Goal: Task Accomplishment & Management: Manage account settings

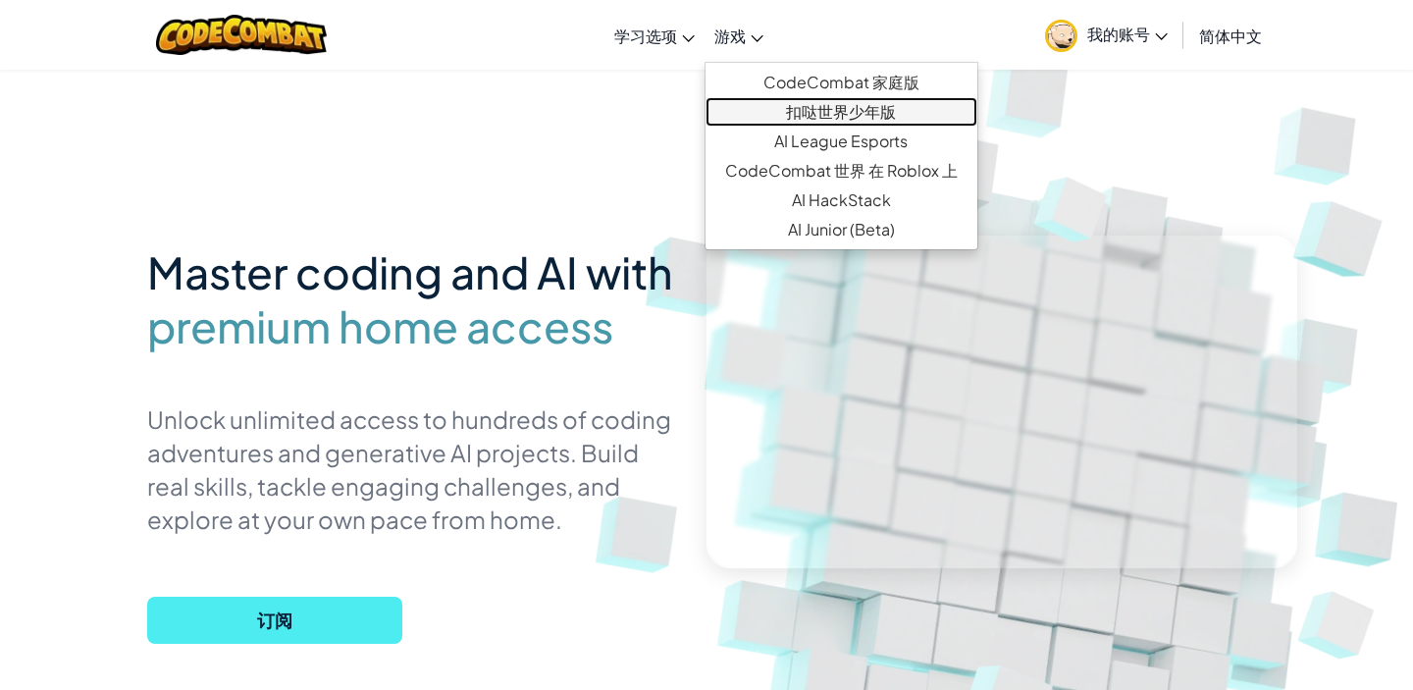
click at [811, 106] on link "扣哒世界少年版" at bounding box center [842, 111] width 272 height 29
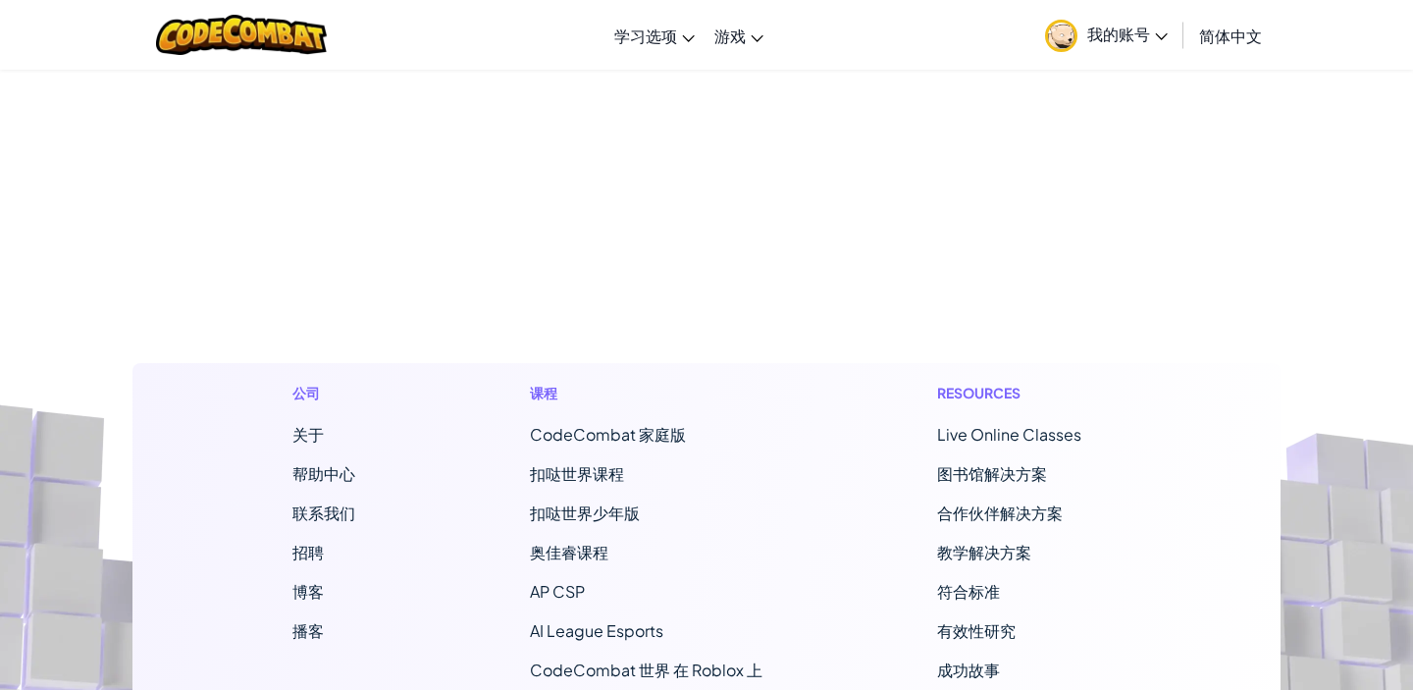
select select "zh-HANS"
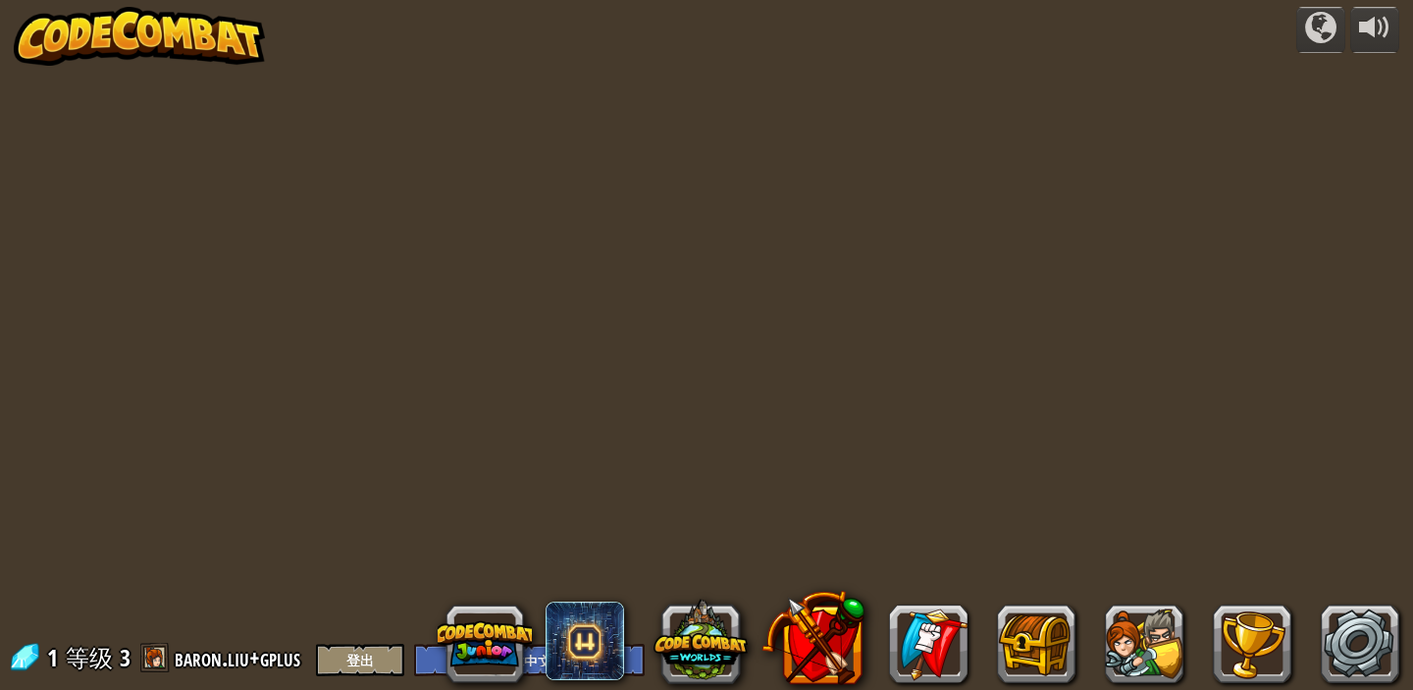
select select "zh-HANS"
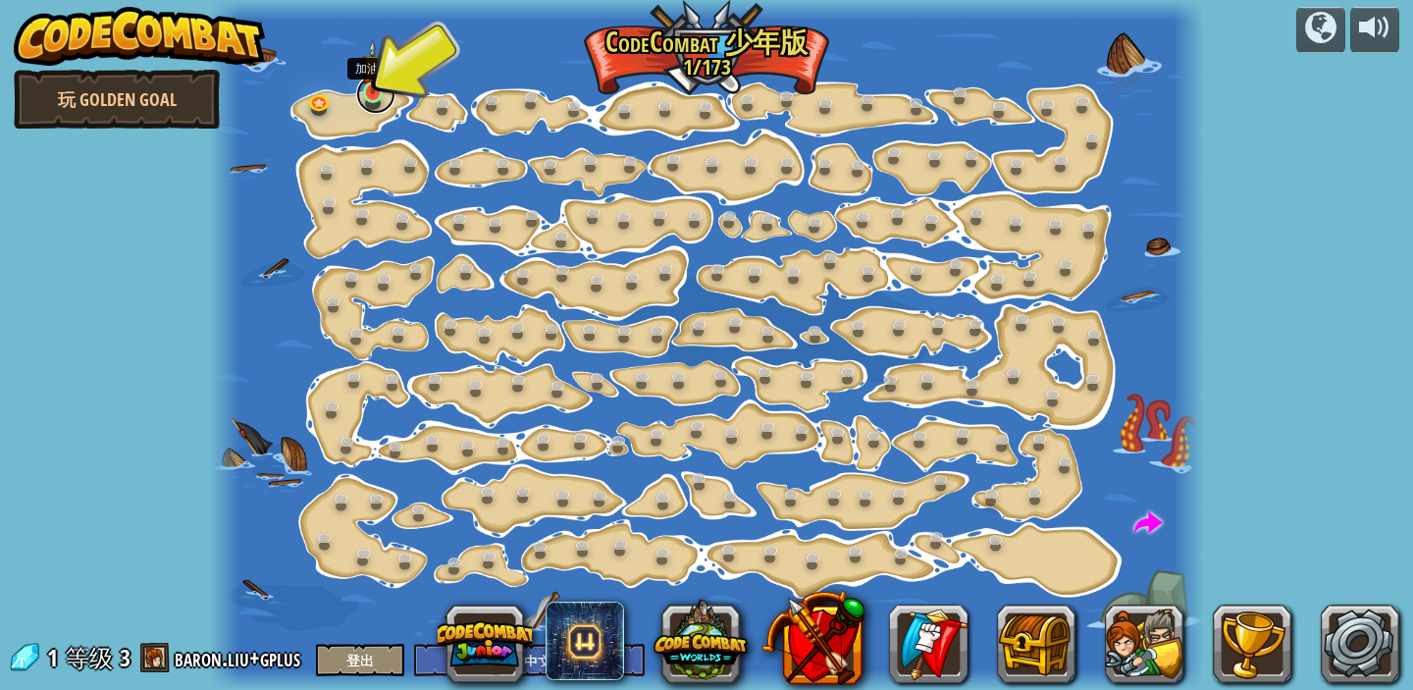
click at [373, 96] on link at bounding box center [375, 94] width 39 height 39
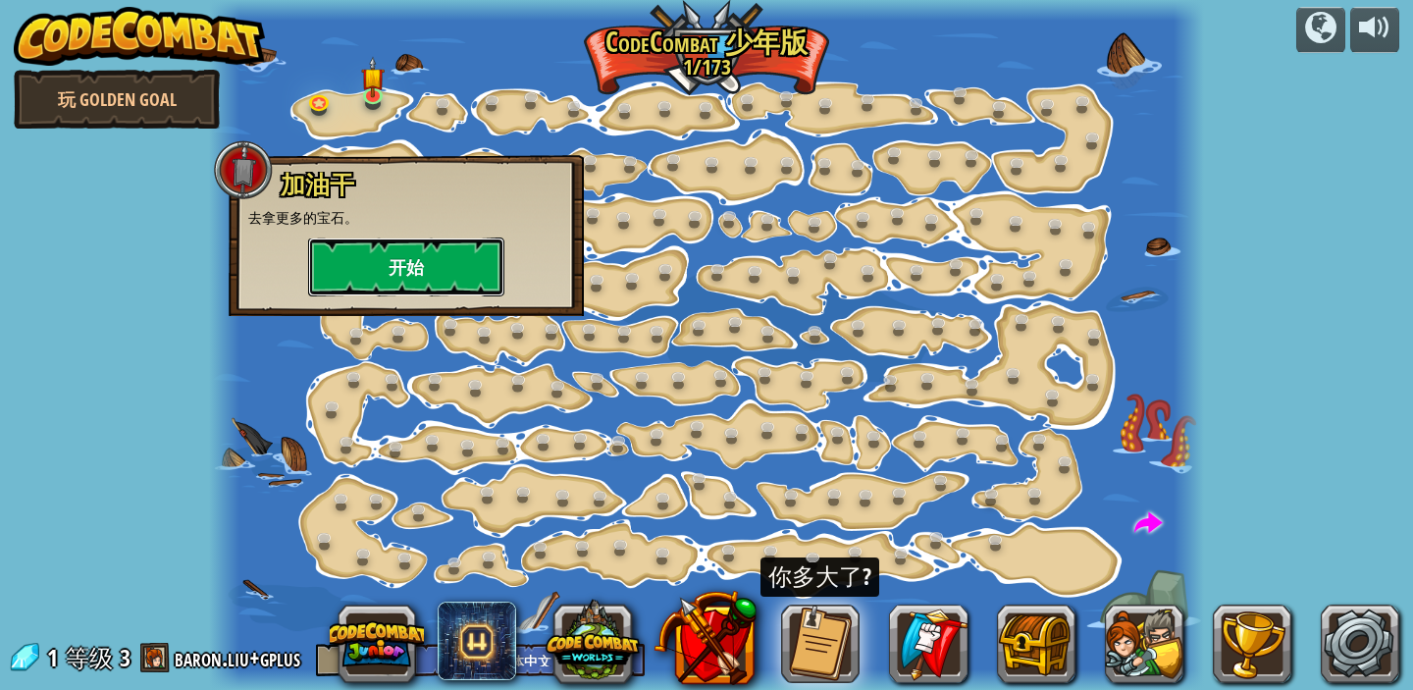
click at [393, 281] on button "开始" at bounding box center [406, 266] width 196 height 59
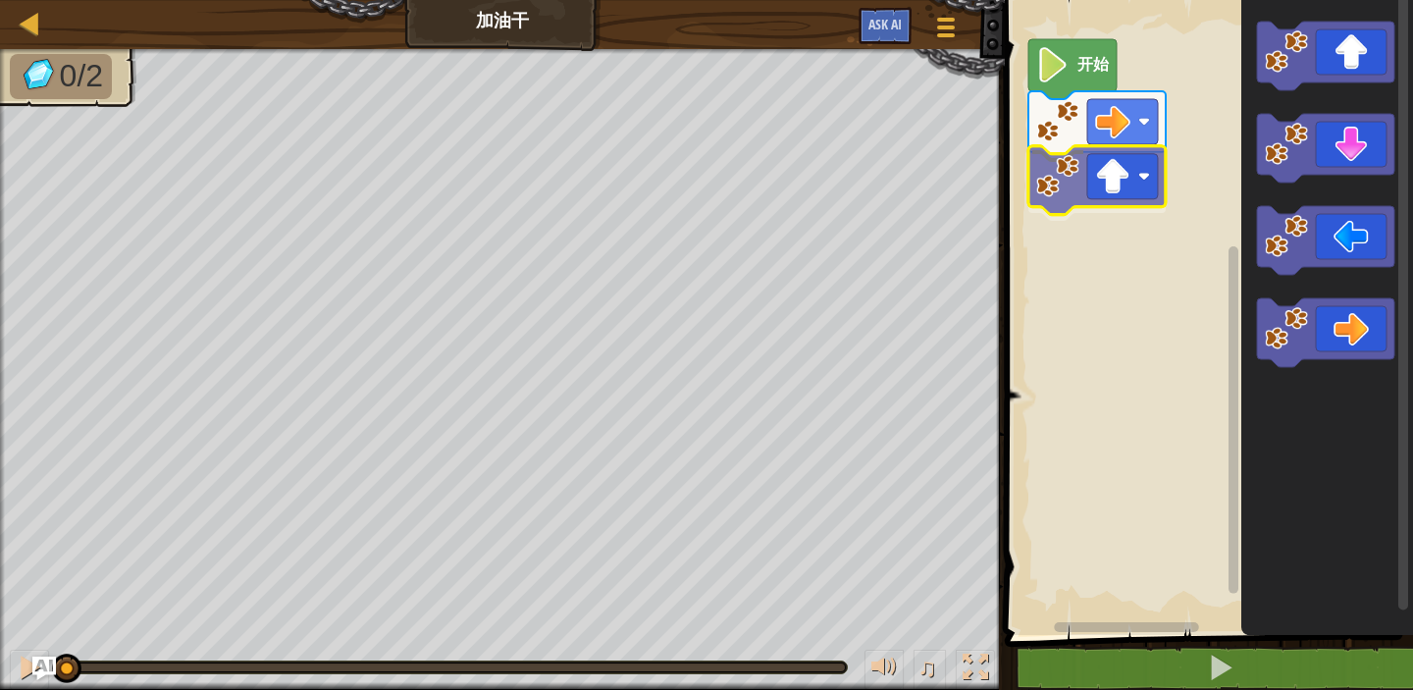
click at [1121, 195] on div "开始" at bounding box center [1206, 312] width 414 height 645
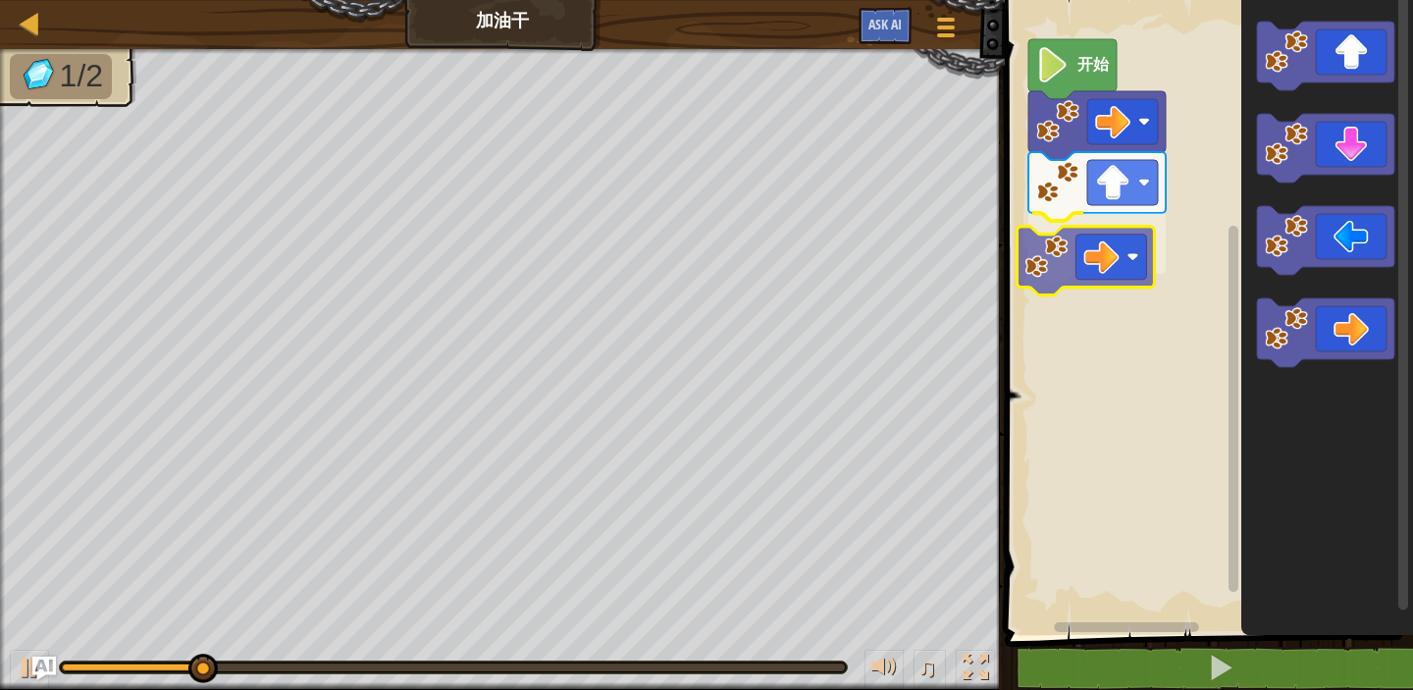
click at [1108, 242] on div "开始" at bounding box center [1206, 312] width 414 height 645
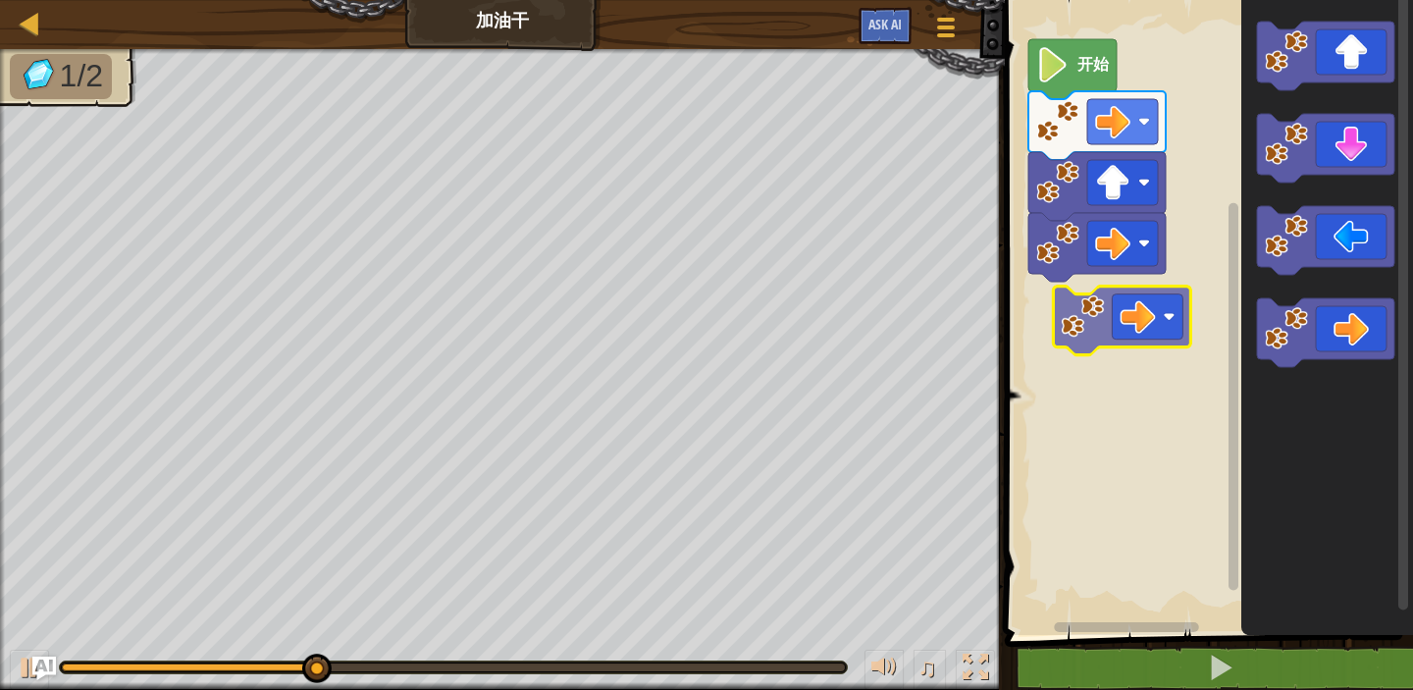
click at [1111, 297] on div "开始" at bounding box center [1206, 312] width 414 height 645
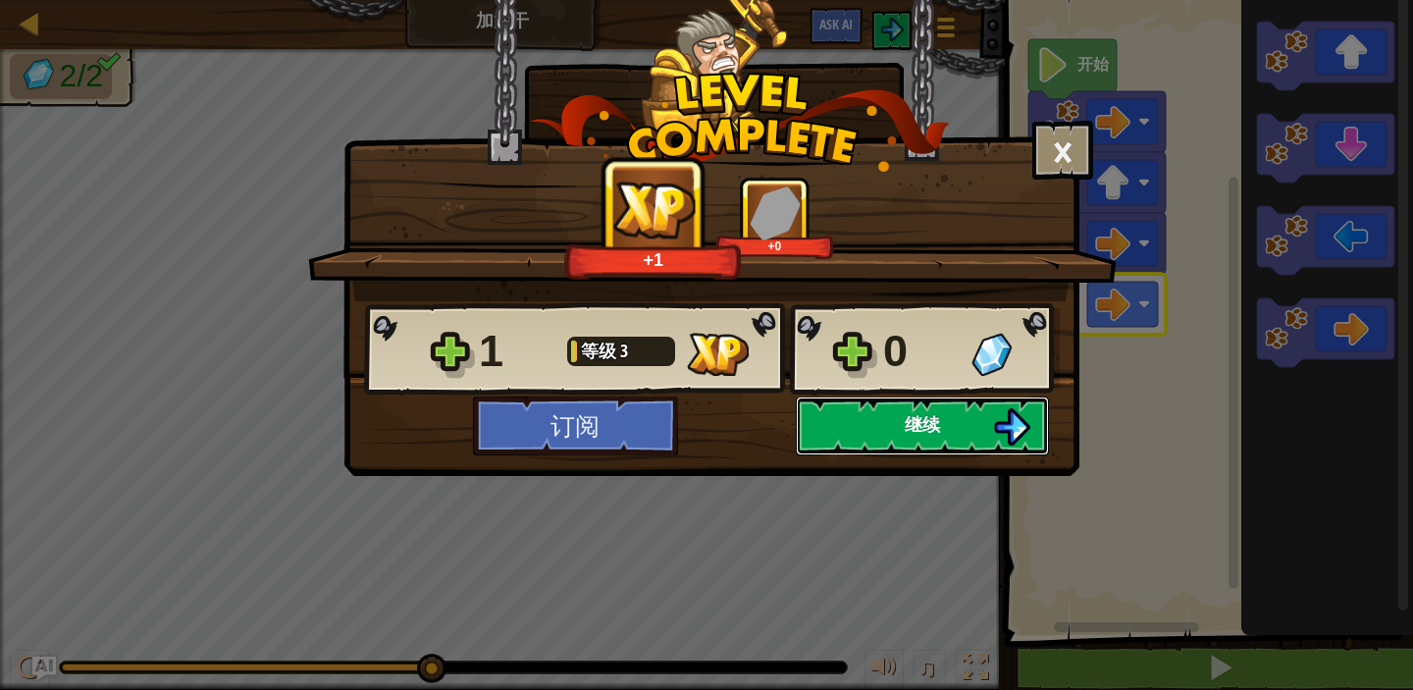
click at [867, 421] on button "继续" at bounding box center [922, 425] width 253 height 59
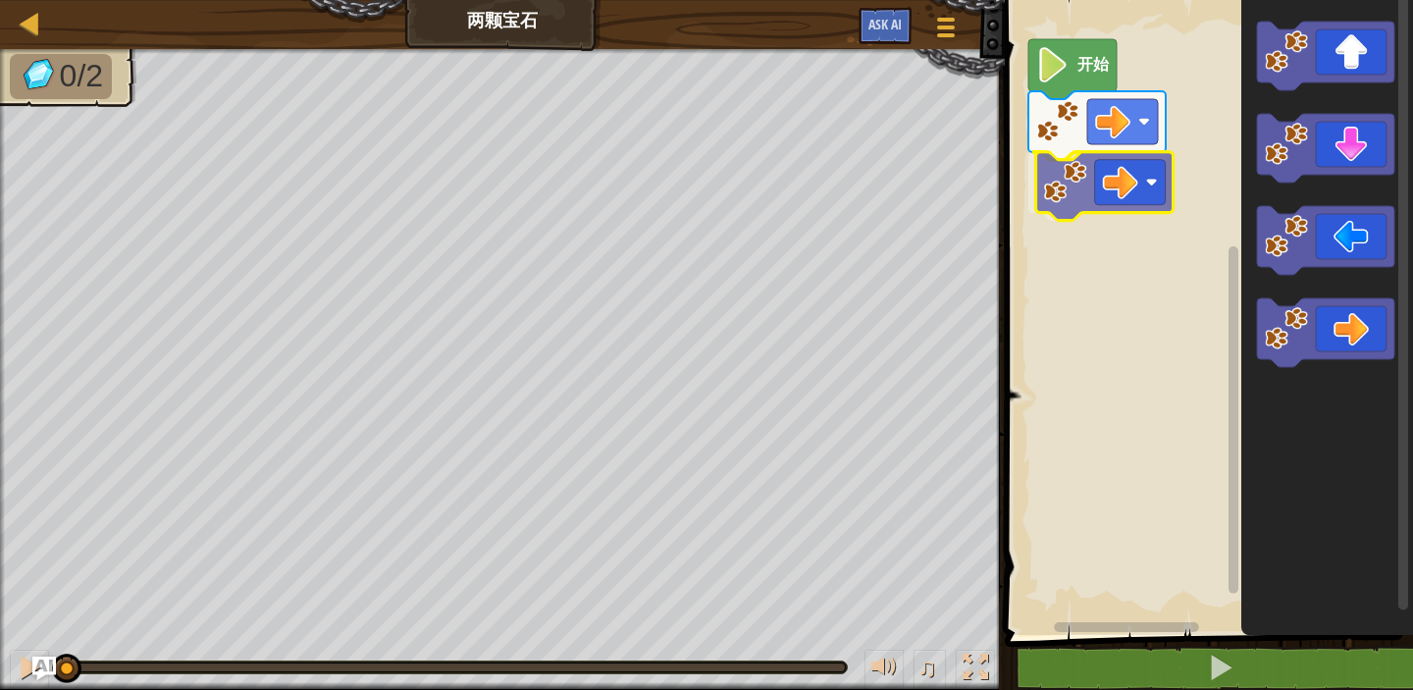
click at [1128, 189] on div "开始" at bounding box center [1206, 312] width 414 height 645
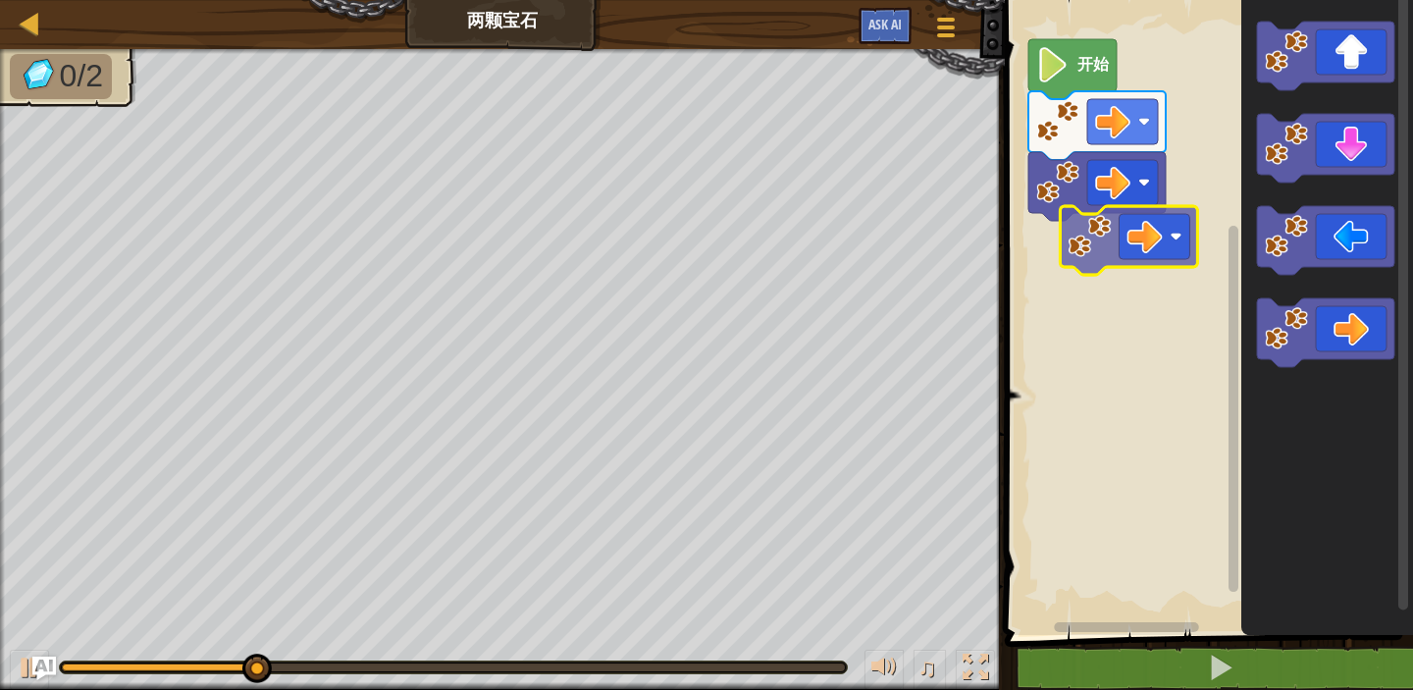
click at [1151, 231] on div "开始" at bounding box center [1206, 312] width 414 height 645
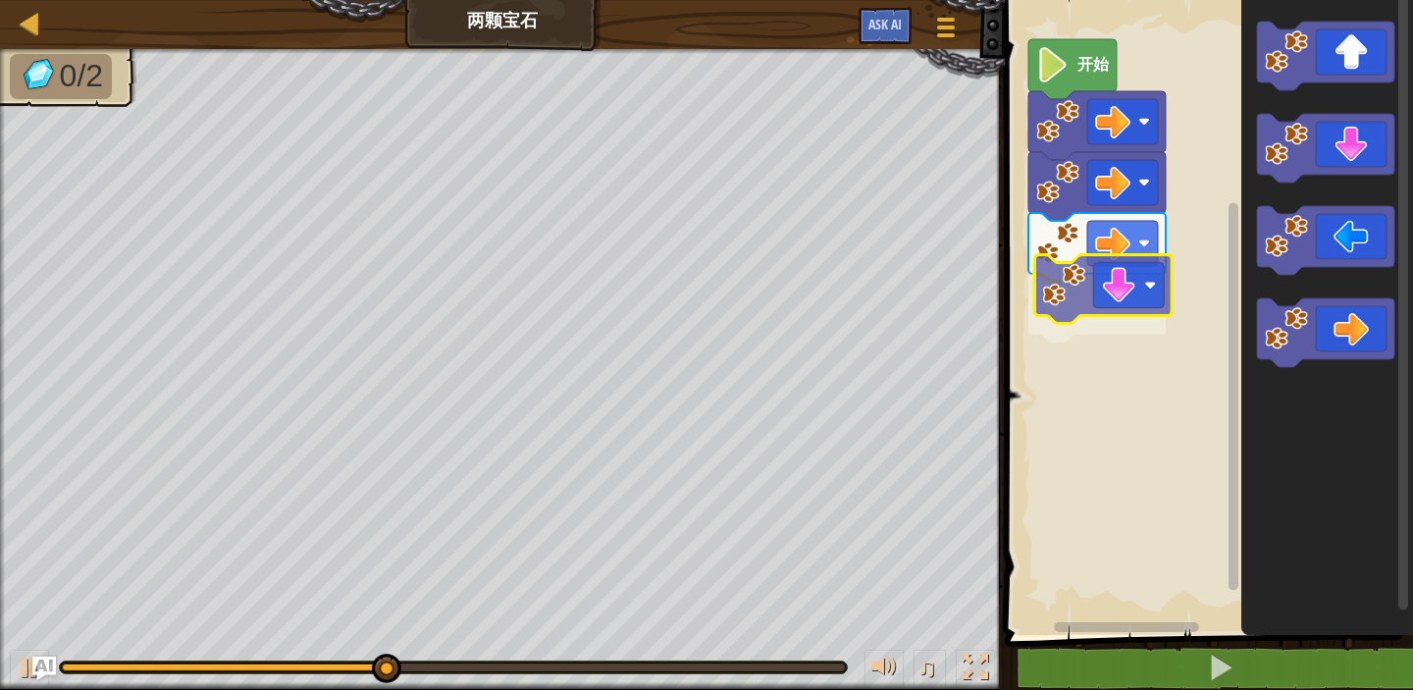
click at [1097, 304] on div "开始" at bounding box center [1206, 312] width 414 height 645
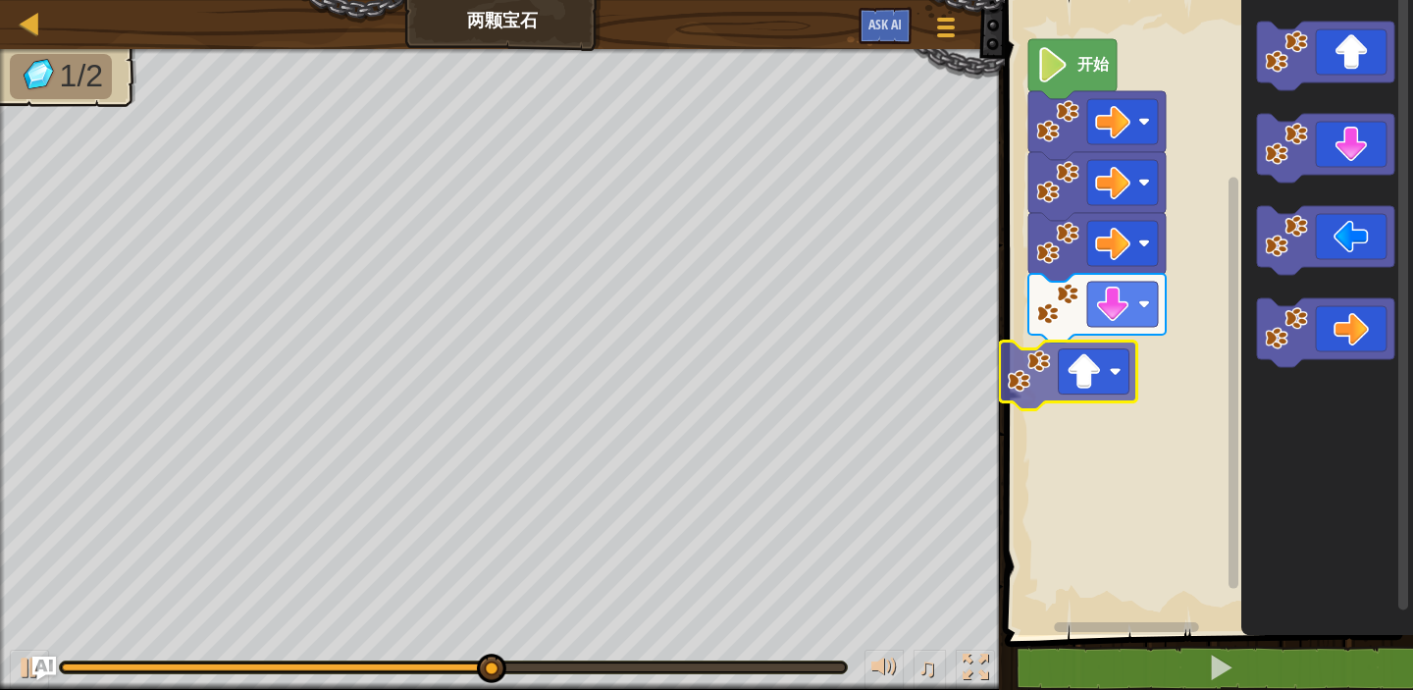
click at [1059, 354] on div "开始" at bounding box center [1206, 312] width 414 height 645
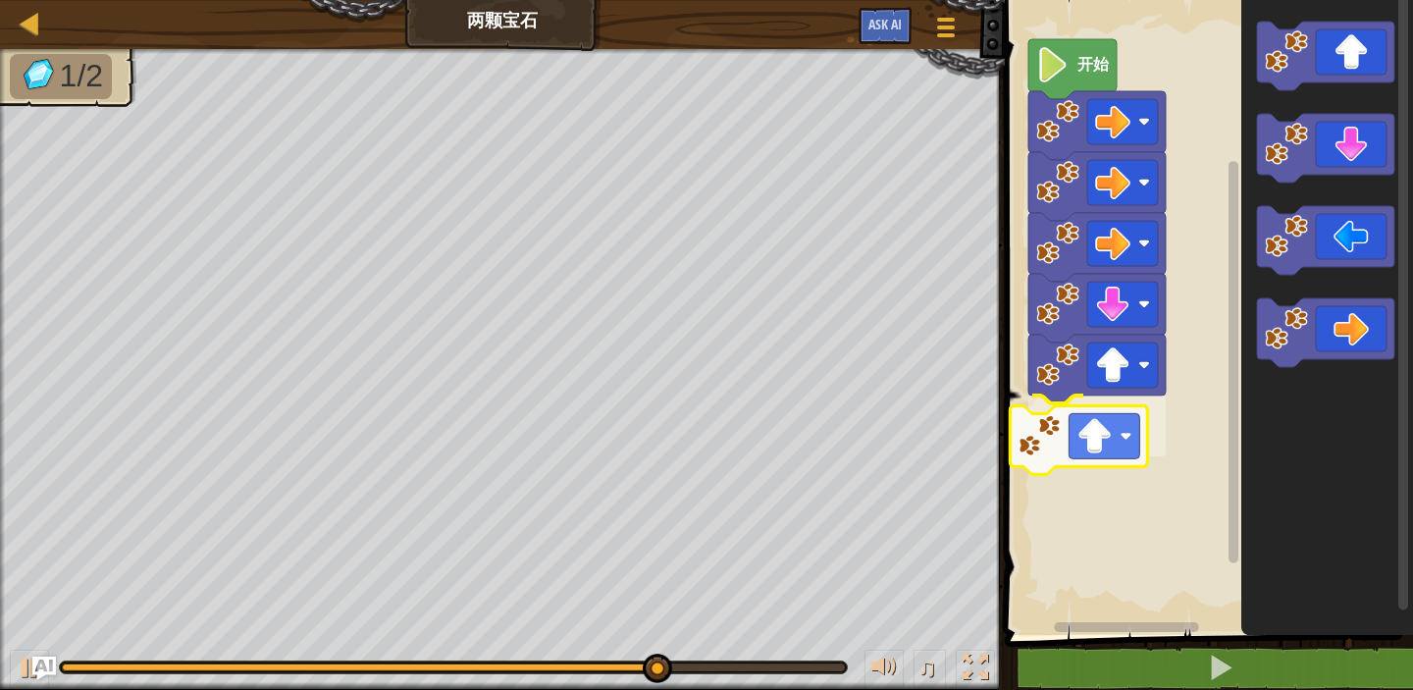
click at [1084, 450] on div "开始" at bounding box center [1206, 312] width 414 height 645
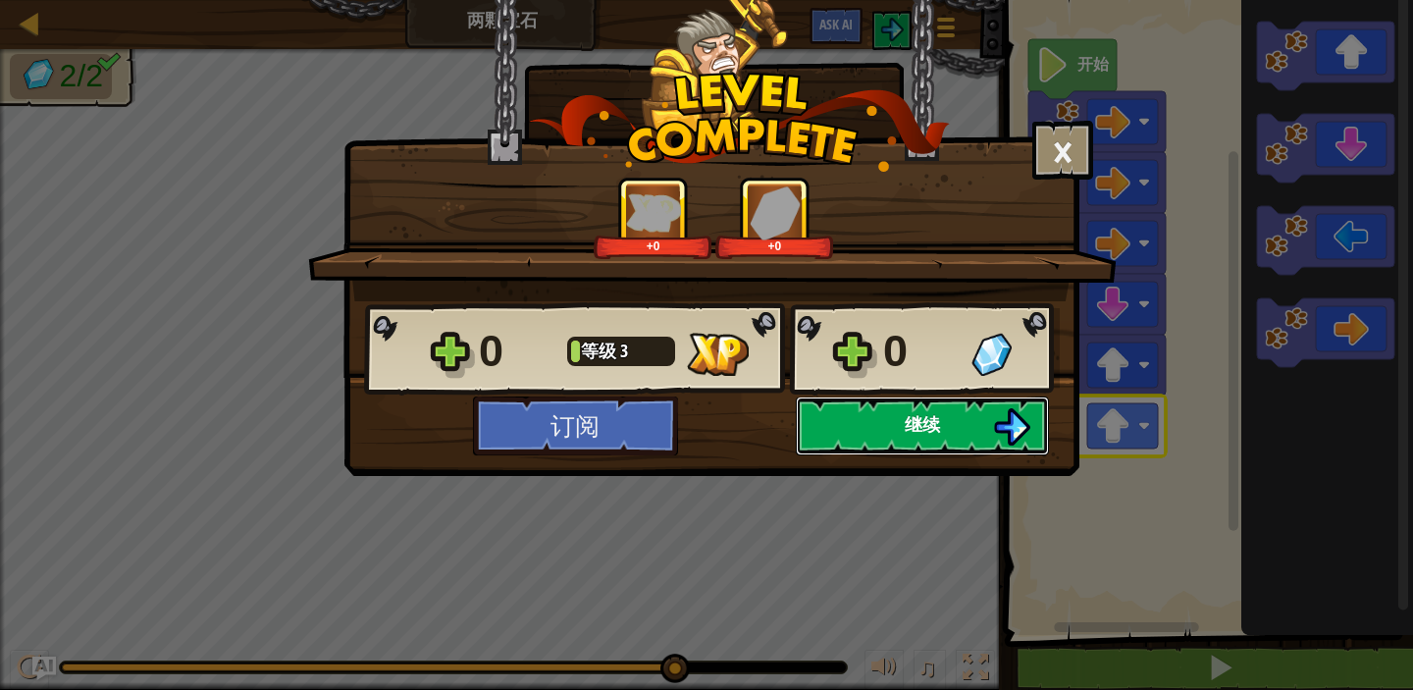
click at [876, 413] on button "继续" at bounding box center [922, 425] width 253 height 59
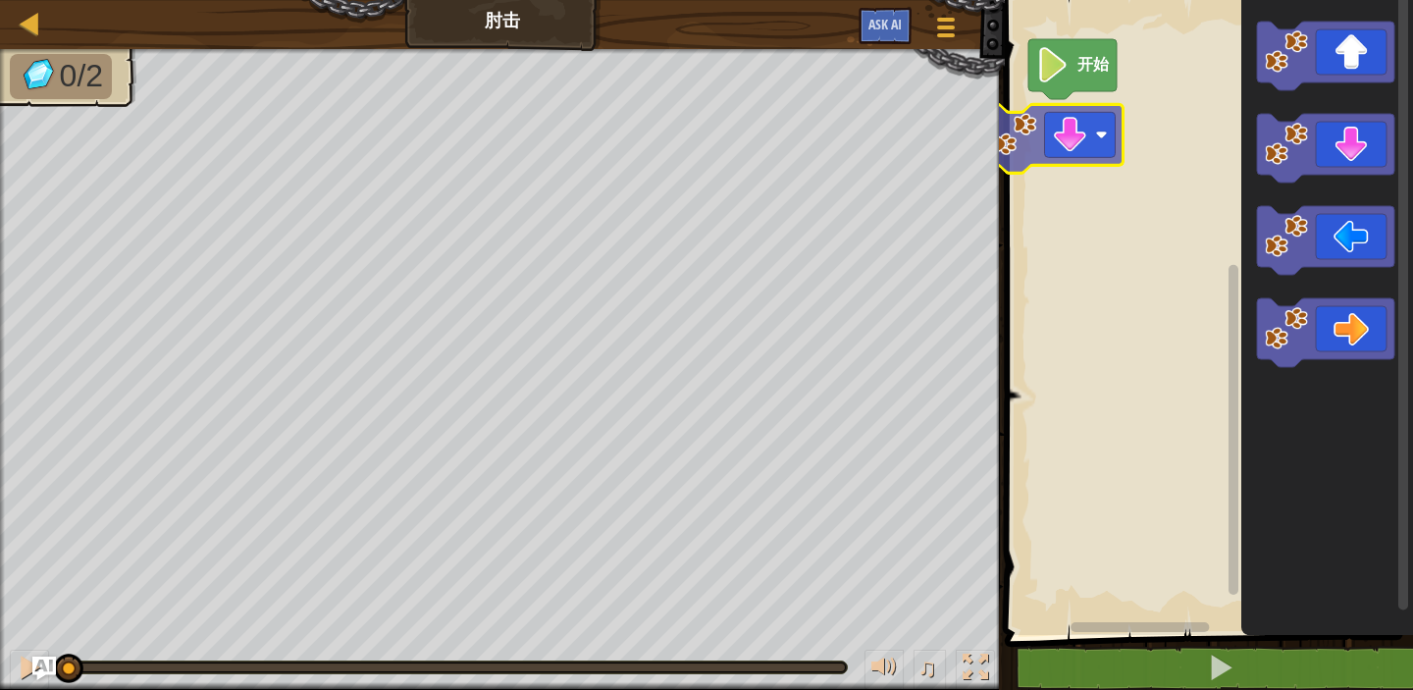
click at [1057, 129] on div "开始" at bounding box center [1206, 312] width 414 height 645
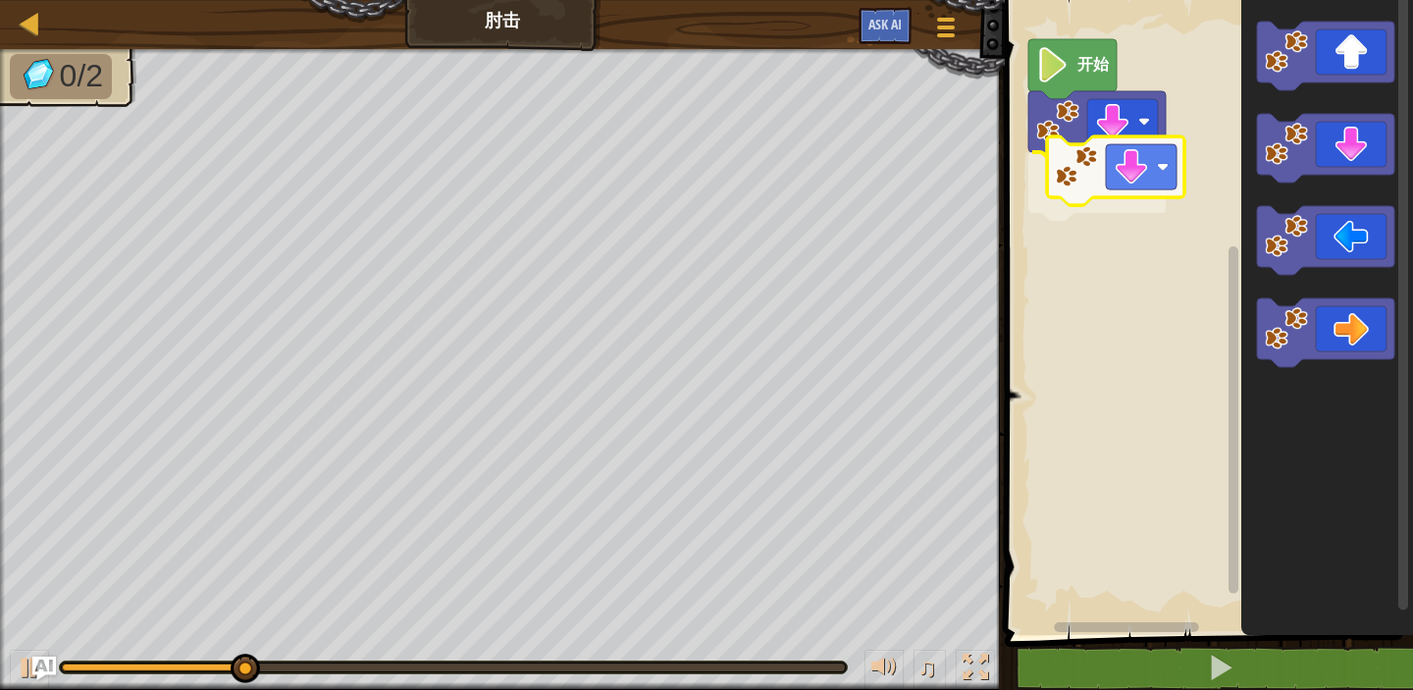
click at [1110, 169] on div "开始" at bounding box center [1206, 312] width 414 height 645
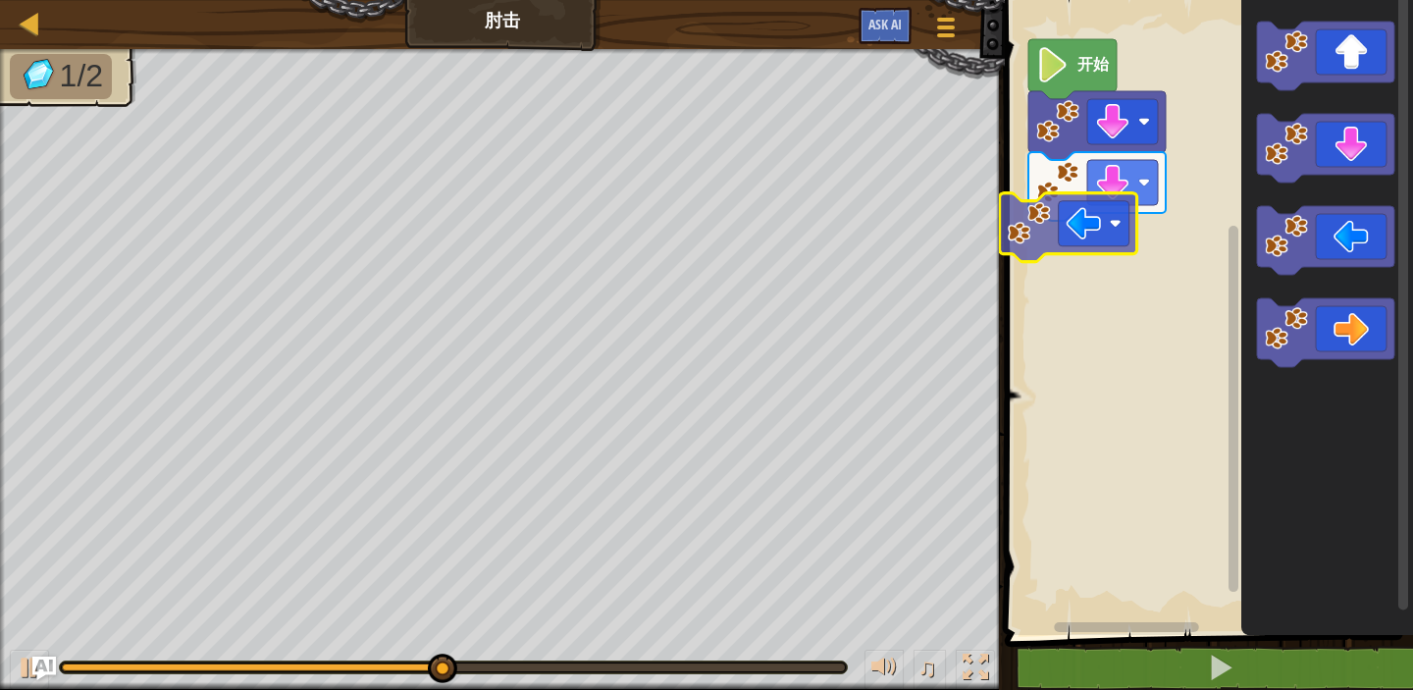
click at [1109, 236] on div "开始" at bounding box center [1206, 312] width 414 height 645
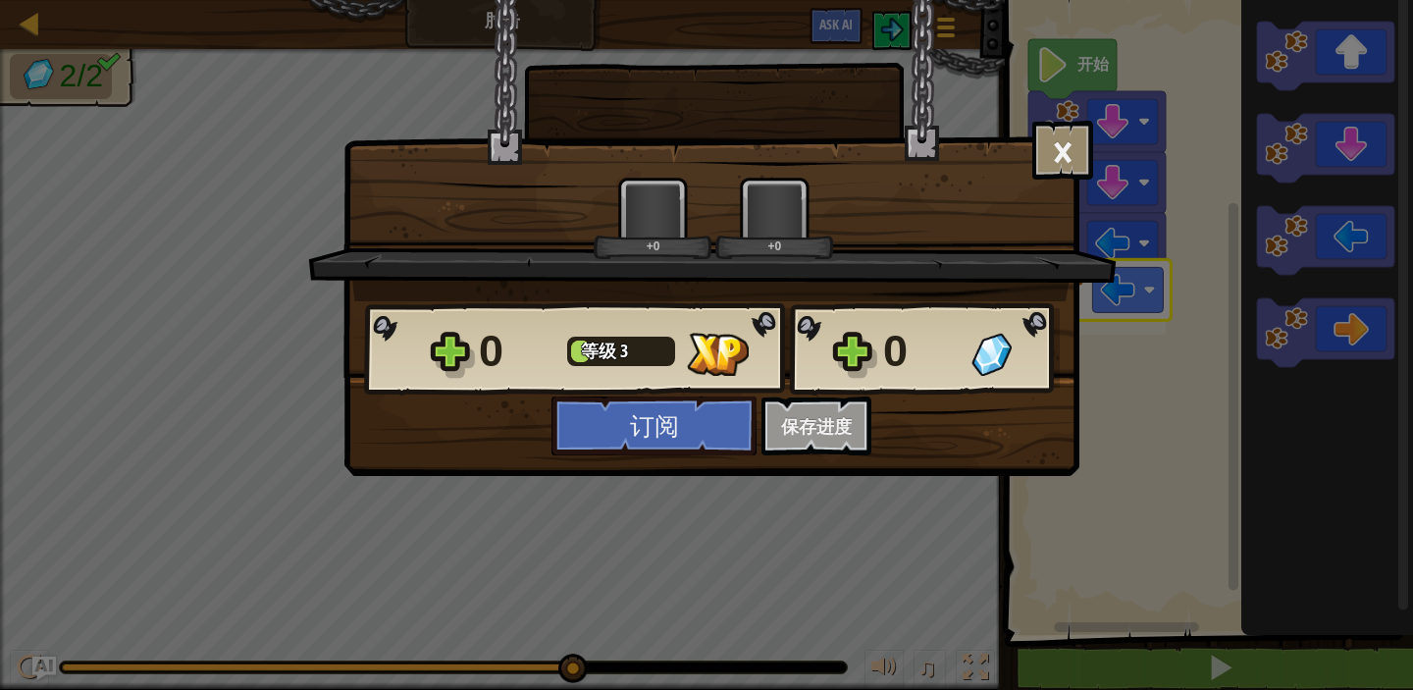
click at [1125, 2] on body "地图 肘击 游戏菜单 Ask AI 1 ההההההההההההההההההההההההההההההההההההההההההההההההההההההההההה…" at bounding box center [706, 1] width 1413 height 2
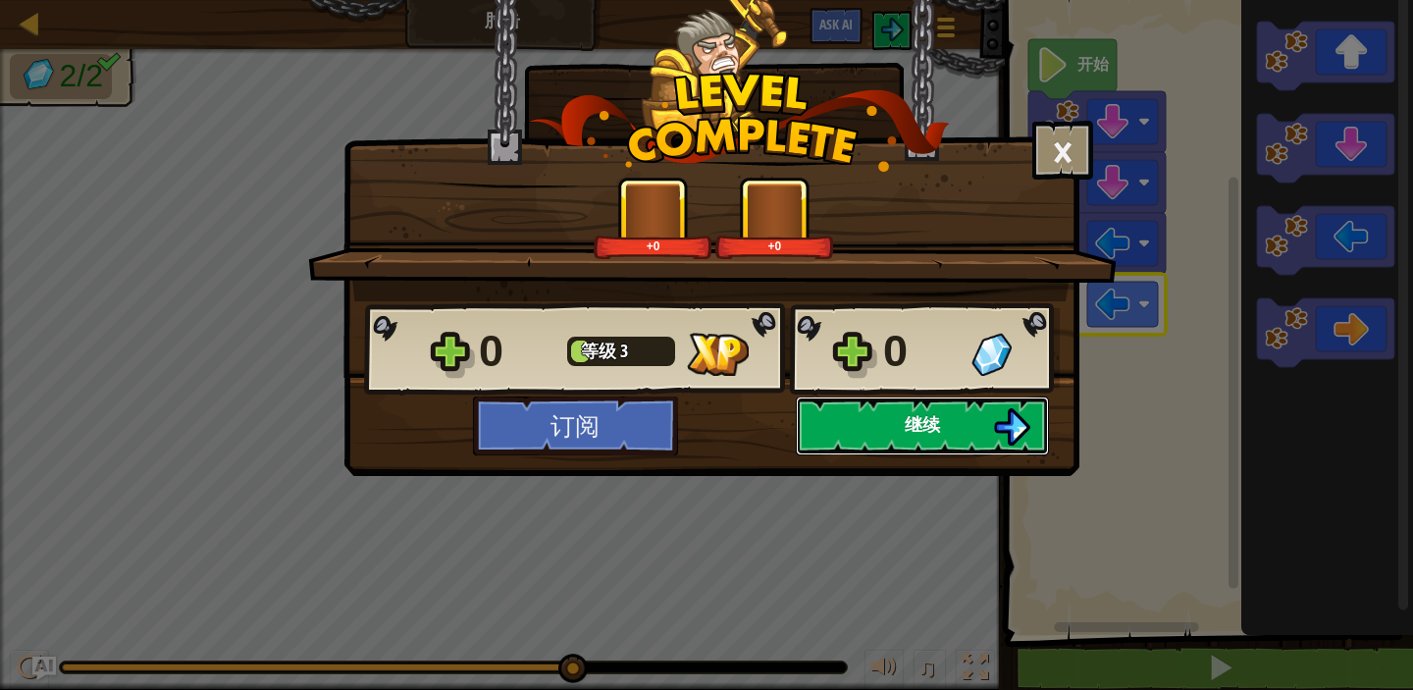
click at [880, 429] on button "继续" at bounding box center [922, 425] width 253 height 59
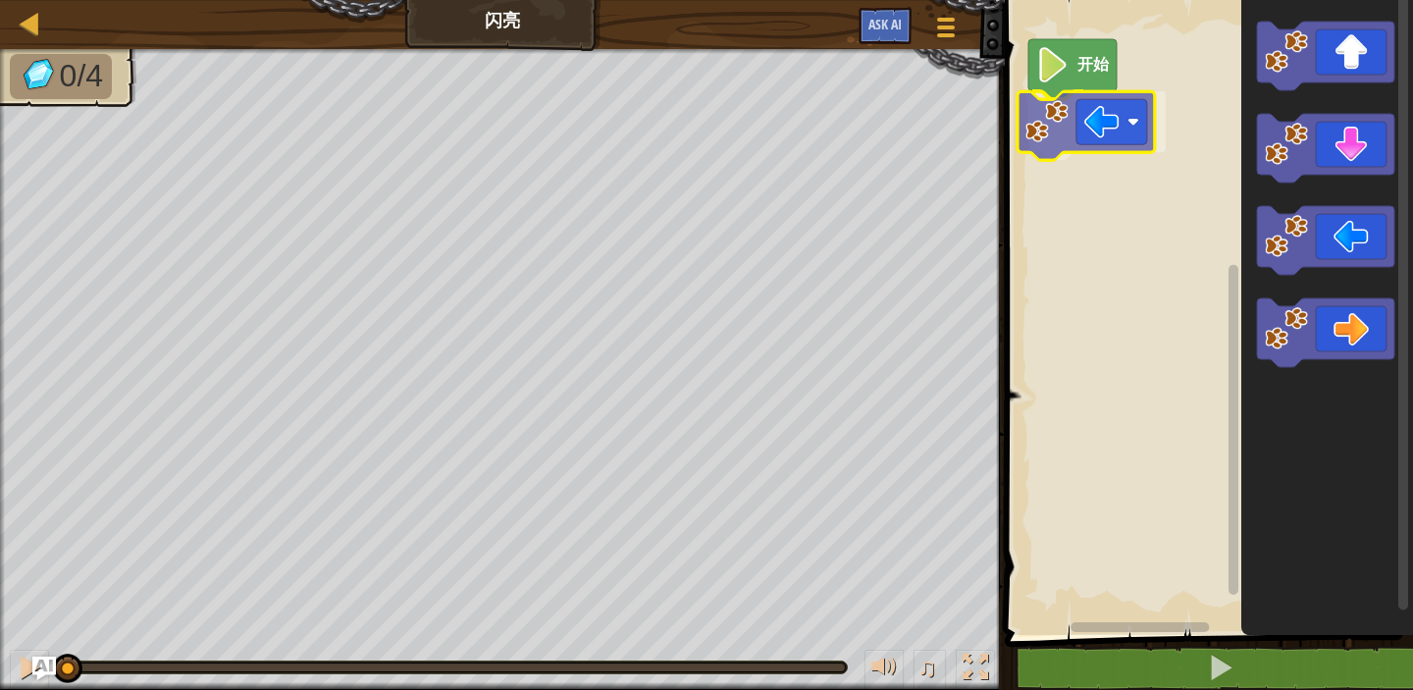
click at [1098, 142] on div "开始" at bounding box center [1206, 312] width 414 height 645
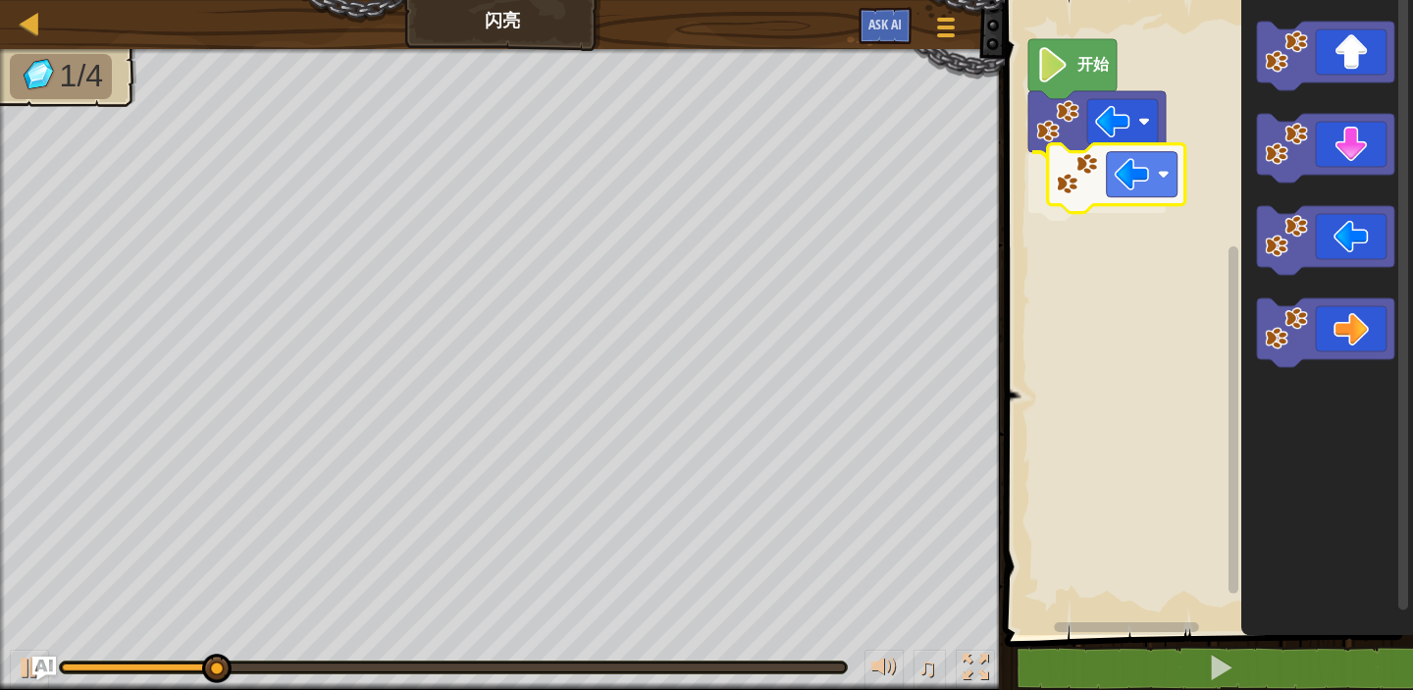
click at [1094, 197] on div "开始" at bounding box center [1206, 312] width 414 height 645
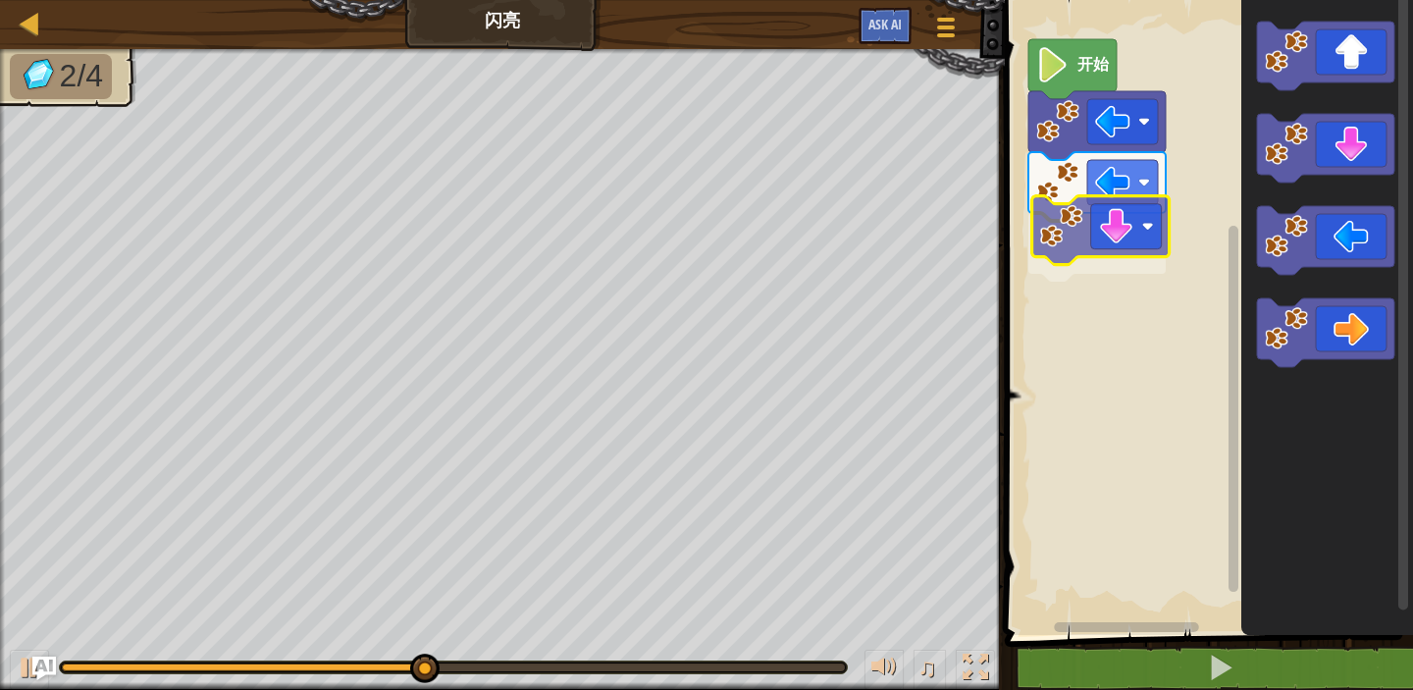
click at [1100, 243] on div "开始" at bounding box center [1206, 312] width 414 height 645
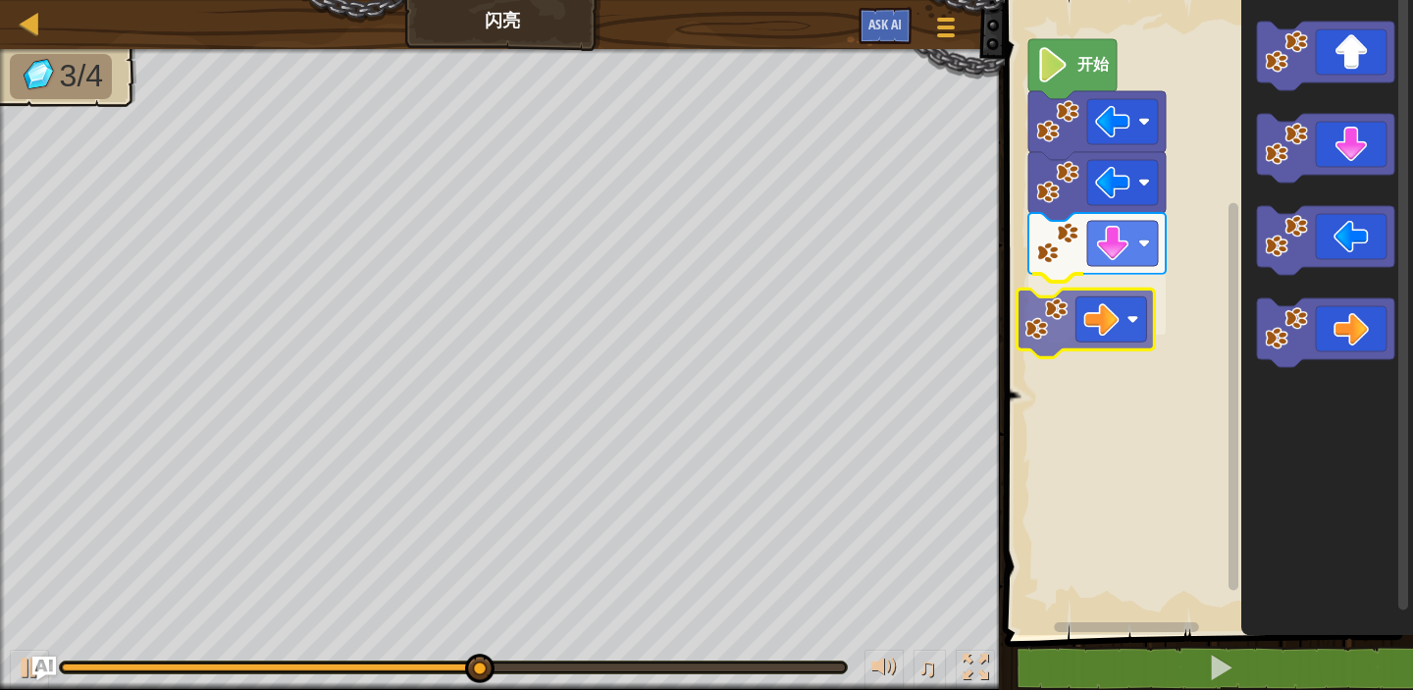
click at [1104, 297] on div "开始" at bounding box center [1206, 312] width 414 height 645
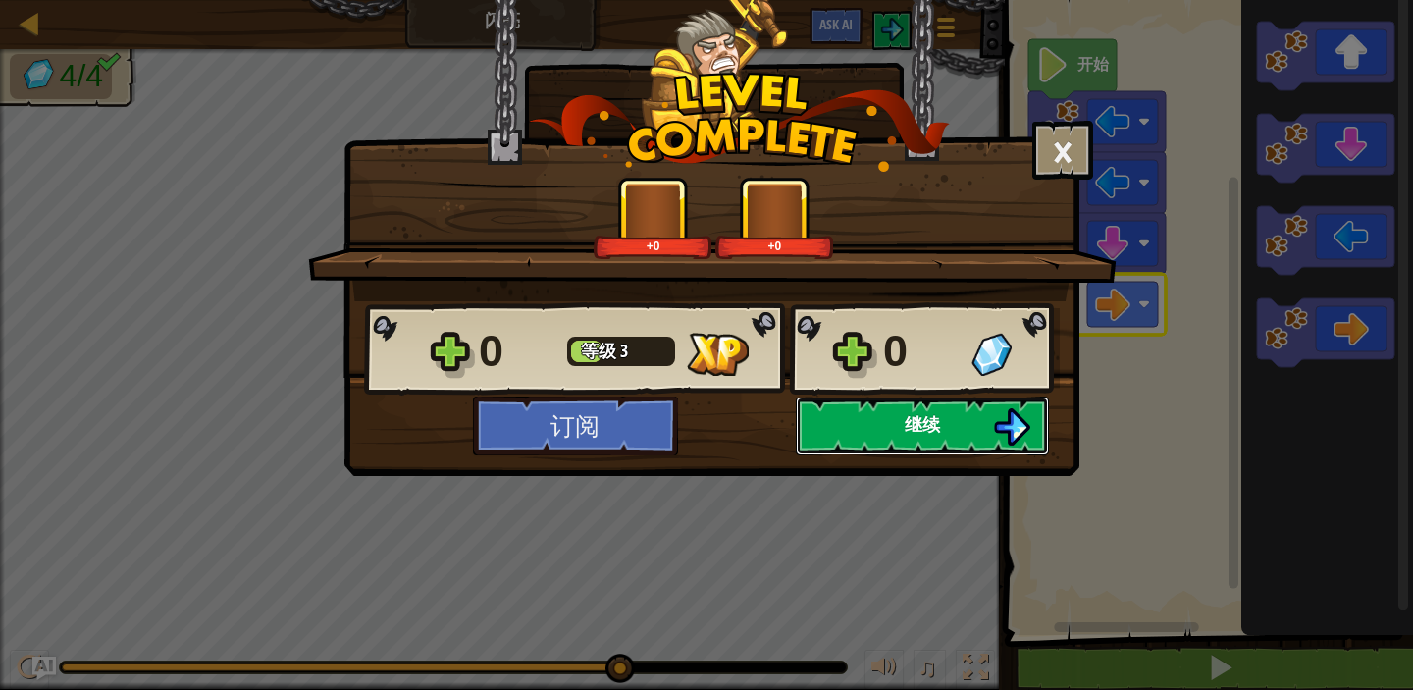
click at [912, 417] on span "继续" at bounding box center [922, 424] width 35 height 25
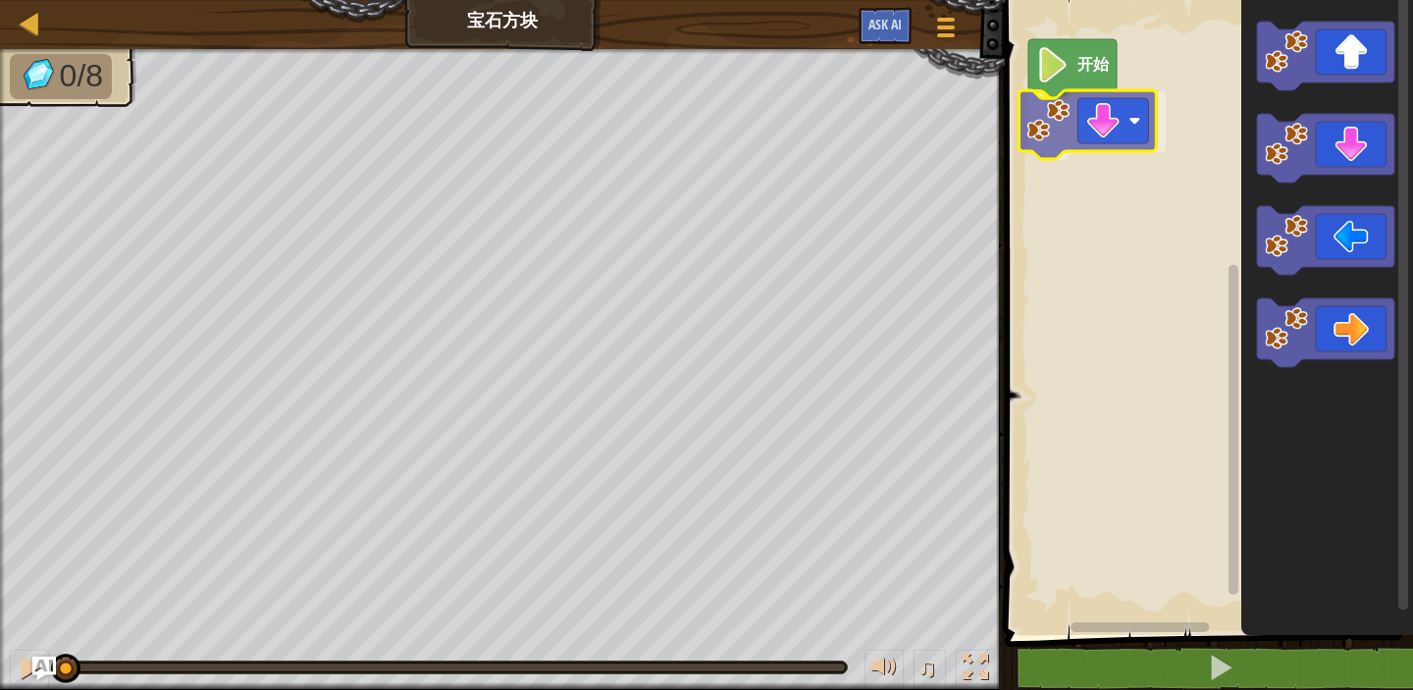
click at [1068, 135] on div "开始" at bounding box center [1206, 312] width 414 height 645
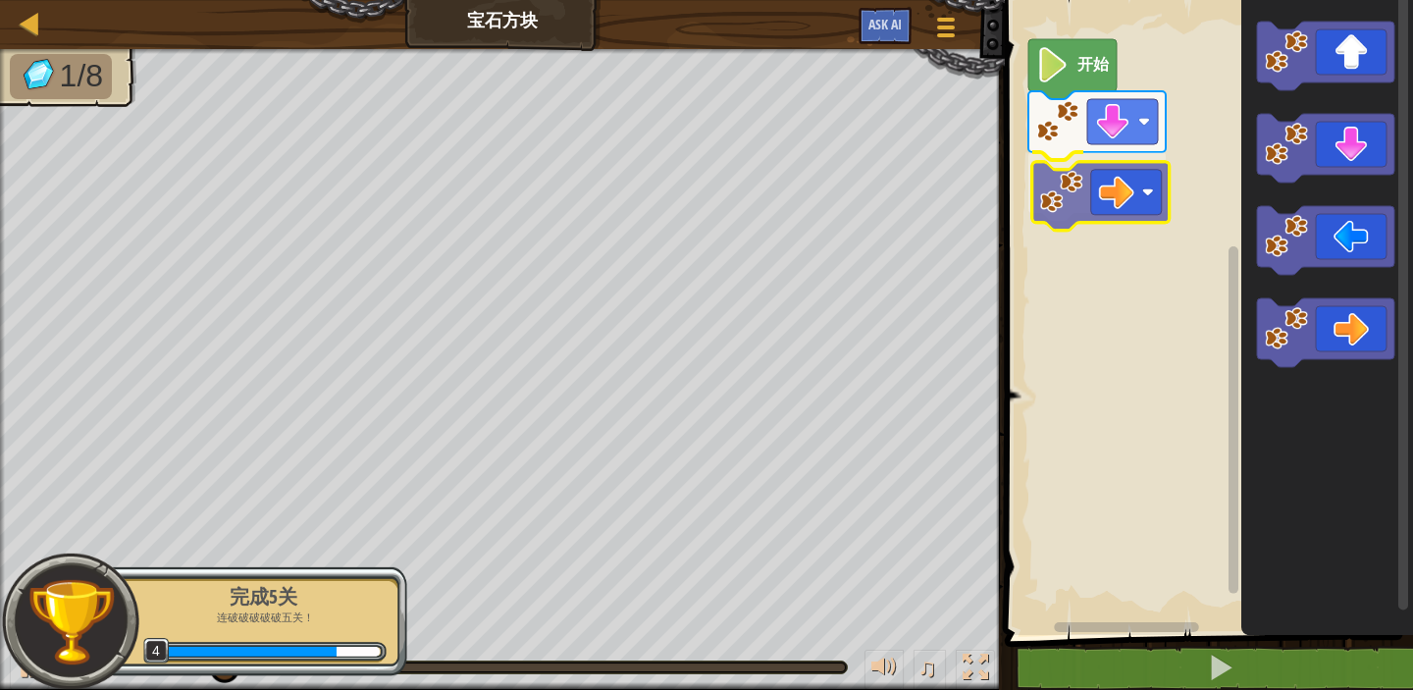
click at [1103, 180] on div "开始" at bounding box center [1206, 312] width 414 height 645
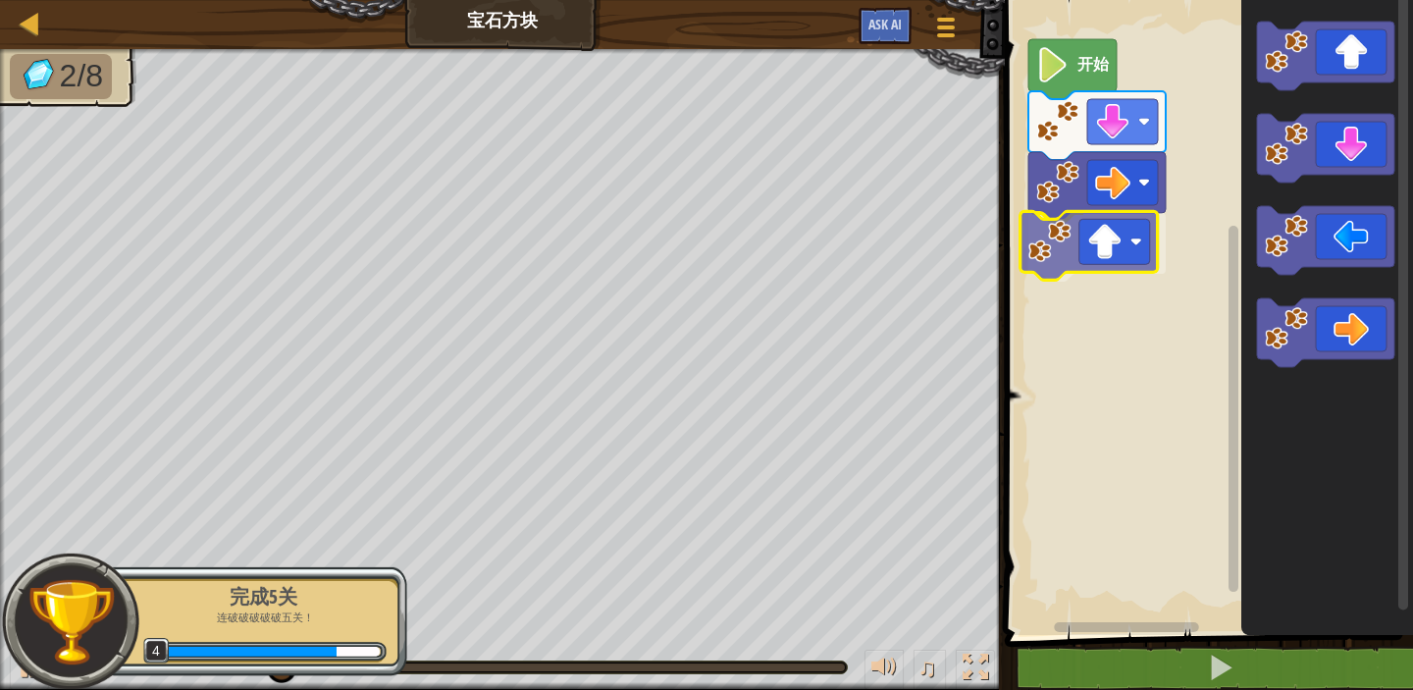
click at [1127, 271] on div "开始" at bounding box center [1206, 312] width 414 height 645
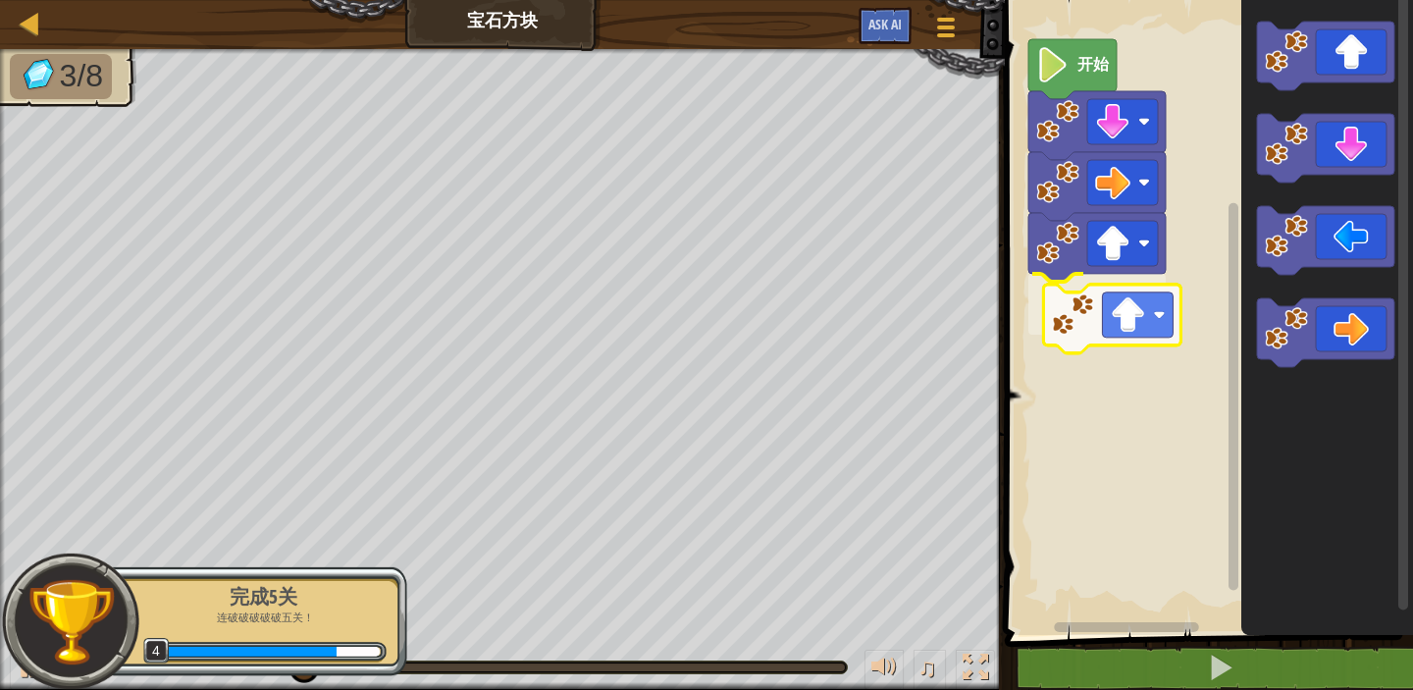
click at [1140, 302] on div "开始" at bounding box center [1206, 312] width 414 height 645
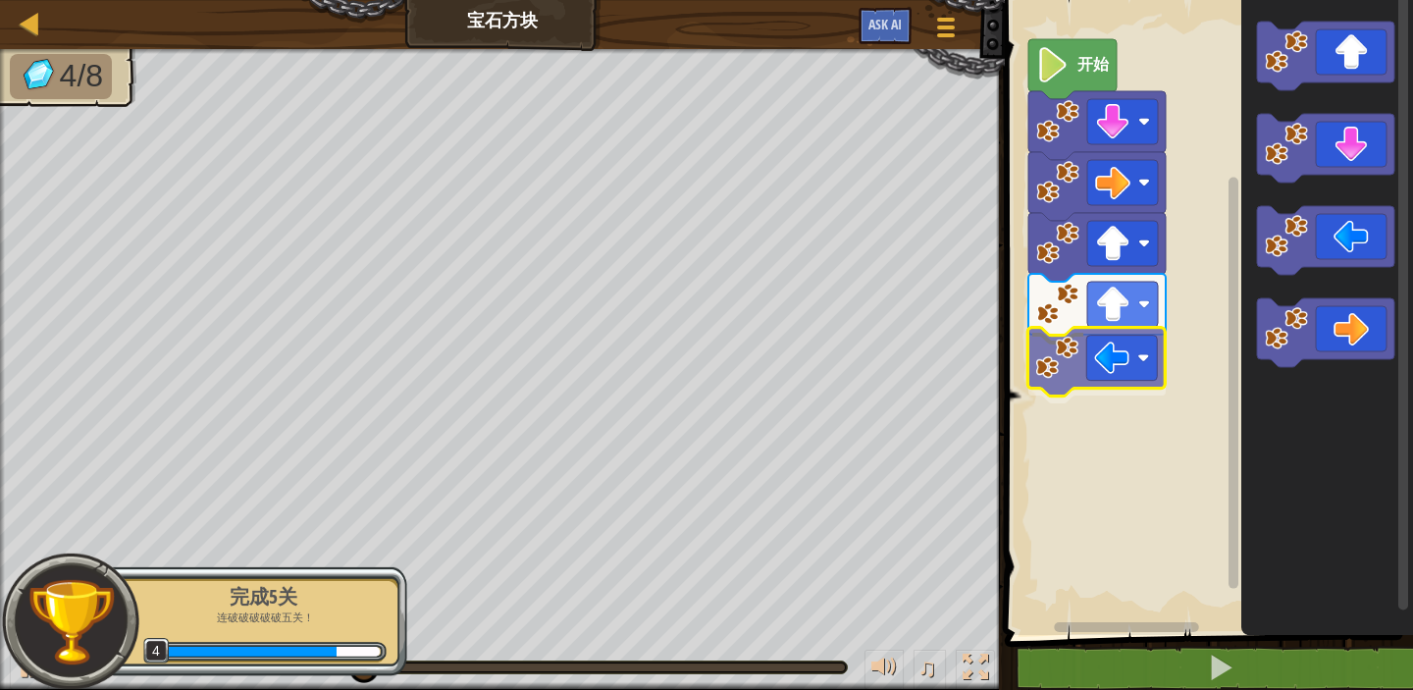
click at [1106, 376] on div "开始" at bounding box center [1206, 312] width 414 height 645
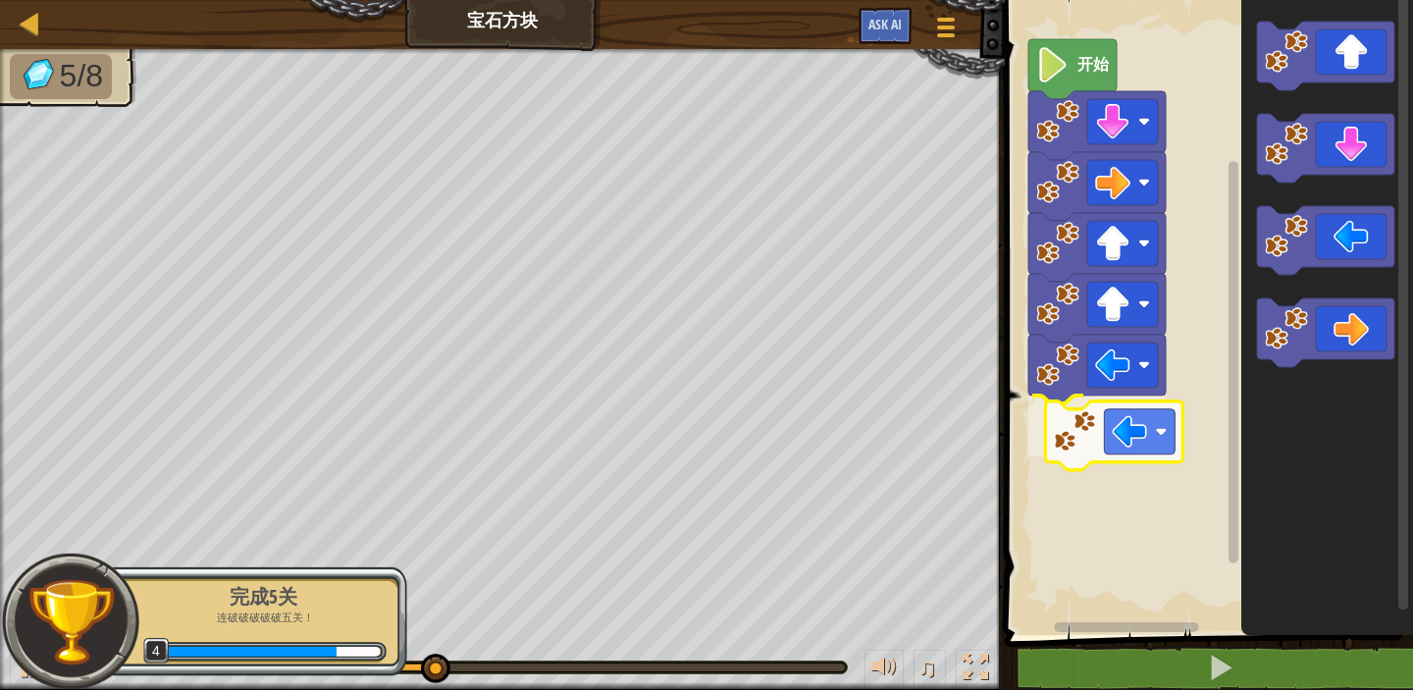
click at [1097, 428] on div "开始" at bounding box center [1206, 312] width 414 height 645
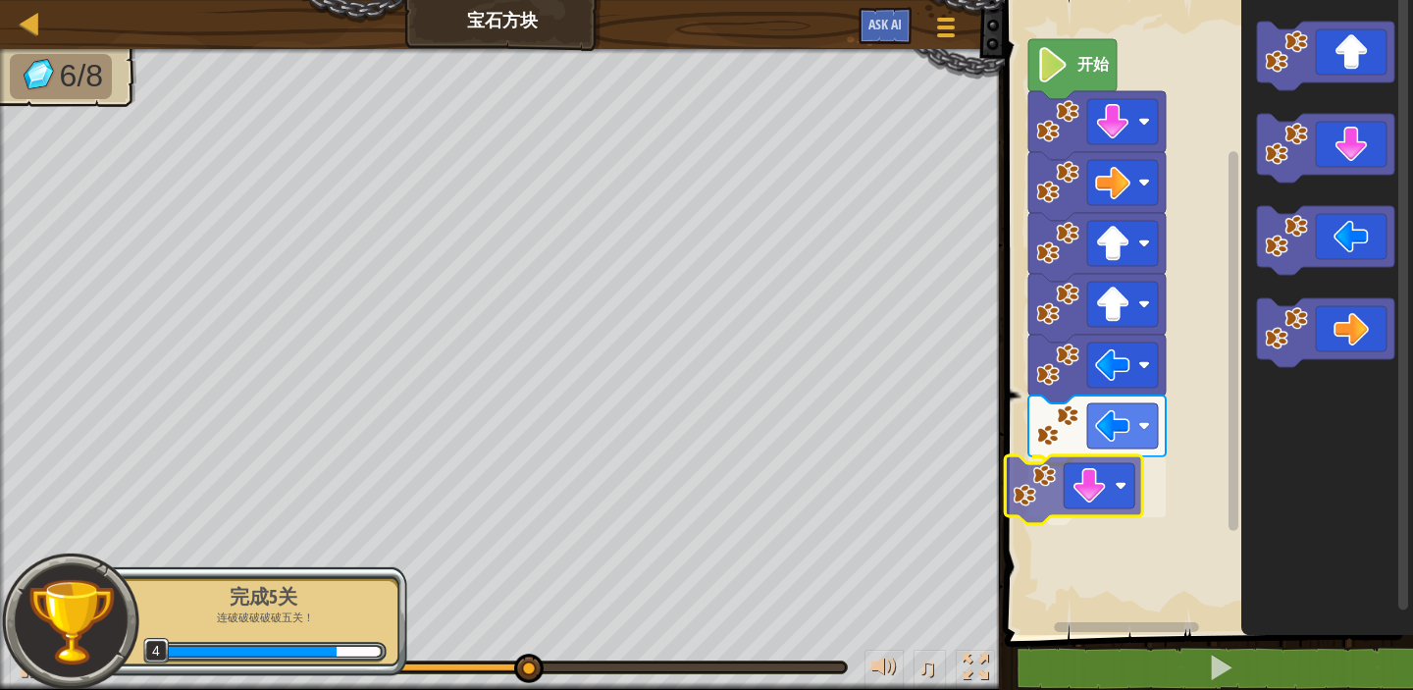
click at [1090, 475] on div "开始" at bounding box center [1206, 312] width 414 height 645
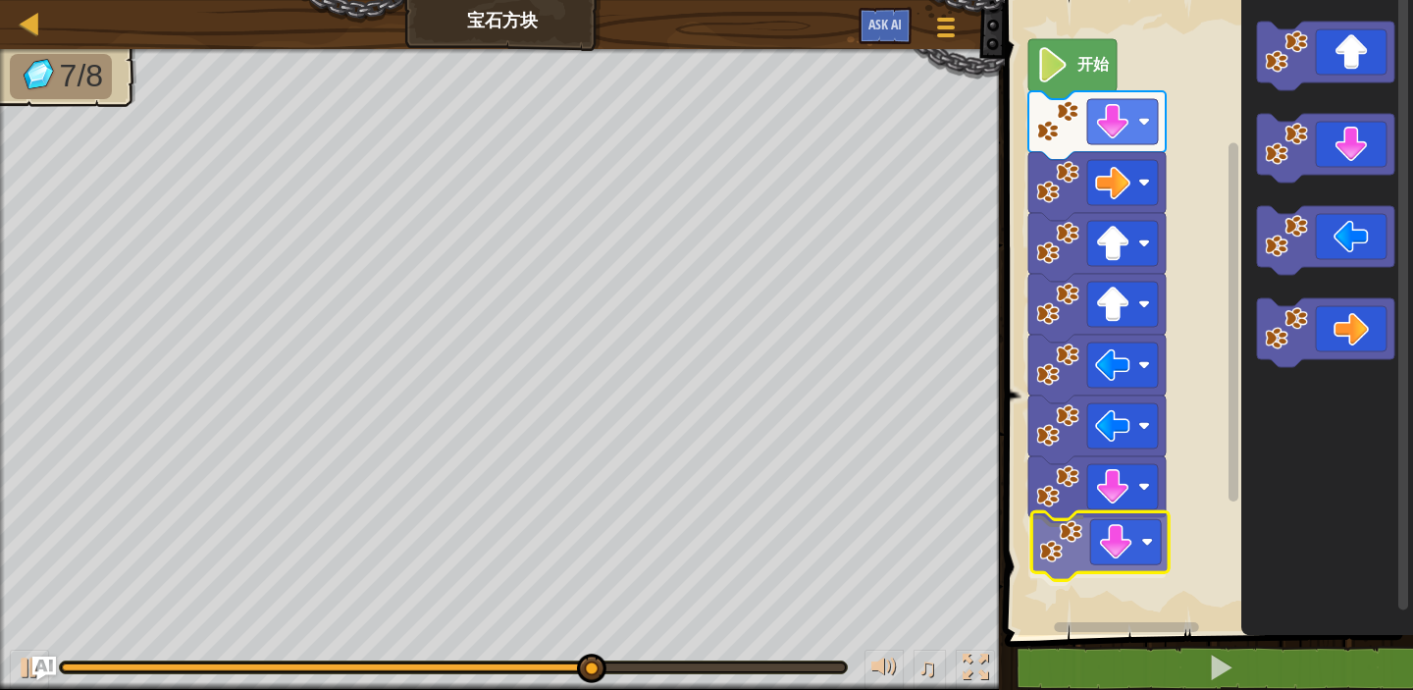
click at [1094, 538] on div "开始" at bounding box center [1206, 312] width 414 height 645
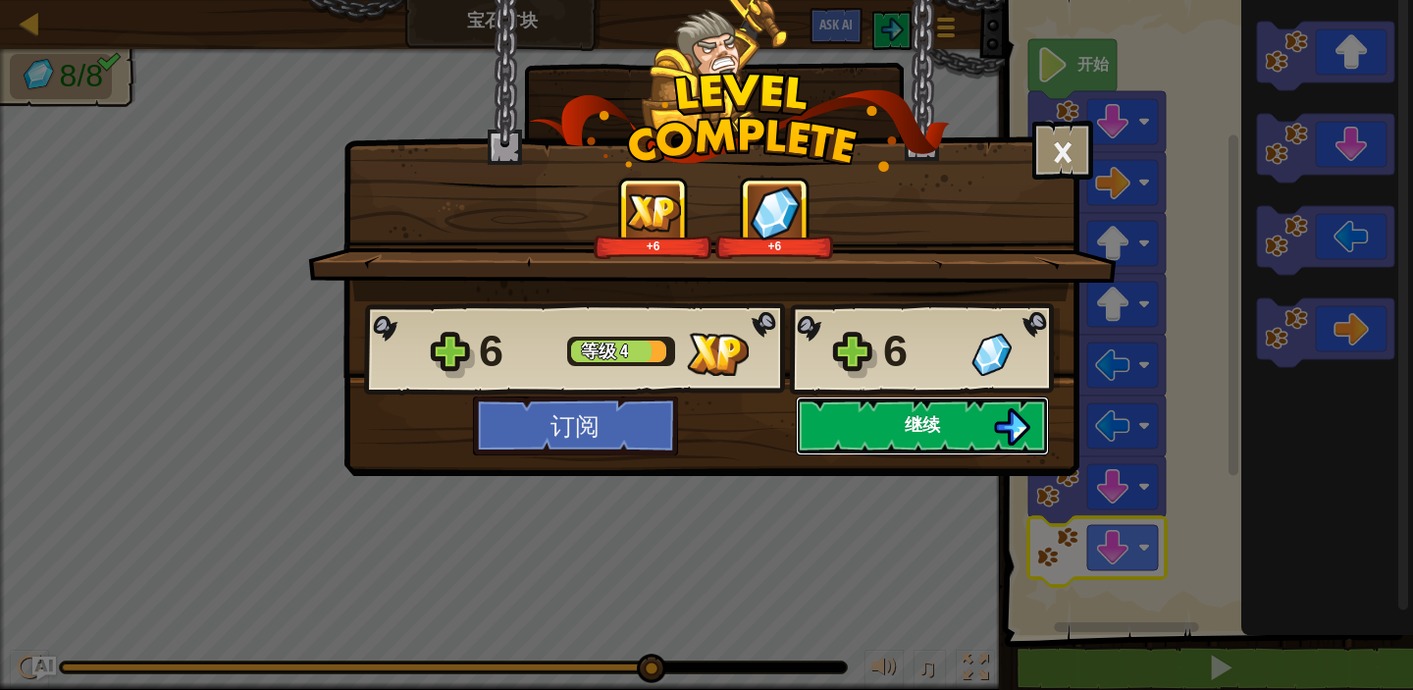
click at [1015, 436] on img at bounding box center [1011, 426] width 37 height 37
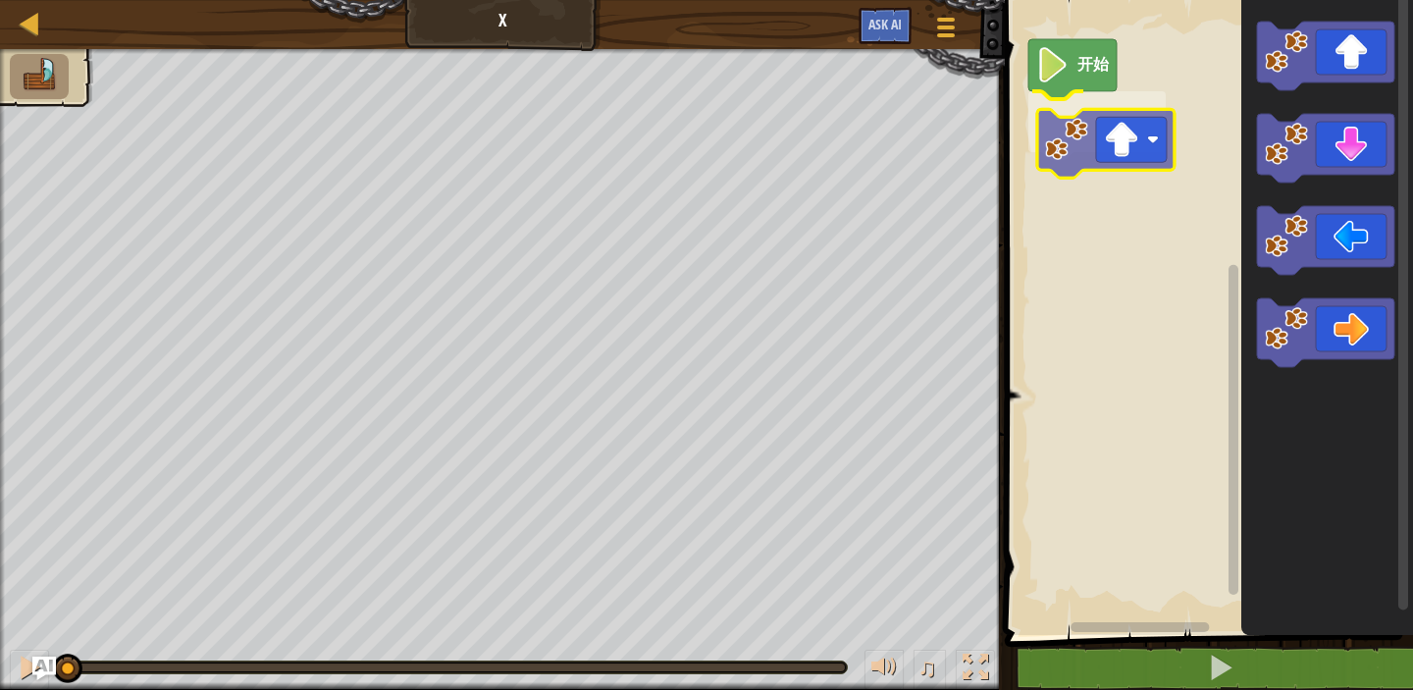
click at [1130, 135] on div "开始" at bounding box center [1206, 312] width 414 height 645
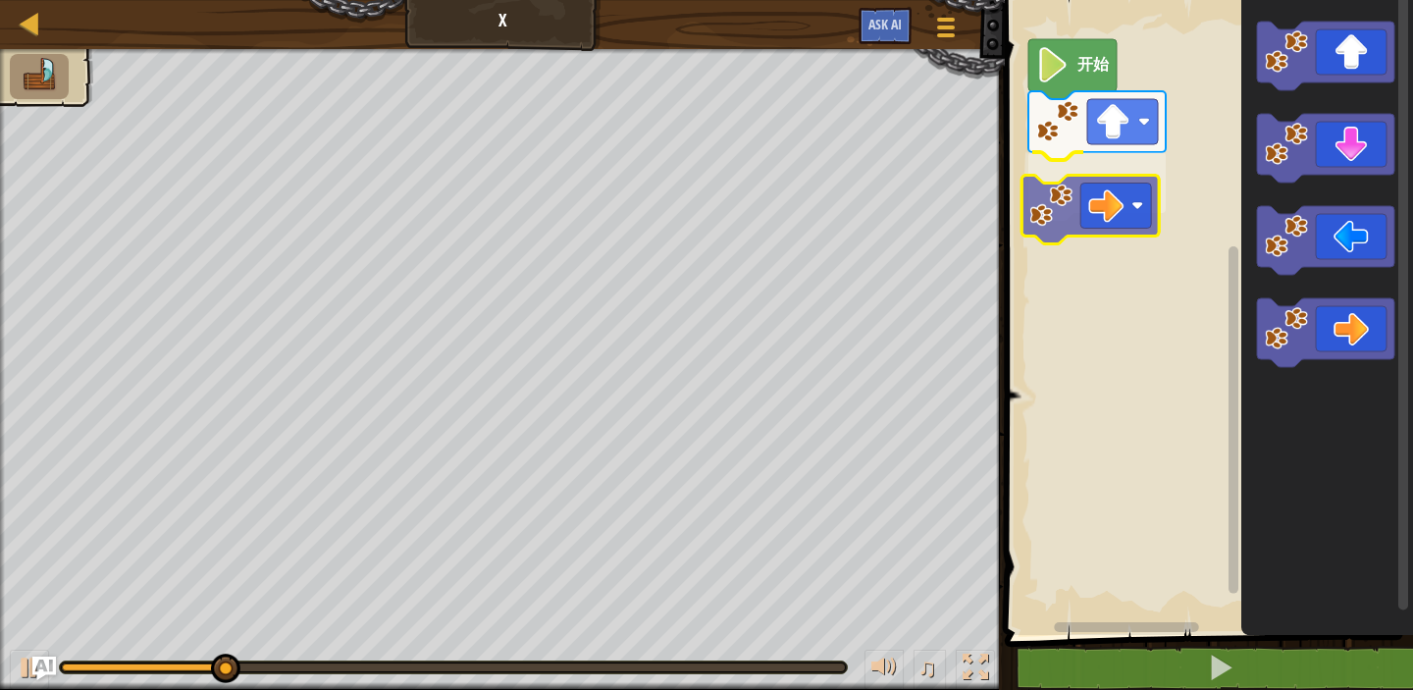
click at [1131, 199] on div "开始" at bounding box center [1206, 312] width 414 height 645
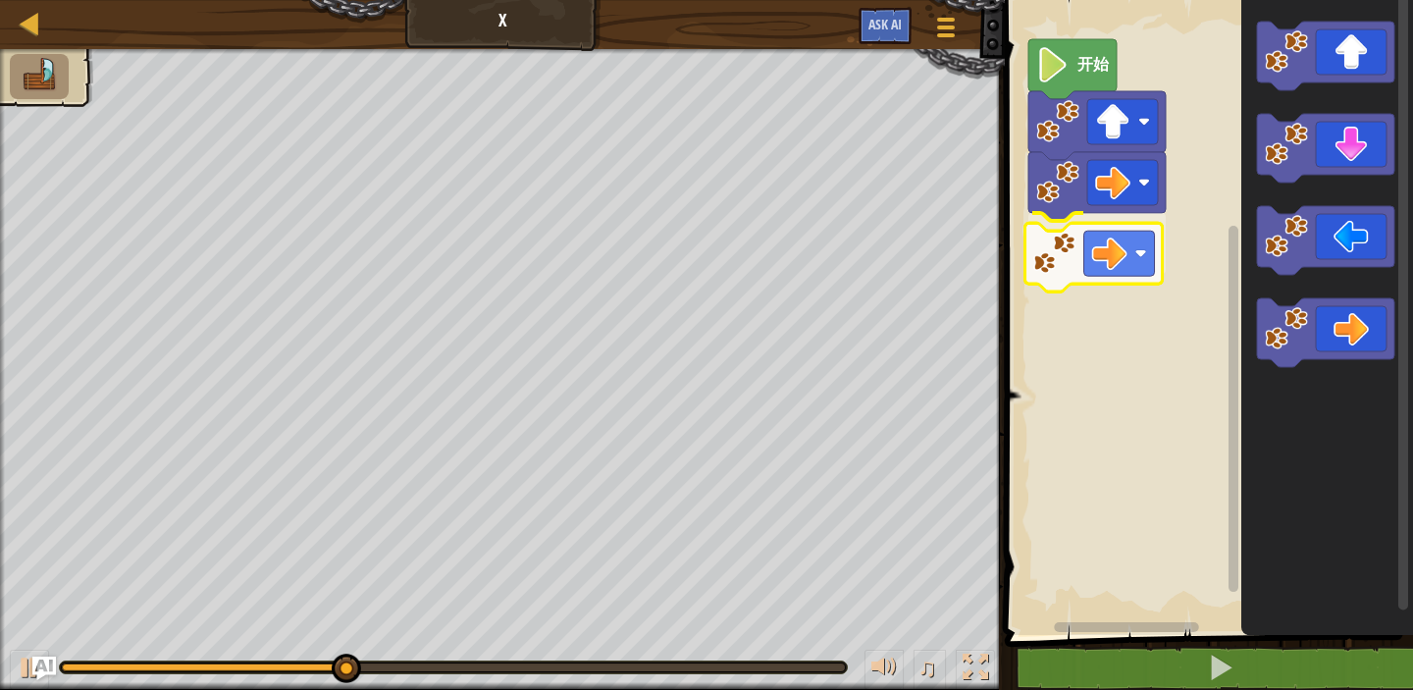
click at [1104, 242] on div "开始" at bounding box center [1206, 312] width 414 height 645
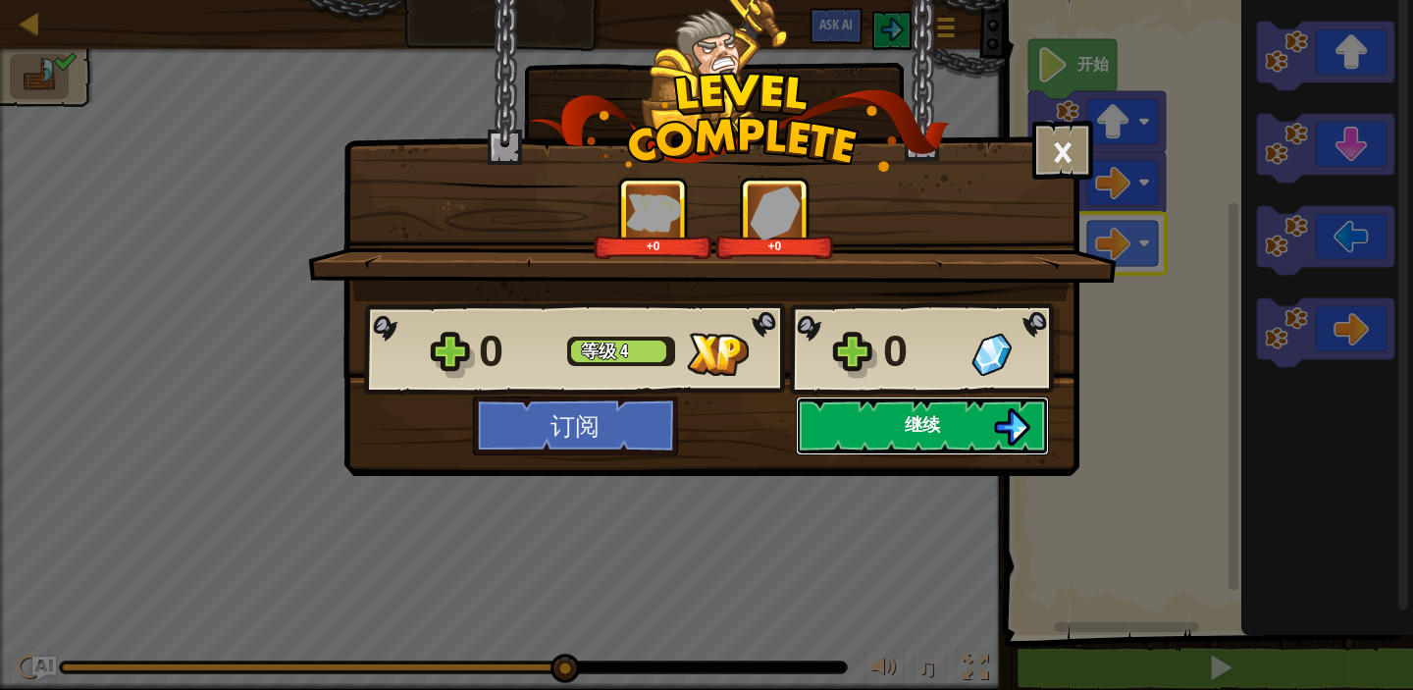
click at [894, 426] on button "继续" at bounding box center [922, 425] width 253 height 59
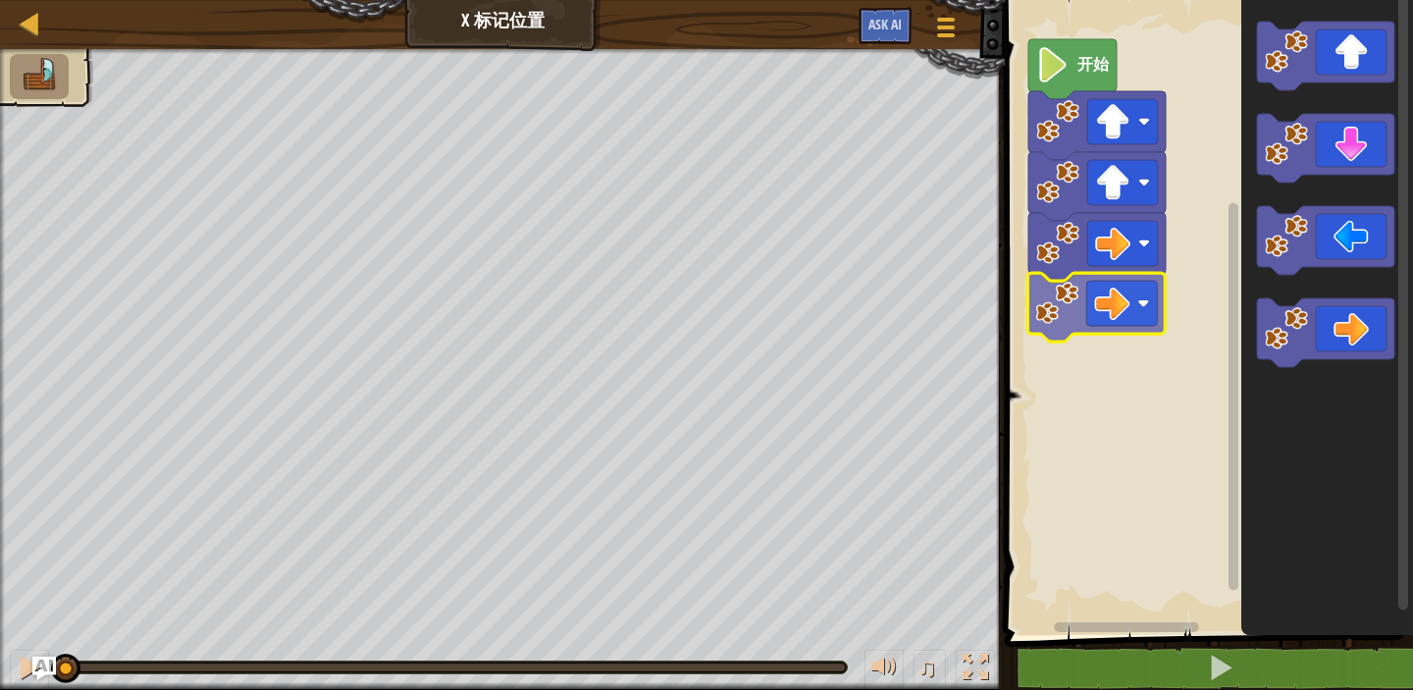
click at [1075, 306] on div "开始" at bounding box center [1206, 312] width 414 height 645
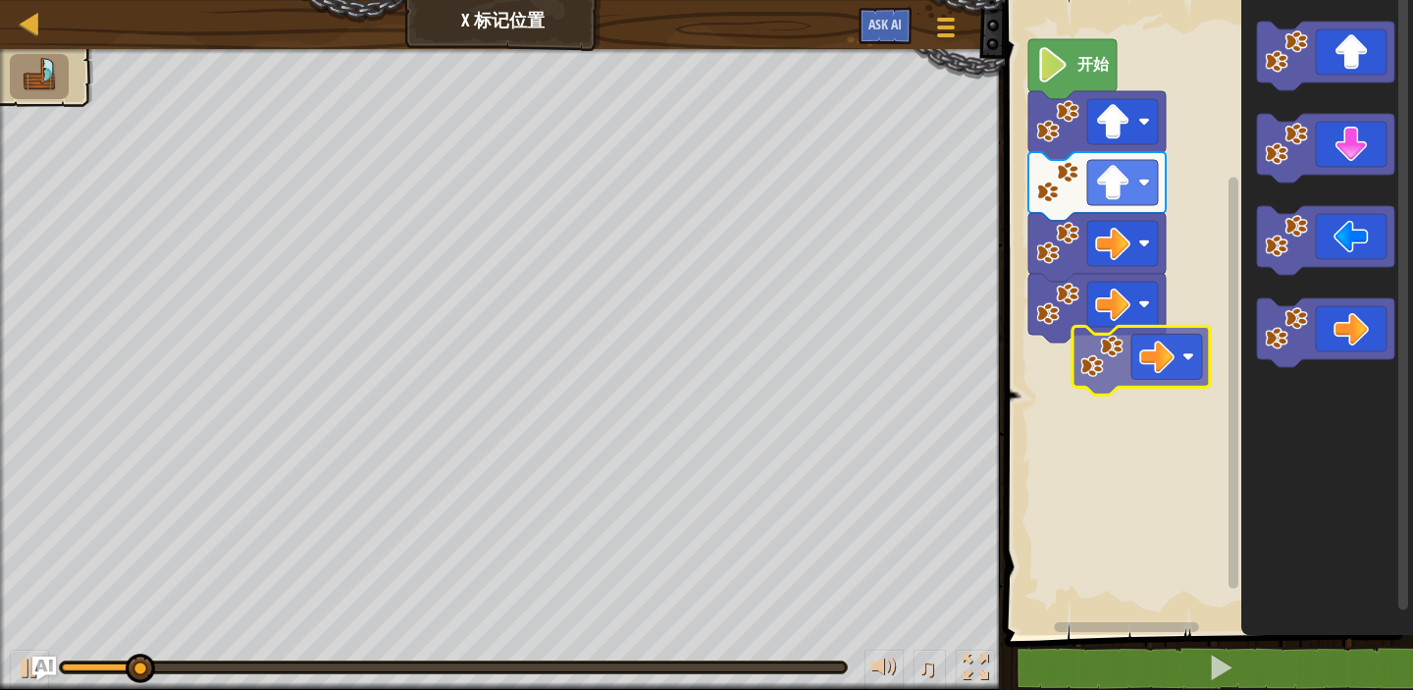
click at [1087, 362] on div "开始" at bounding box center [1206, 312] width 414 height 645
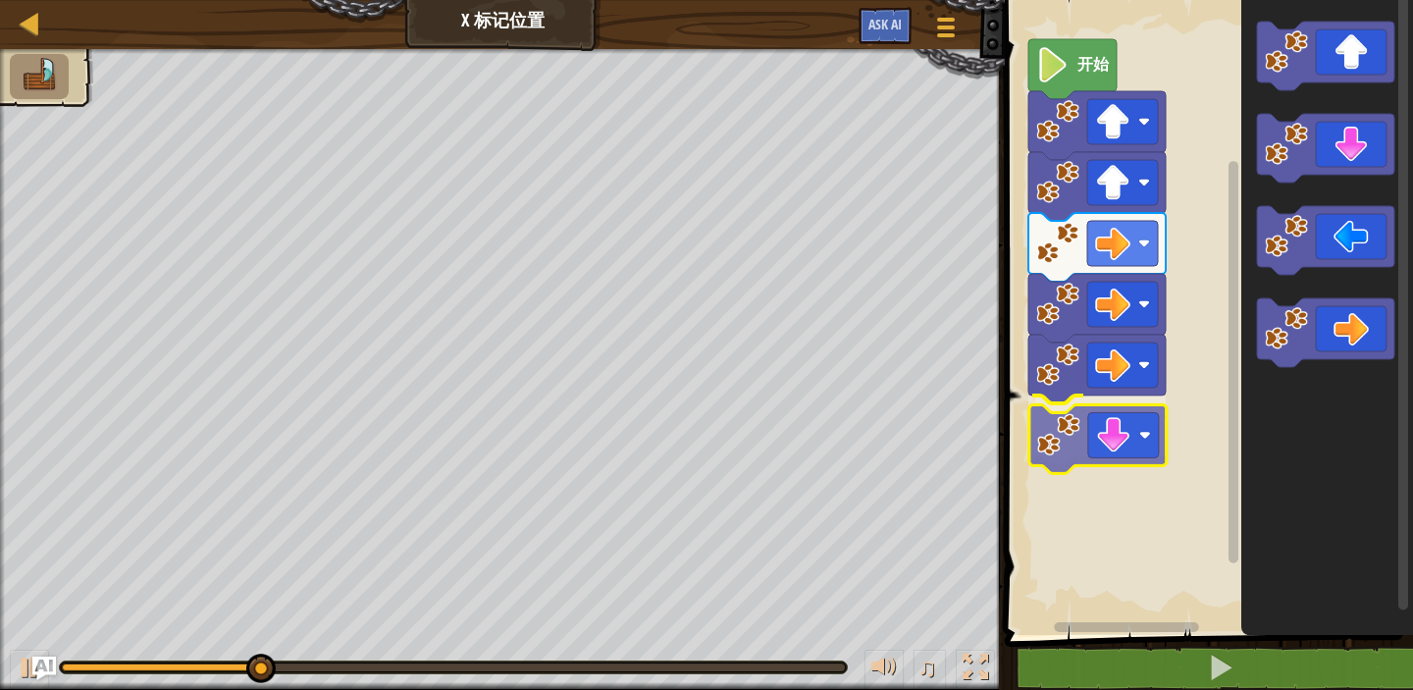
click at [1131, 455] on div "开始" at bounding box center [1206, 312] width 414 height 645
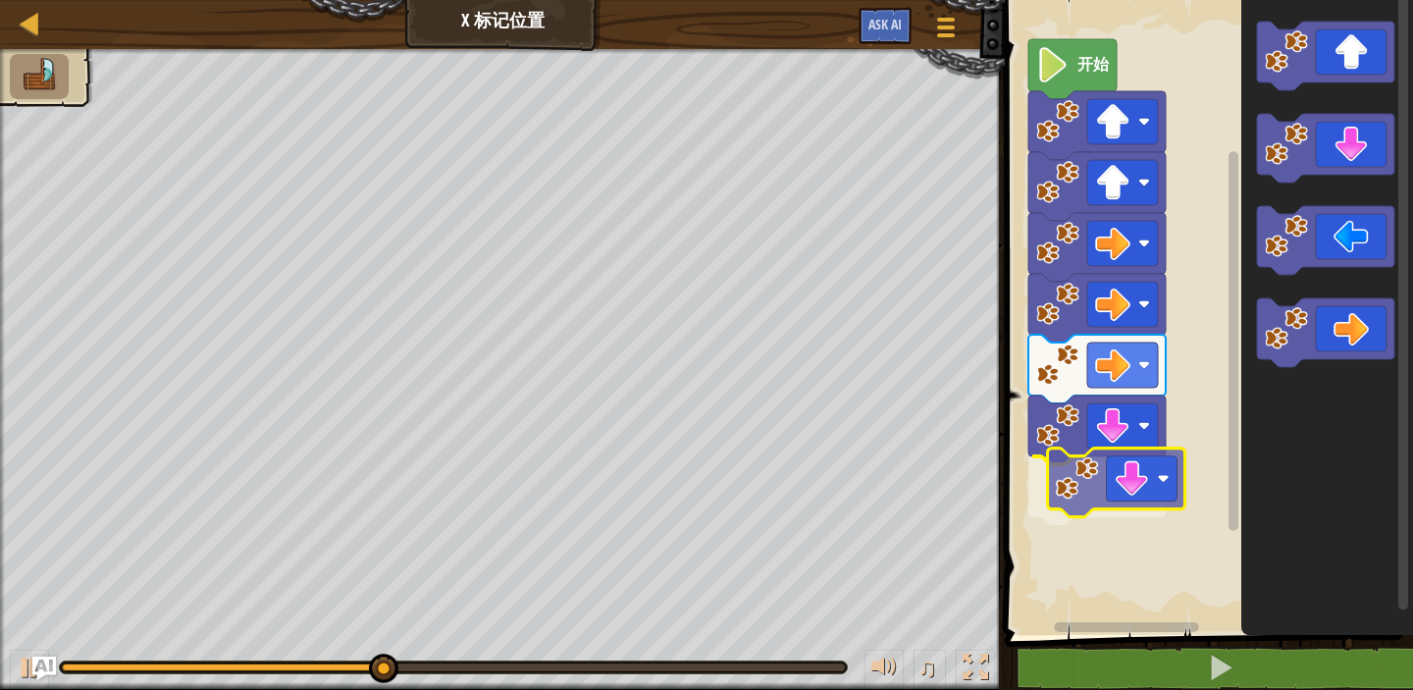
click at [1107, 485] on div "开始" at bounding box center [1206, 312] width 414 height 645
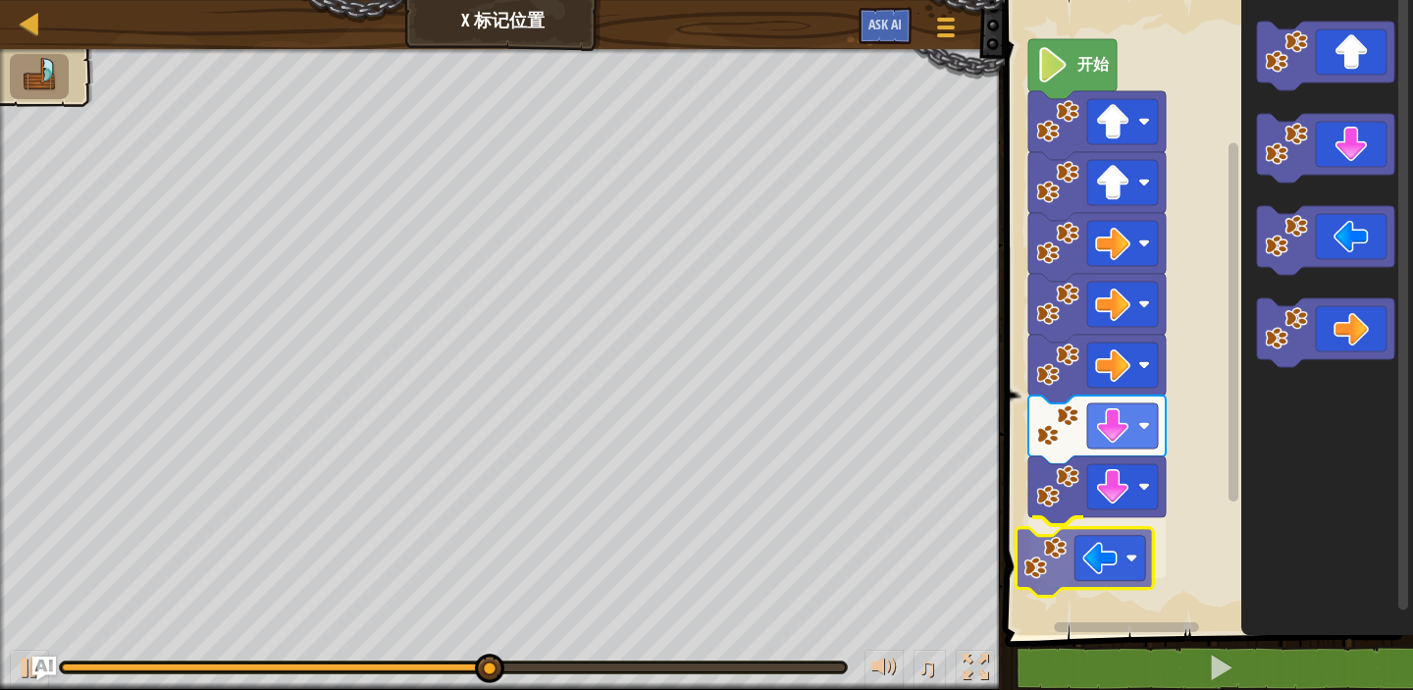
click at [1084, 552] on div "开始" at bounding box center [1206, 312] width 414 height 645
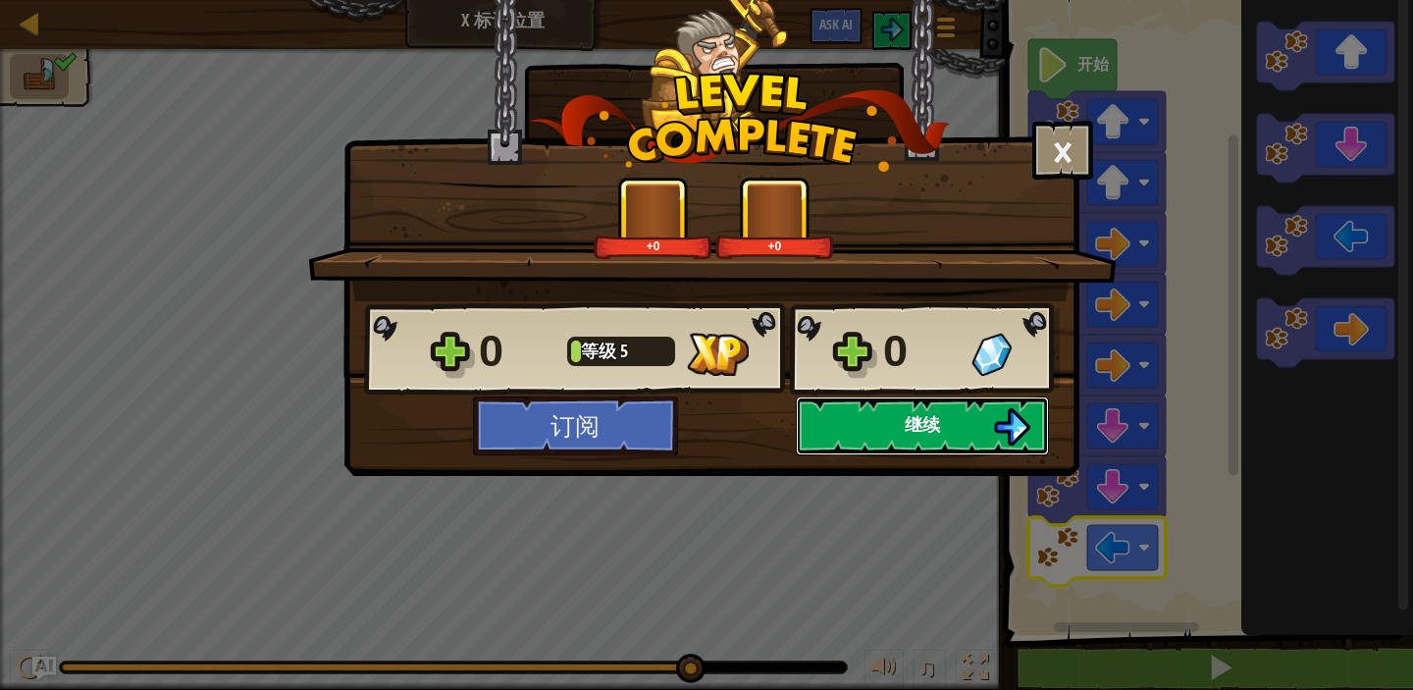
click at [921, 416] on span "继续" at bounding box center [922, 424] width 35 height 25
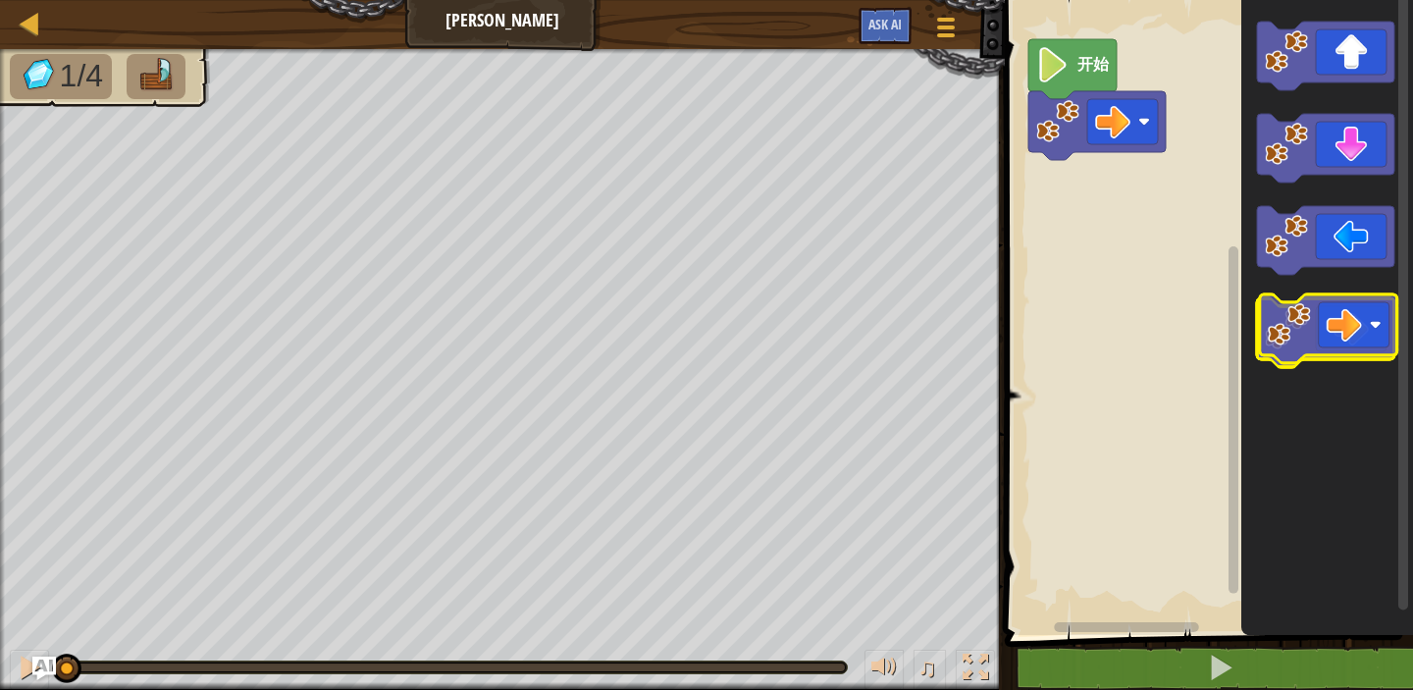
click at [1354, 319] on icon "Blockly工作区" at bounding box center [1325, 332] width 137 height 69
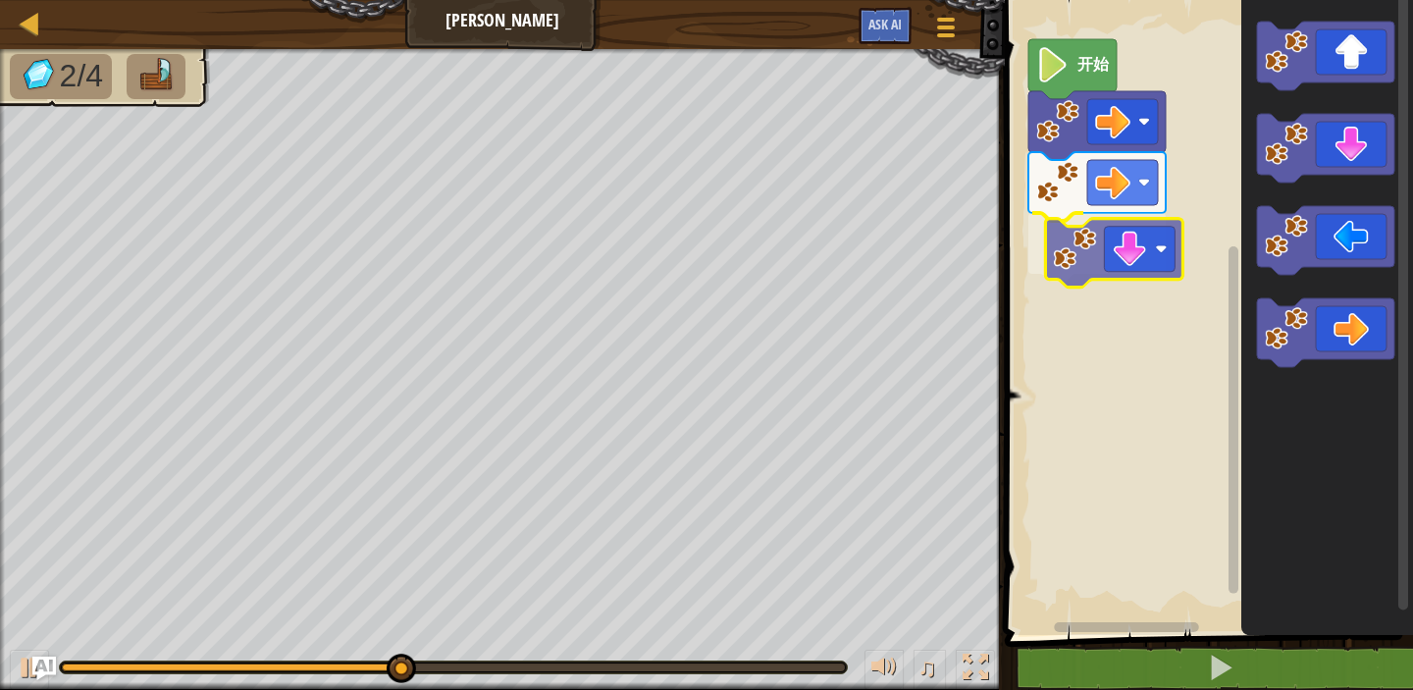
click at [1142, 257] on div "开始" at bounding box center [1206, 312] width 414 height 645
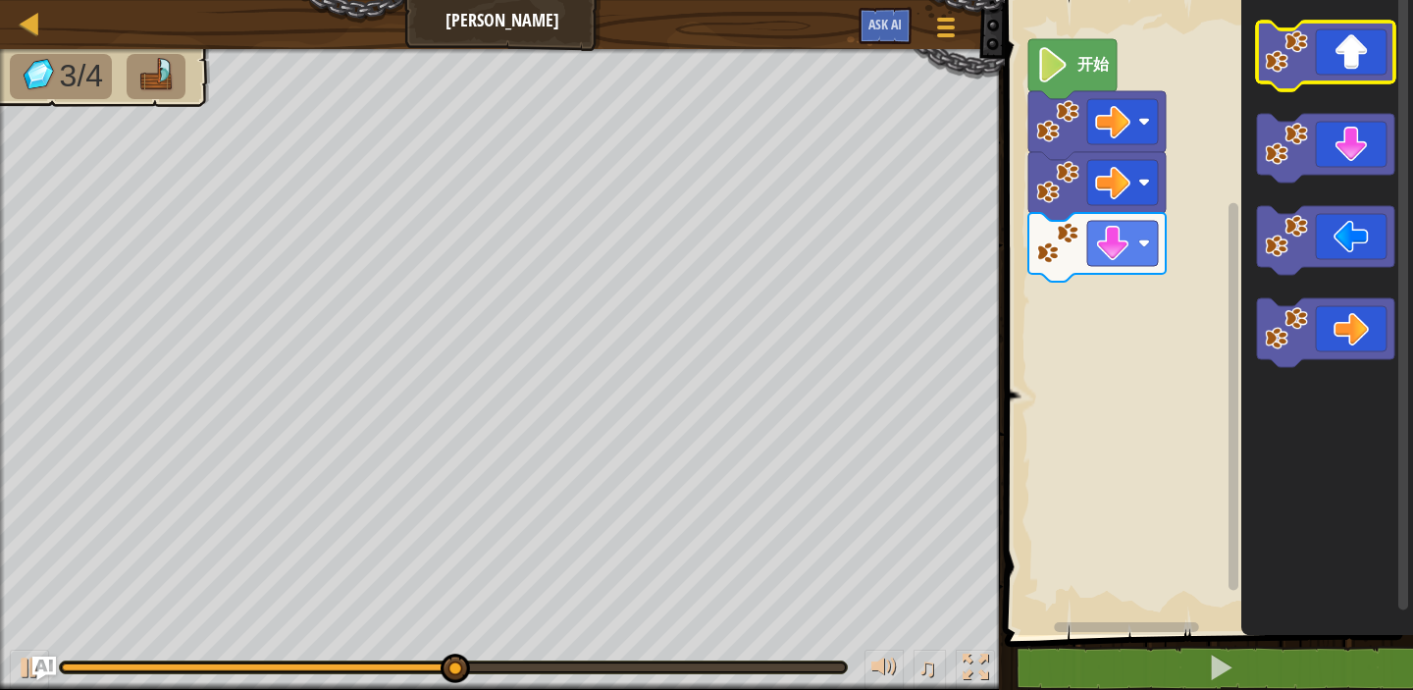
click at [1341, 90] on icon "Blockly工作区" at bounding box center [1327, 312] width 172 height 645
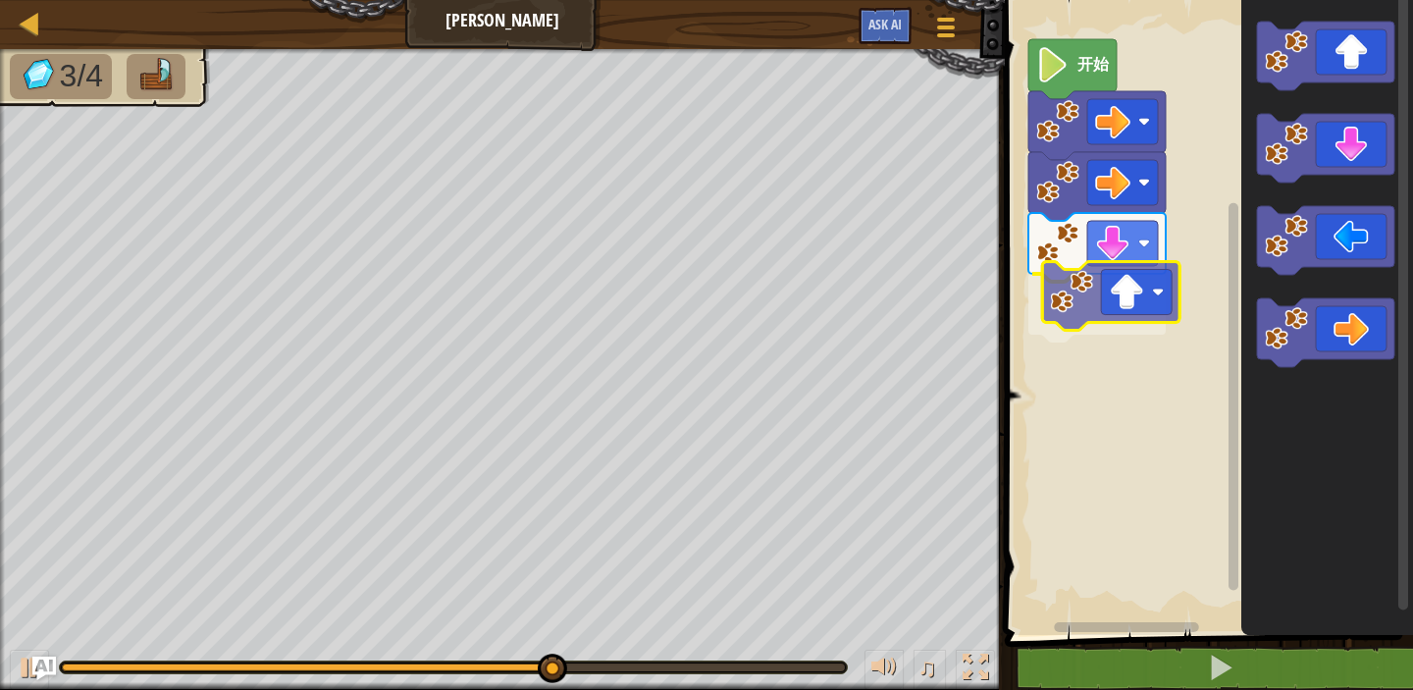
click at [1123, 314] on div "开始" at bounding box center [1206, 312] width 414 height 645
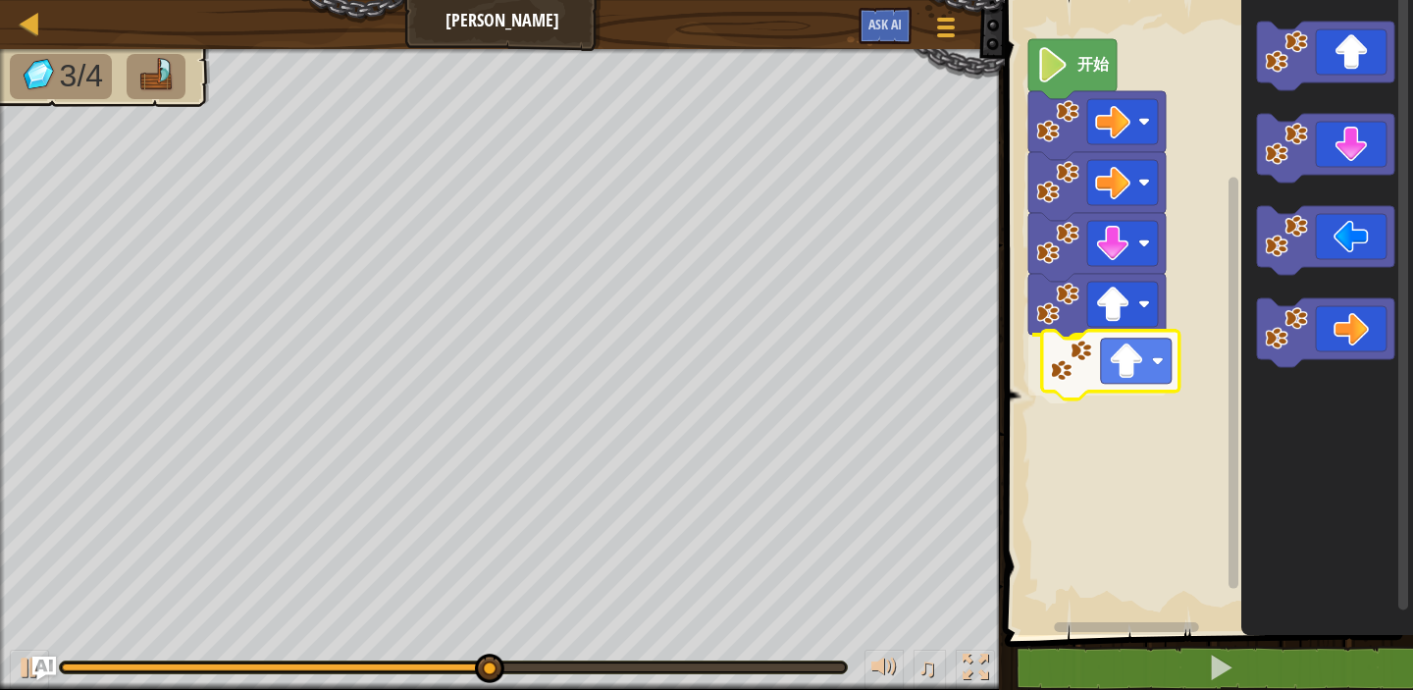
click at [1112, 375] on div "开始" at bounding box center [1206, 312] width 414 height 645
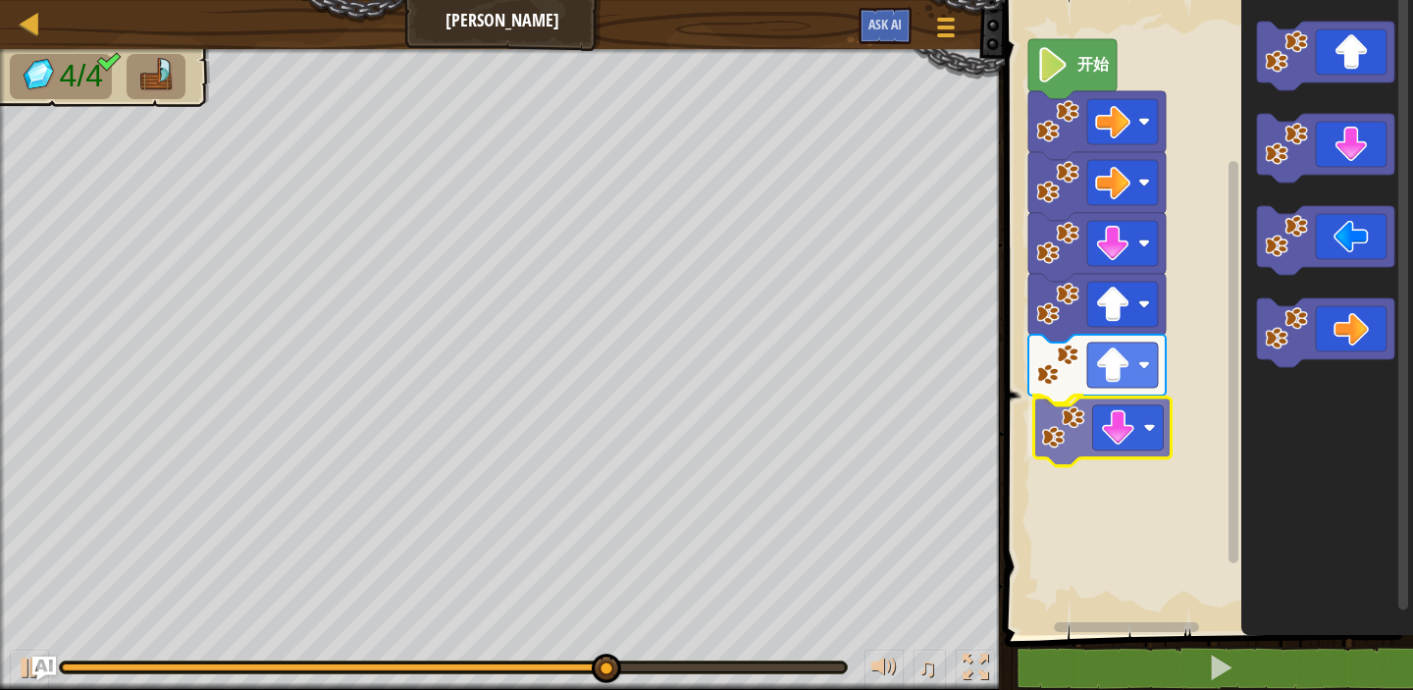
click at [1150, 456] on div "开始" at bounding box center [1206, 312] width 414 height 645
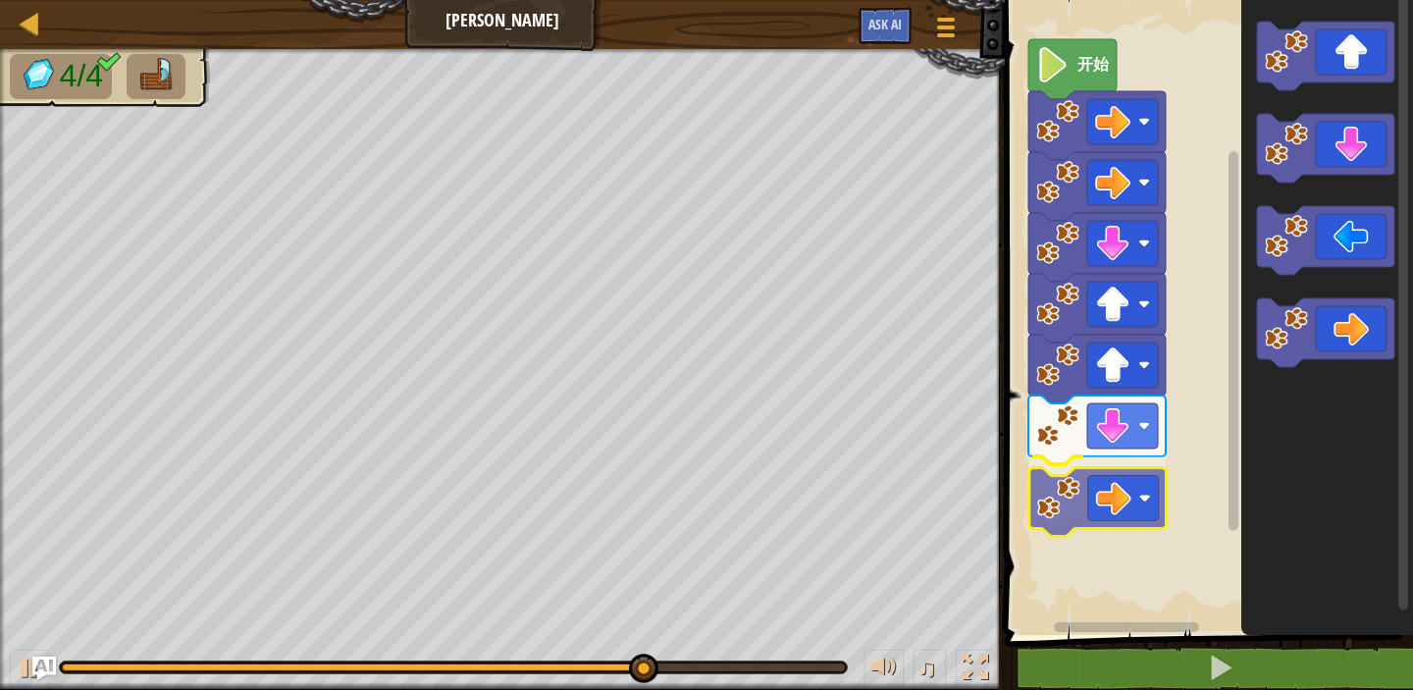
click at [1153, 485] on div "开始" at bounding box center [1206, 312] width 414 height 645
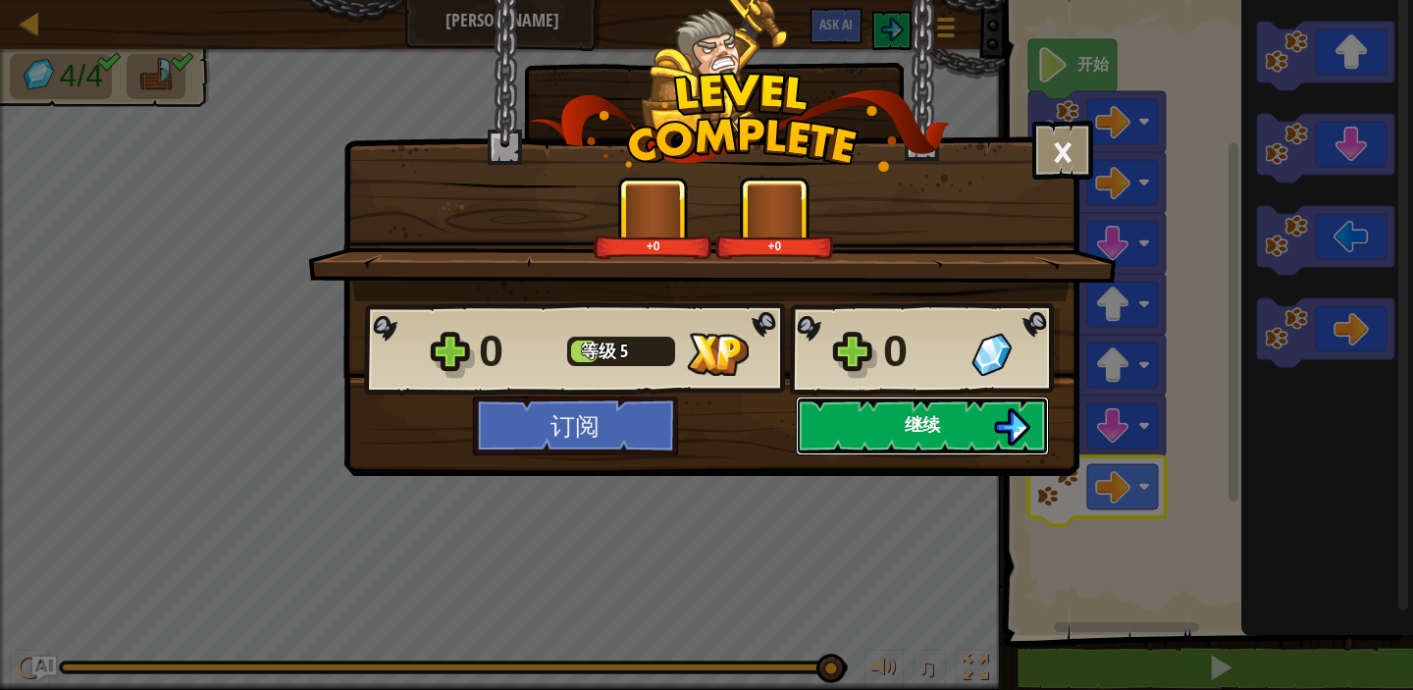
click at [901, 419] on button "继续" at bounding box center [922, 425] width 253 height 59
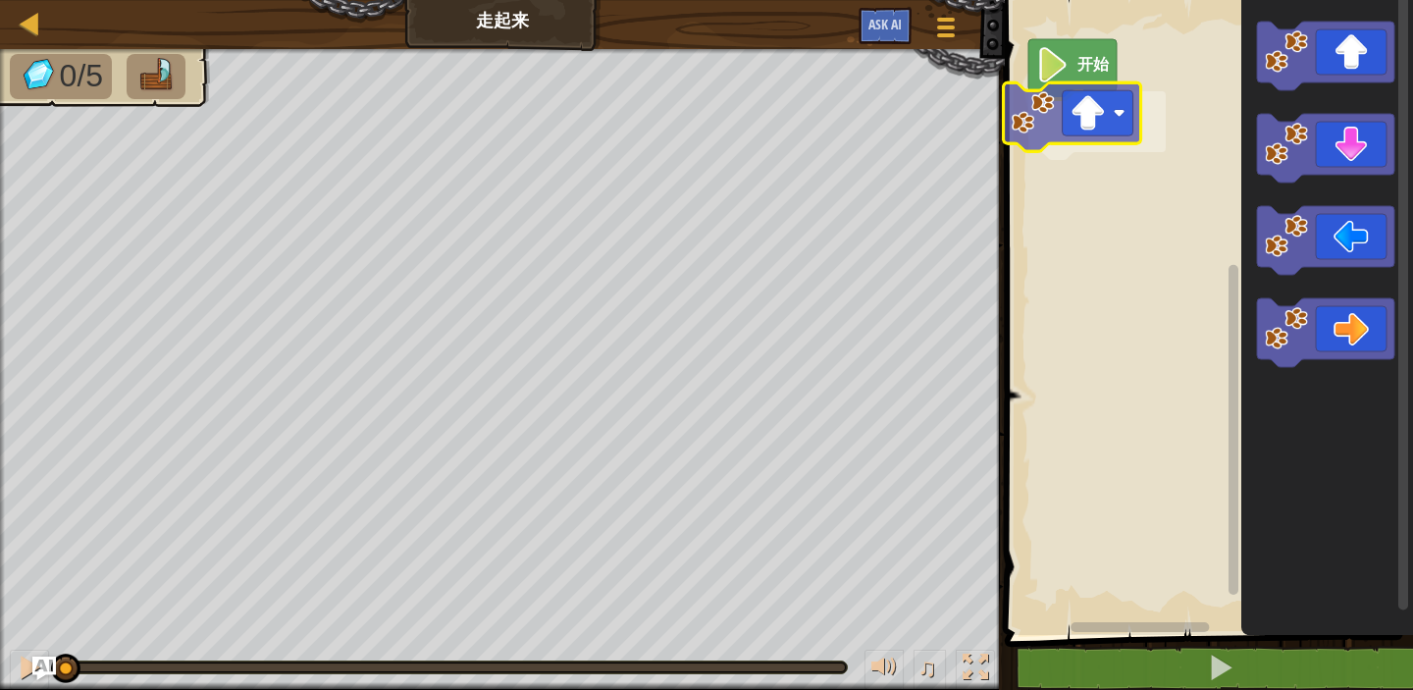
click at [1103, 139] on div "开始" at bounding box center [1206, 312] width 414 height 645
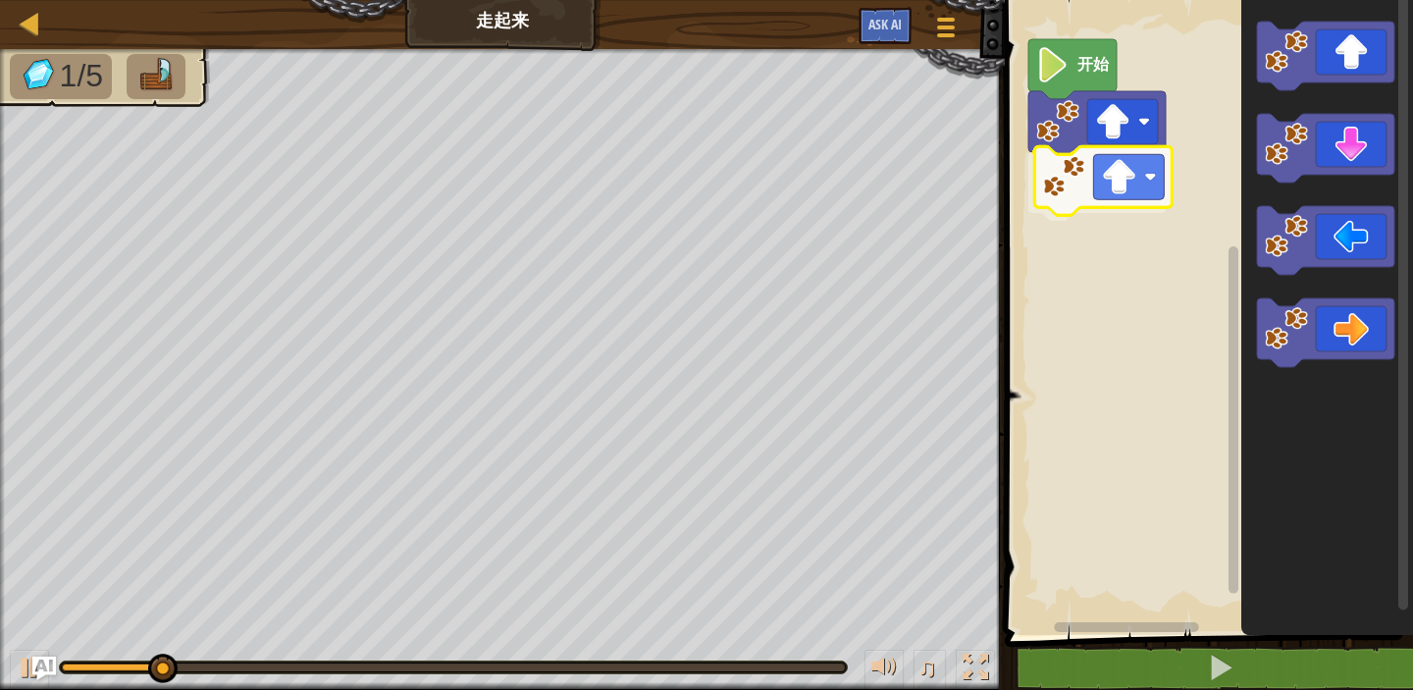
click at [1076, 196] on div "开始" at bounding box center [1206, 312] width 414 height 645
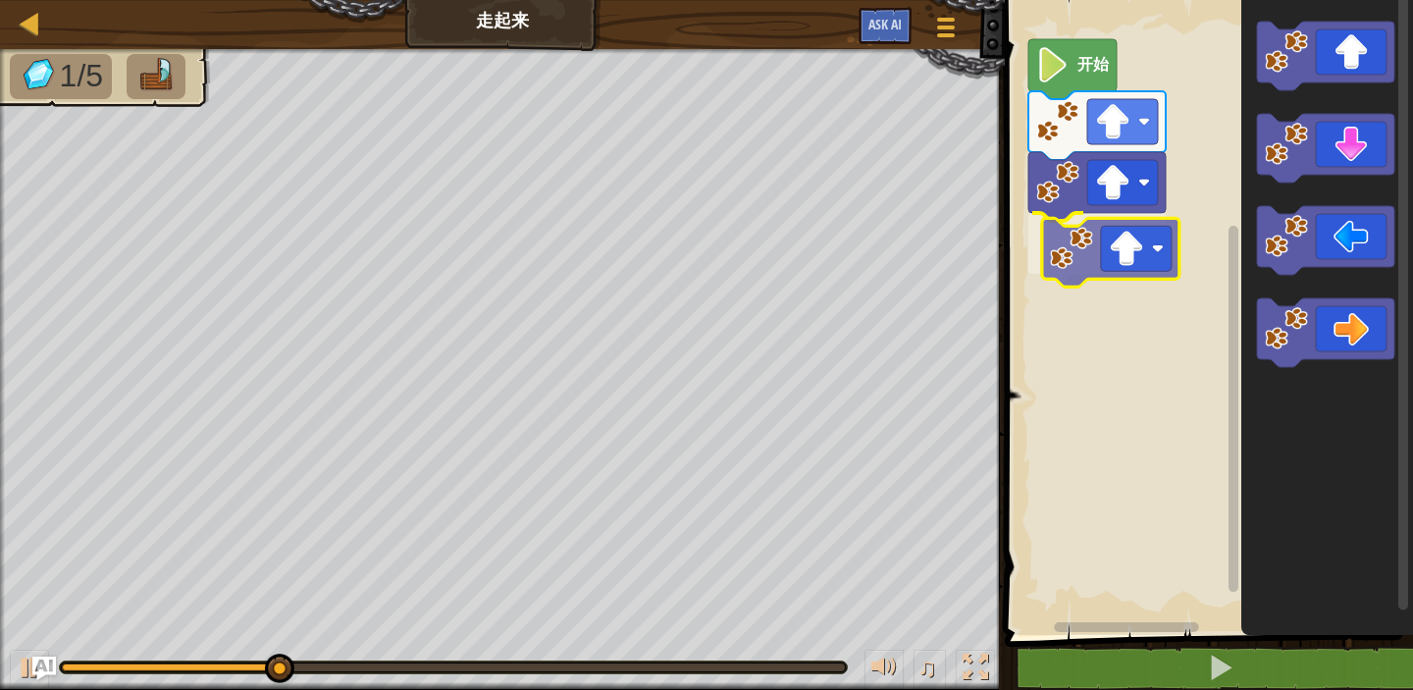
click at [1091, 276] on div "开始" at bounding box center [1206, 312] width 414 height 645
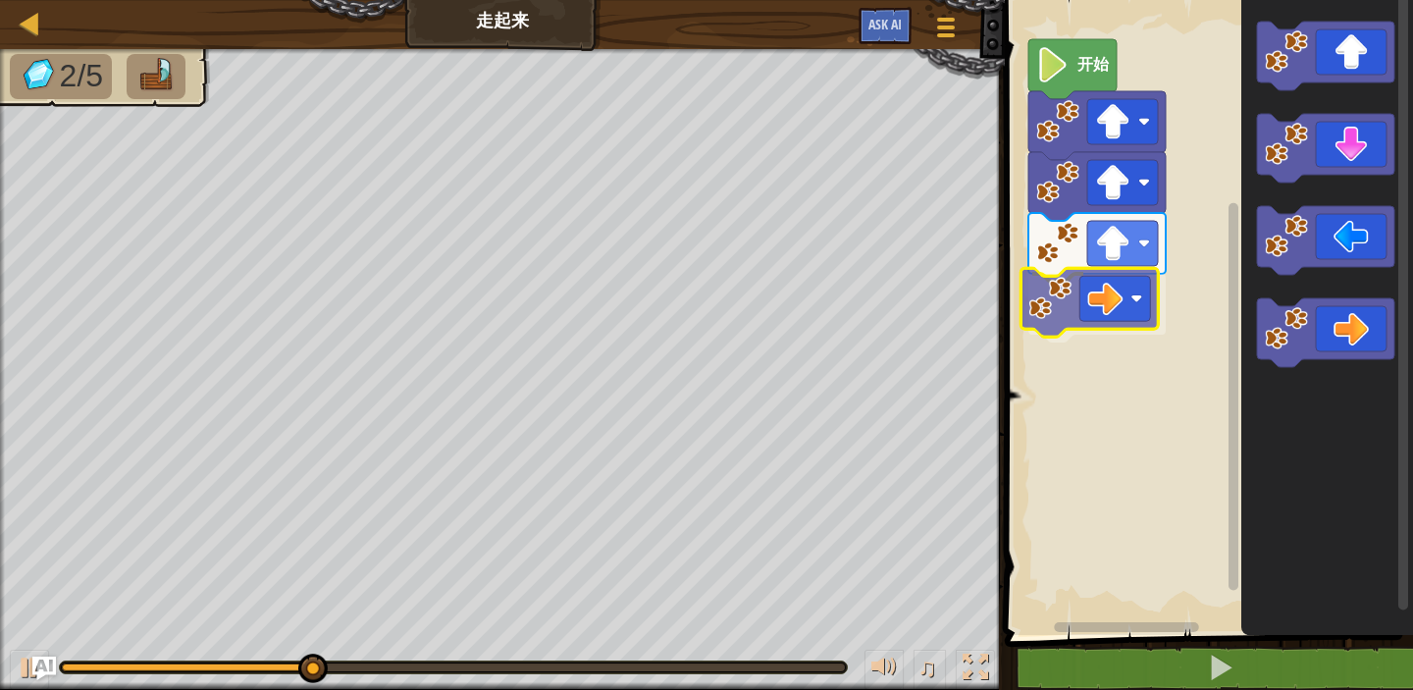
click at [1091, 305] on div "开始" at bounding box center [1206, 312] width 414 height 645
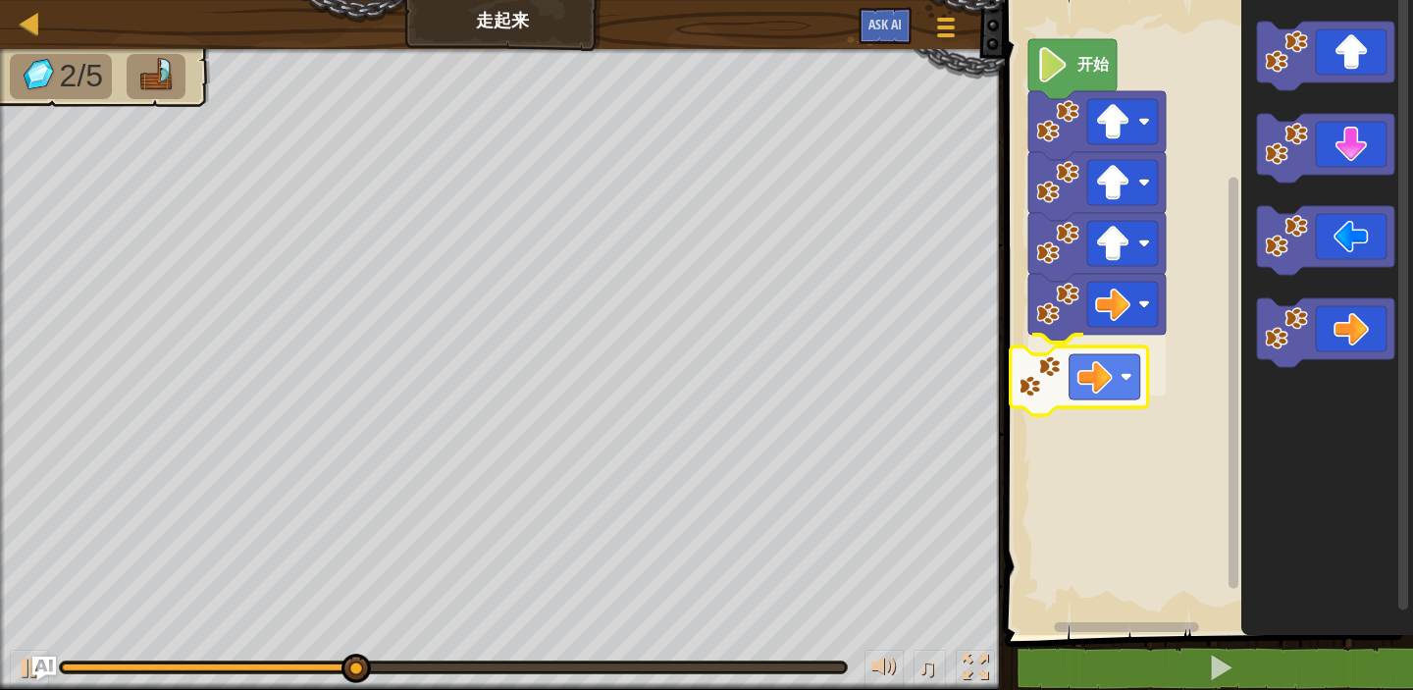
click at [1099, 386] on div "开始" at bounding box center [1206, 312] width 414 height 645
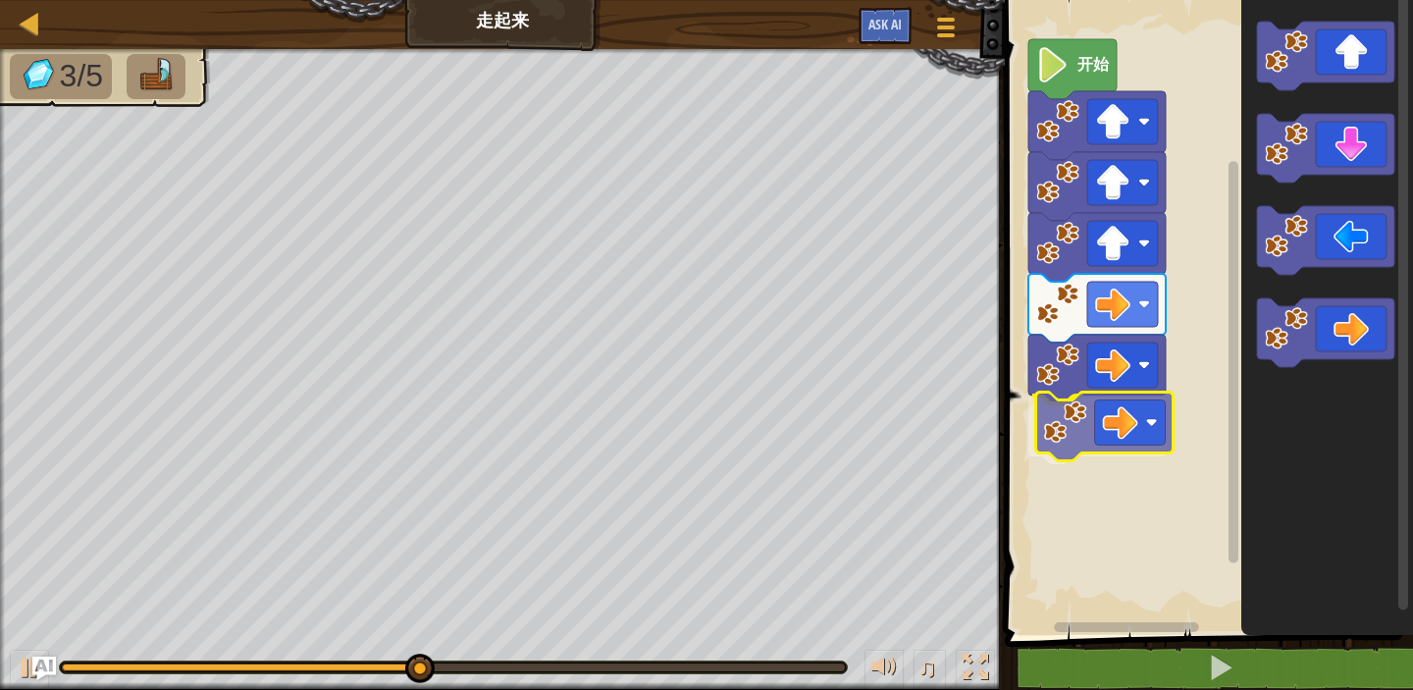
click at [1117, 432] on div "开始" at bounding box center [1206, 312] width 414 height 645
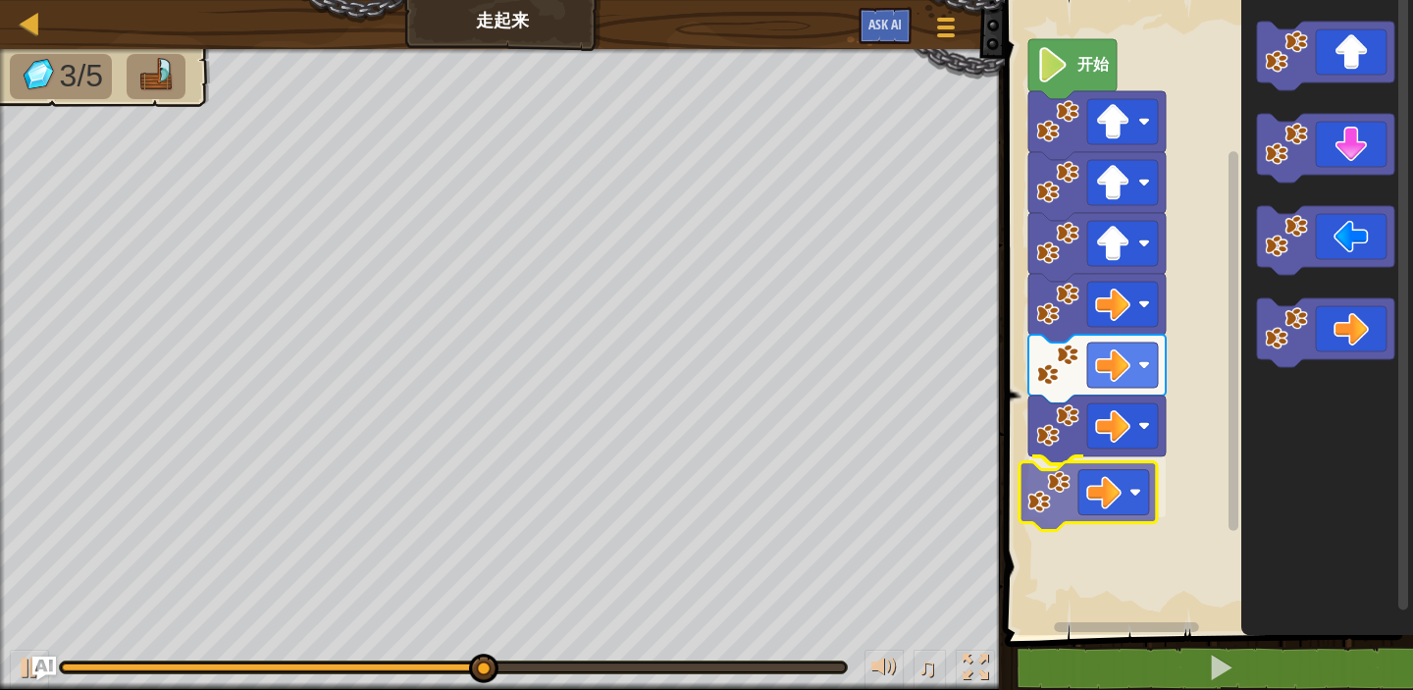
click at [1087, 512] on div "开始" at bounding box center [1206, 312] width 414 height 645
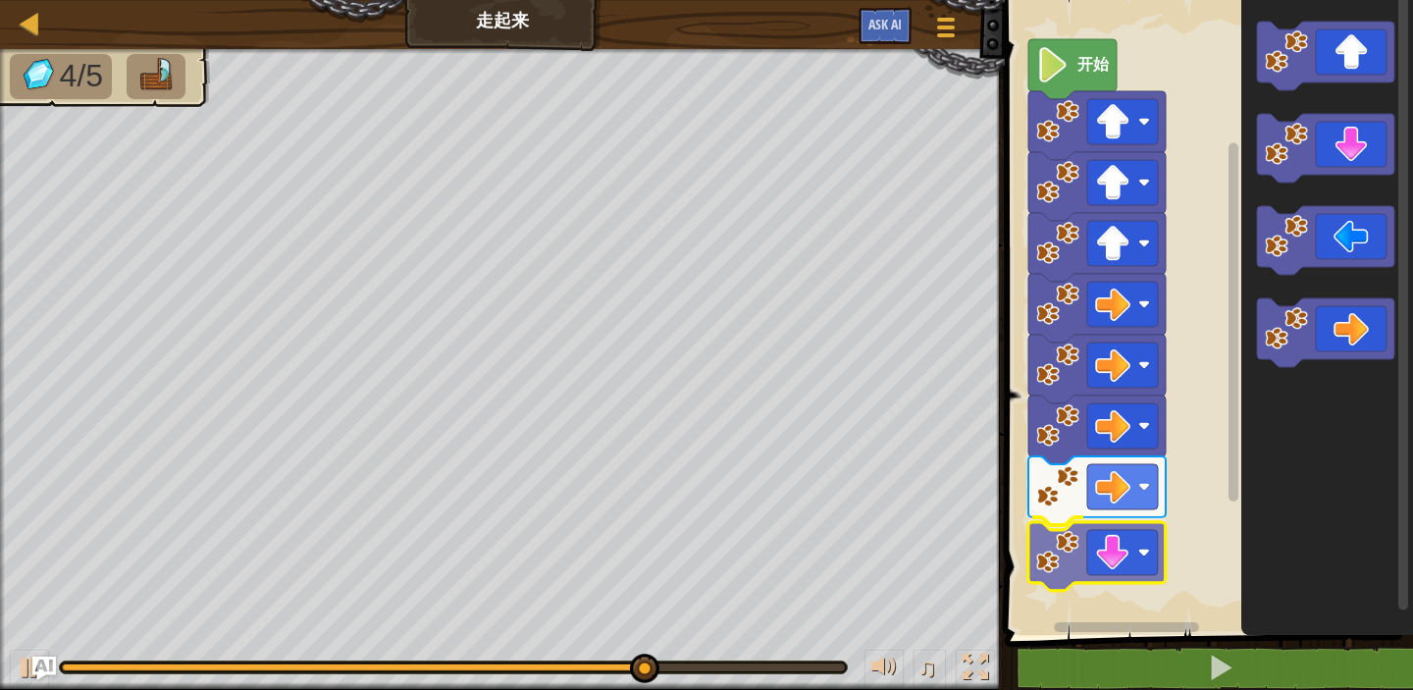
click at [1109, 573] on div "开始" at bounding box center [1206, 312] width 414 height 645
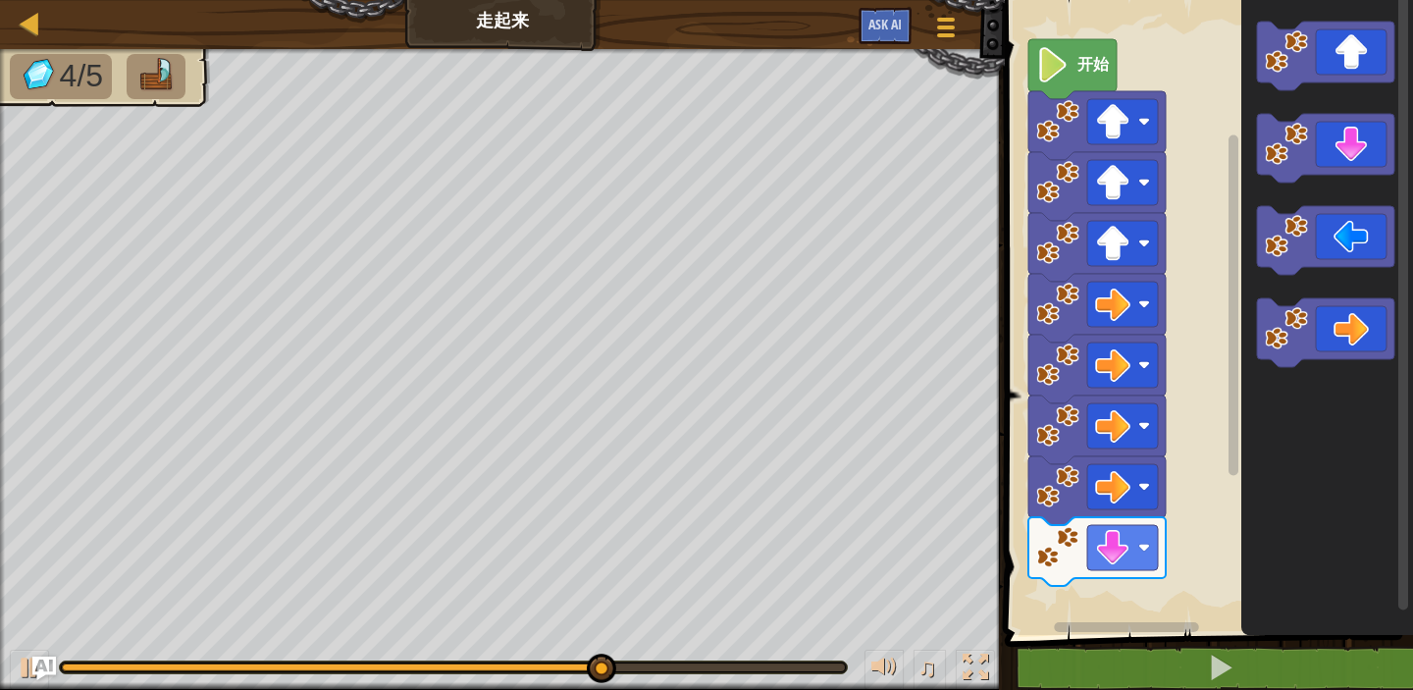
click at [1144, 569] on div "开始" at bounding box center [1206, 312] width 414 height 645
click at [1000, 644] on div "地图 走起来 游戏菜单 Ask AI 1 הההההההההההההההההההההההההההההההההההההההההההההההההההההההההה…" at bounding box center [706, 345] width 1413 height 690
click at [1070, 615] on div "开始" at bounding box center [1206, 312] width 414 height 645
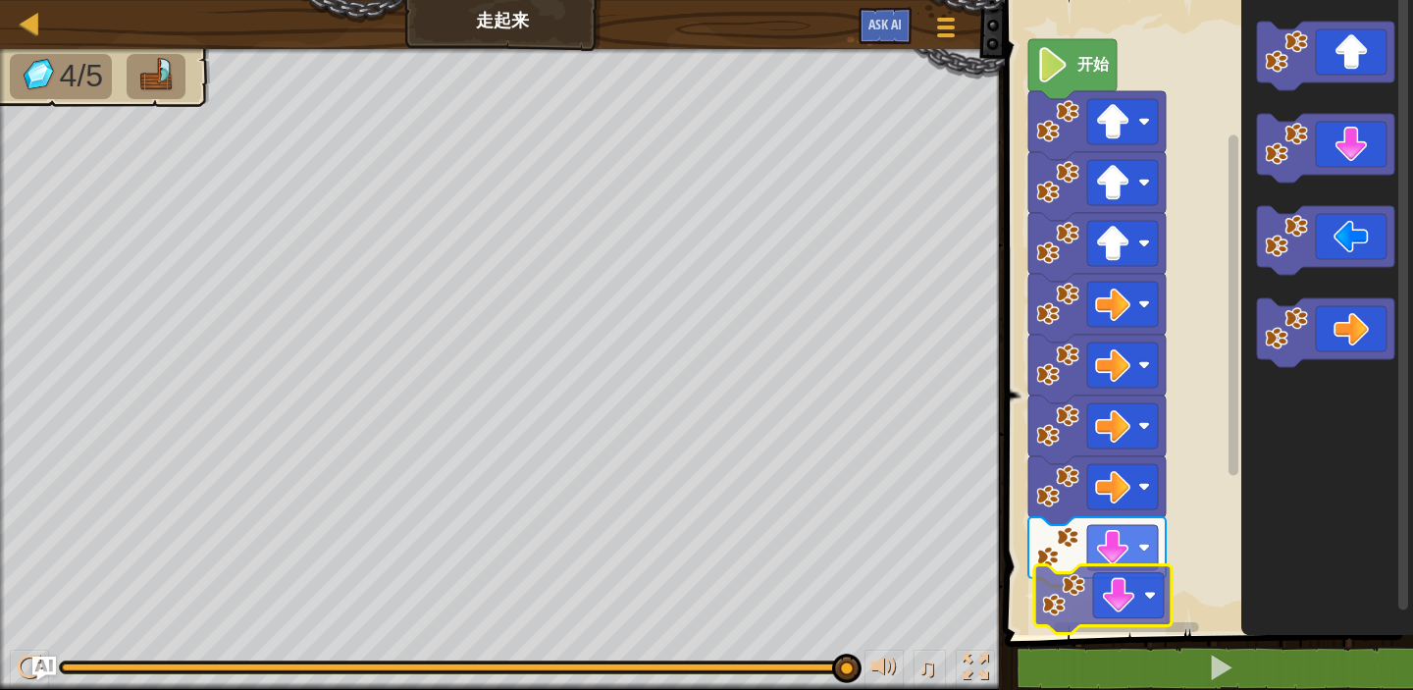
click at [1086, 620] on div "开始" at bounding box center [1206, 312] width 414 height 645
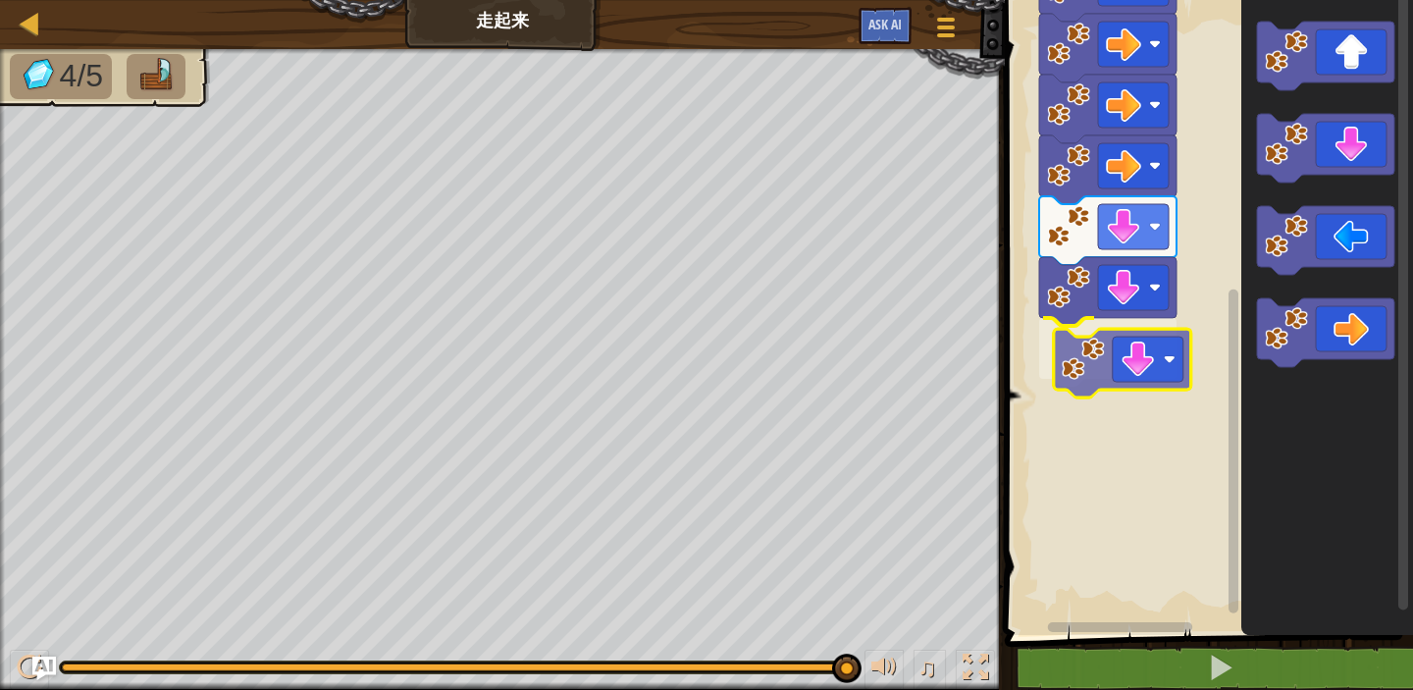
click at [1085, 371] on div "开始" at bounding box center [1206, 312] width 414 height 645
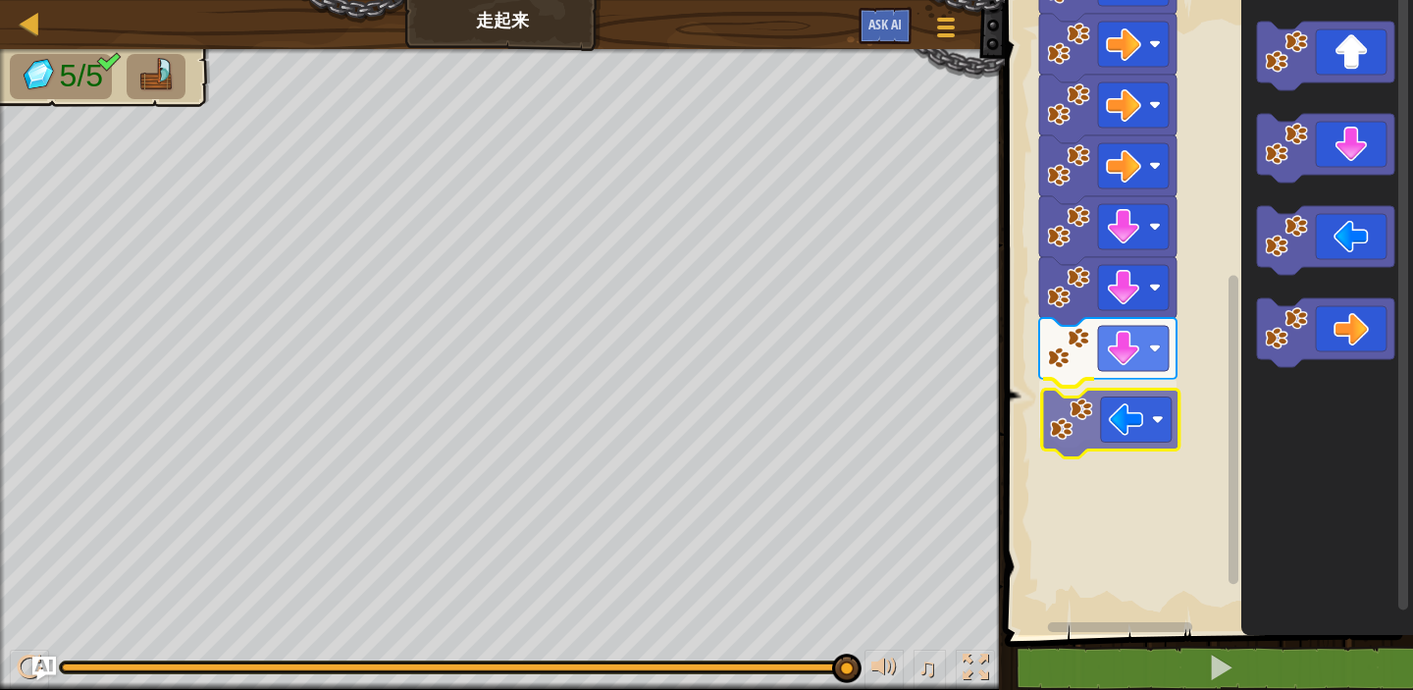
click at [1105, 434] on div "开始" at bounding box center [1206, 312] width 414 height 645
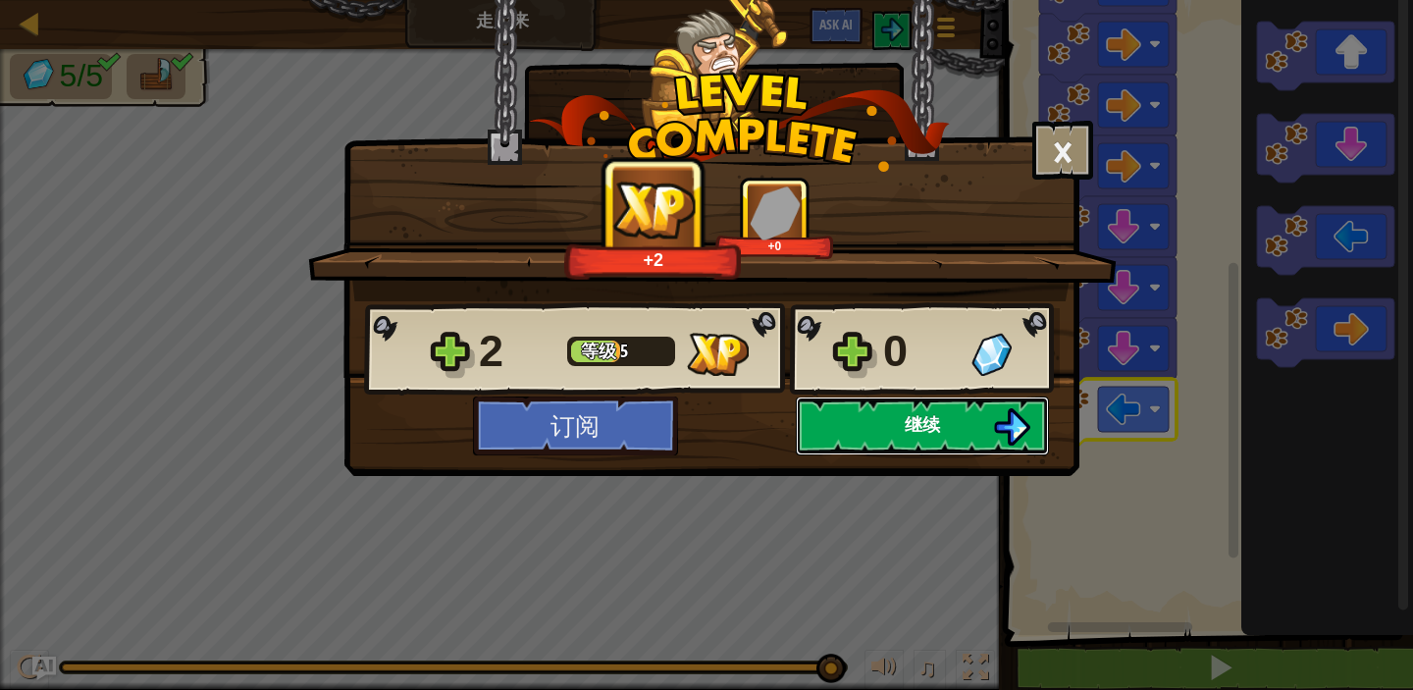
click at [936, 427] on span "继续" at bounding box center [922, 424] width 35 height 25
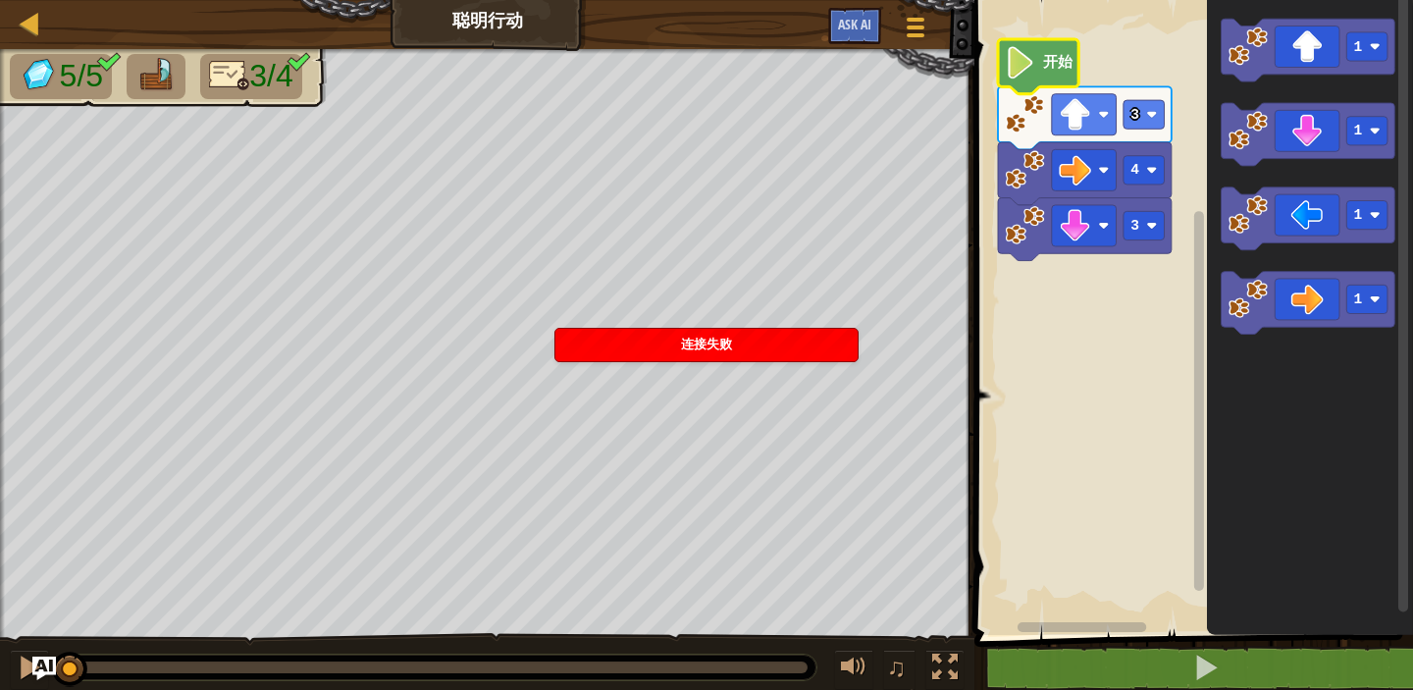
click at [1026, 64] on image "Blockly工作区" at bounding box center [1021, 62] width 30 height 32
click at [1040, 69] on icon "Blockly工作区" at bounding box center [1038, 66] width 80 height 55
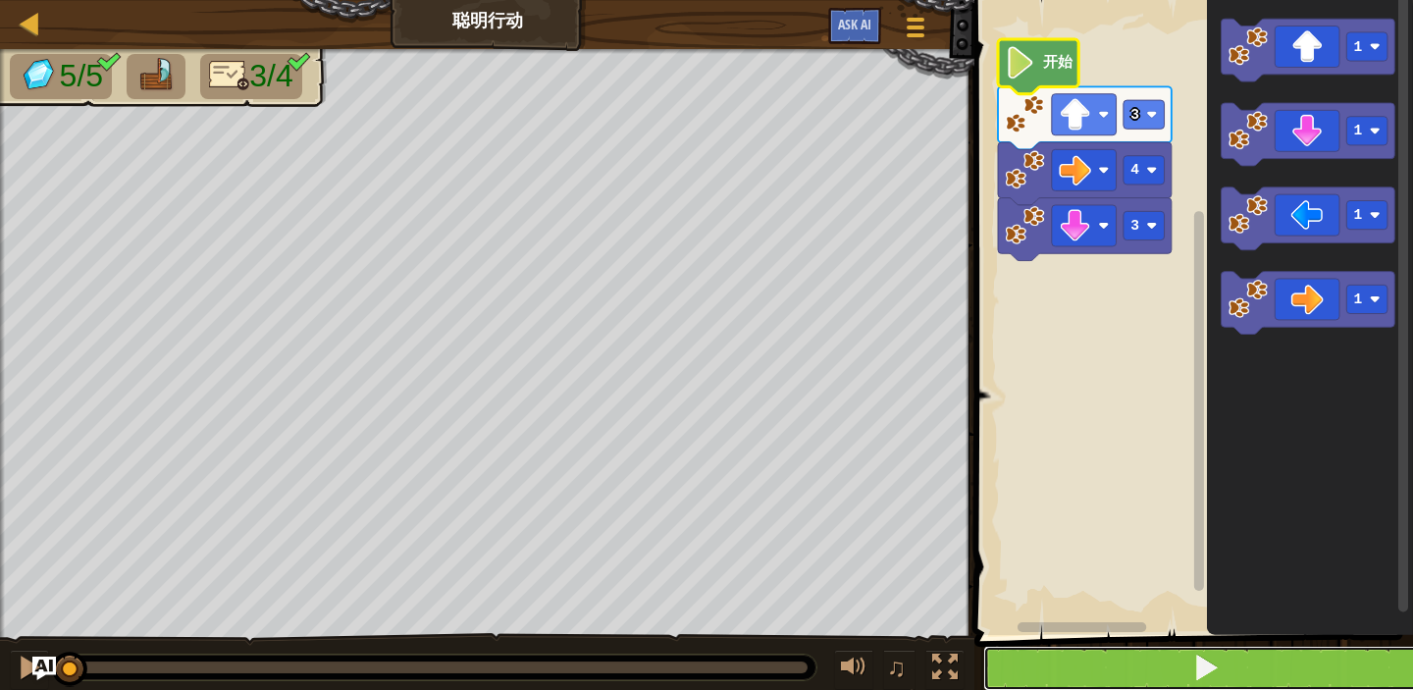
click at [1221, 667] on button at bounding box center [1205, 668] width 445 height 45
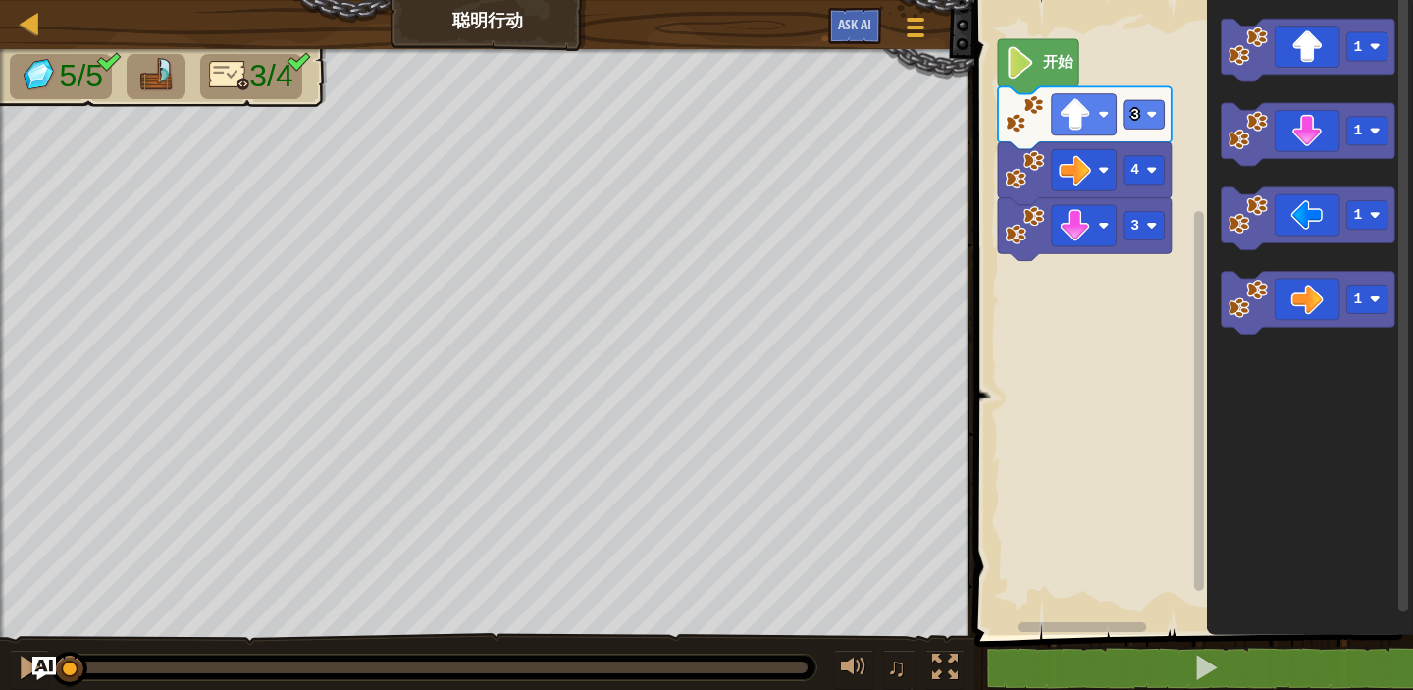
click at [1104, 289] on rect "Blockly工作区" at bounding box center [1191, 312] width 445 height 645
click at [1021, 73] on image "Blockly工作区" at bounding box center [1021, 62] width 30 height 32
click at [1021, 72] on image "Blockly工作区" at bounding box center [1021, 62] width 30 height 32
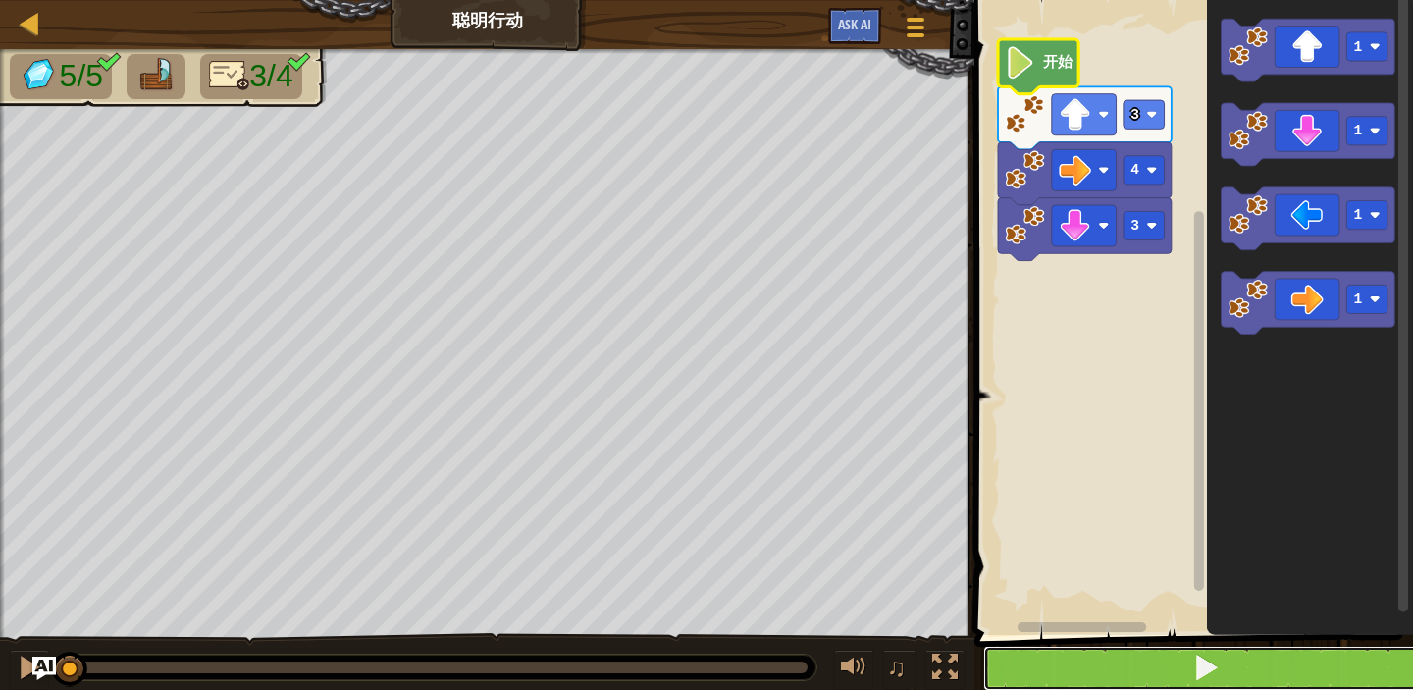
click at [1192, 661] on span at bounding box center [1205, 667] width 27 height 27
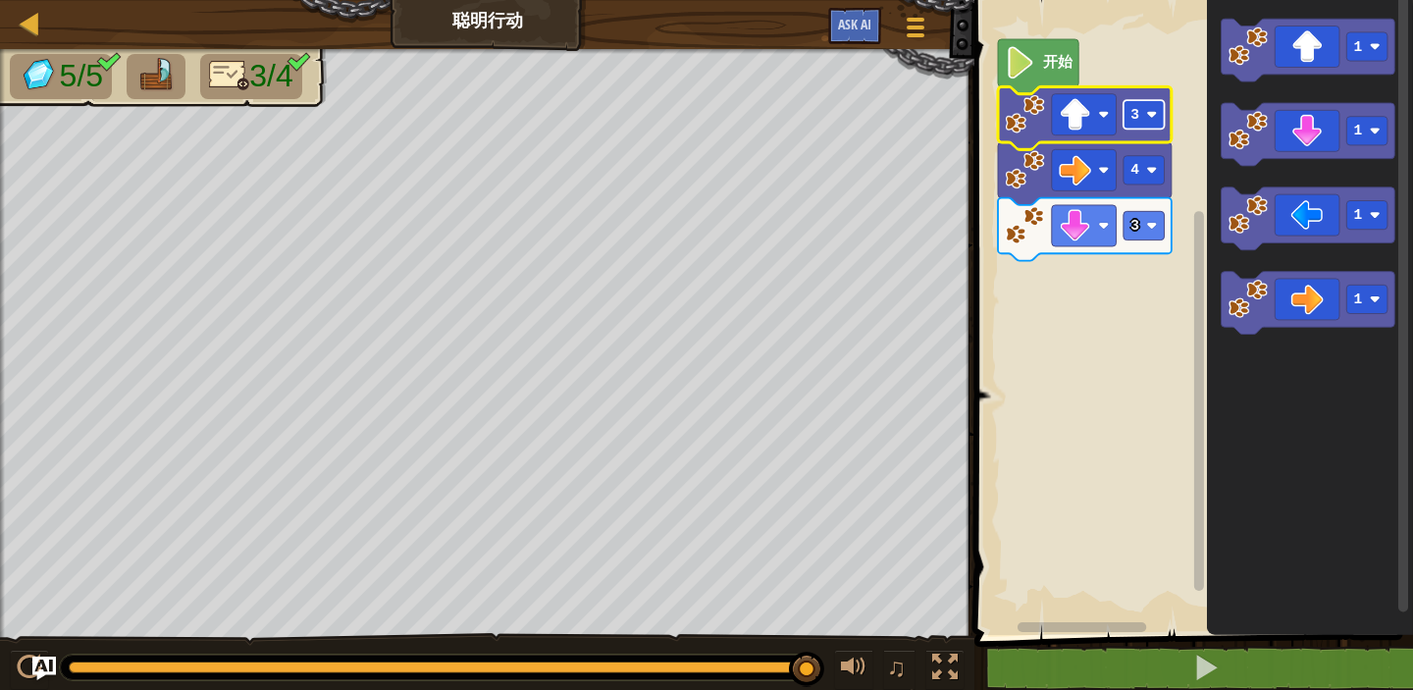
click at [1157, 114] on image "Blockly工作区" at bounding box center [1152, 114] width 11 height 11
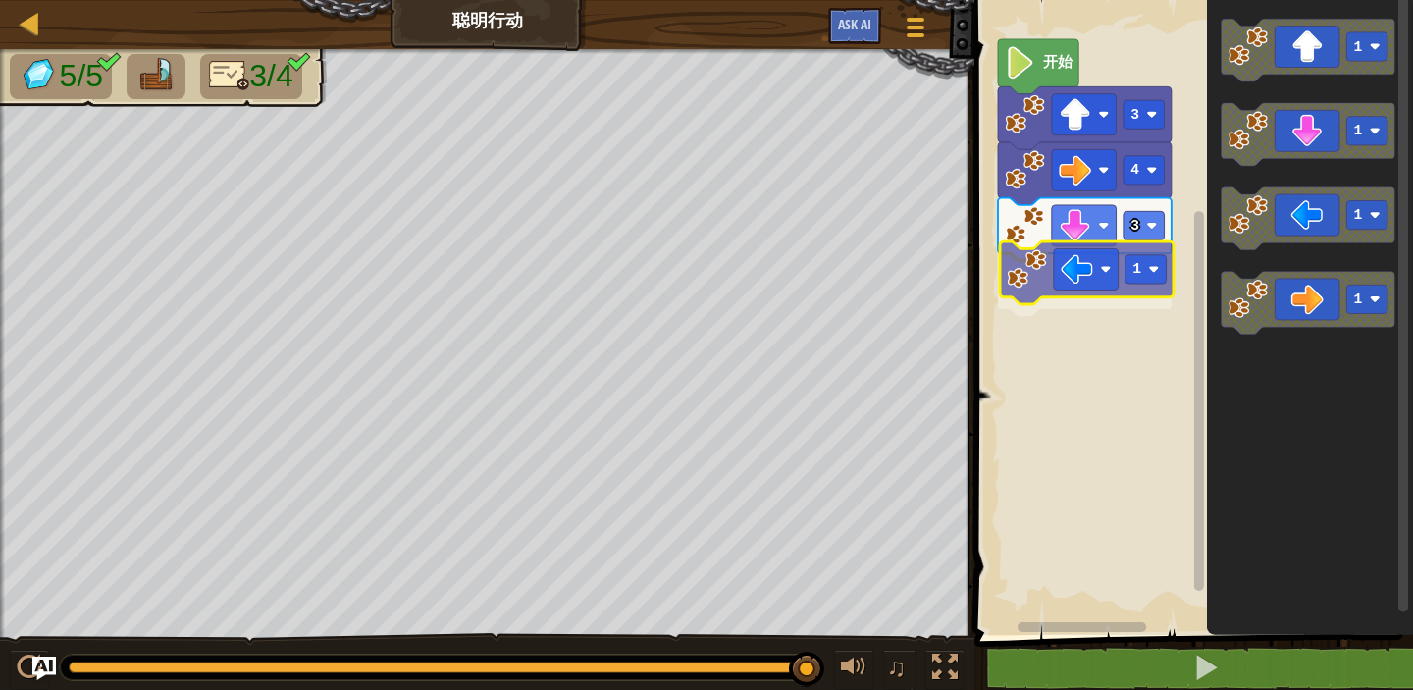
click at [1118, 275] on div "开始 3 1 4 3 1 1 1 1 1" at bounding box center [1191, 312] width 445 height 645
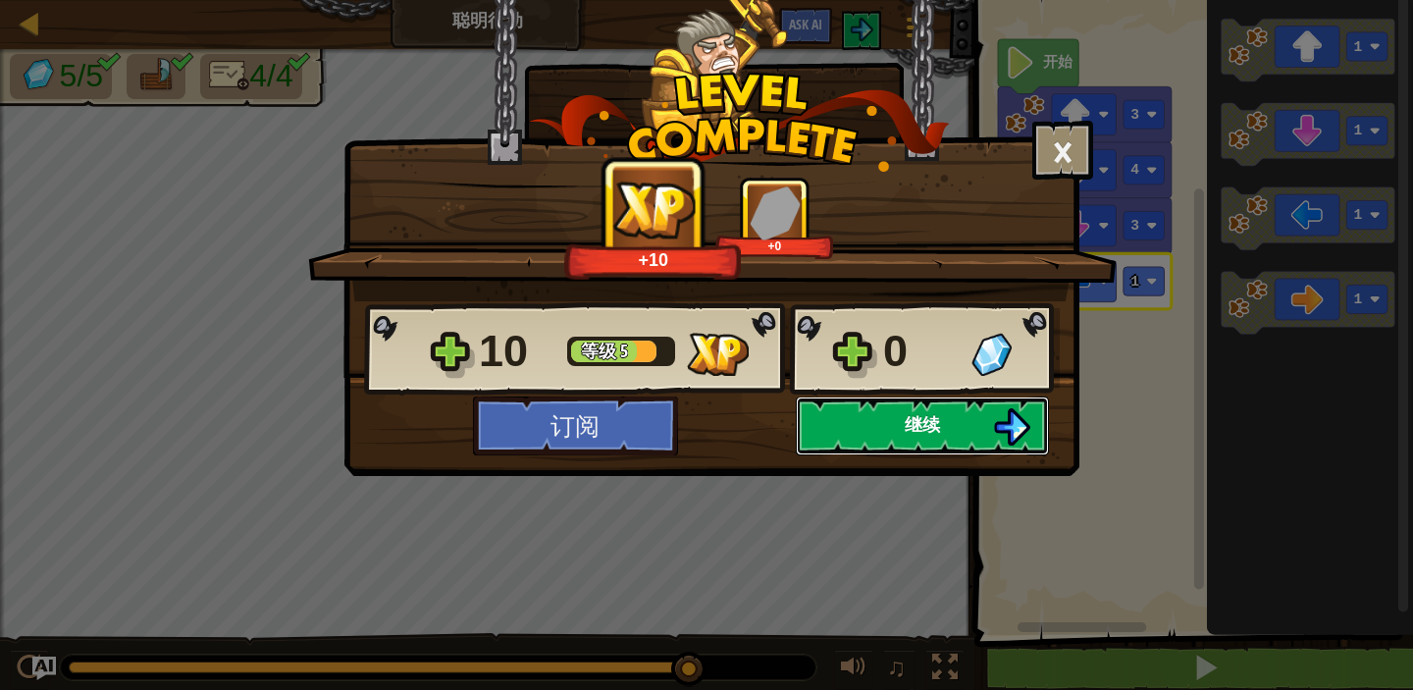
click at [970, 422] on button "继续" at bounding box center [922, 425] width 253 height 59
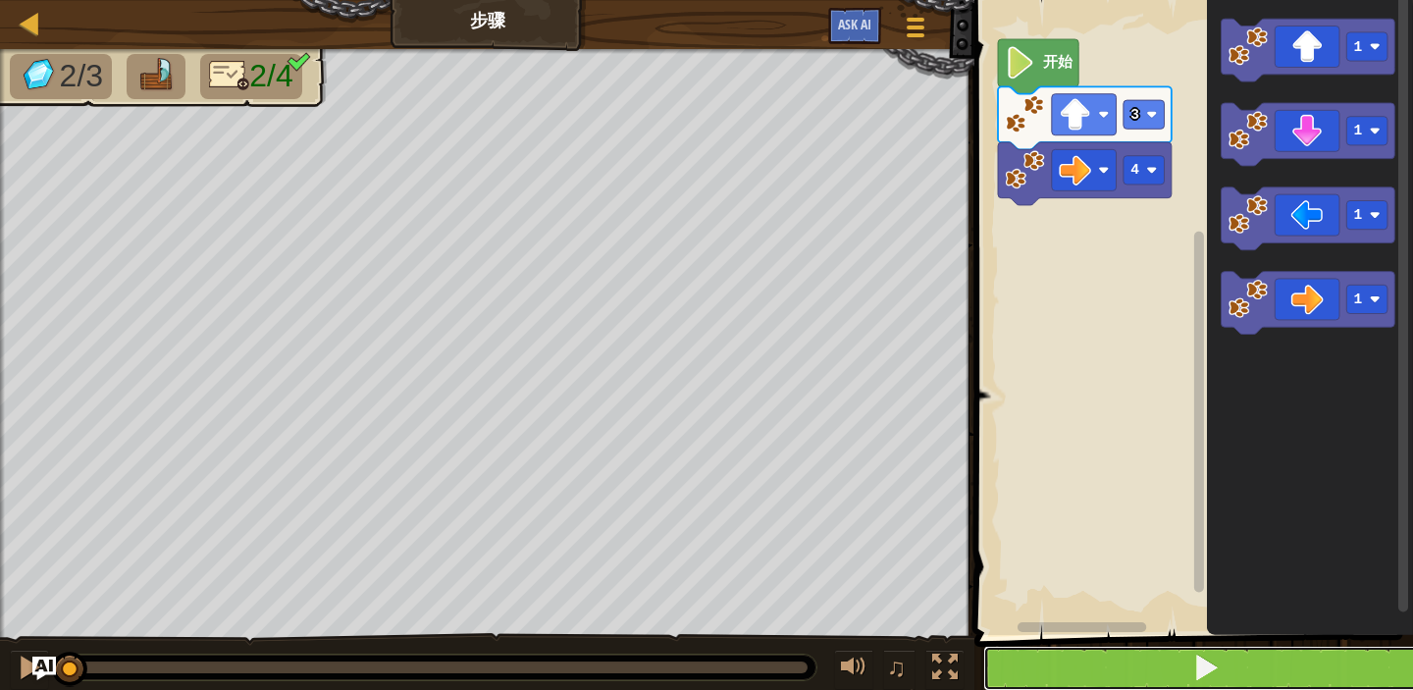
click at [1048, 664] on button at bounding box center [1205, 668] width 445 height 45
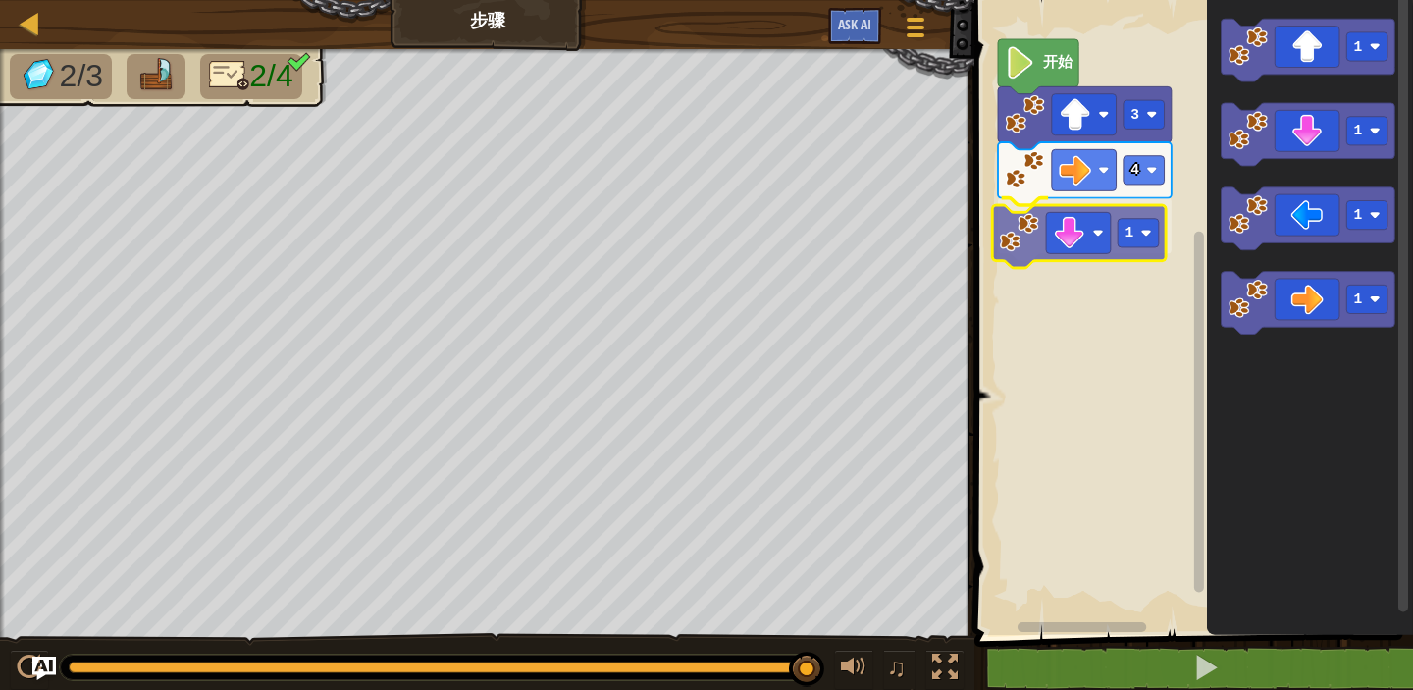
click at [1104, 240] on div "4 1 3 开始 1 1 1 1 1" at bounding box center [1191, 312] width 445 height 645
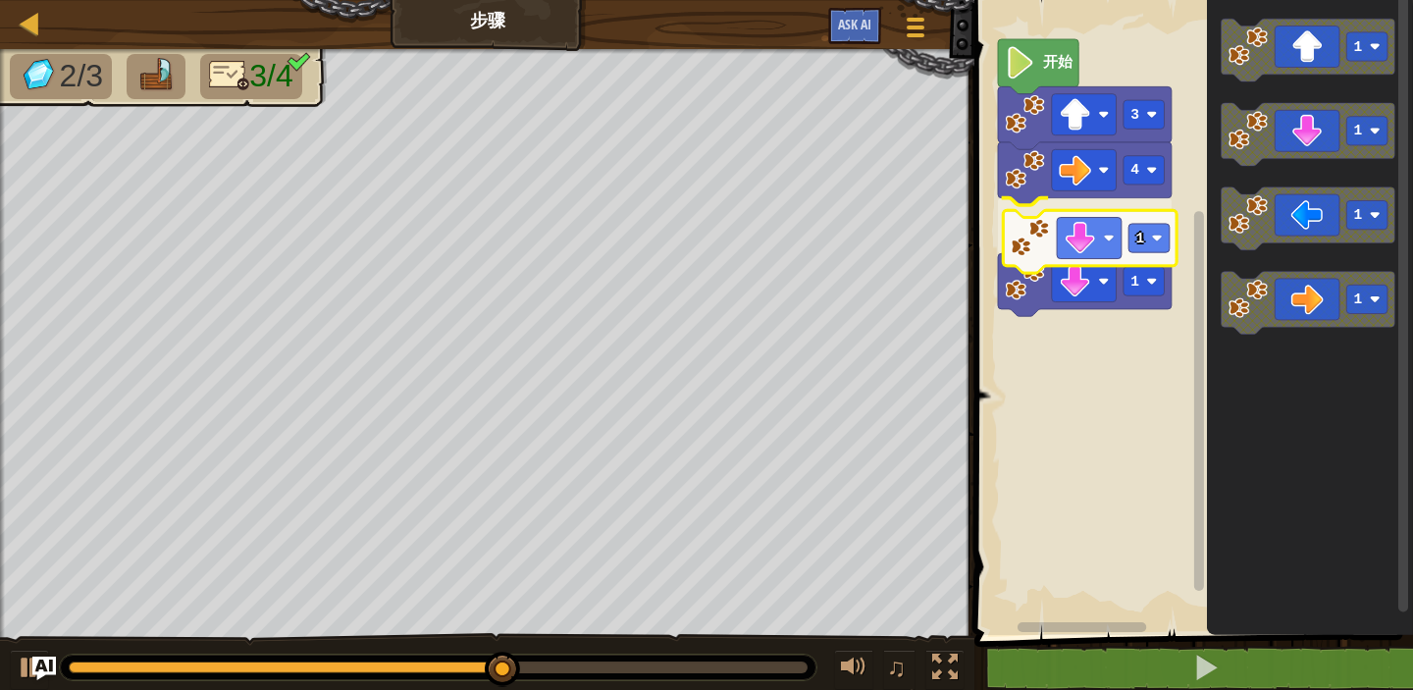
click at [1111, 244] on div "4 1 1 3 开始 1 1 1 1 1" at bounding box center [1191, 312] width 445 height 645
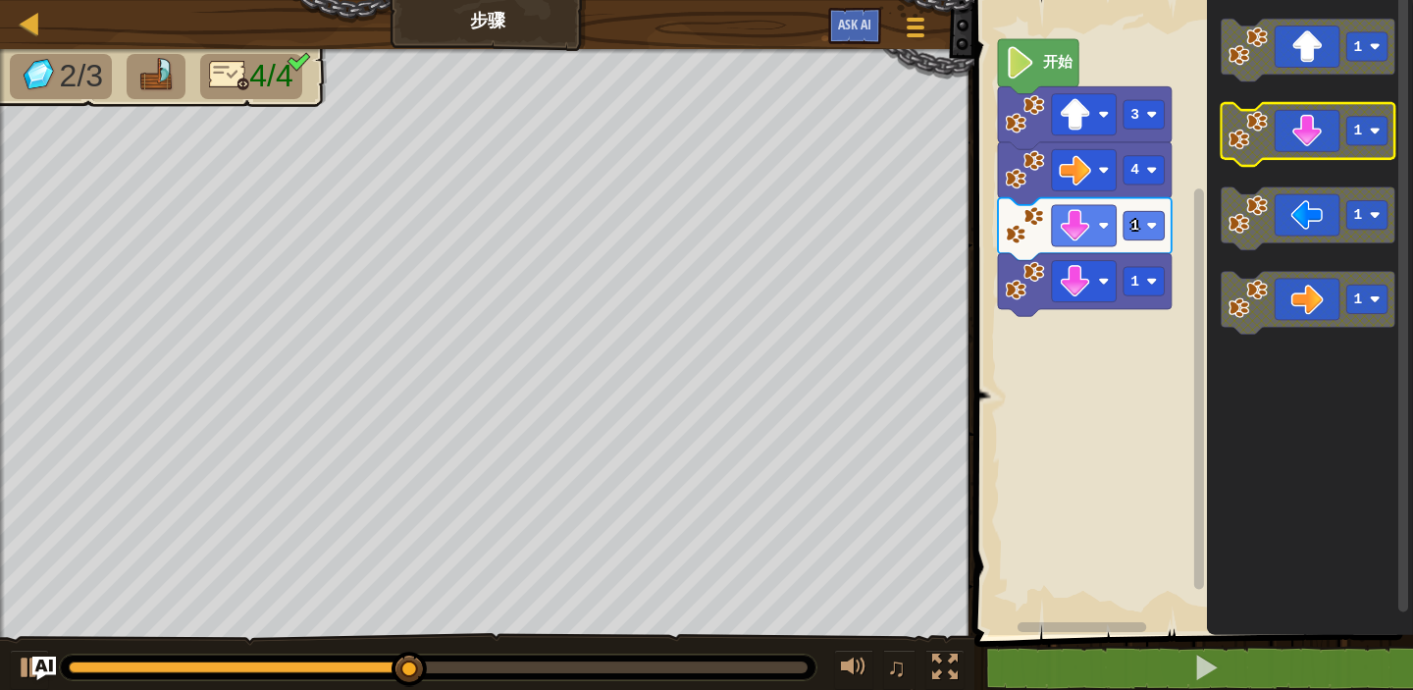
click at [1285, 140] on icon "Blockly工作区" at bounding box center [1309, 134] width 174 height 63
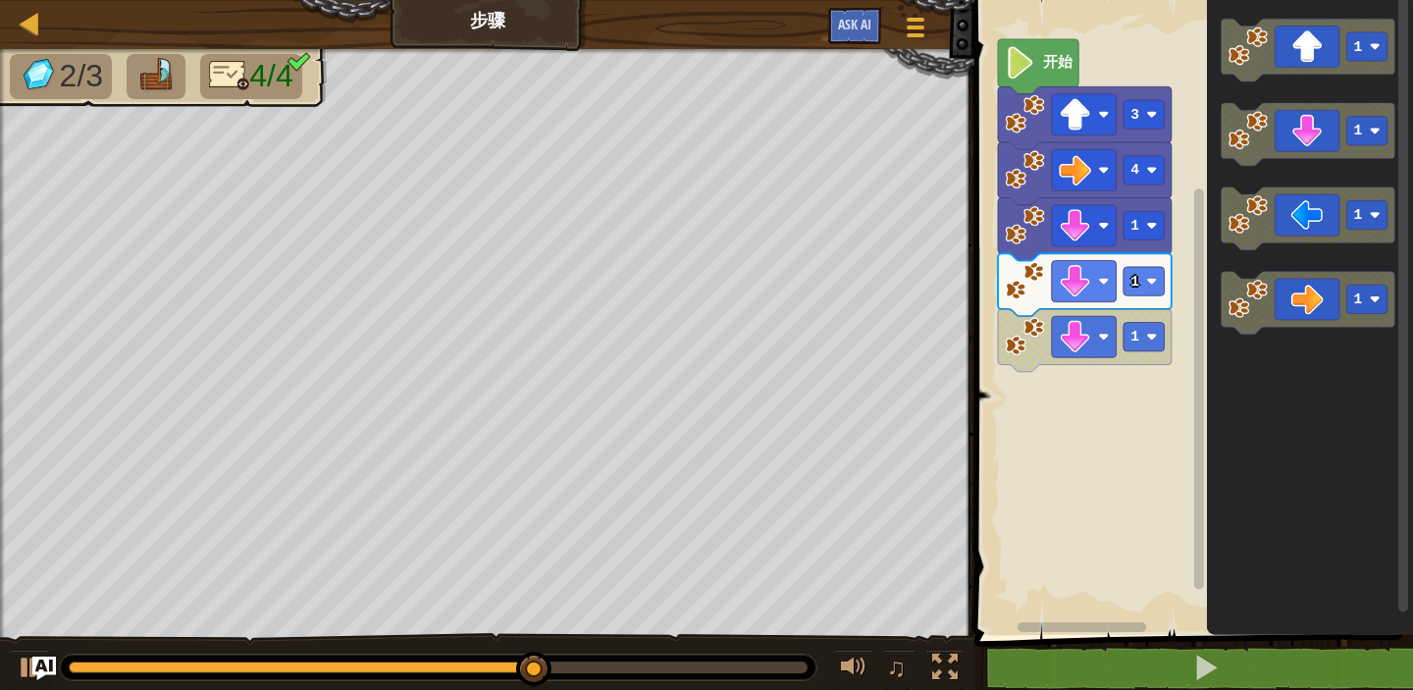
click at [1095, 362] on div "4 1 1 1 3 开始 1 1 1 1" at bounding box center [1191, 312] width 445 height 645
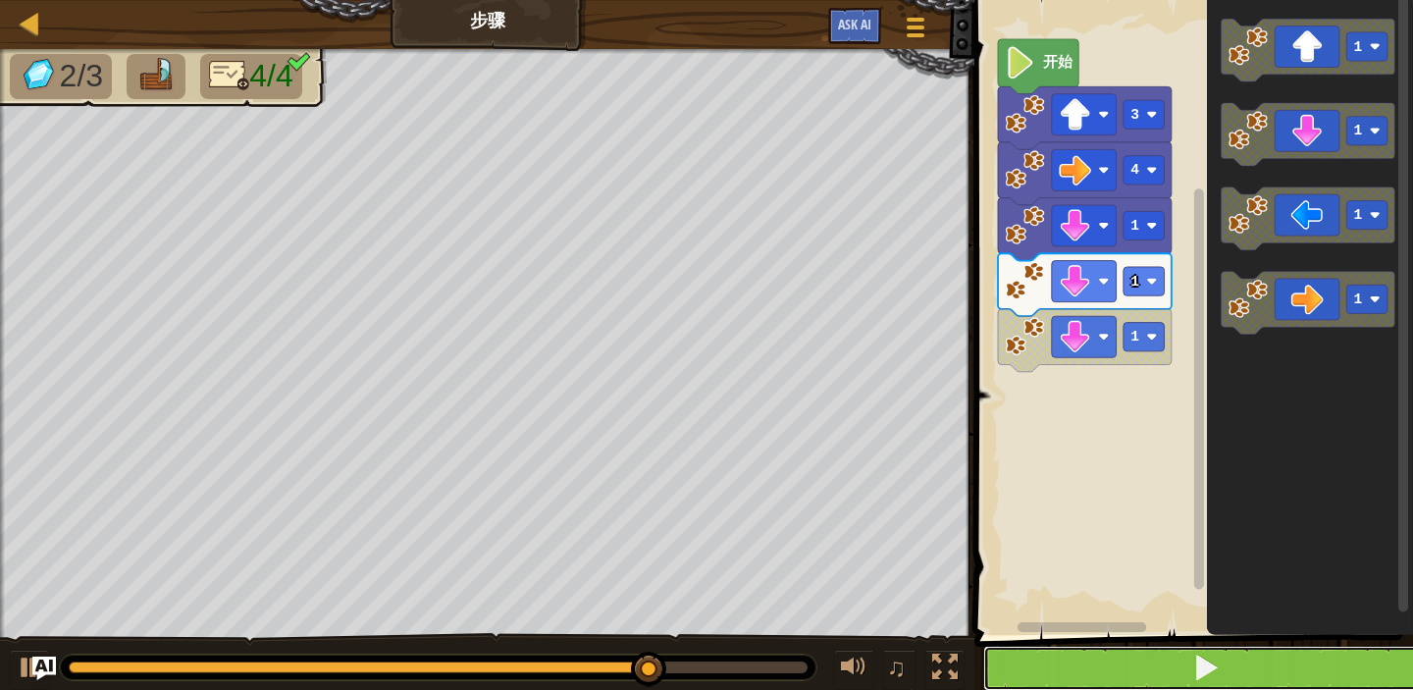
click at [1172, 661] on button at bounding box center [1205, 668] width 445 height 45
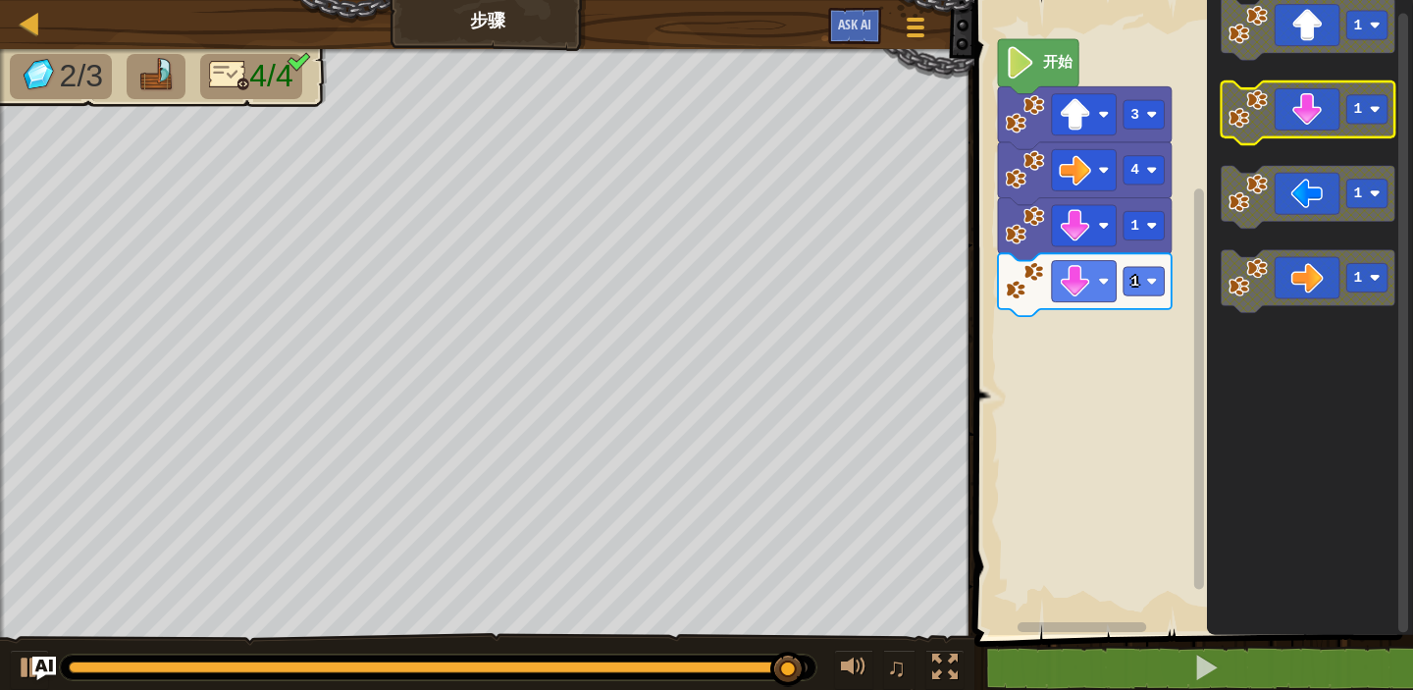
click at [1316, 106] on icon "Blockly工作区" at bounding box center [1309, 112] width 174 height 63
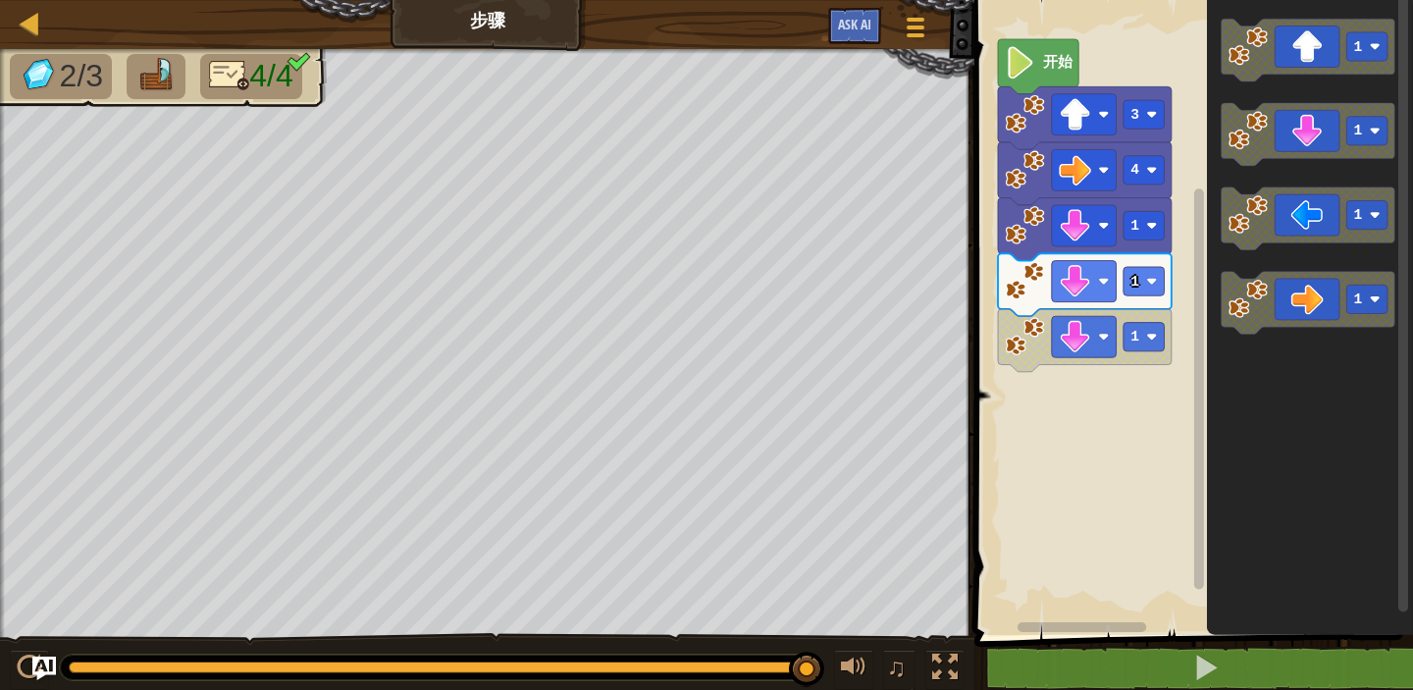
click at [1275, 147] on icon "Blockly工作区" at bounding box center [1309, 134] width 174 height 63
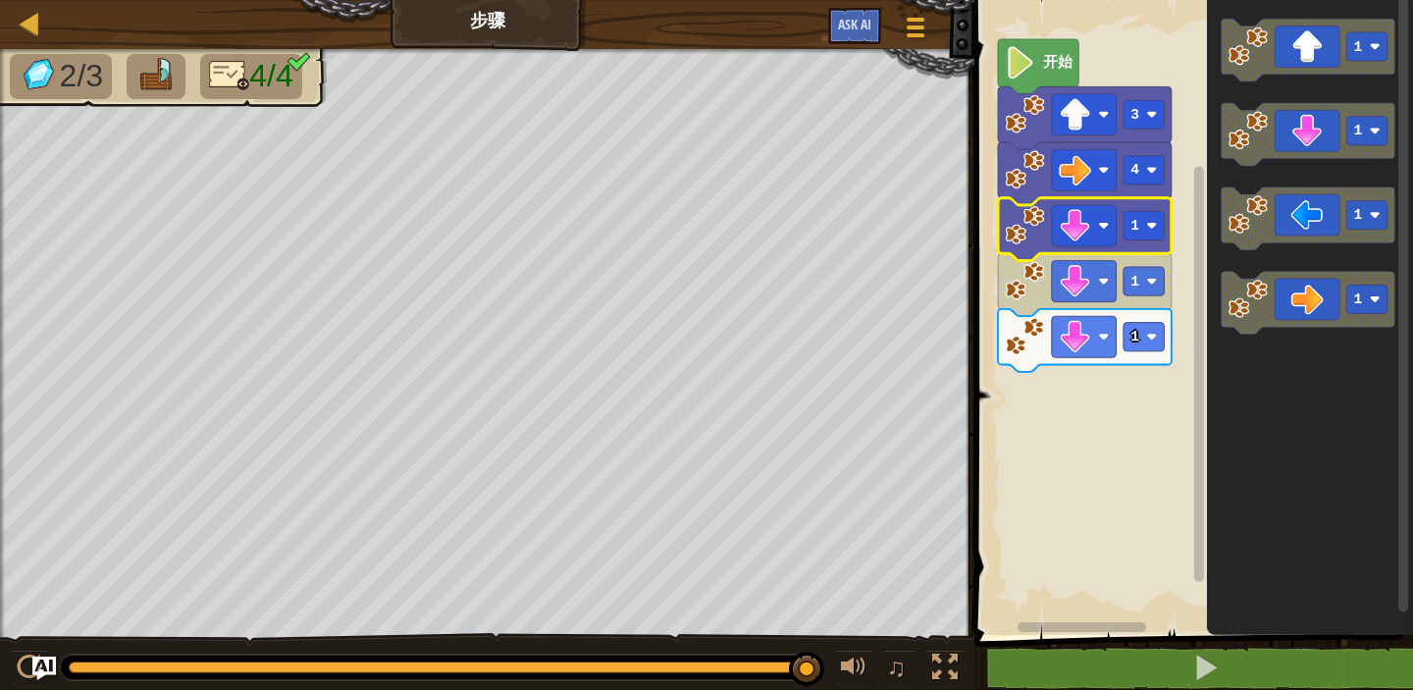
click at [1170, 462] on rect "Blockly工作区" at bounding box center [1191, 312] width 445 height 645
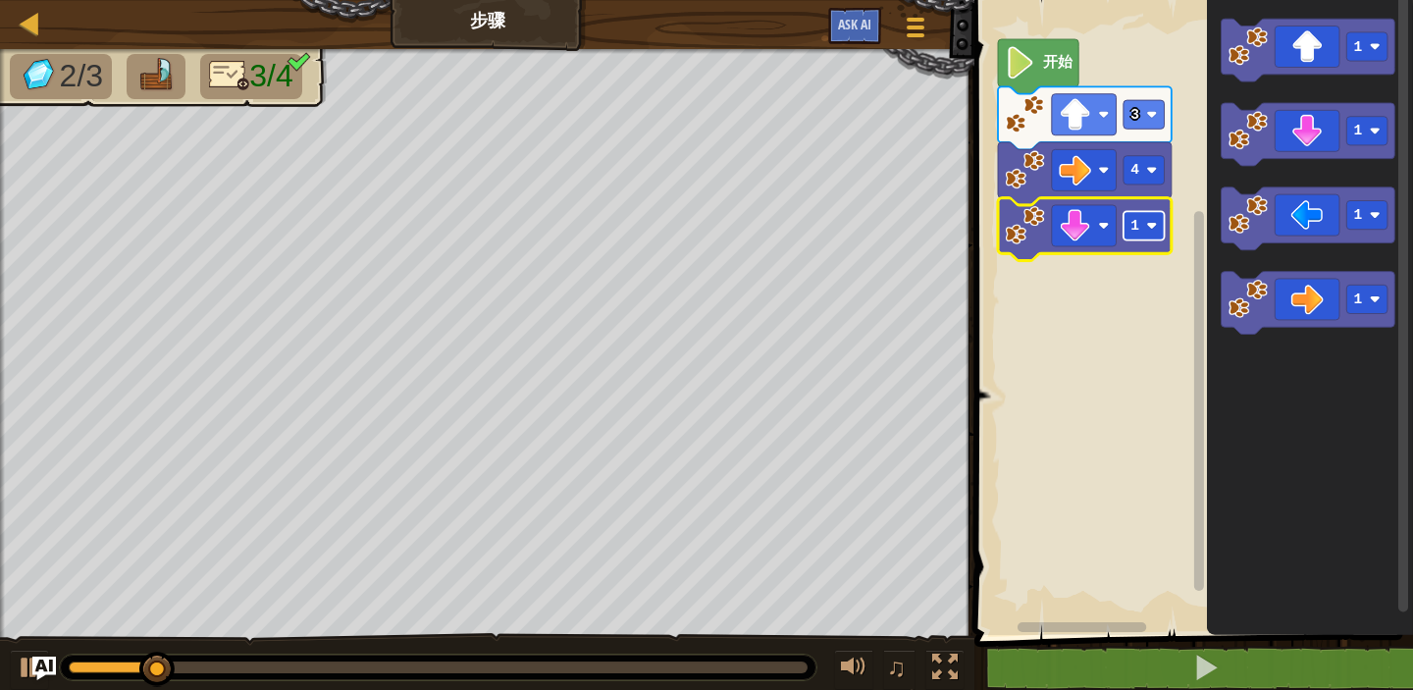
click at [1140, 225] on rect "Blockly工作区" at bounding box center [1144, 225] width 41 height 28
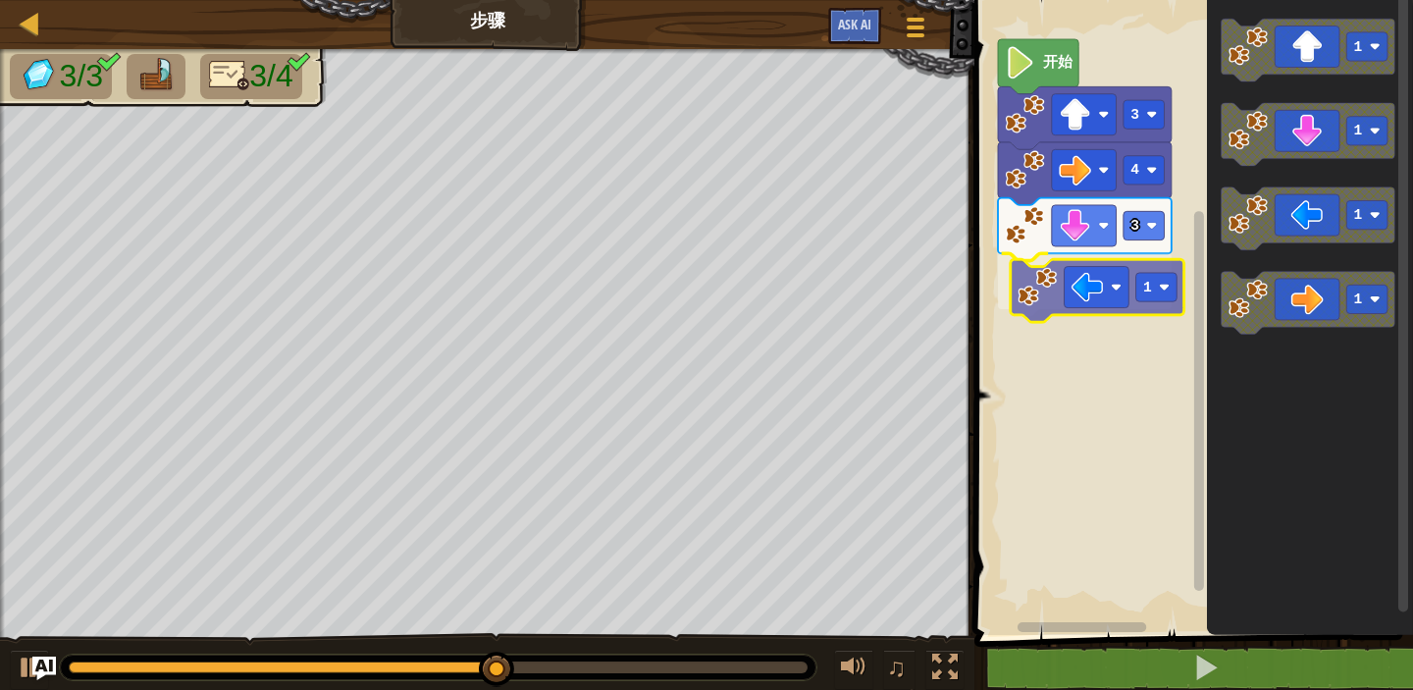
click at [1070, 283] on div "开始 3 4 3 1 1 1 1 1 1" at bounding box center [1191, 312] width 445 height 645
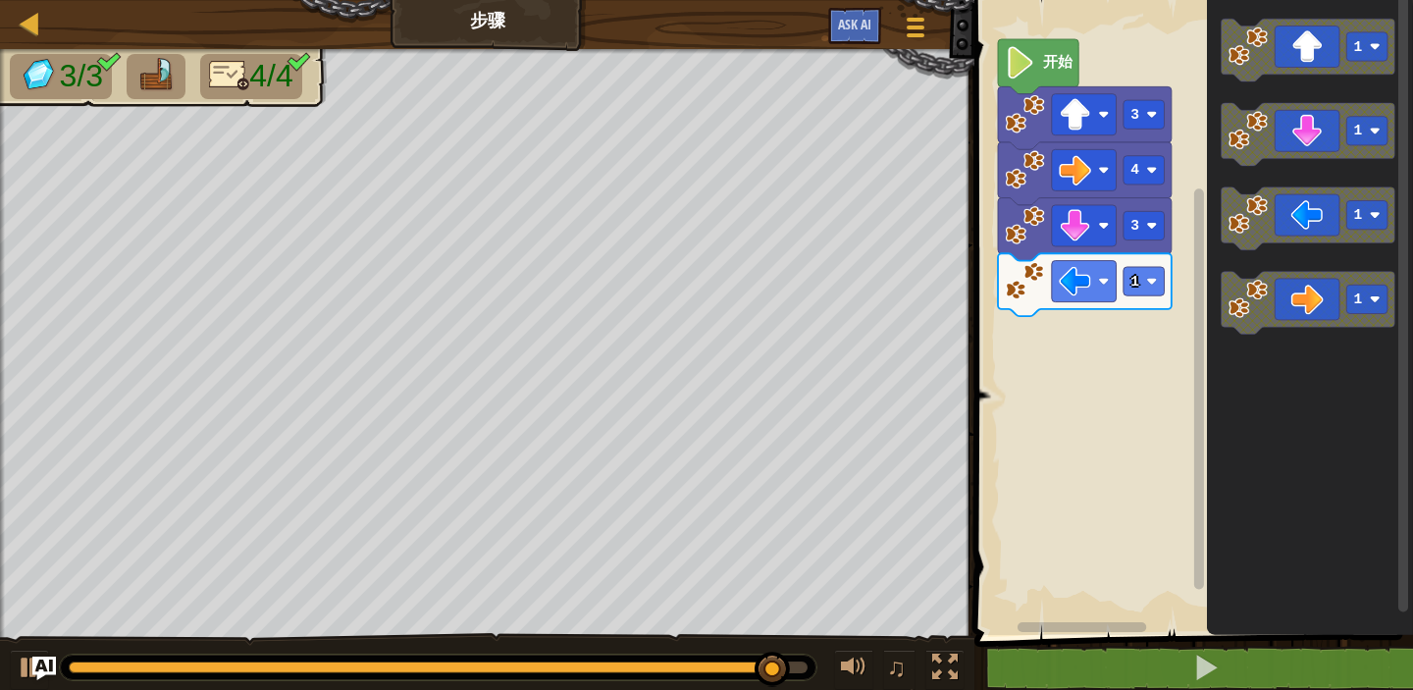
click at [1073, 327] on div "开始 3 4 3 1 1 1 1 1" at bounding box center [1191, 312] width 445 height 645
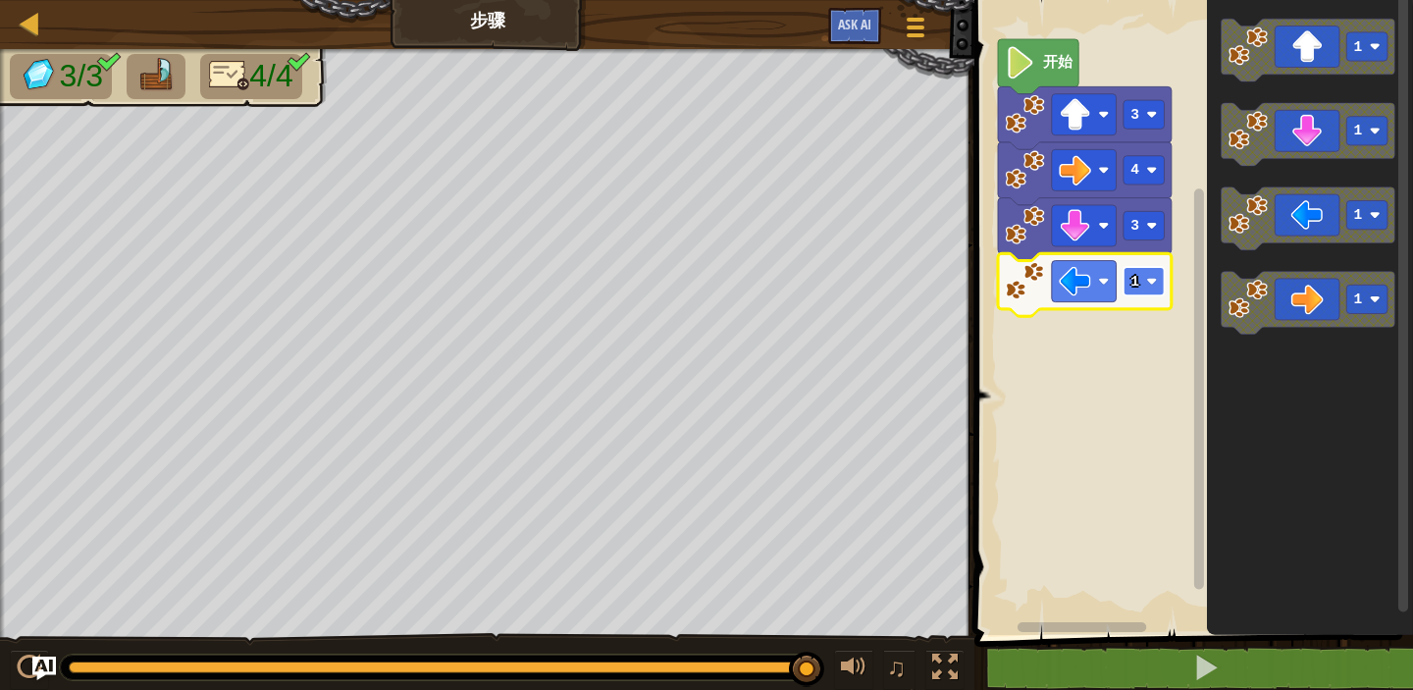
click at [1156, 275] on rect "Blockly工作区" at bounding box center [1144, 281] width 41 height 28
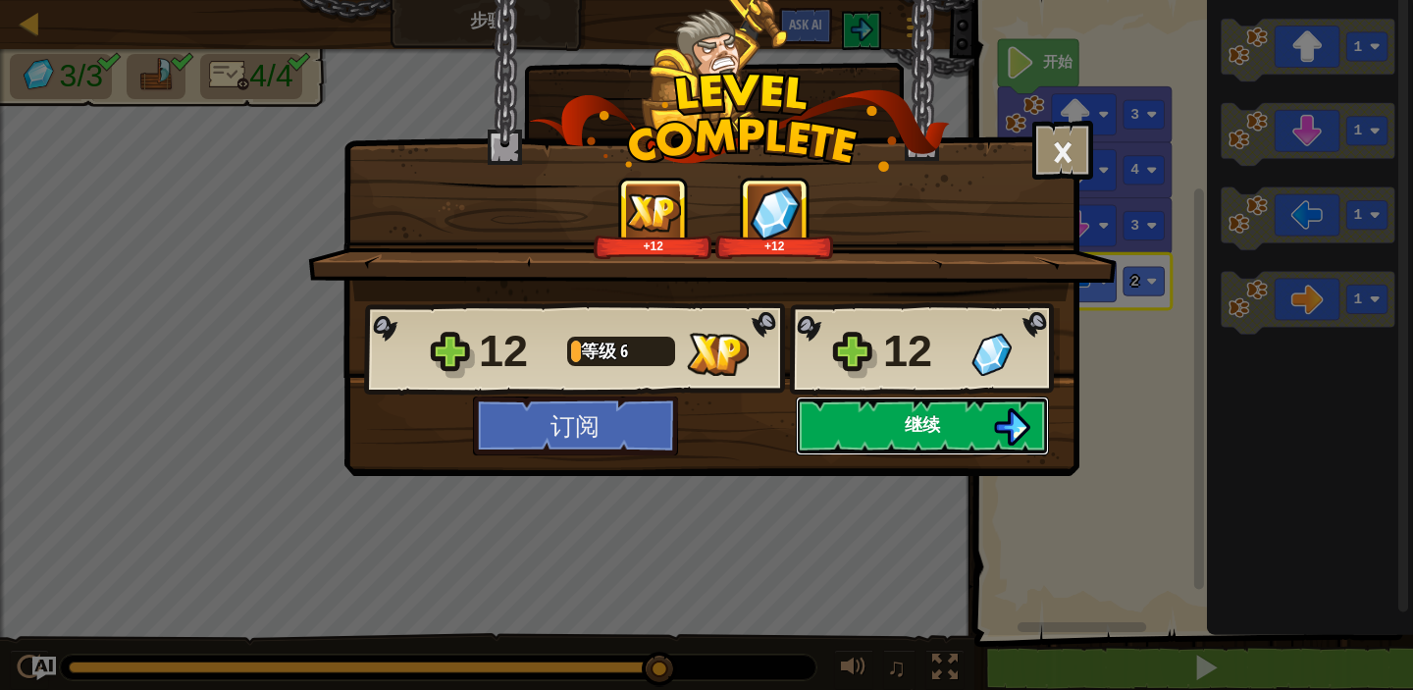
click at [912, 436] on button "继续" at bounding box center [922, 425] width 253 height 59
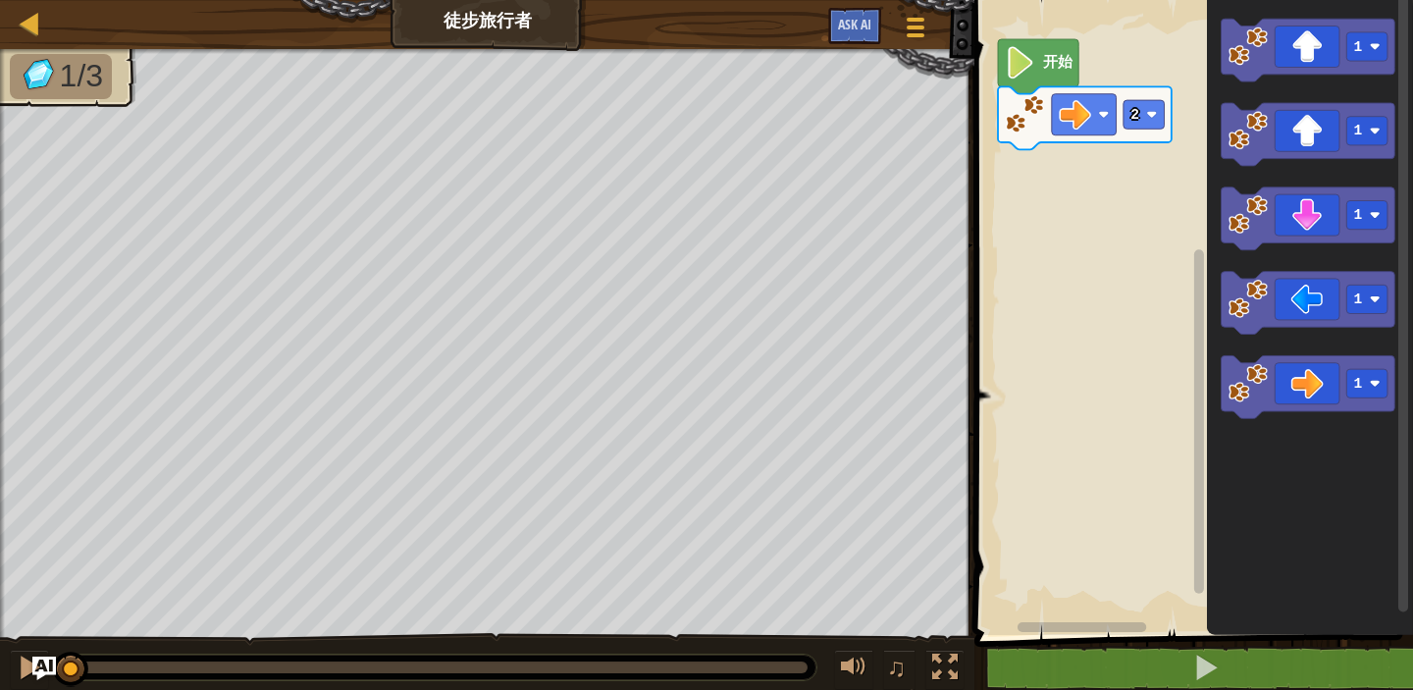
click at [1327, 99] on icon "Blockly工作区" at bounding box center [1310, 312] width 206 height 645
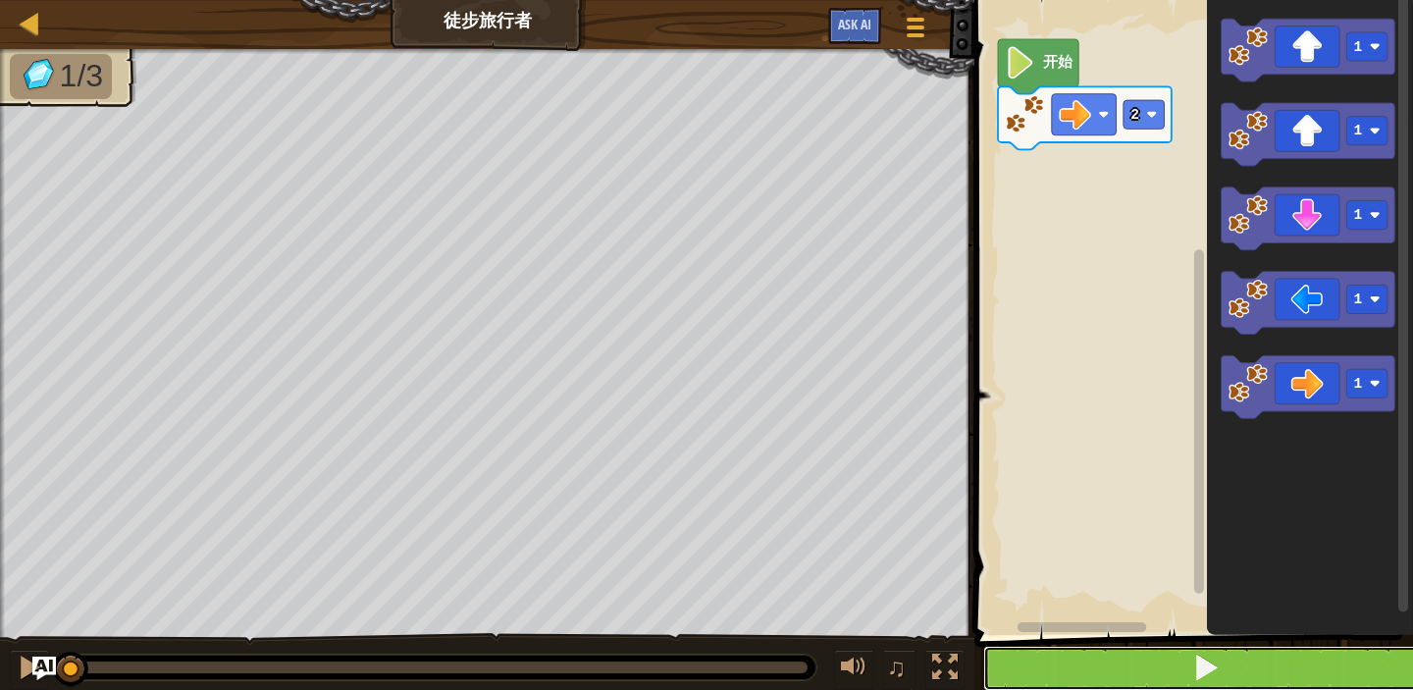
click at [1180, 657] on button at bounding box center [1205, 668] width 445 height 45
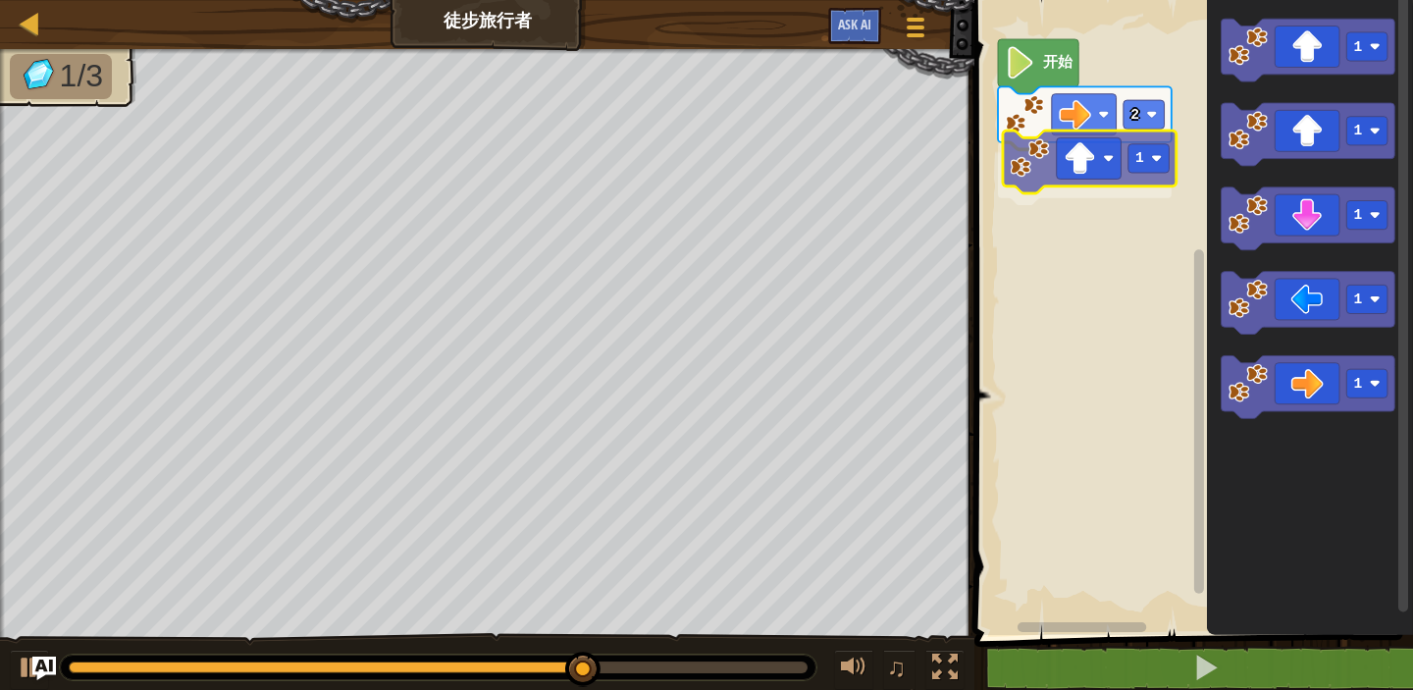
click at [1065, 165] on div "2 1 开始 1 1 1 1 1 1" at bounding box center [1191, 312] width 445 height 645
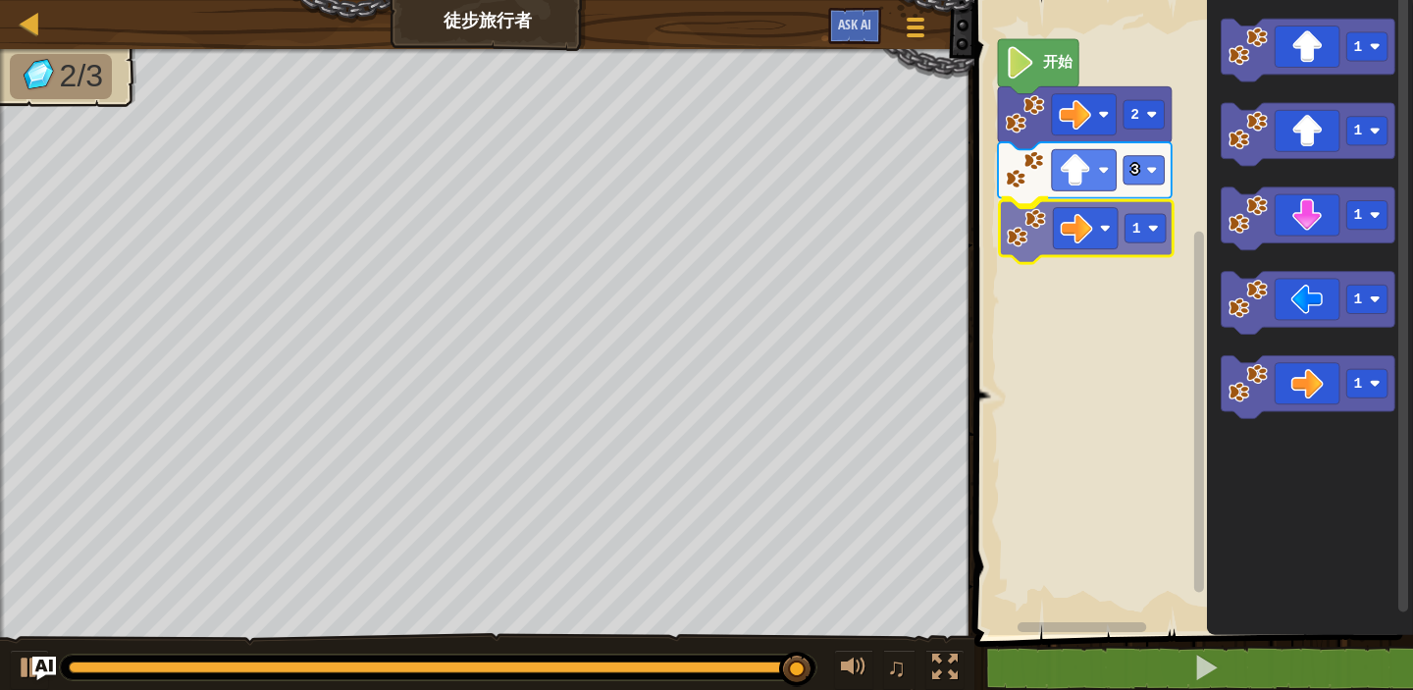
click at [1111, 212] on div "开始 2 3 1 1 1 1 1 1 1" at bounding box center [1191, 312] width 445 height 645
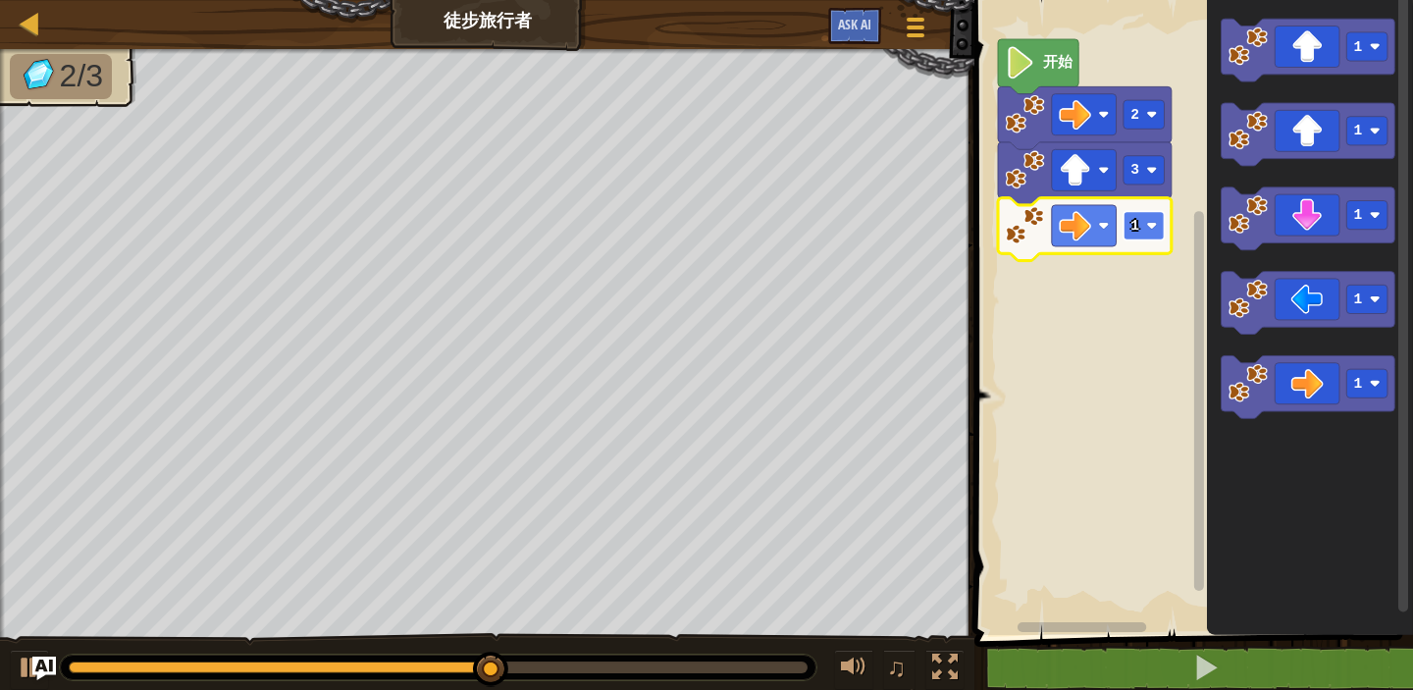
click at [1136, 230] on text "1" at bounding box center [1135, 226] width 9 height 16
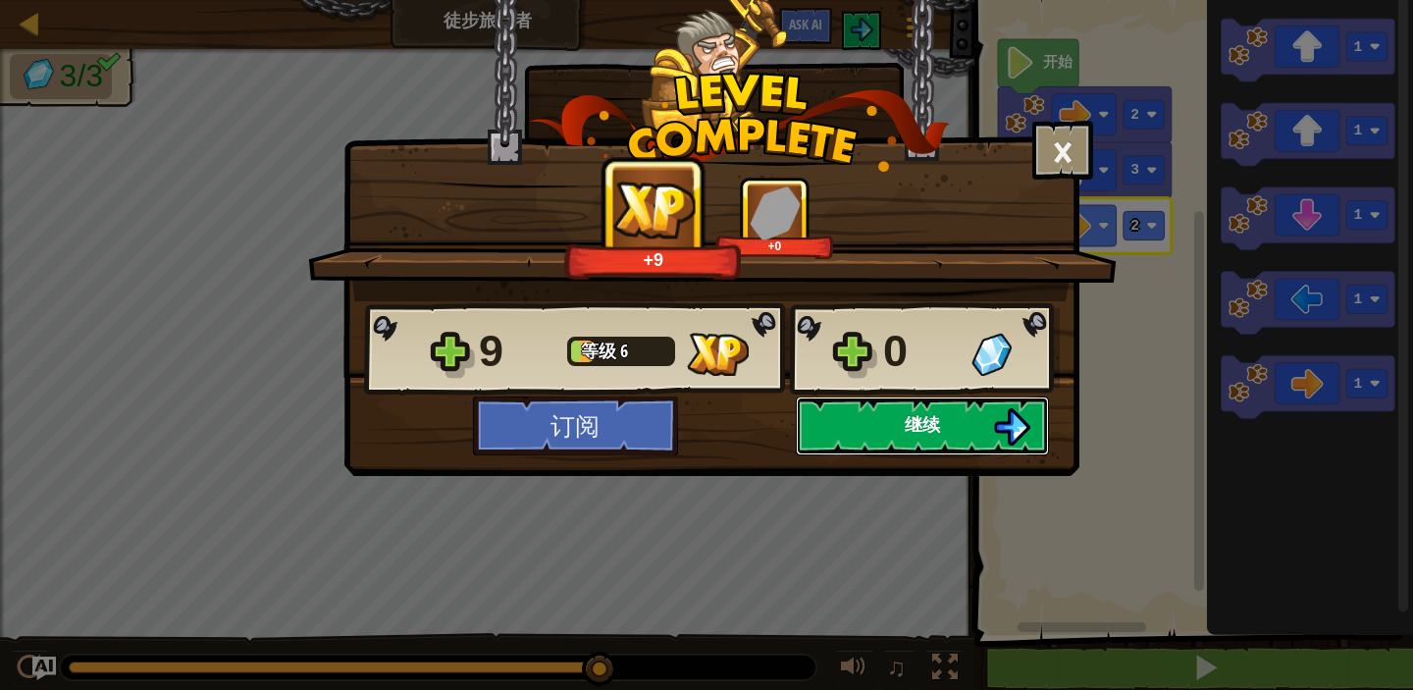
click at [943, 415] on button "继续" at bounding box center [922, 425] width 253 height 59
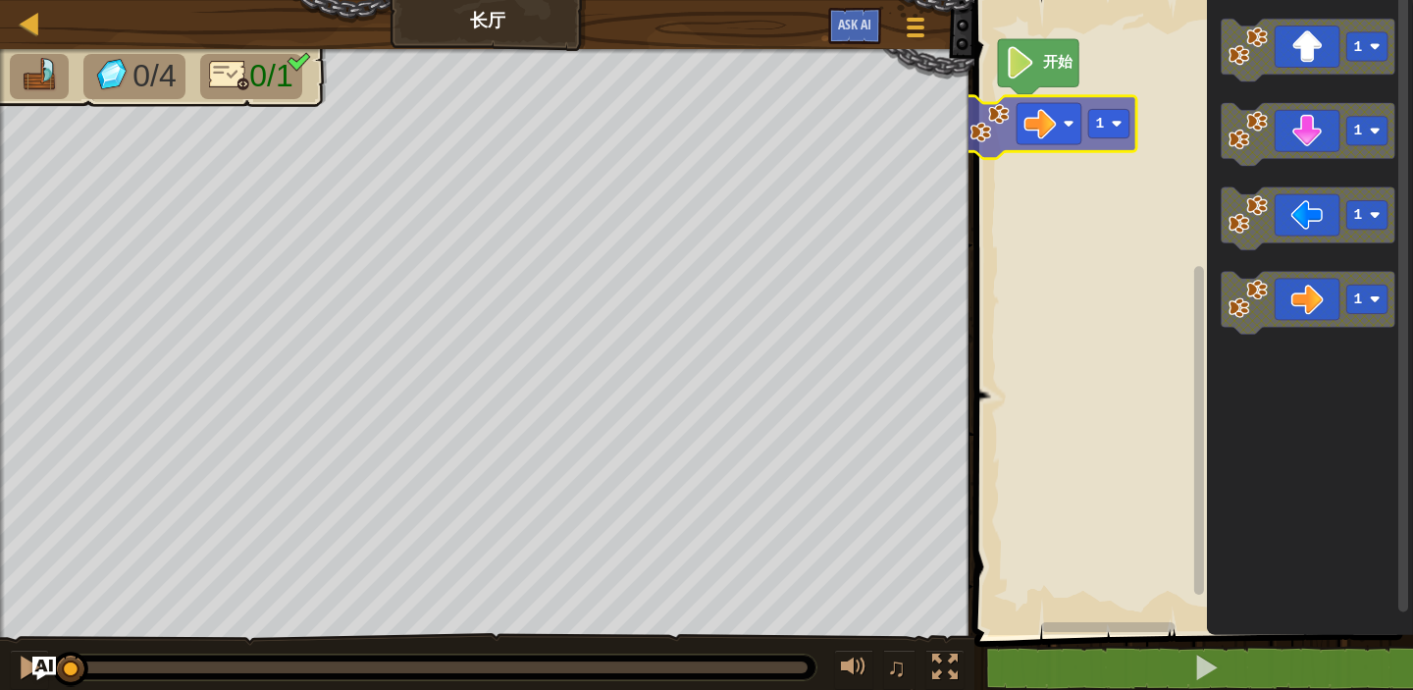
click at [1080, 125] on div "开始 1 1 1 1 1" at bounding box center [1191, 312] width 445 height 645
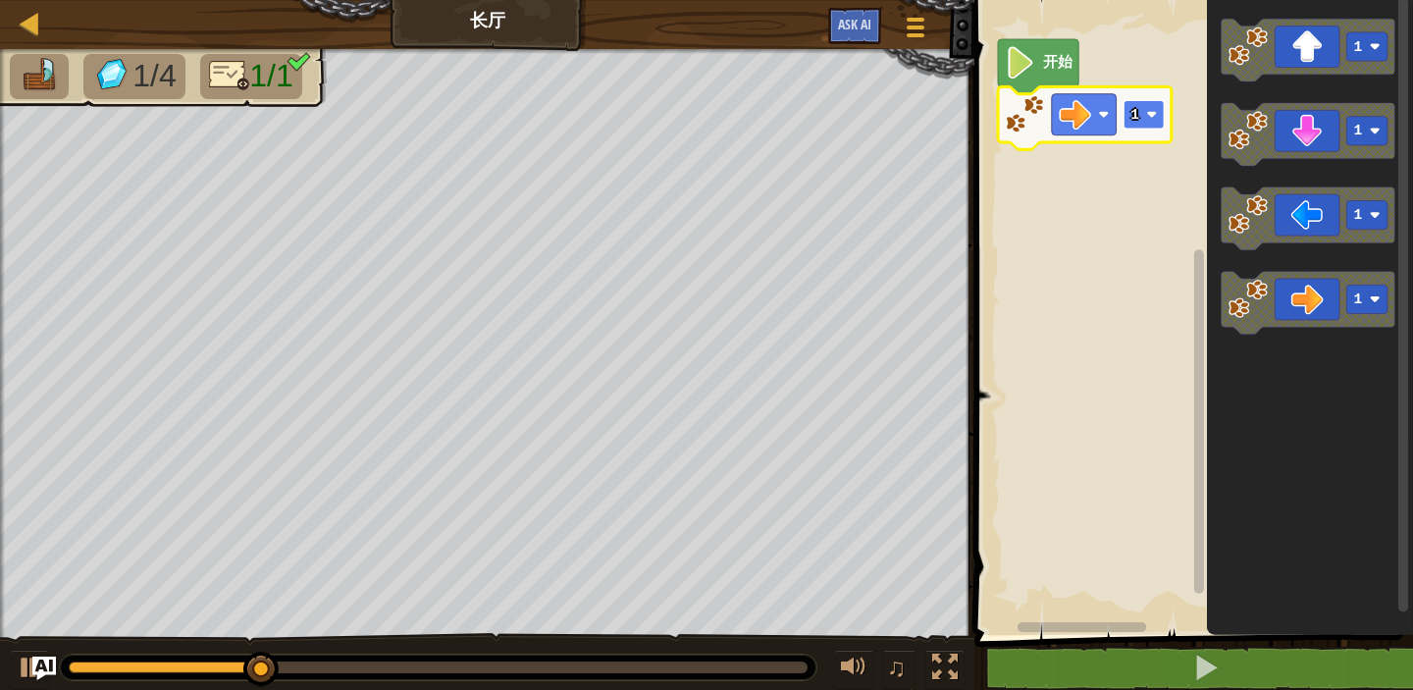
click at [1144, 117] on rect "Blockly工作区" at bounding box center [1144, 114] width 41 height 28
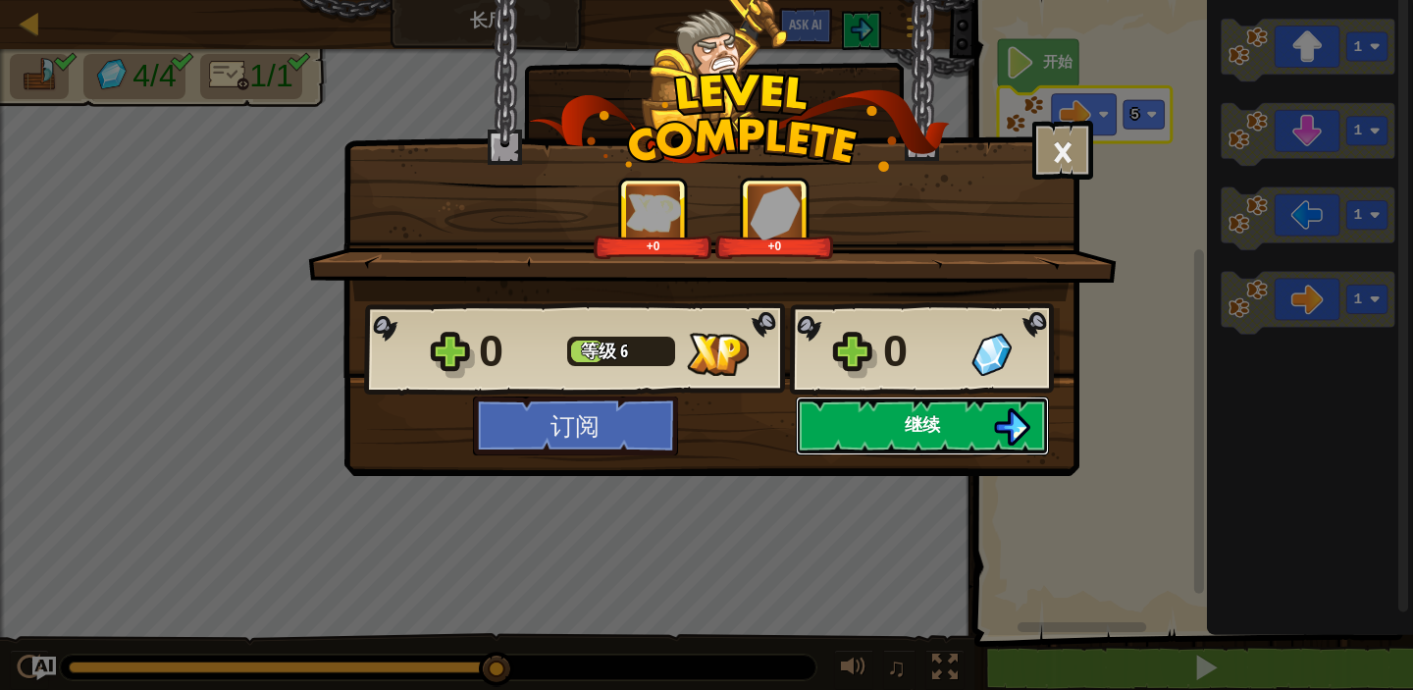
click at [943, 414] on button "继续" at bounding box center [922, 425] width 253 height 59
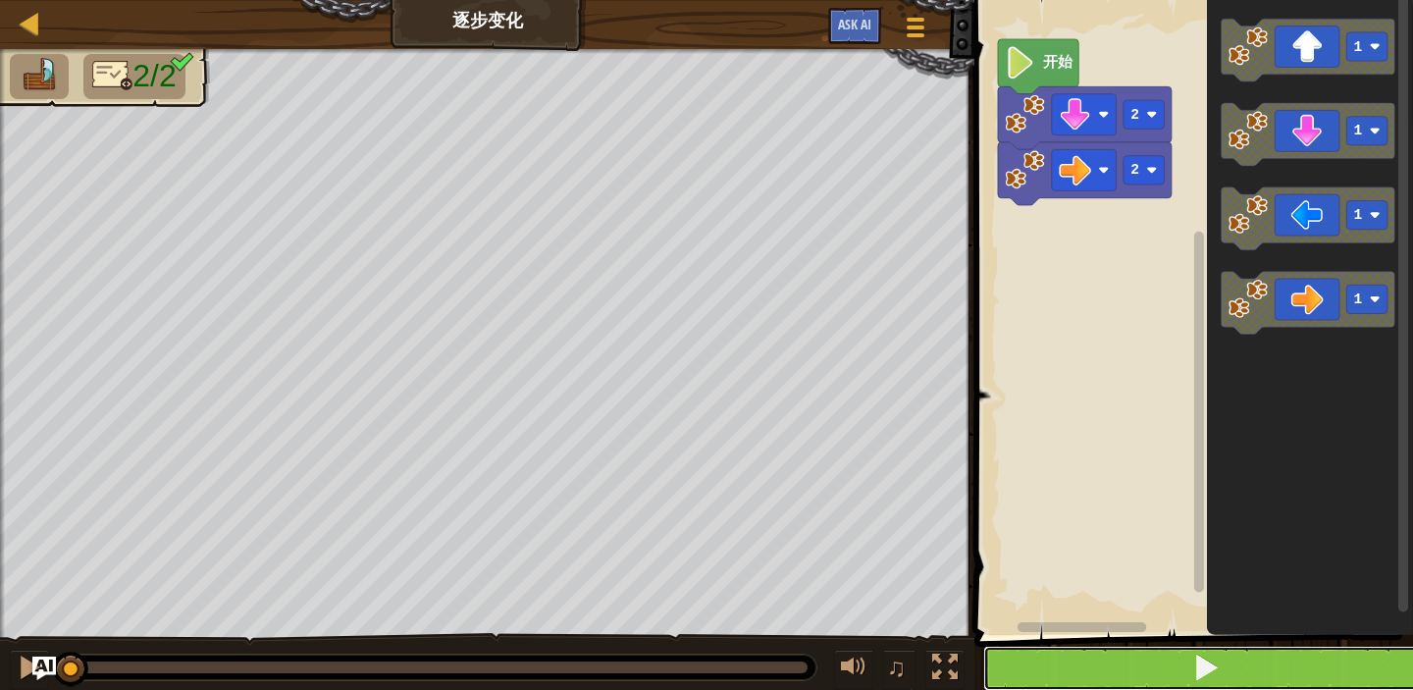
click at [1104, 668] on button at bounding box center [1205, 668] width 445 height 45
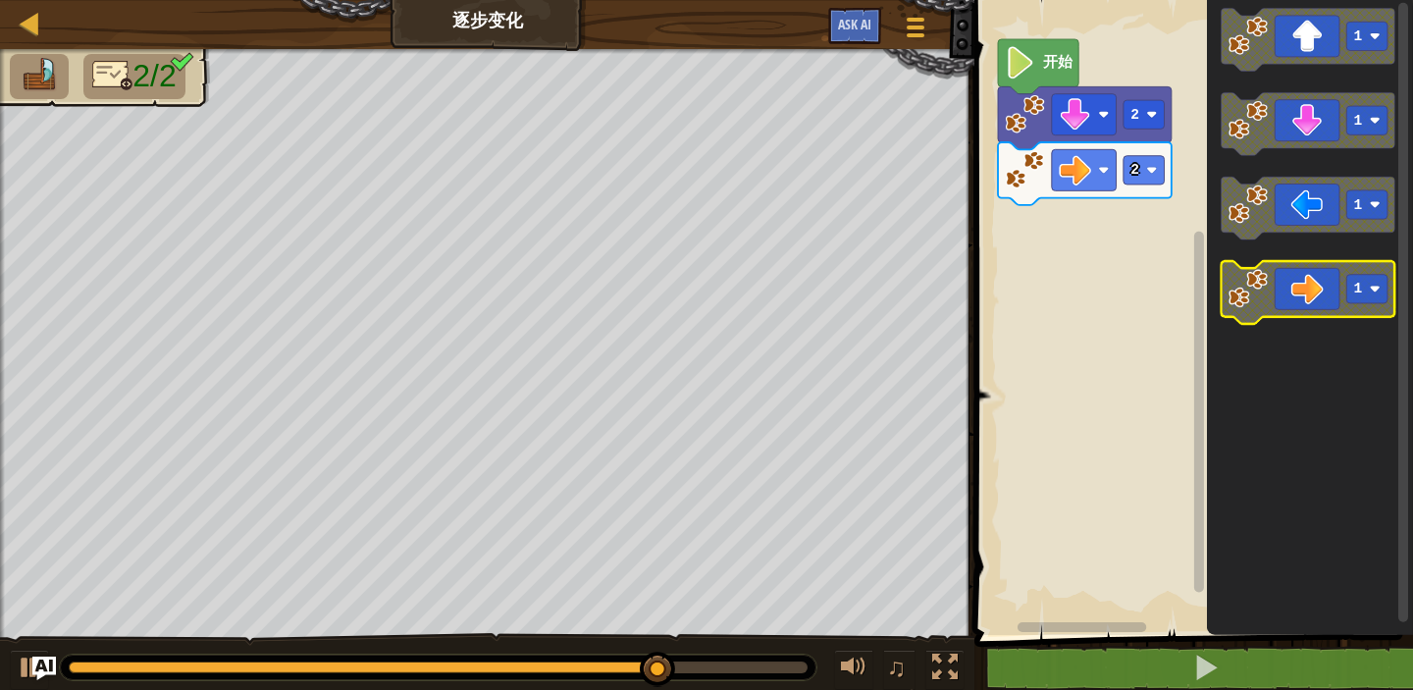
click at [1305, 294] on icon "Blockly工作区" at bounding box center [1309, 292] width 174 height 63
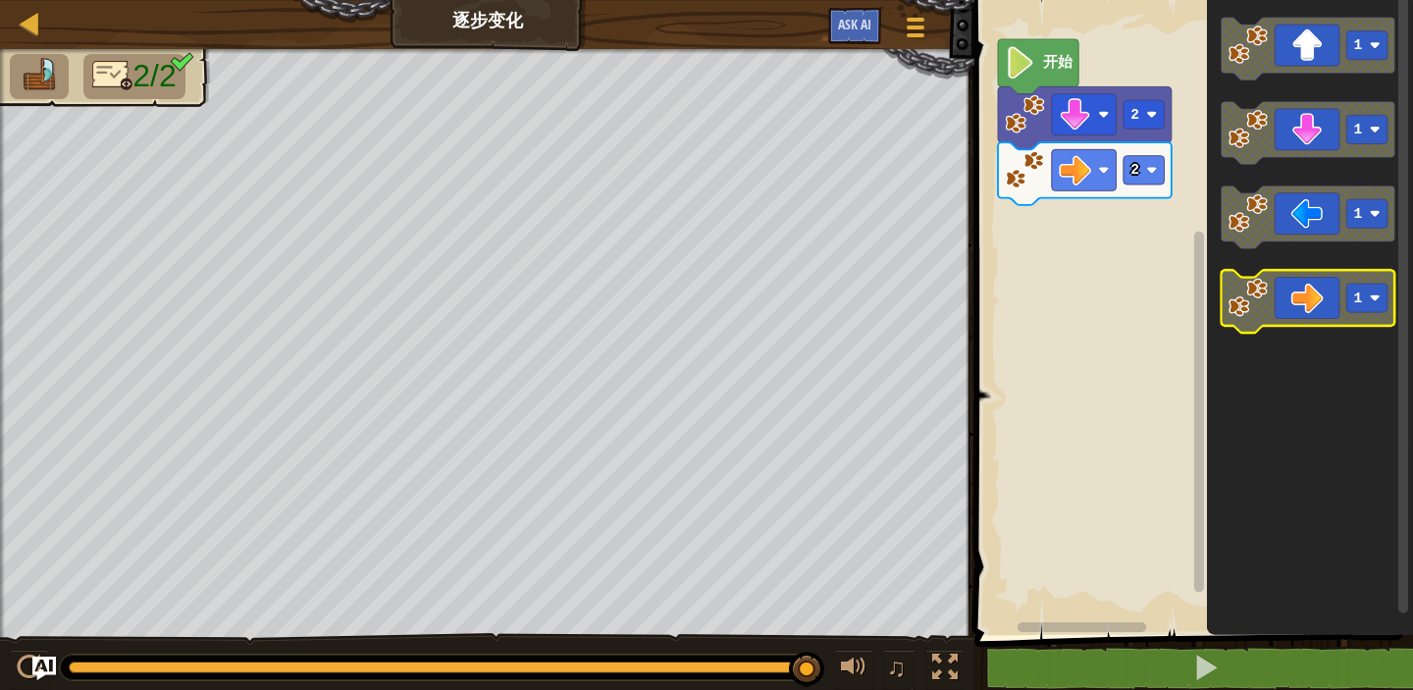
click at [1306, 314] on icon "Blockly工作区" at bounding box center [1309, 301] width 174 height 63
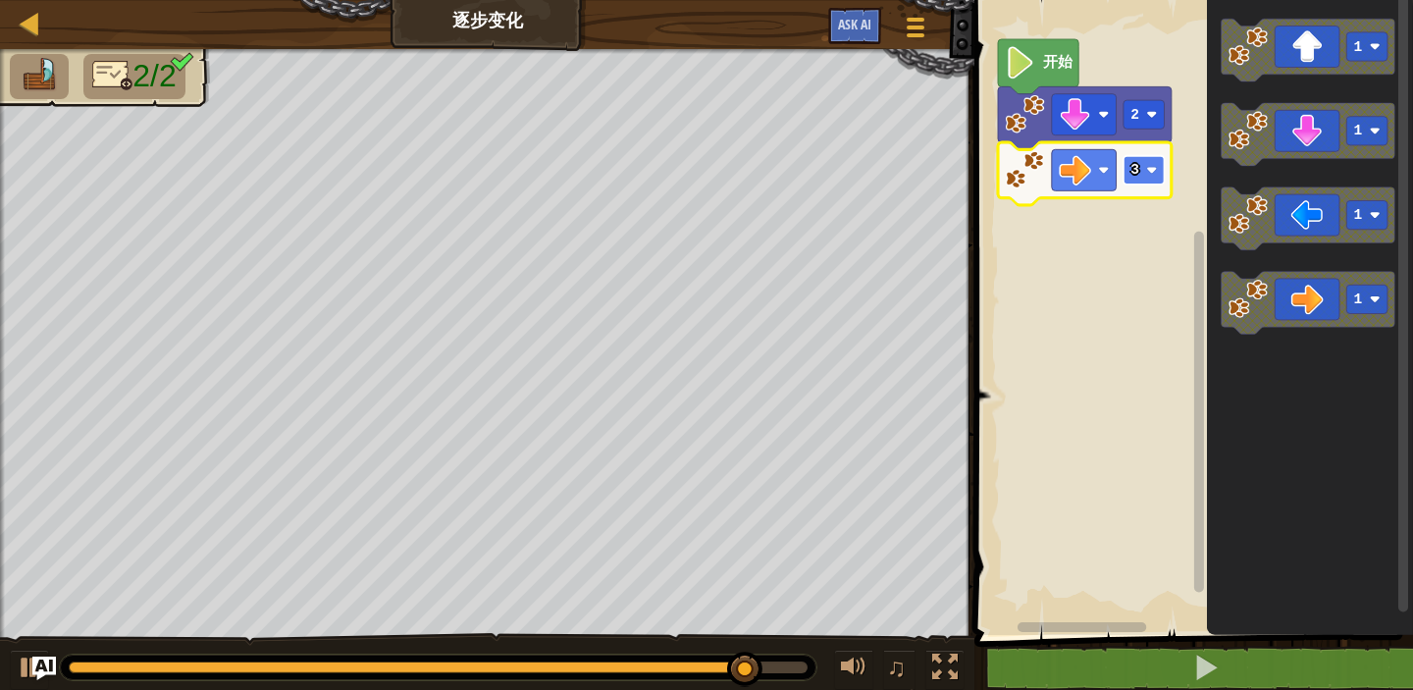
click at [1129, 166] on rect "Blockly工作区" at bounding box center [1144, 170] width 41 height 28
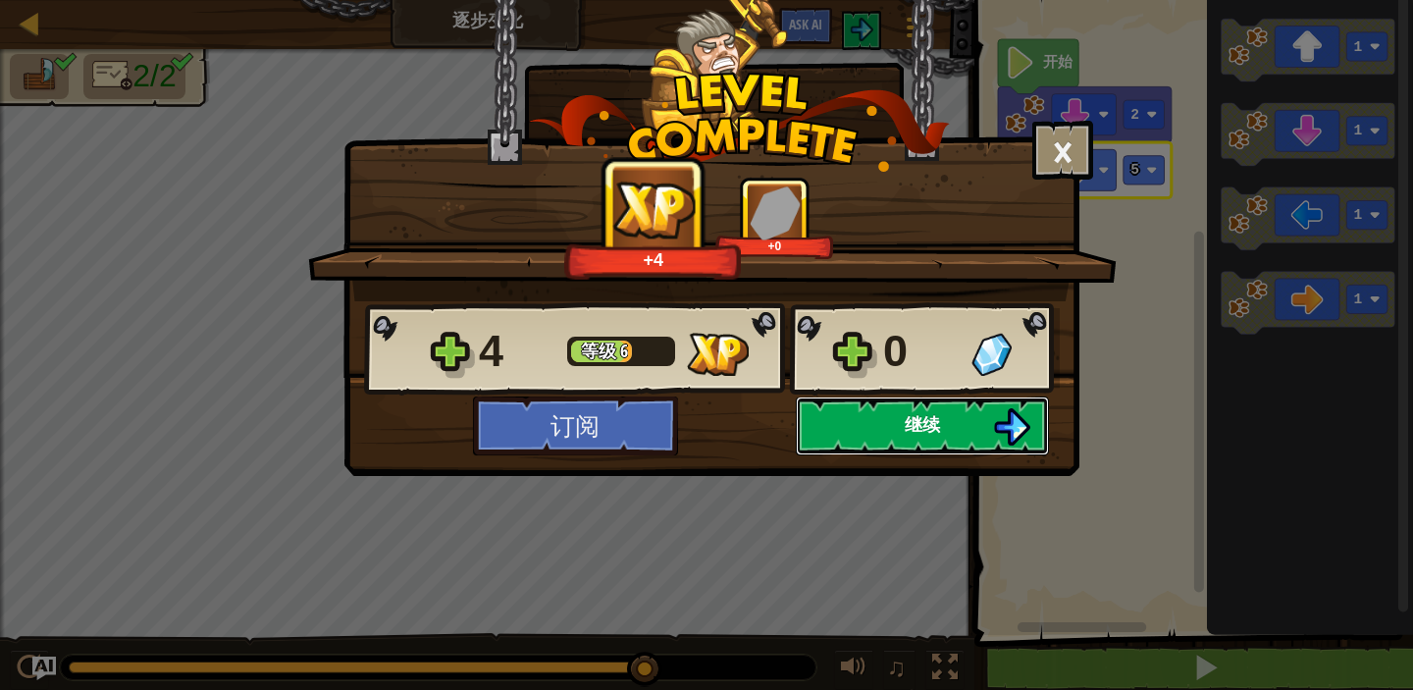
click at [983, 419] on button "继续" at bounding box center [922, 425] width 253 height 59
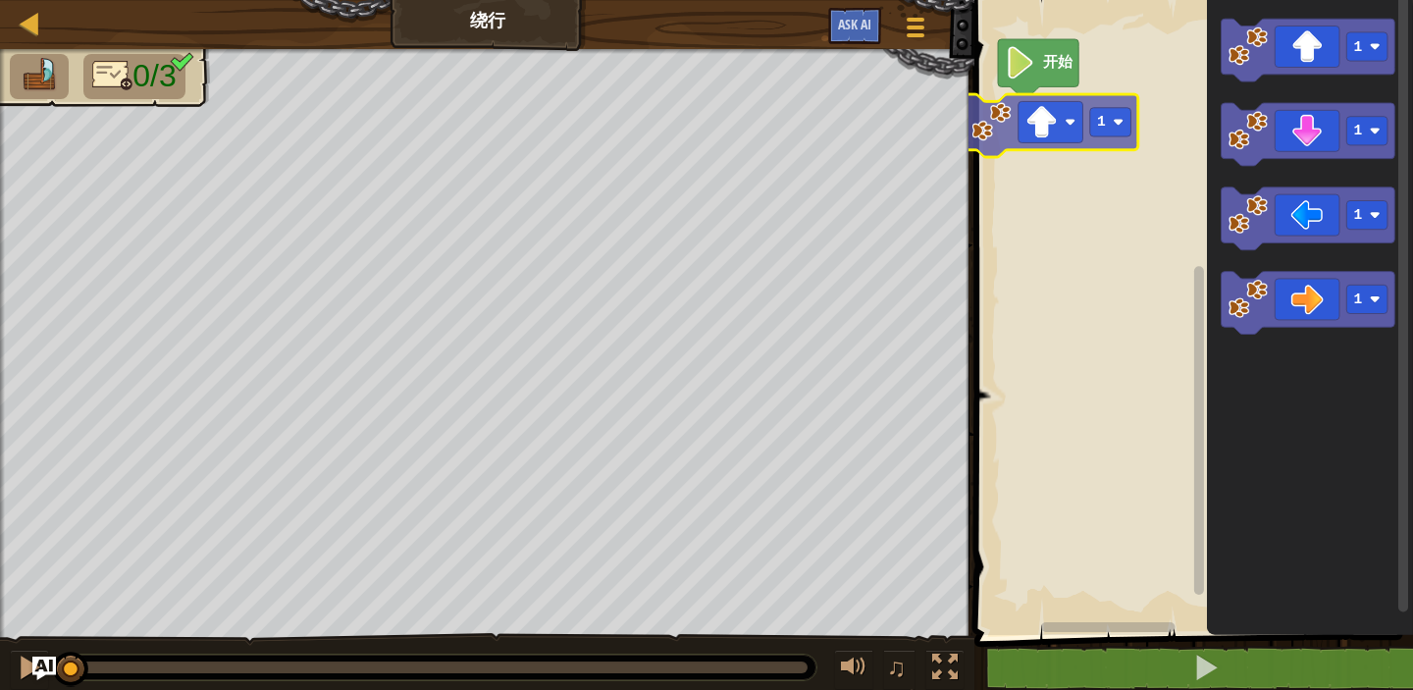
click at [1032, 131] on div "开始 1 1 1 1 1" at bounding box center [1191, 312] width 445 height 645
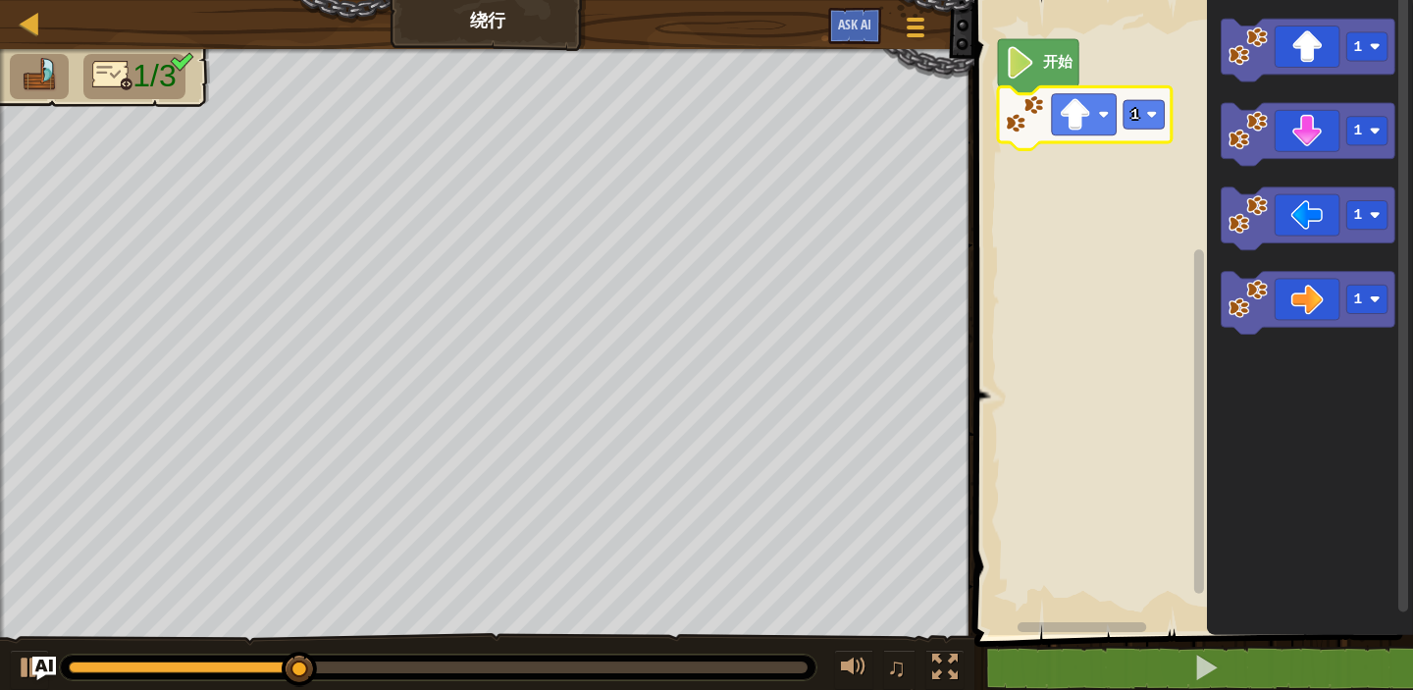
click at [1148, 236] on rect "Blockly工作区" at bounding box center [1191, 312] width 445 height 645
click at [1142, 110] on rect "Blockly工作区" at bounding box center [1144, 114] width 41 height 28
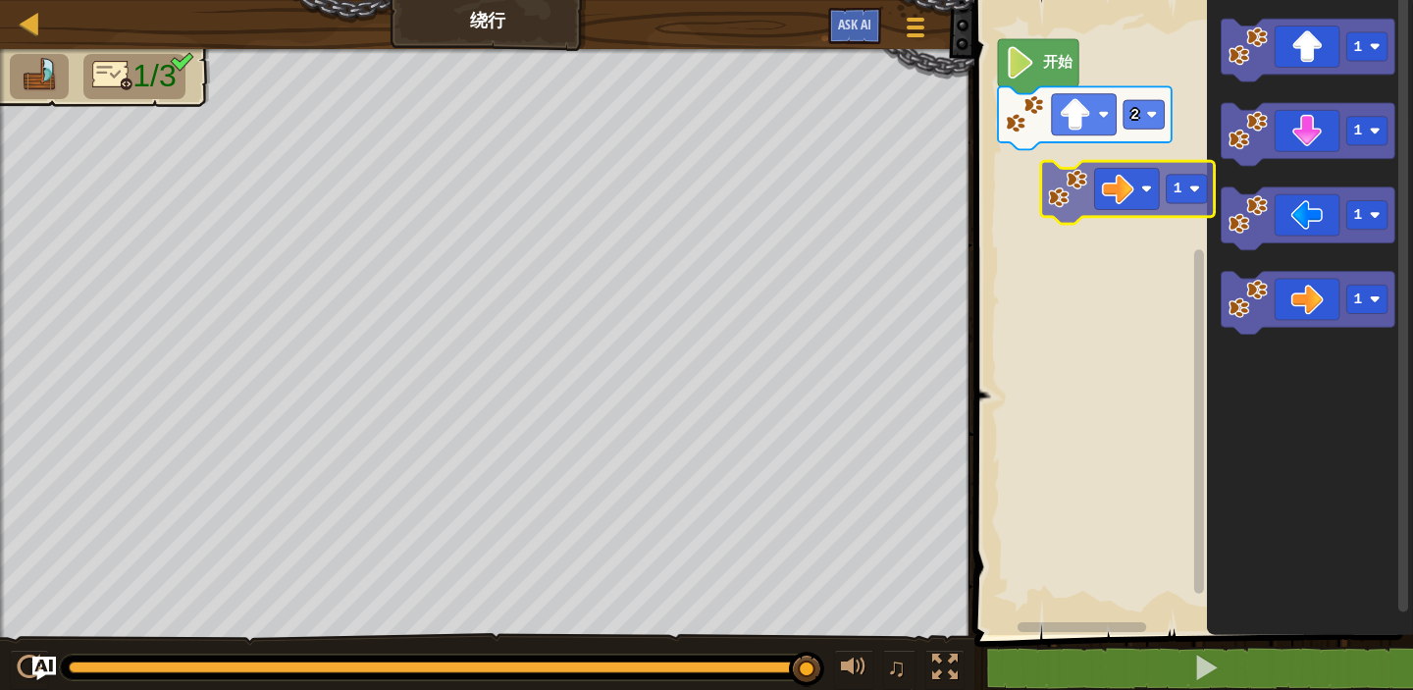
click at [1129, 189] on div "开始 2 1 1 1 1 1" at bounding box center [1191, 312] width 445 height 645
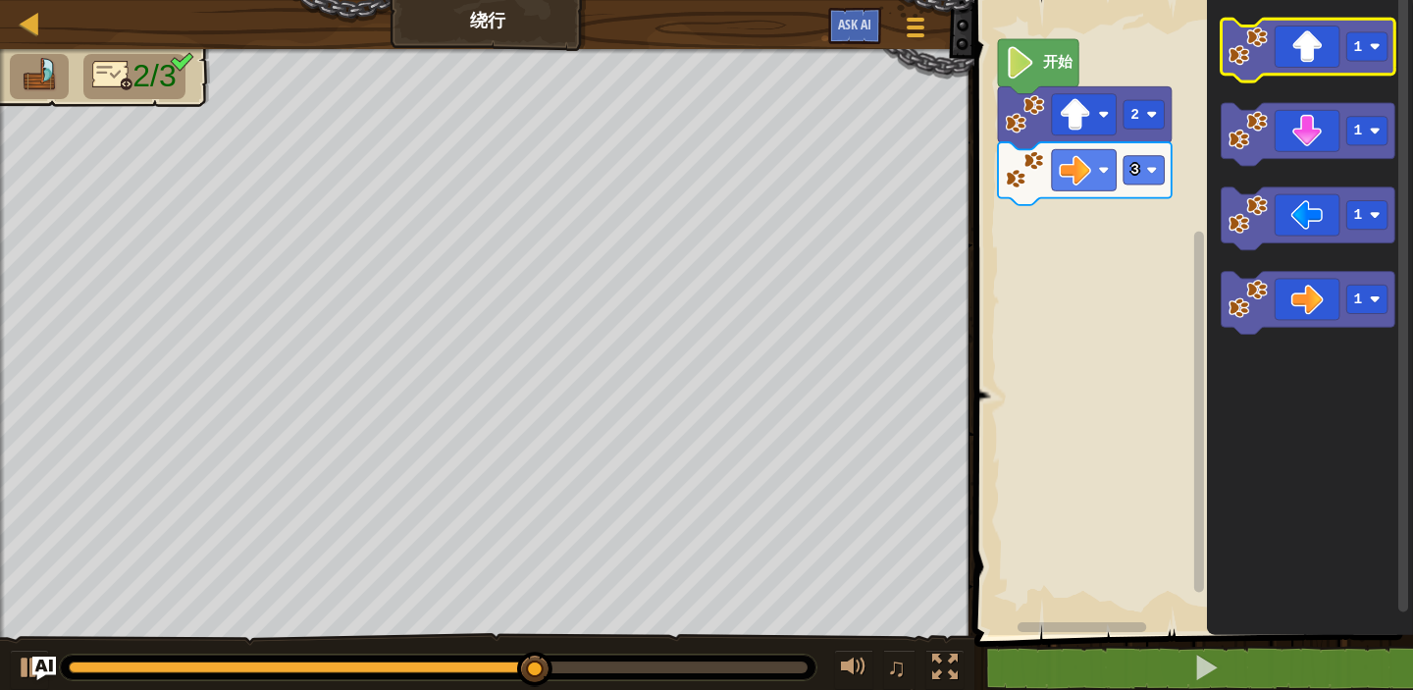
click at [1300, 57] on icon "Blockly工作区" at bounding box center [1309, 50] width 174 height 63
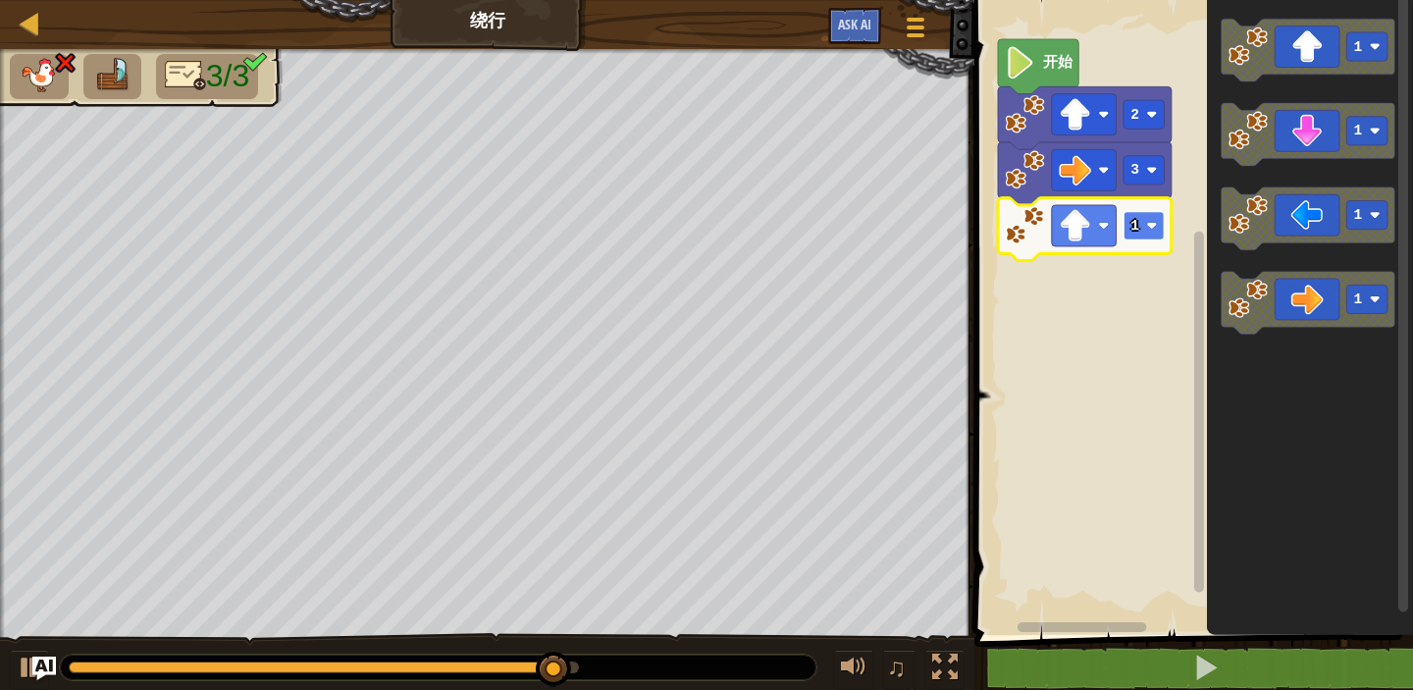
click at [1126, 227] on rect "Blockly工作区" at bounding box center [1144, 225] width 41 height 28
click at [1054, 391] on rect "Blockly工作区" at bounding box center [1191, 312] width 445 height 645
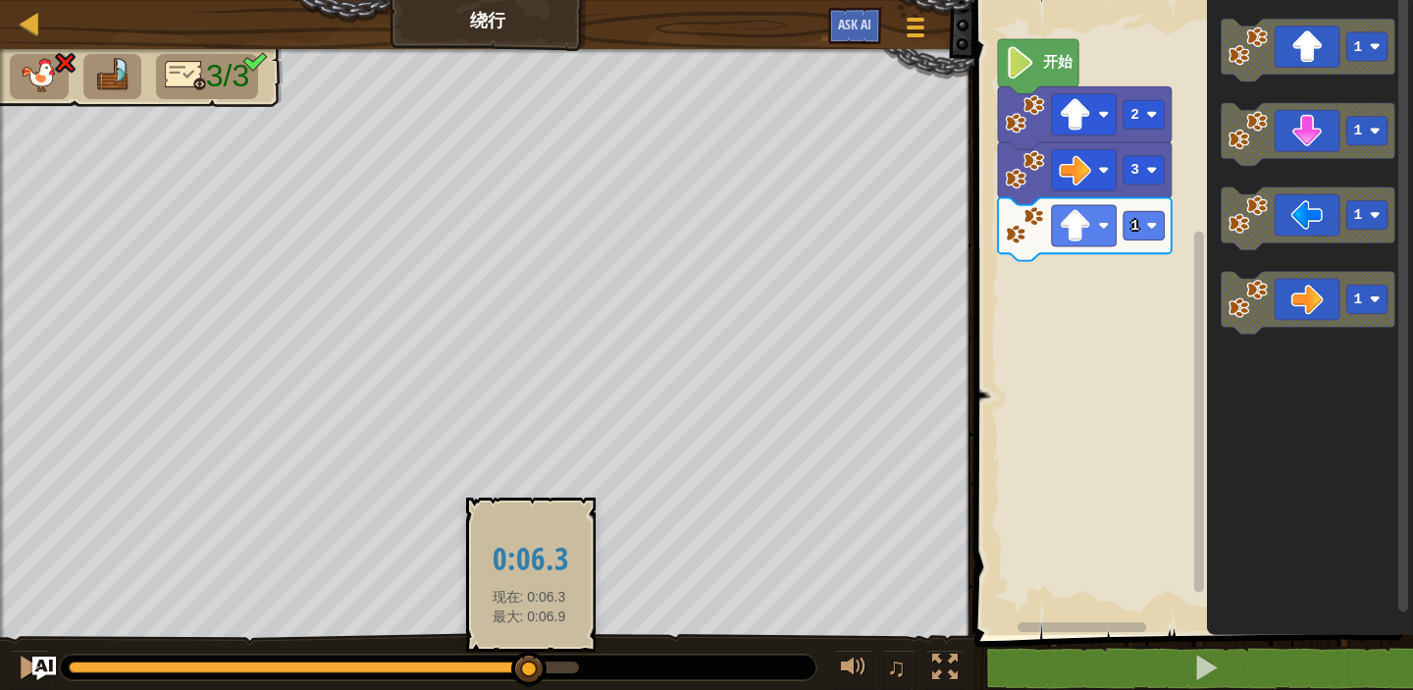
click at [529, 661] on div at bounding box center [299, 667] width 461 height 12
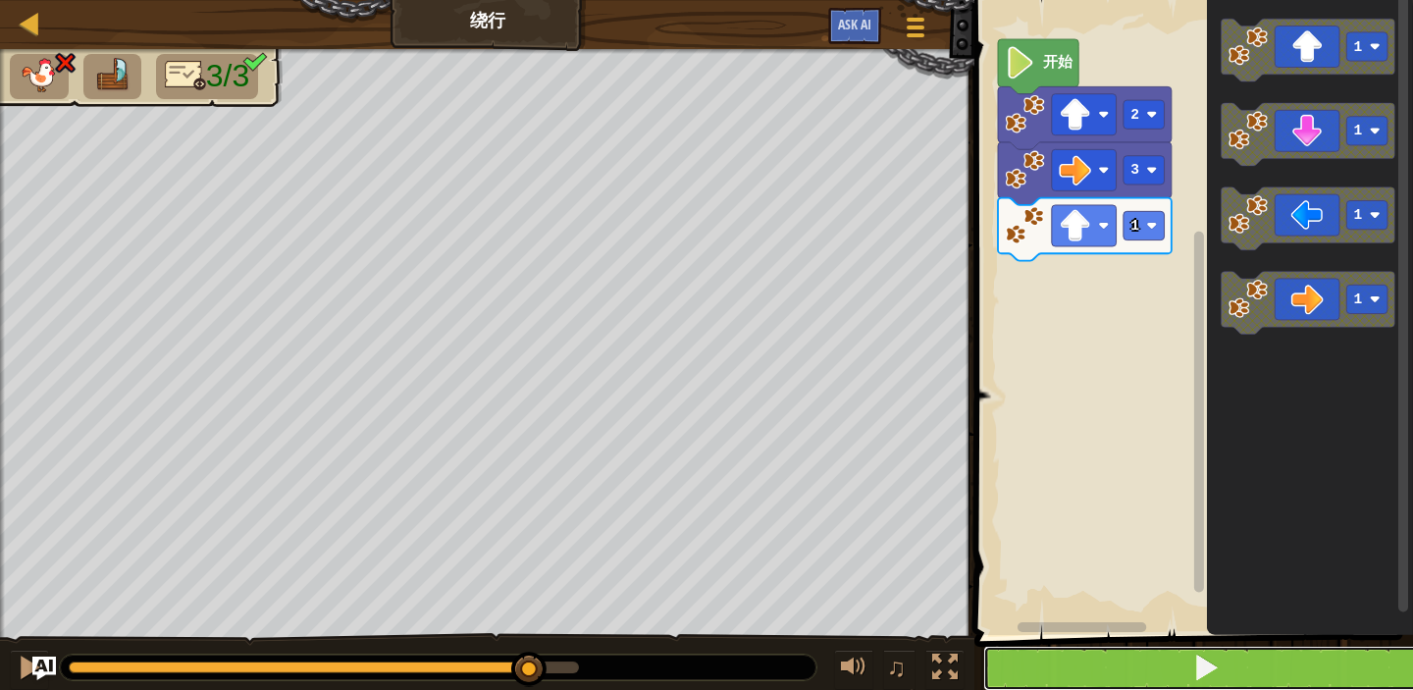
click at [1065, 652] on button at bounding box center [1205, 668] width 445 height 45
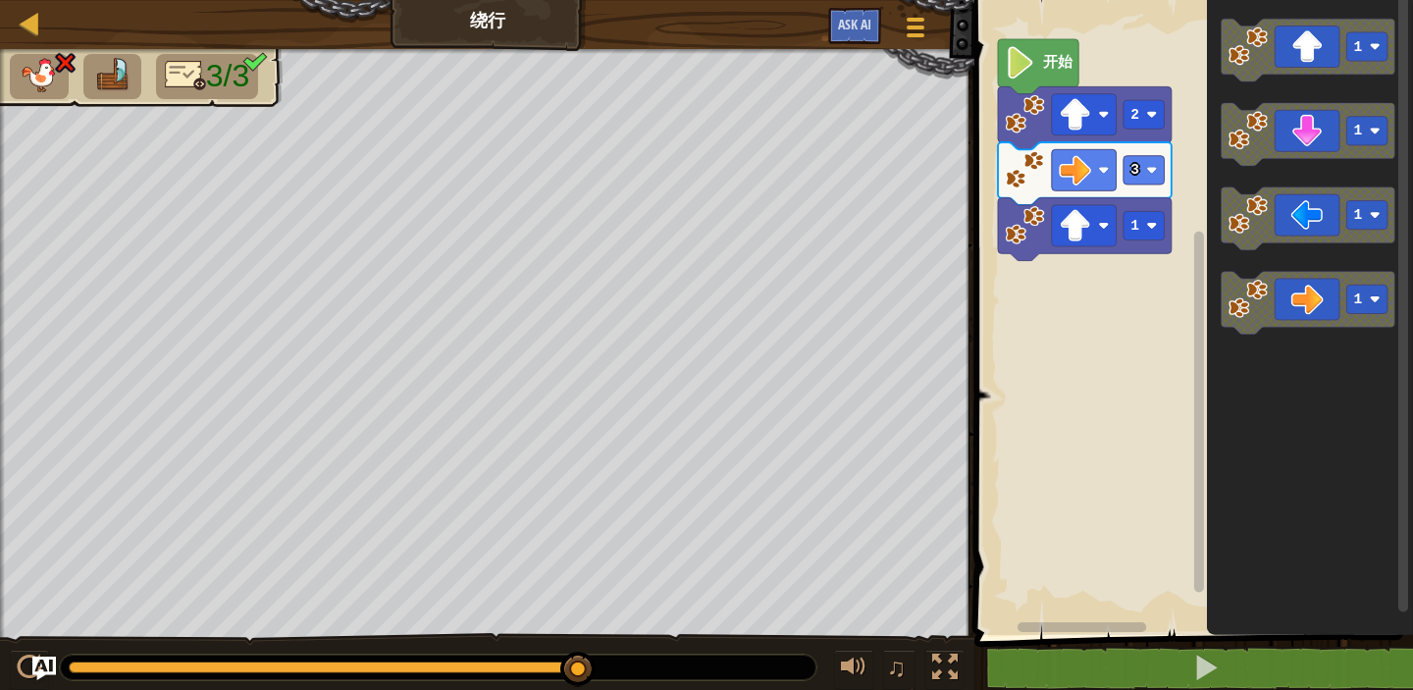
click at [1280, 138] on g "1" at bounding box center [1309, 134] width 174 height 63
click at [1267, 137] on g "1" at bounding box center [1309, 134] width 174 height 63
click at [1210, 169] on icon "1 1 1 1" at bounding box center [1310, 312] width 206 height 645
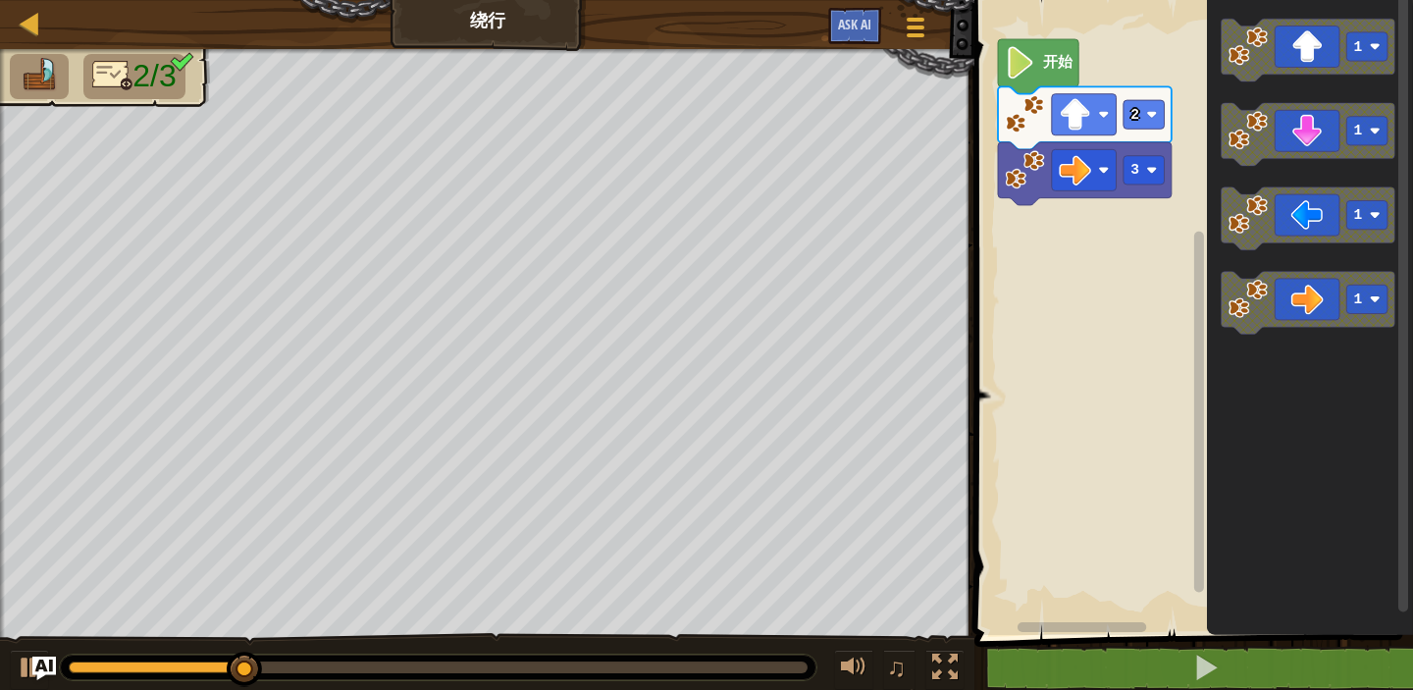
click at [424, 541] on div "地图 绕行 游戏菜单 Ask AI 1 ההההההההההההההההההההההההההההההההההההההההההההההההההההההההההה…" at bounding box center [706, 345] width 1413 height 690
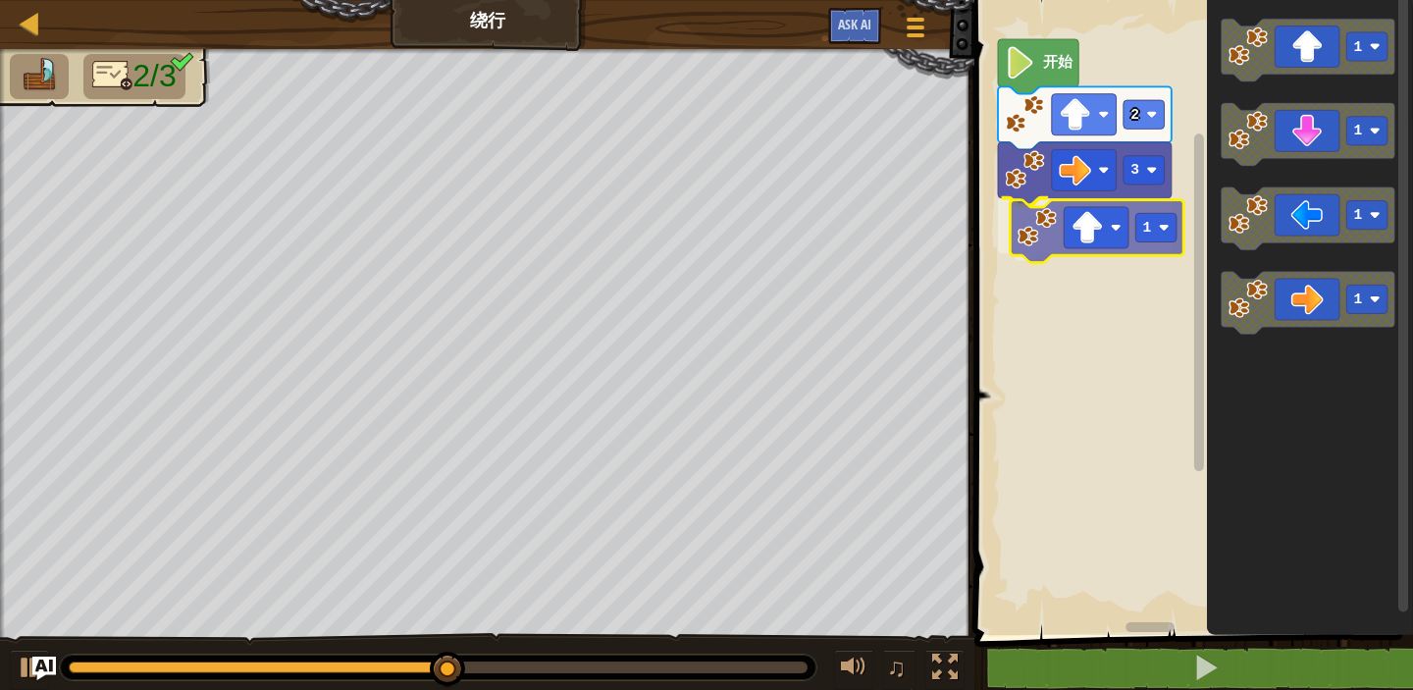
click at [1128, 224] on div "开始 2 3 1 1 1 1 1 1" at bounding box center [1191, 312] width 445 height 645
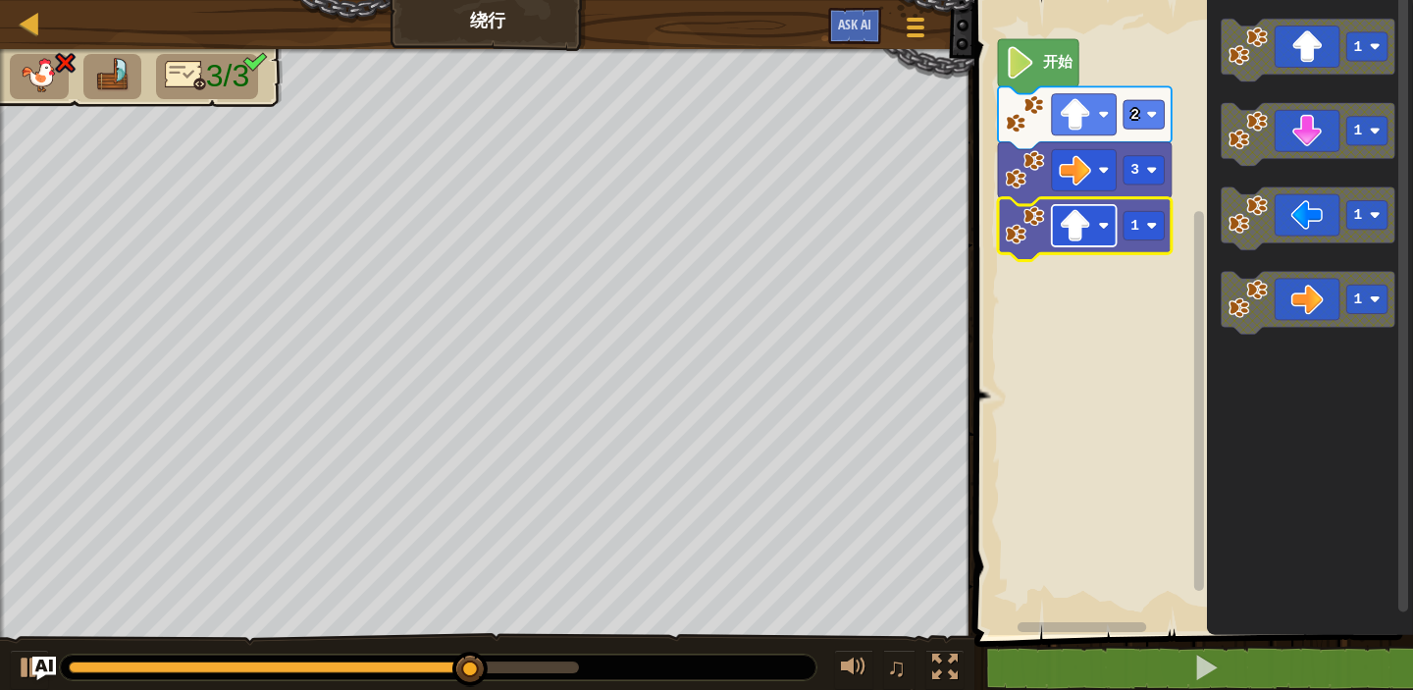
click at [1078, 241] on image "Blockly工作区" at bounding box center [1075, 226] width 32 height 32
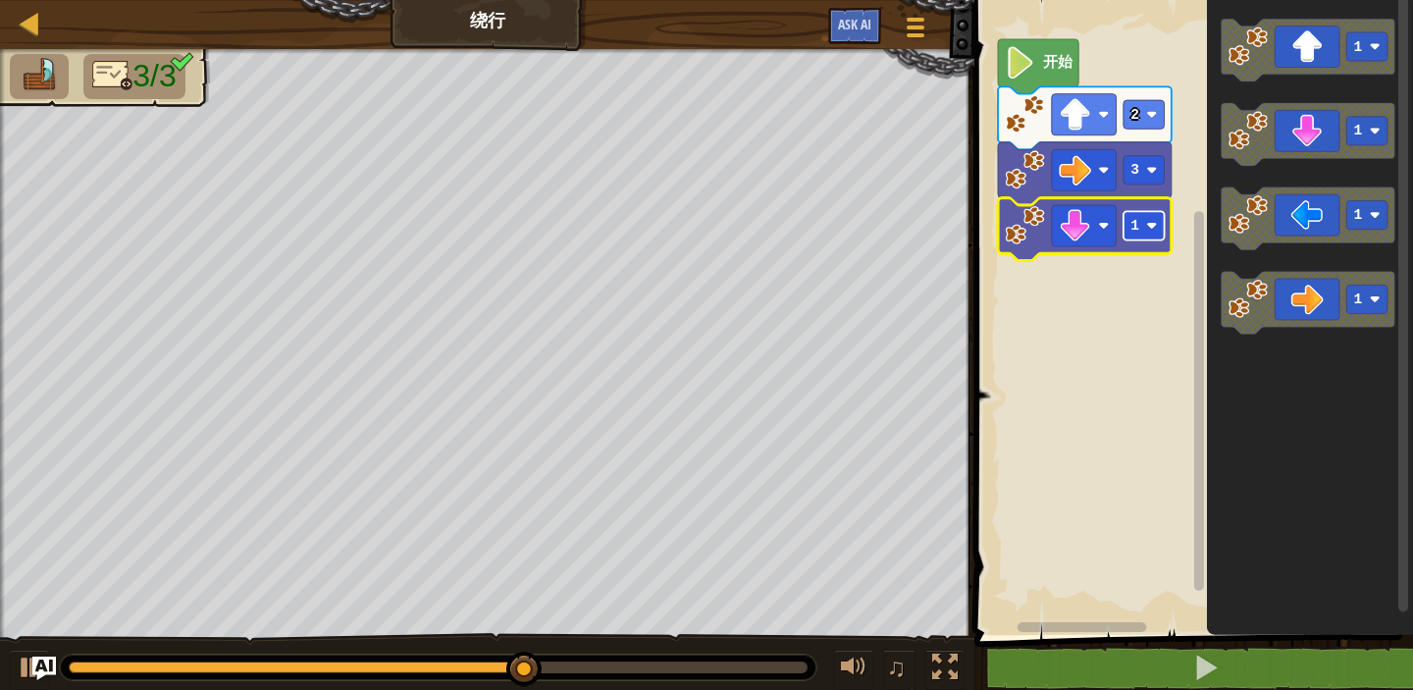
click at [1149, 233] on rect "Blockly工作区" at bounding box center [1144, 225] width 41 height 28
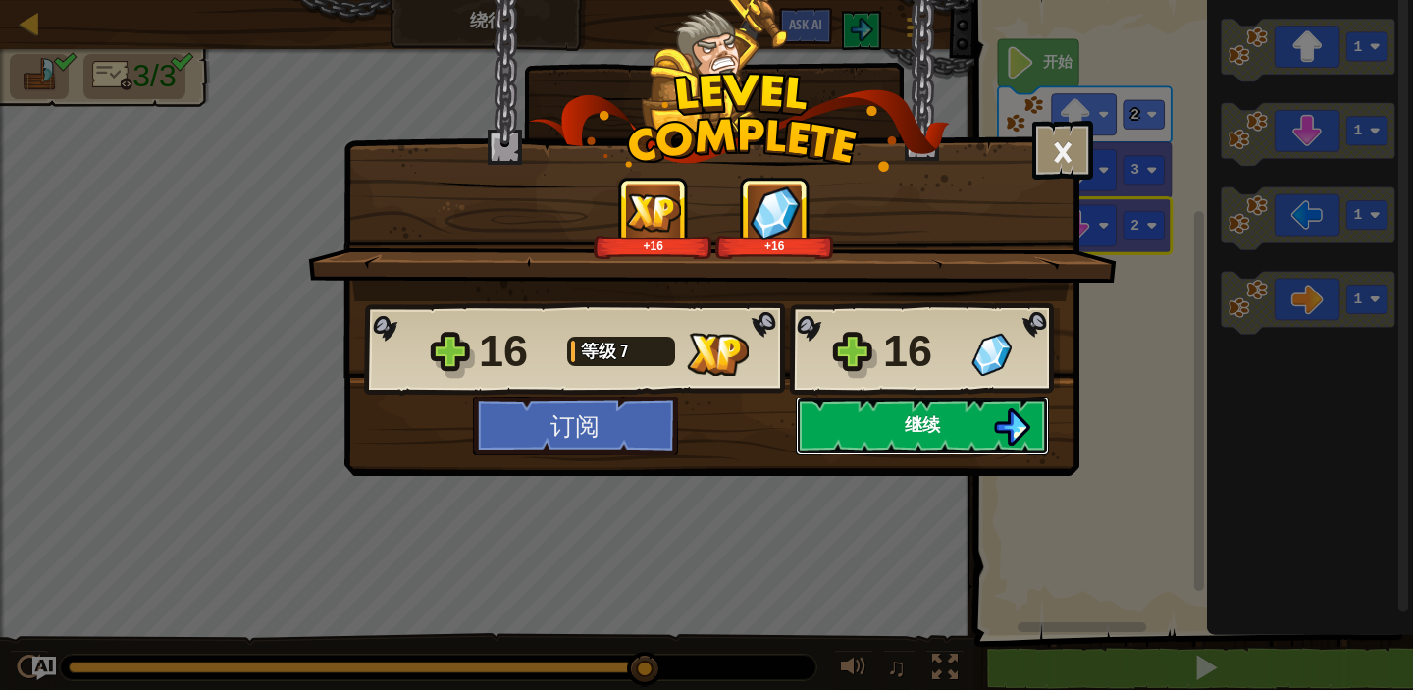
drag, startPoint x: 967, startPoint y: 415, endPoint x: 966, endPoint y: 431, distance: 15.7
click at [966, 431] on button "继续" at bounding box center [922, 425] width 253 height 59
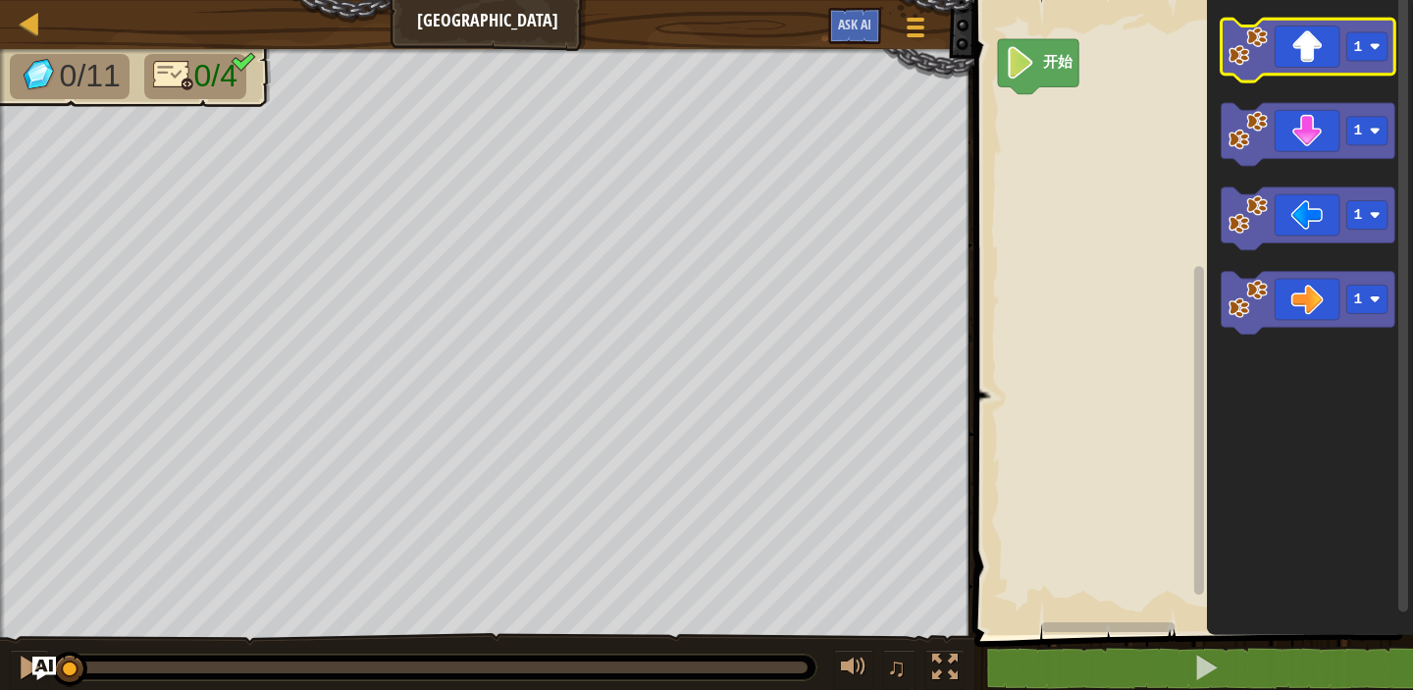
click at [1247, 59] on g "1" at bounding box center [1309, 50] width 174 height 63
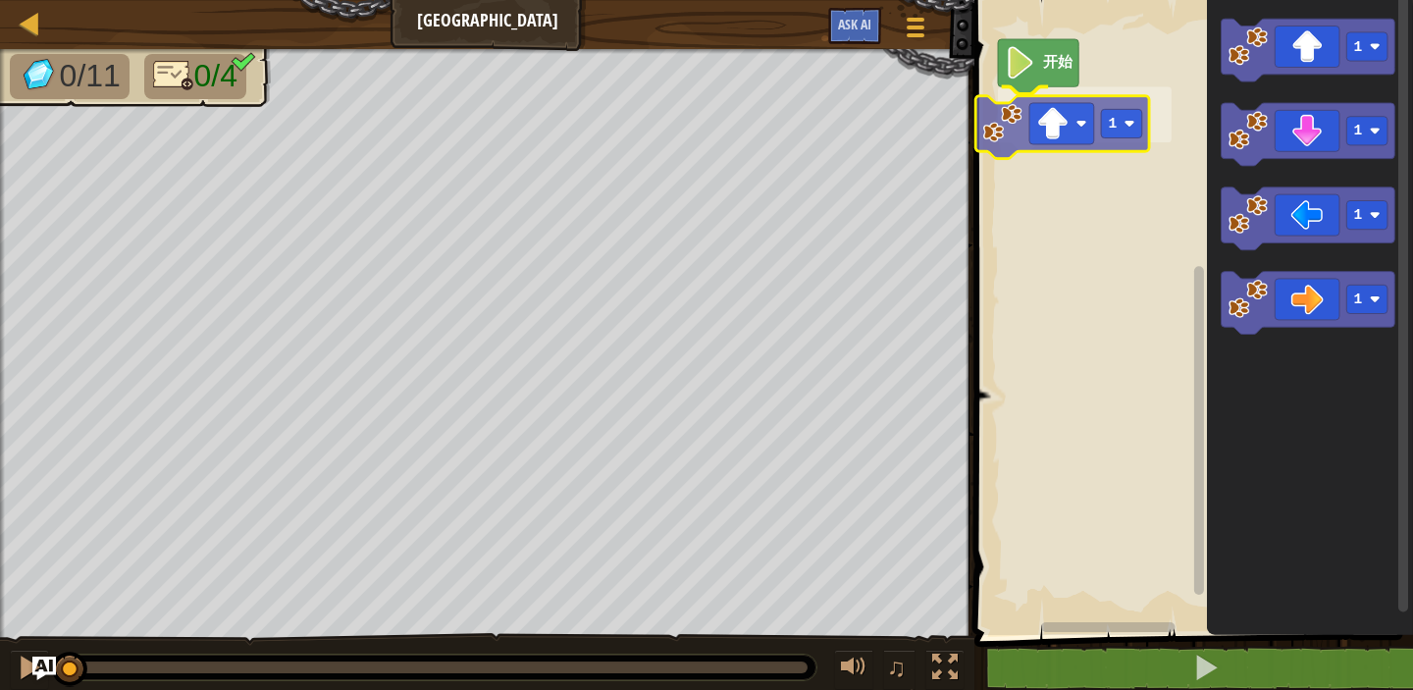
click at [1003, 129] on div "开始 1 1 1 1 1 1" at bounding box center [1191, 312] width 445 height 645
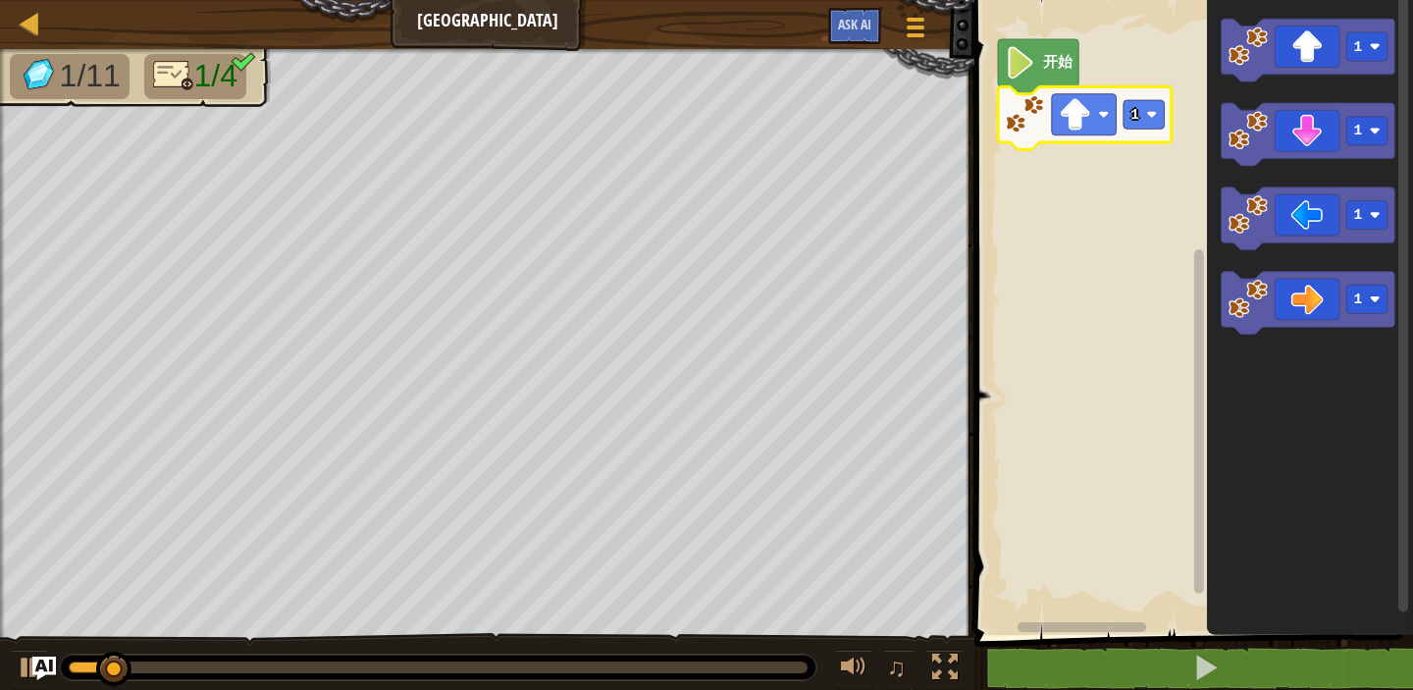
click at [1118, 108] on icon "Blockly工作区" at bounding box center [1085, 117] width 174 height 63
click at [1143, 109] on rect "Blockly工作区" at bounding box center [1144, 114] width 41 height 28
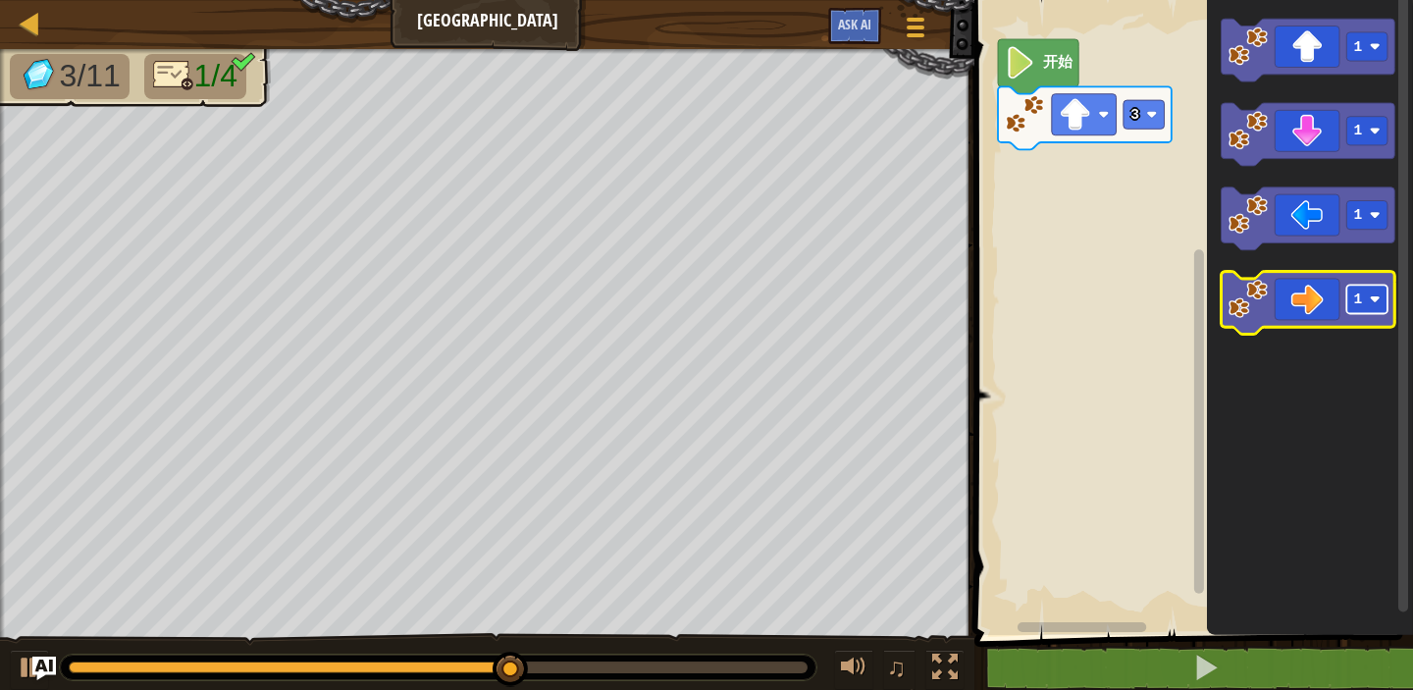
click at [1348, 300] on rect "Blockly工作区" at bounding box center [1367, 299] width 41 height 28
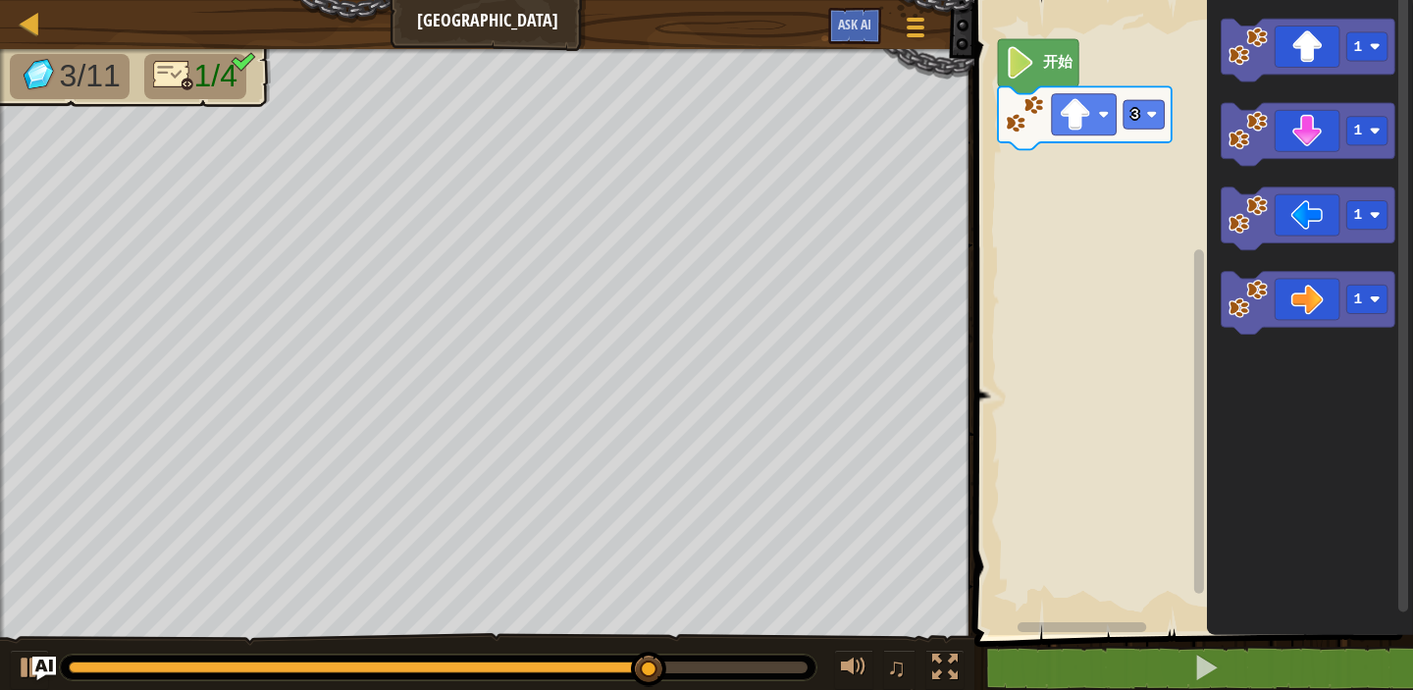
click at [1289, 432] on icon "Blockly工作区" at bounding box center [1310, 312] width 206 height 645
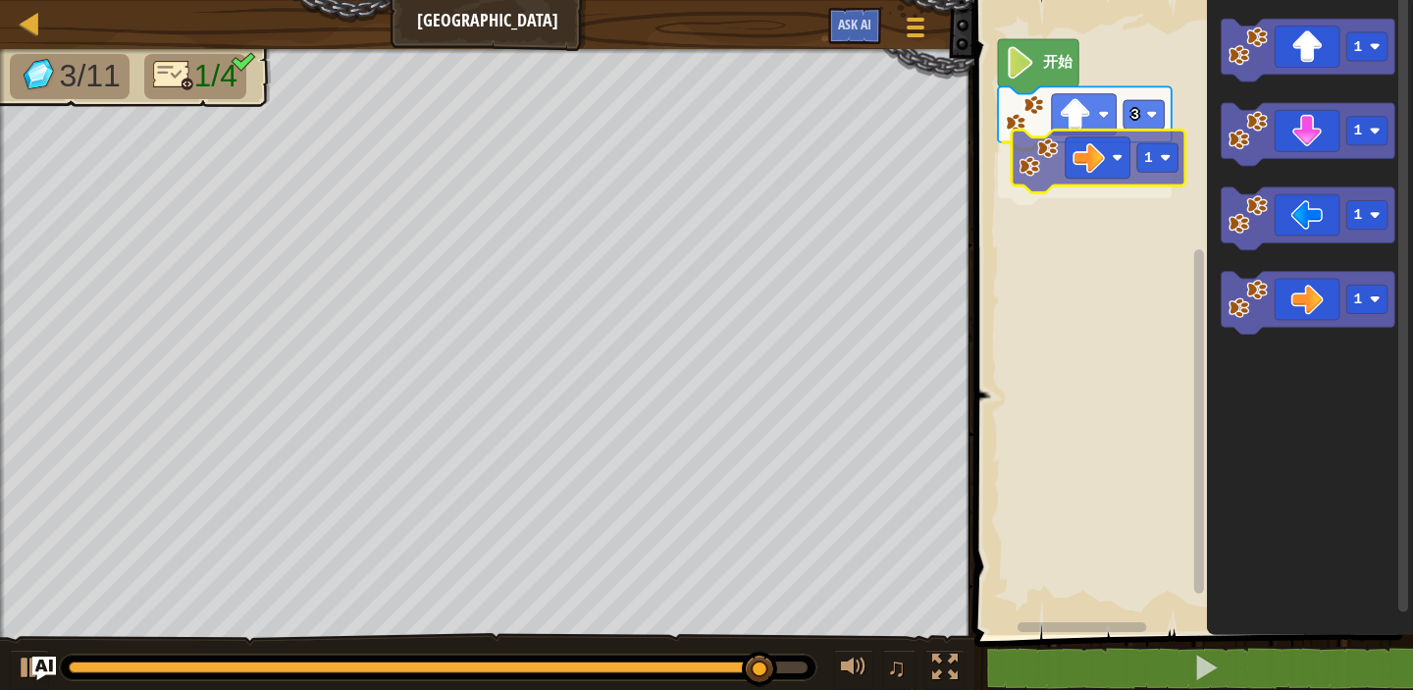
click at [1085, 163] on div "开始 3 1 1 1 1 1 1" at bounding box center [1191, 312] width 445 height 645
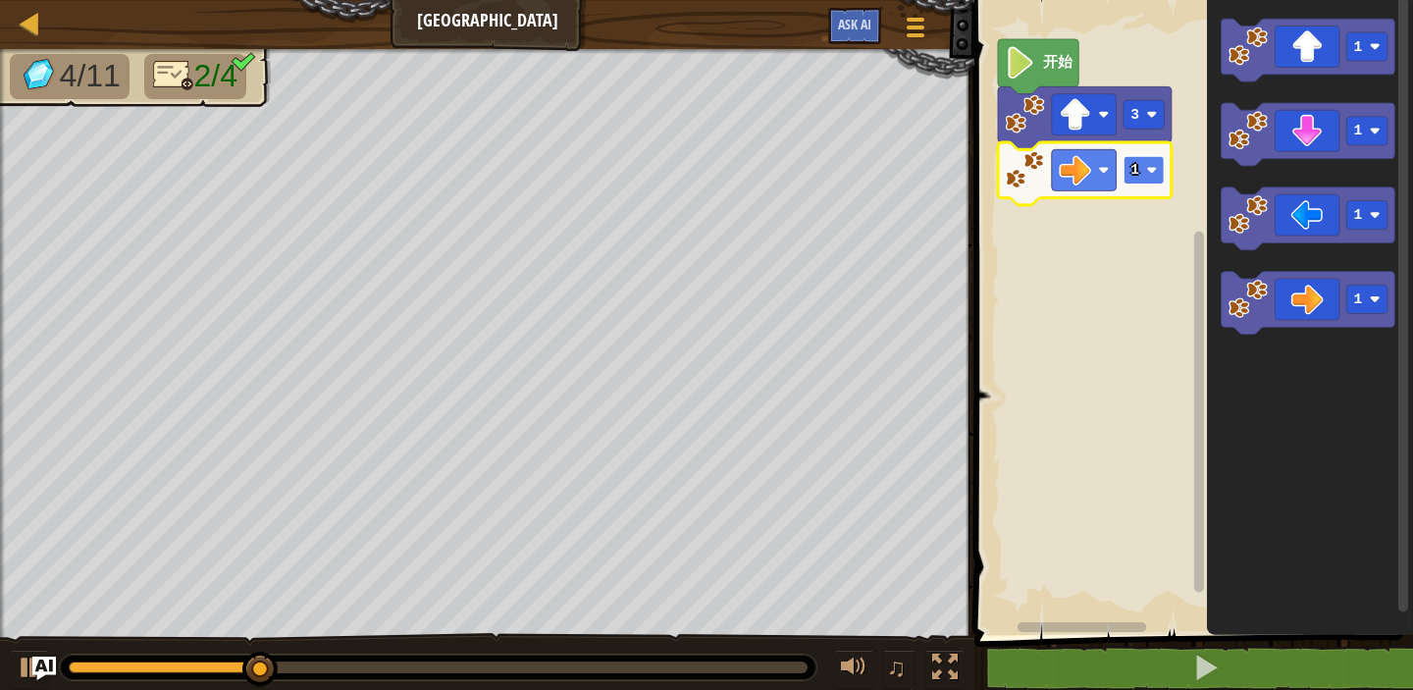
click at [1128, 167] on rect "Blockly工作区" at bounding box center [1144, 170] width 41 height 28
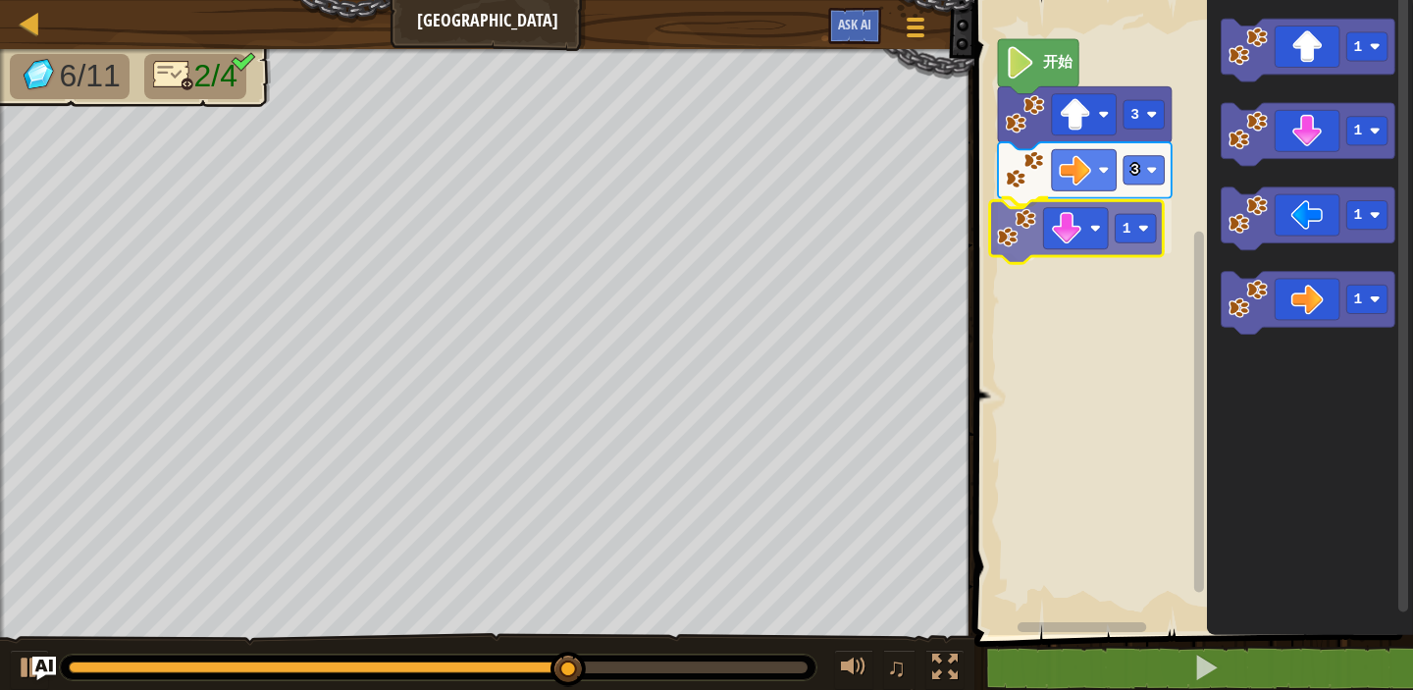
click at [1108, 218] on div "开始 3 3 1 1 1 1 1 1" at bounding box center [1191, 312] width 445 height 645
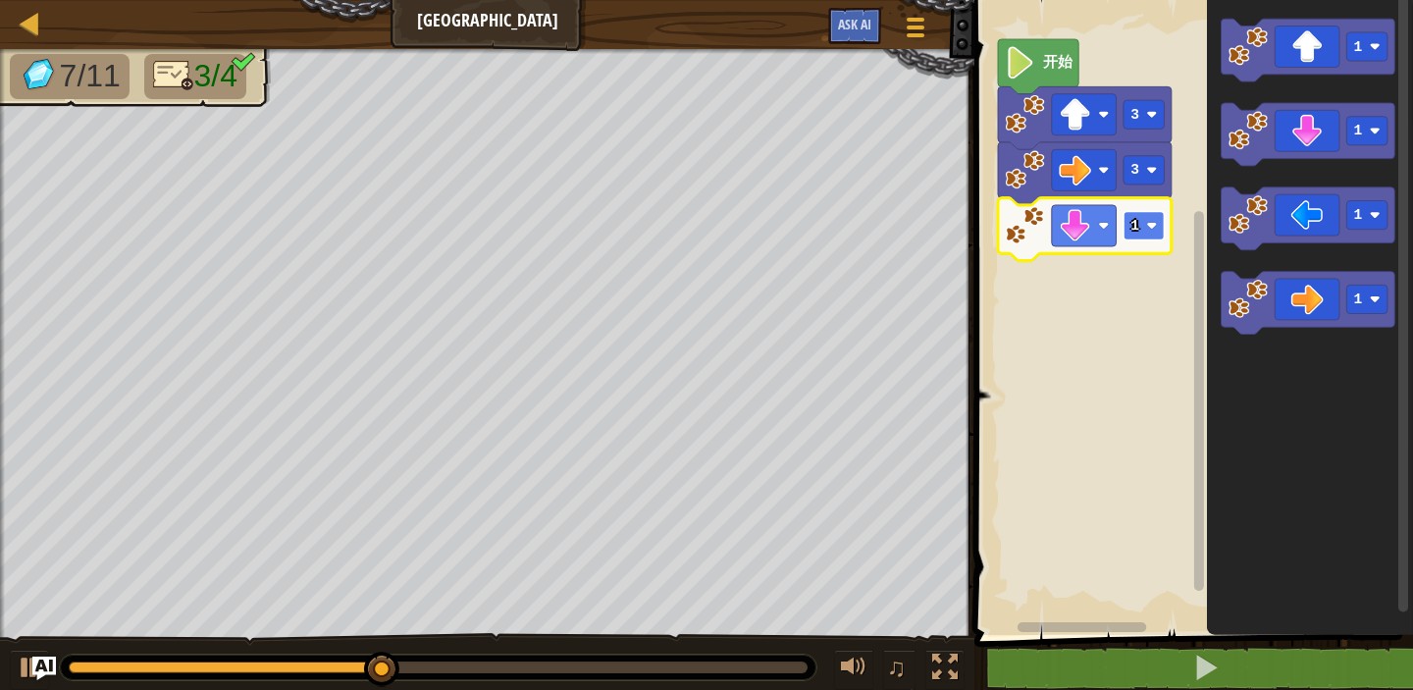
click at [1158, 221] on rect "Blockly工作区" at bounding box center [1144, 225] width 41 height 28
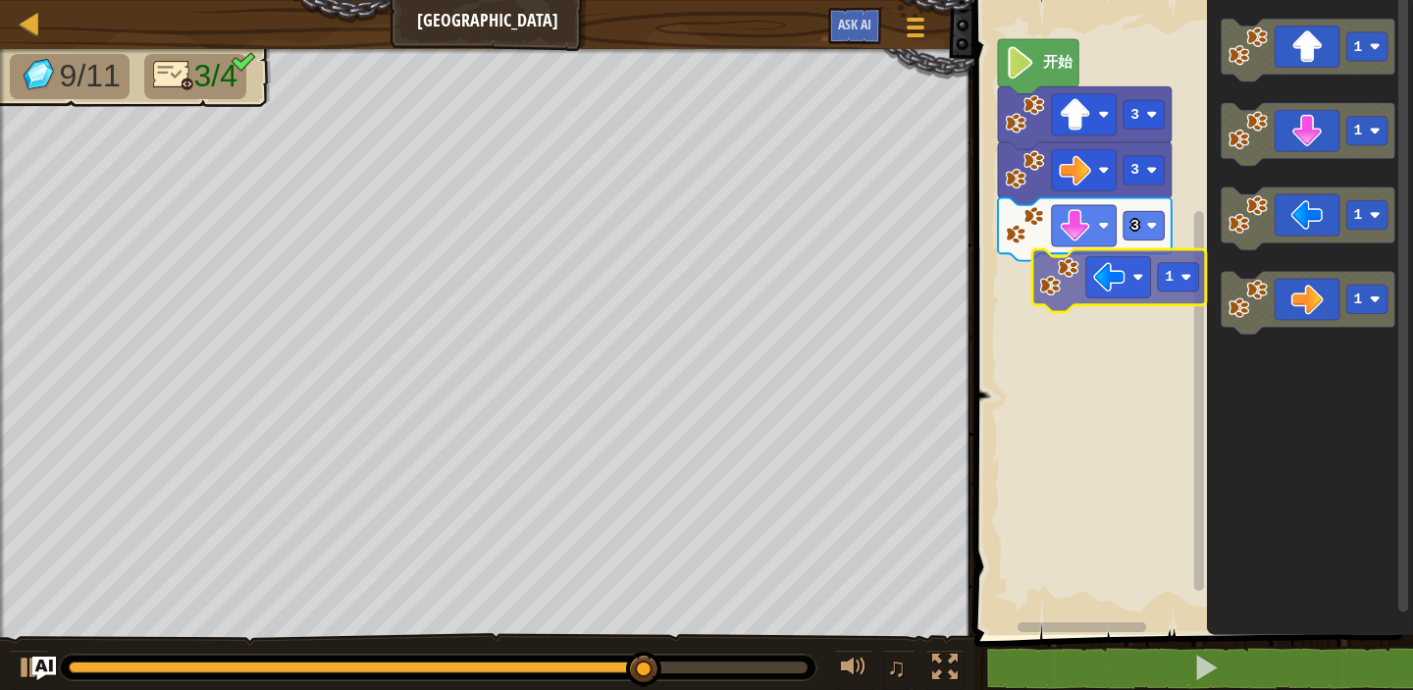
click at [1171, 286] on div "开始 3 3 3 1 1 1 1 1" at bounding box center [1191, 312] width 445 height 645
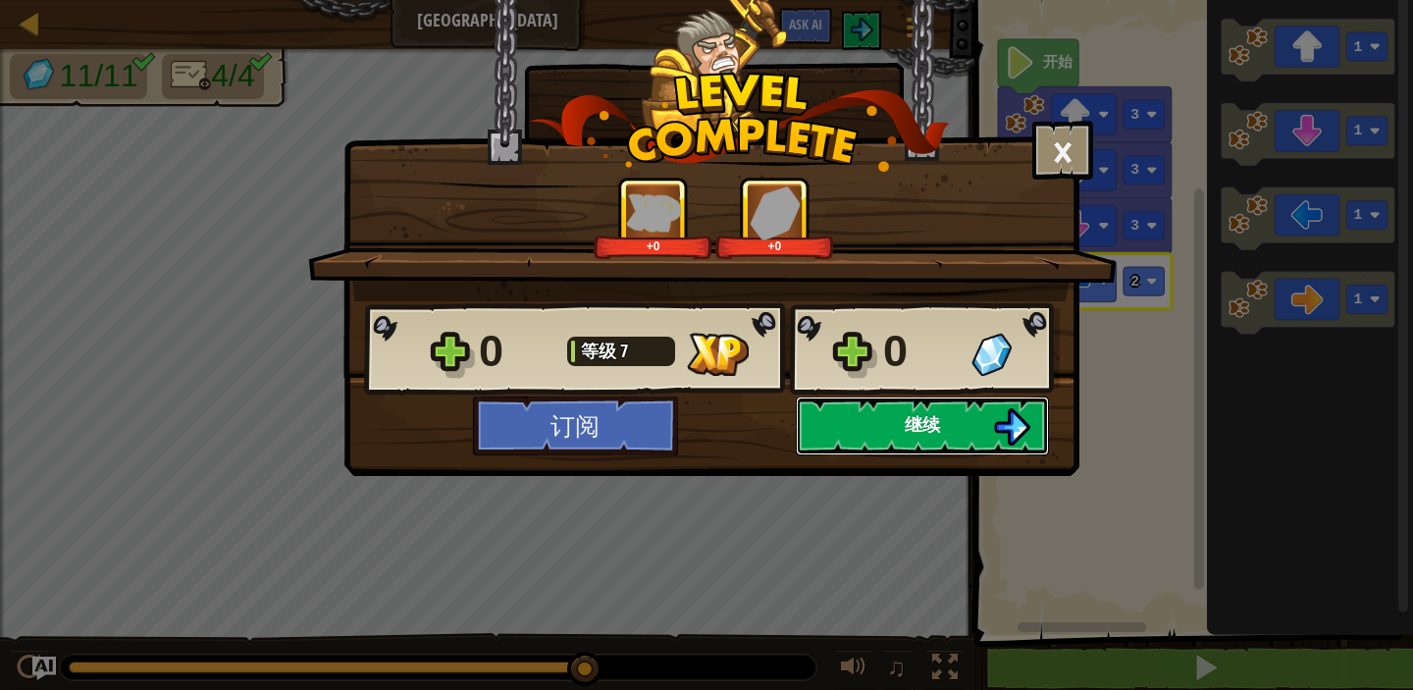
click at [928, 419] on span "继续" at bounding box center [922, 424] width 35 height 25
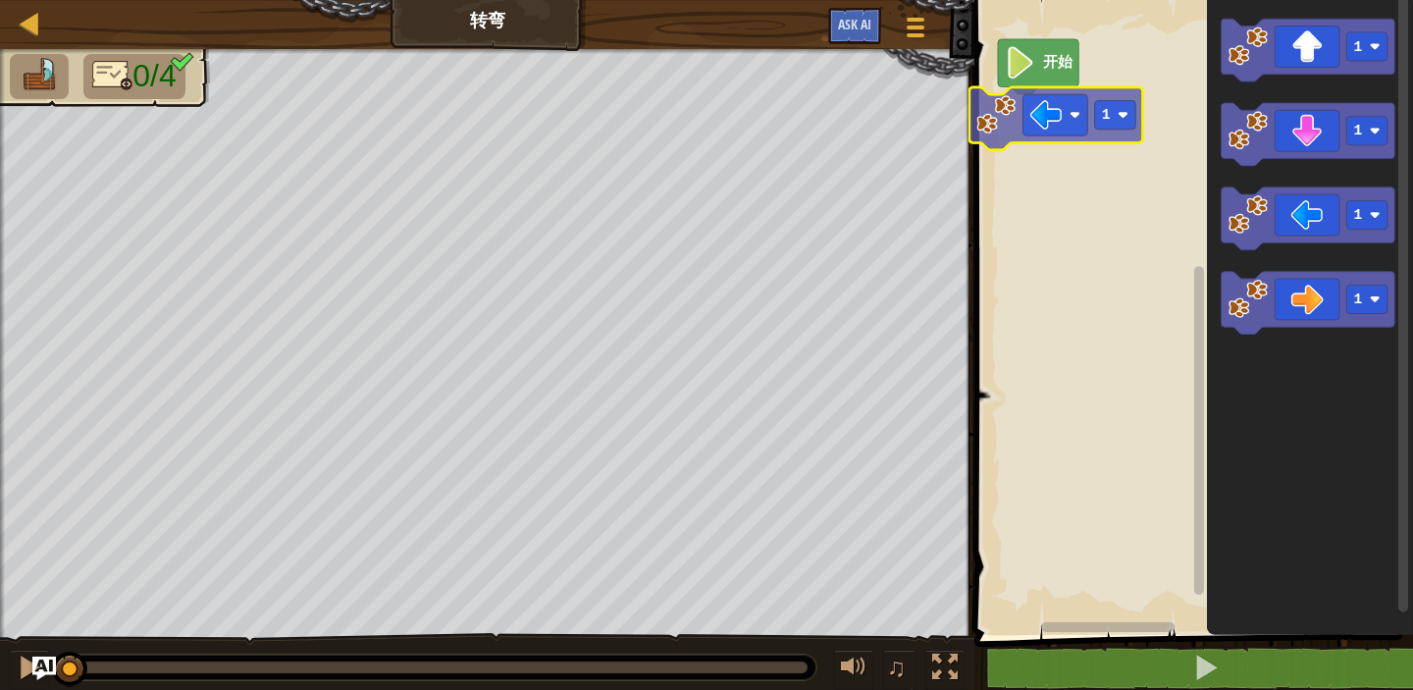
click at [1022, 118] on div "开始 1 1 1 1 1 1" at bounding box center [1191, 312] width 445 height 645
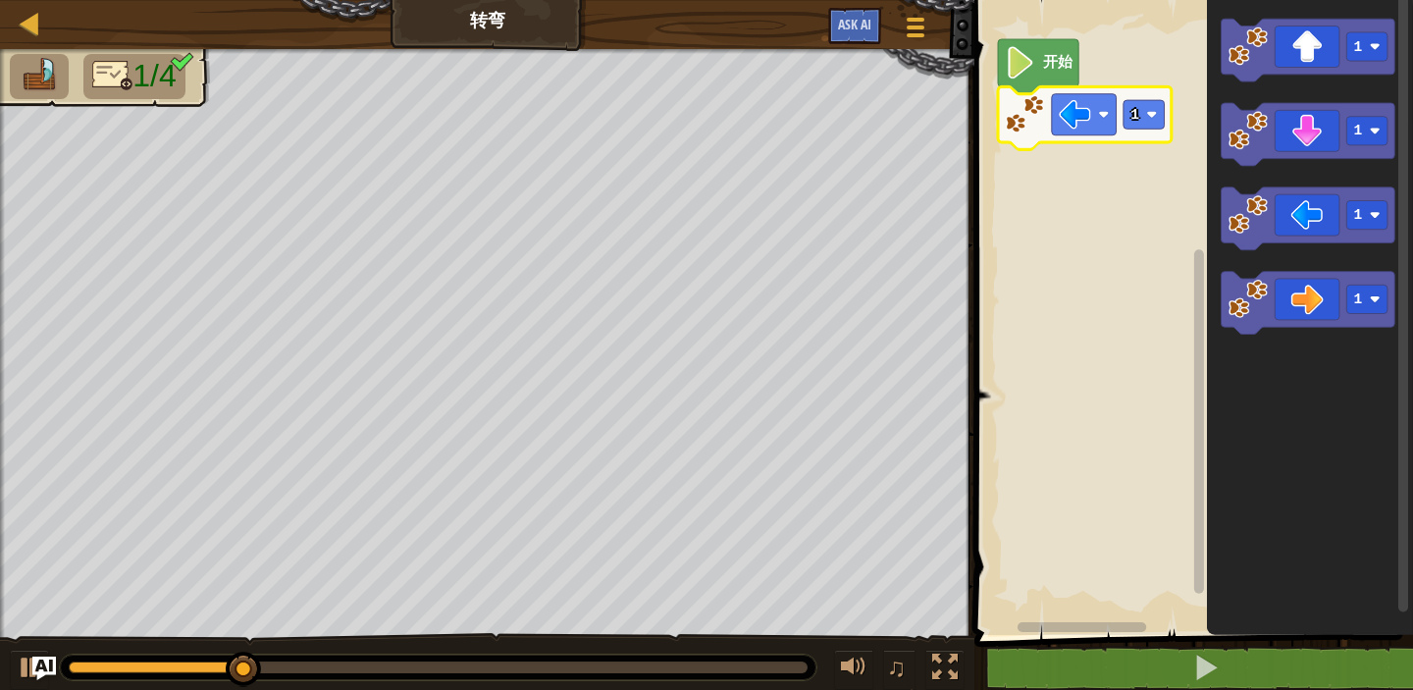
click at [1184, 291] on rect "Blockly工作区" at bounding box center [1191, 312] width 445 height 645
click at [1156, 113] on image "Blockly工作区" at bounding box center [1152, 114] width 11 height 11
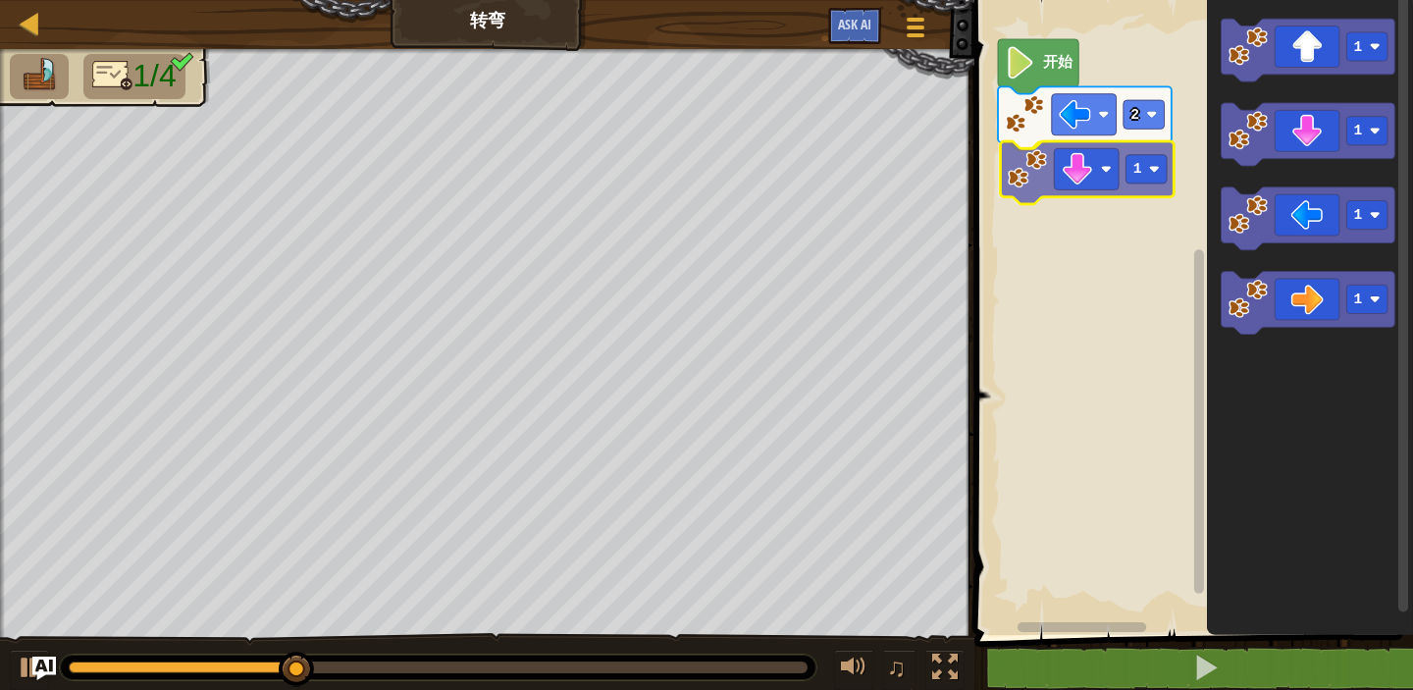
click at [1061, 173] on div "开始 2 1 1 1 1 1 1" at bounding box center [1191, 312] width 445 height 645
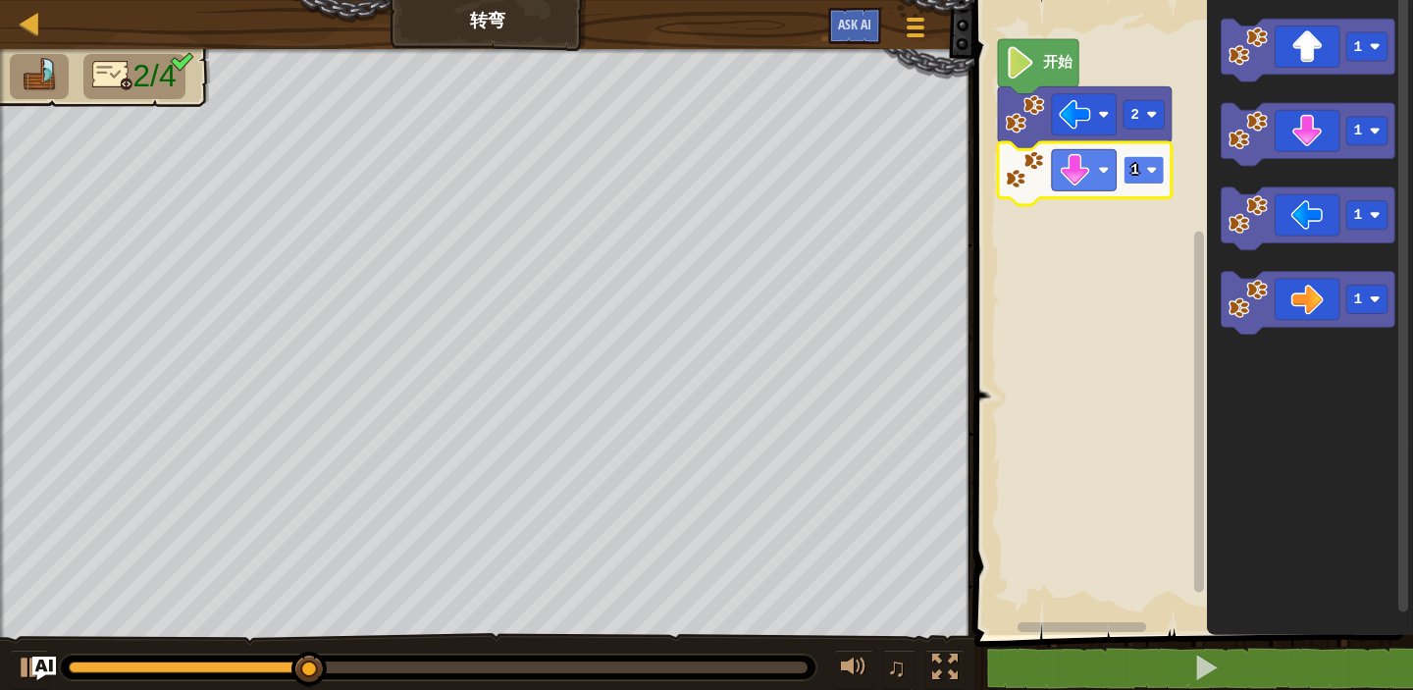
click at [1155, 168] on image "Blockly工作区" at bounding box center [1152, 170] width 11 height 11
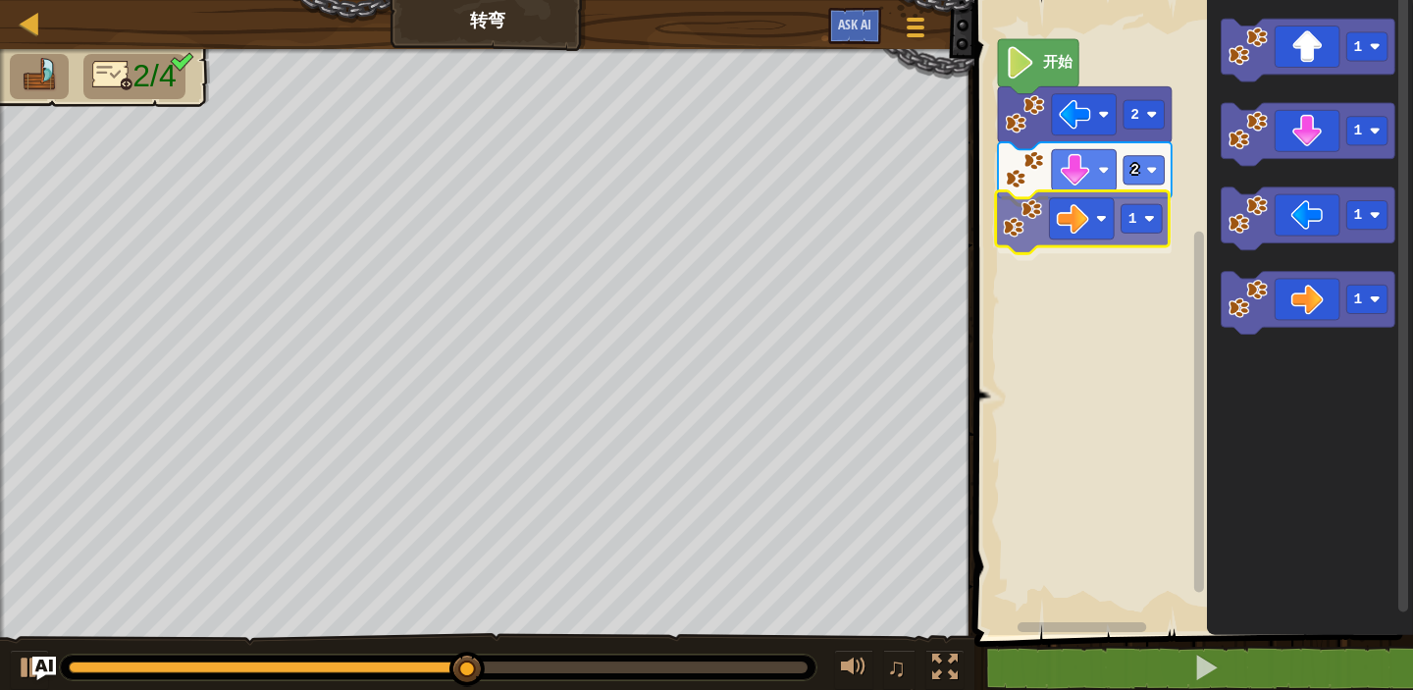
click at [1081, 217] on div "开始 2 2 1 1 1 1 1 1" at bounding box center [1191, 312] width 445 height 645
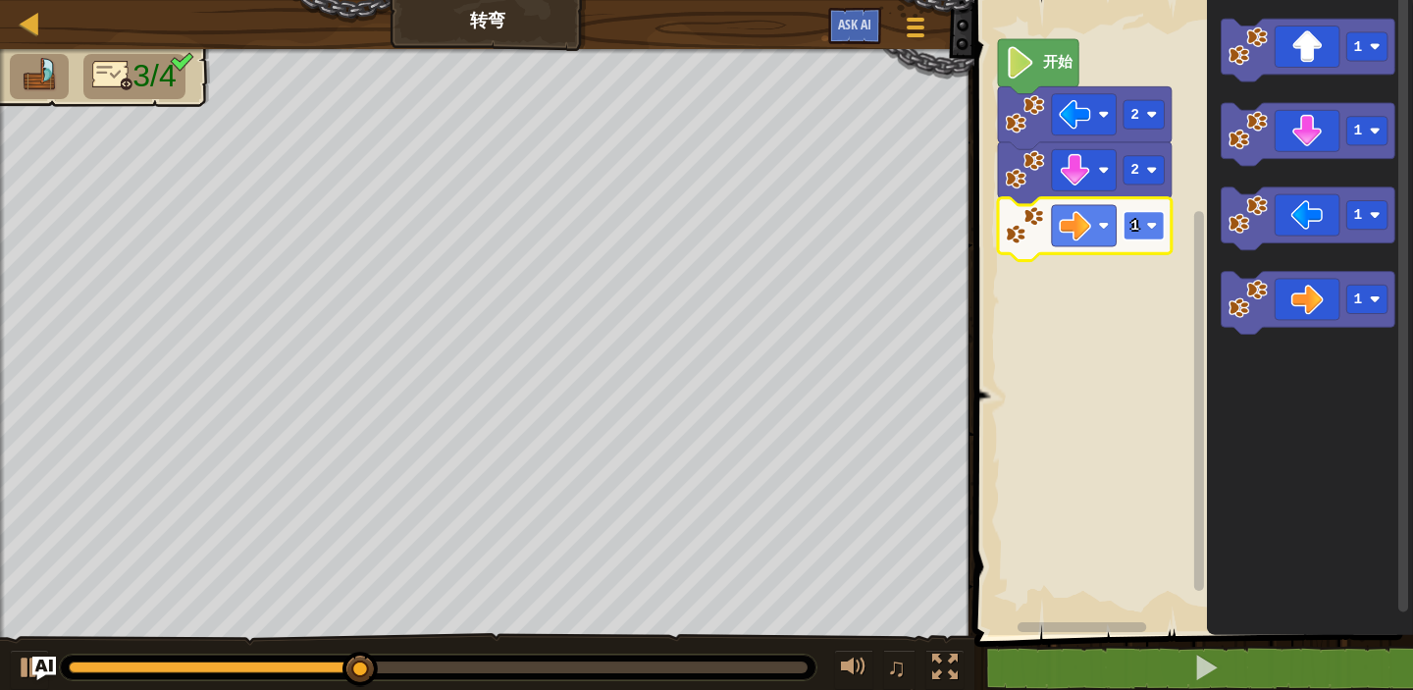
click at [1125, 236] on rect "Blockly工作区" at bounding box center [1144, 225] width 41 height 28
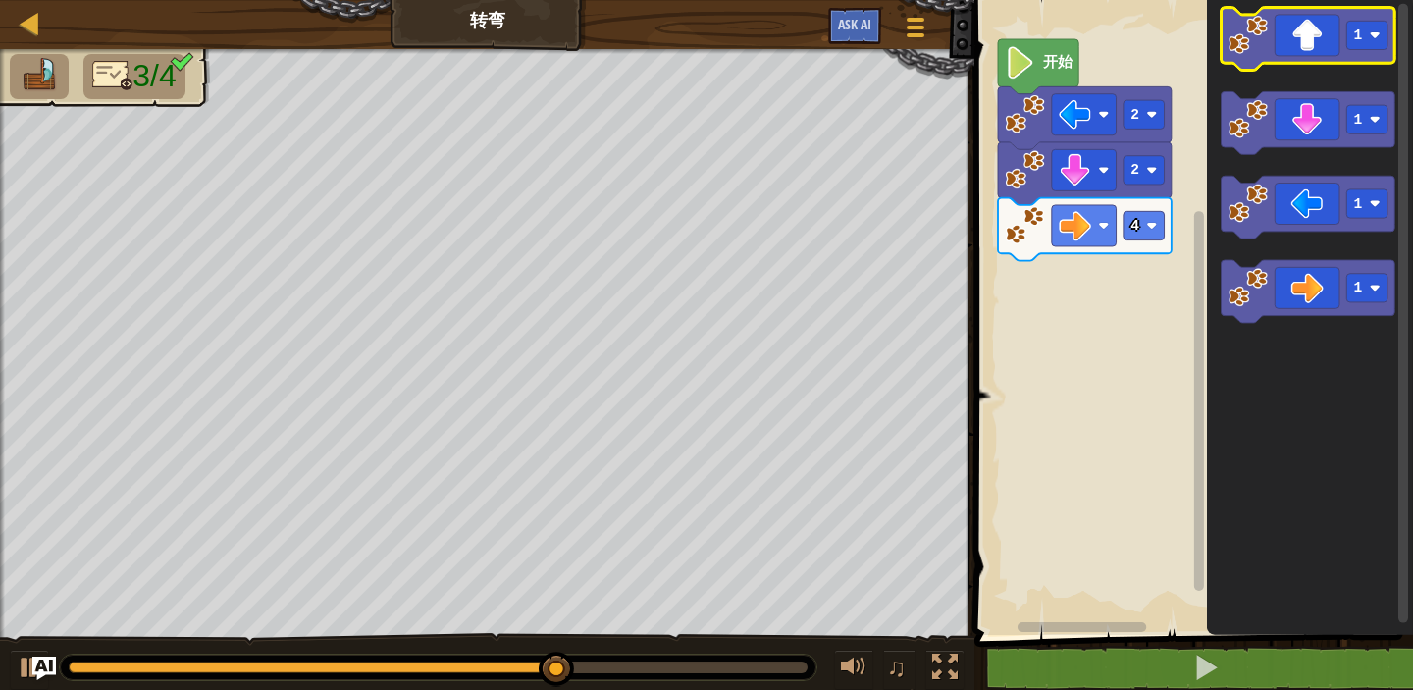
click at [1286, 39] on icon "Blockly工作区" at bounding box center [1309, 39] width 174 height 63
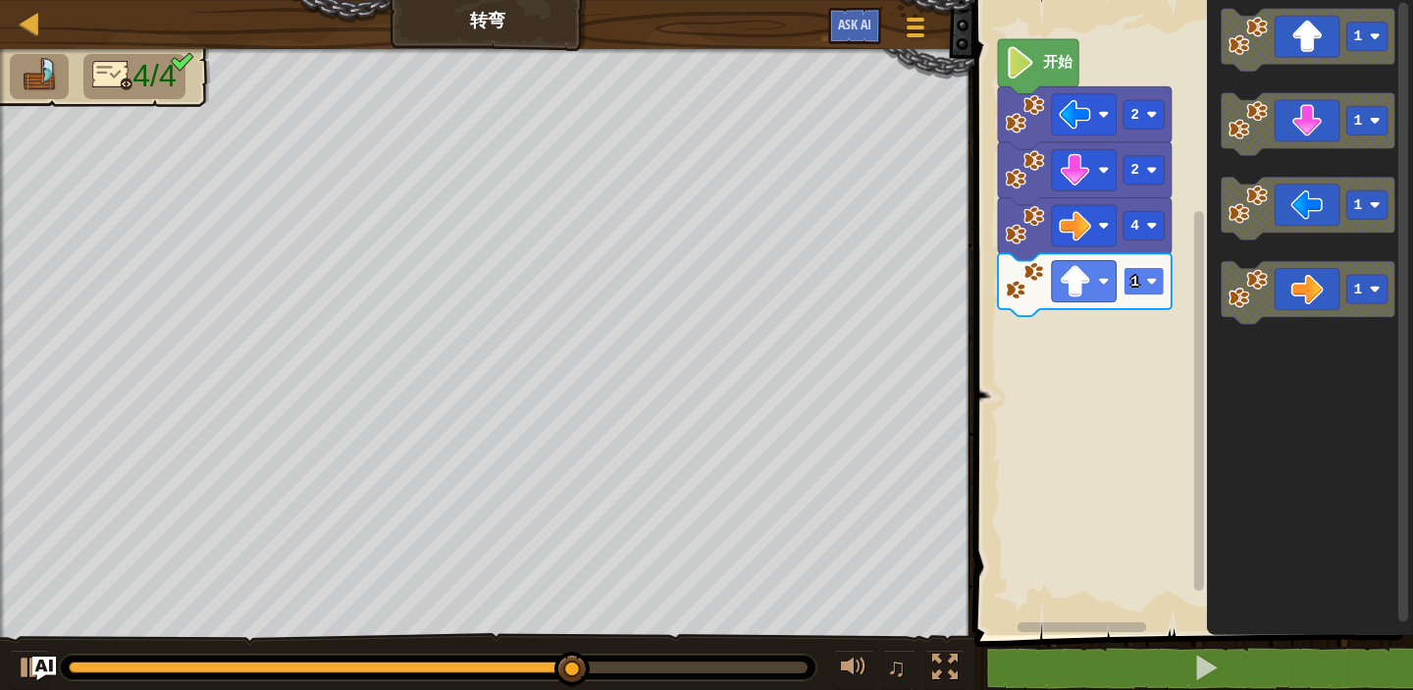
click at [1134, 286] on text "1" at bounding box center [1135, 282] width 9 height 16
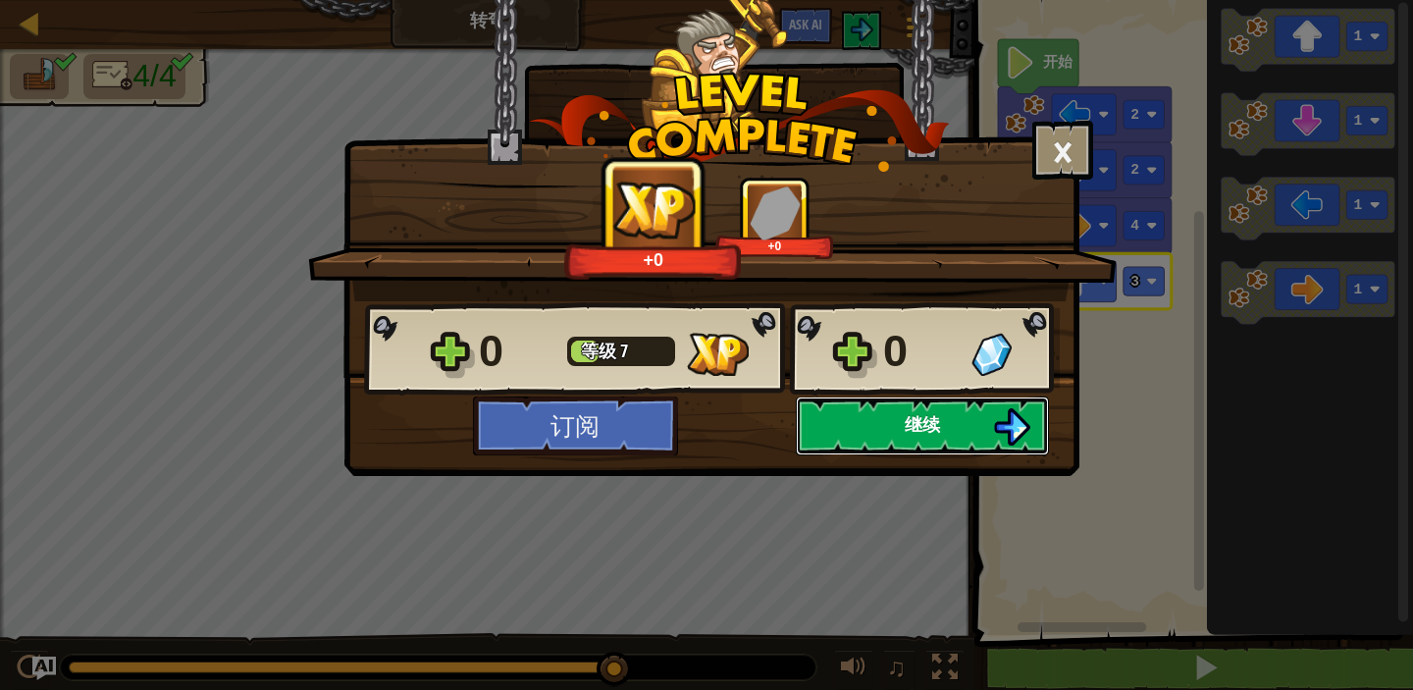
click at [938, 419] on span "继续" at bounding box center [922, 424] width 35 height 25
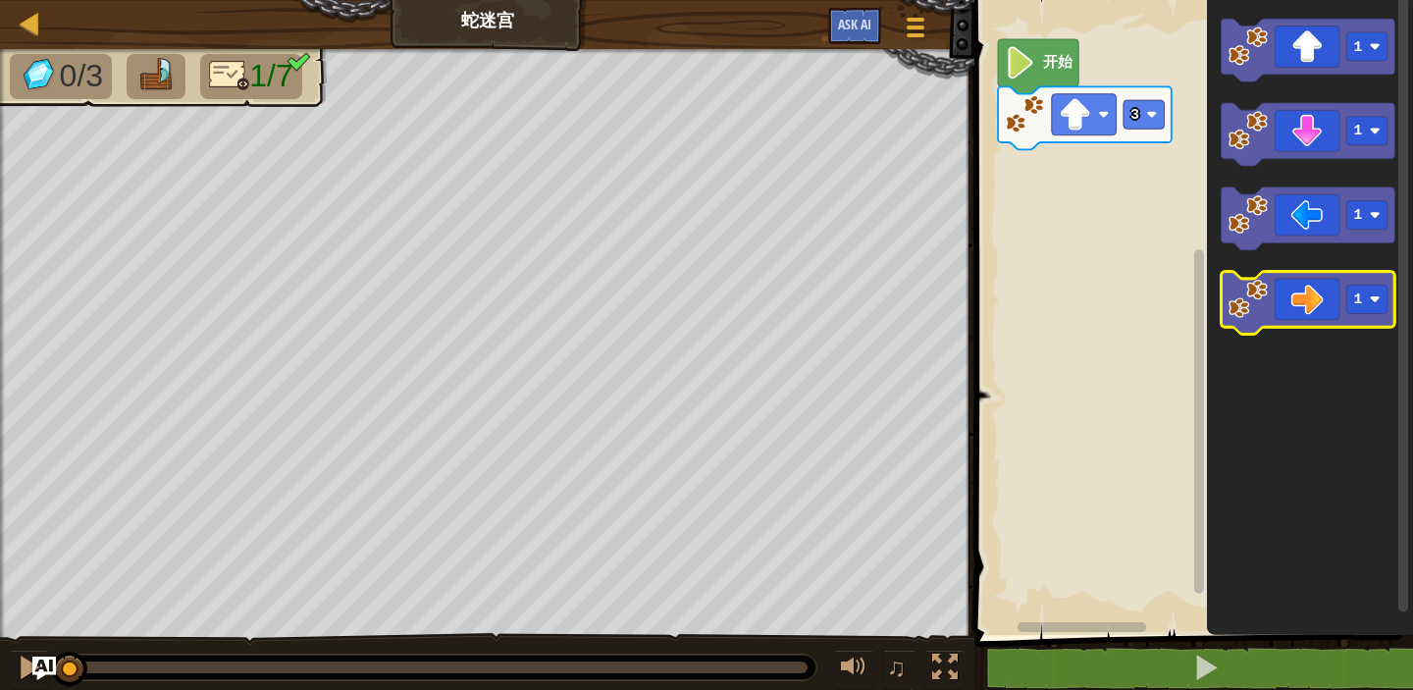
click at [1337, 290] on icon "Blockly工作区" at bounding box center [1309, 303] width 174 height 63
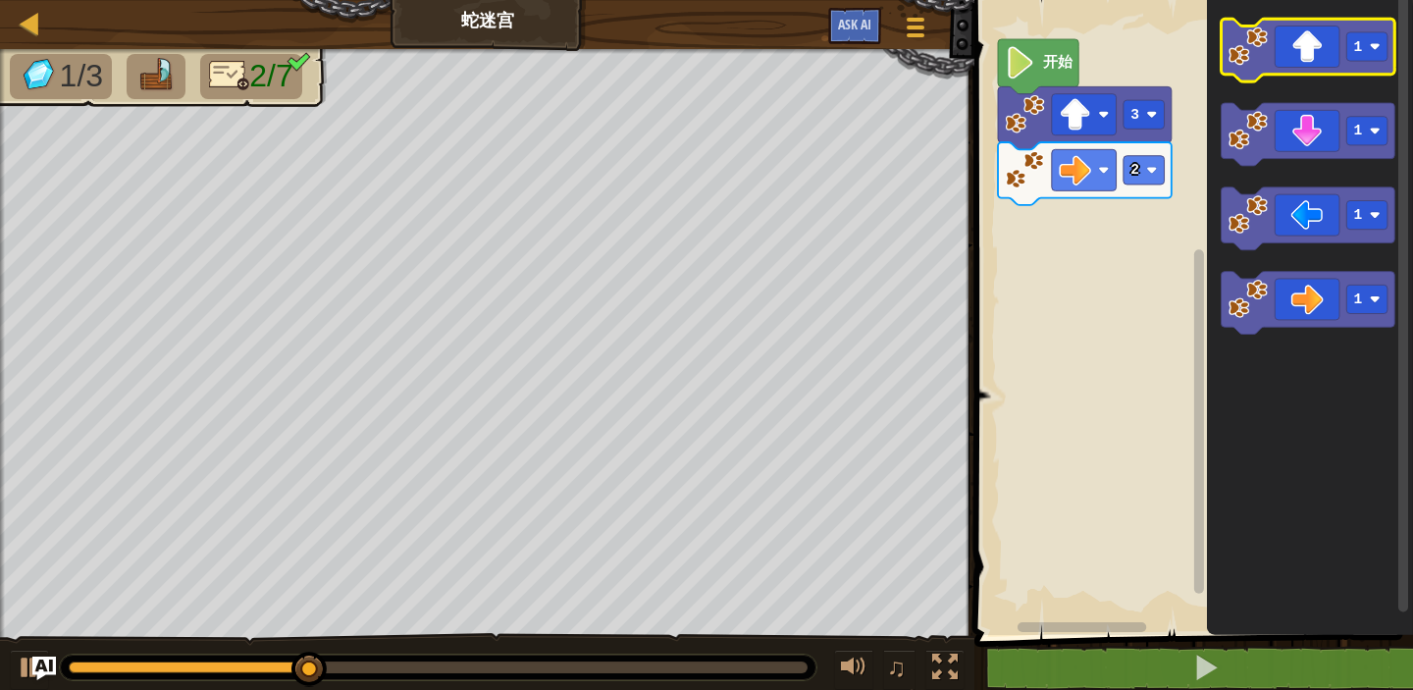
click at [1258, 68] on icon "Blockly工作区" at bounding box center [1309, 50] width 174 height 63
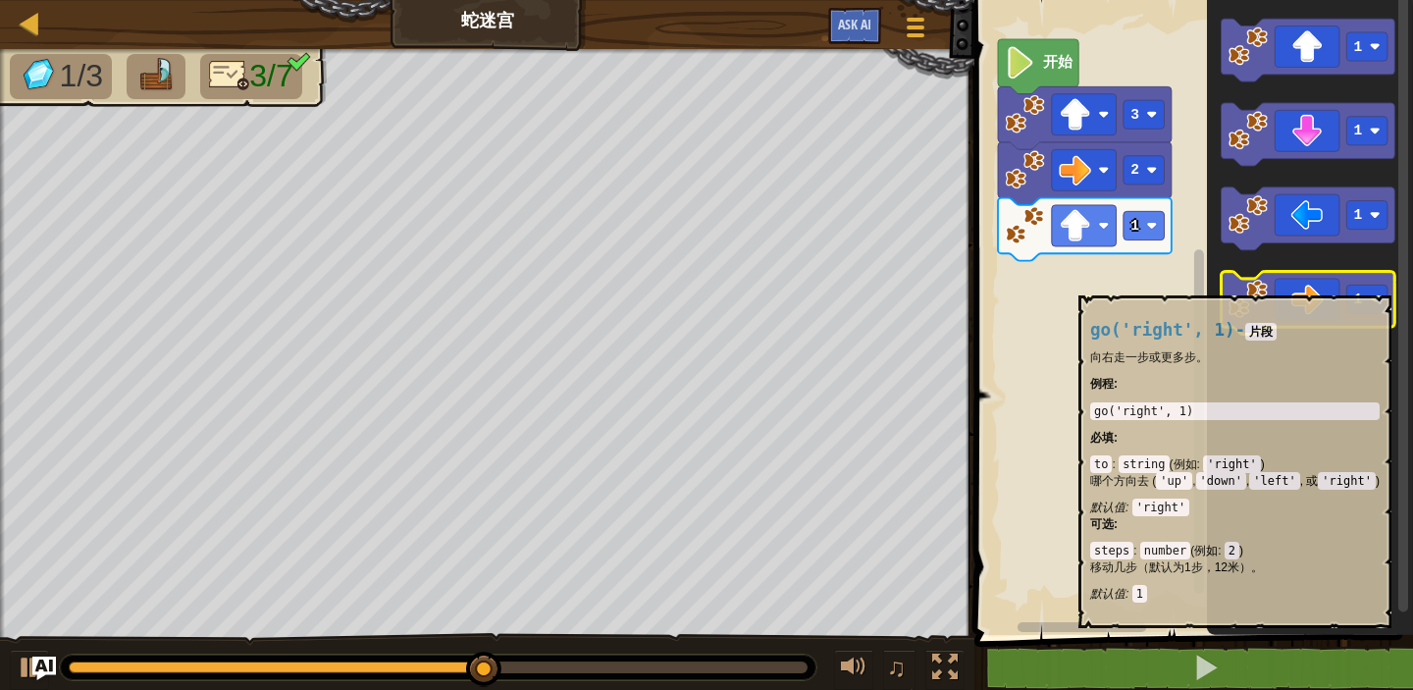
click at [1252, 285] on image "Blockly工作区" at bounding box center [1248, 299] width 39 height 39
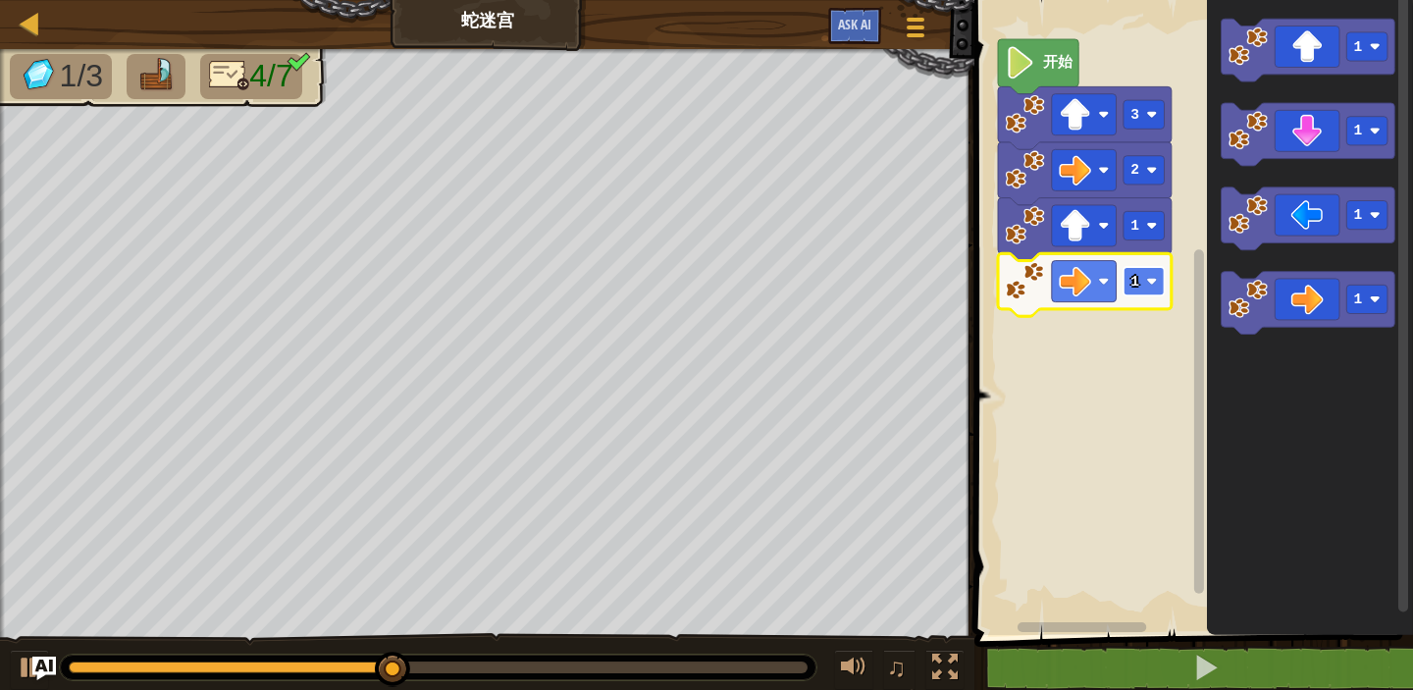
click at [1148, 290] on rect "Blockly工作区" at bounding box center [1144, 281] width 41 height 28
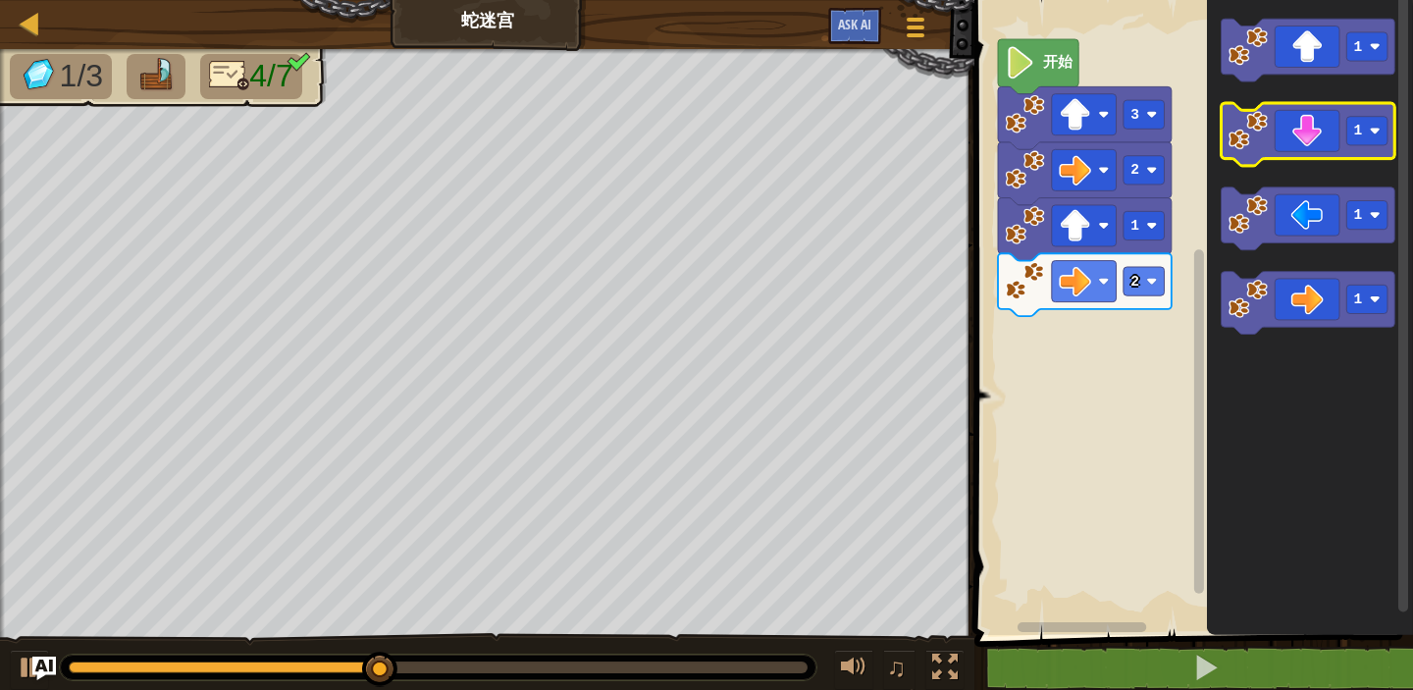
click at [1242, 152] on icon "Blockly工作区" at bounding box center [1309, 134] width 174 height 63
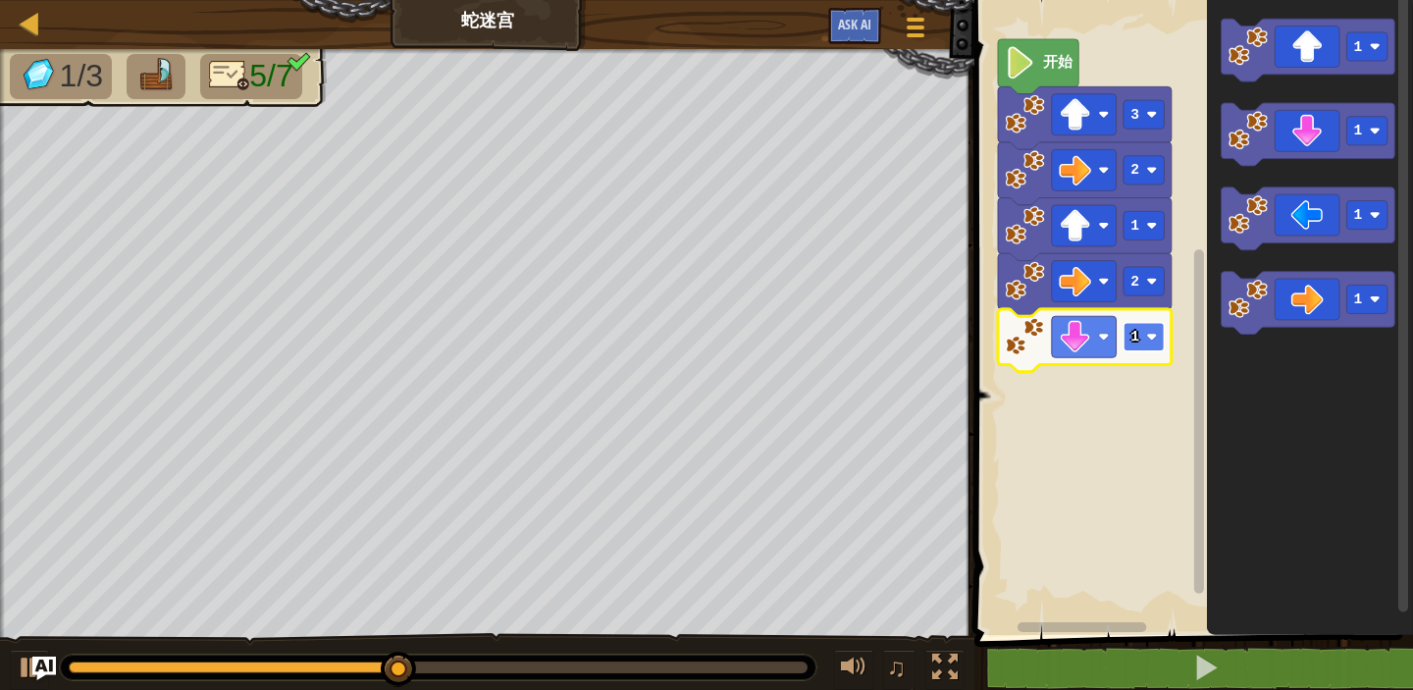
click at [1151, 334] on image "Blockly工作区" at bounding box center [1152, 337] width 11 height 11
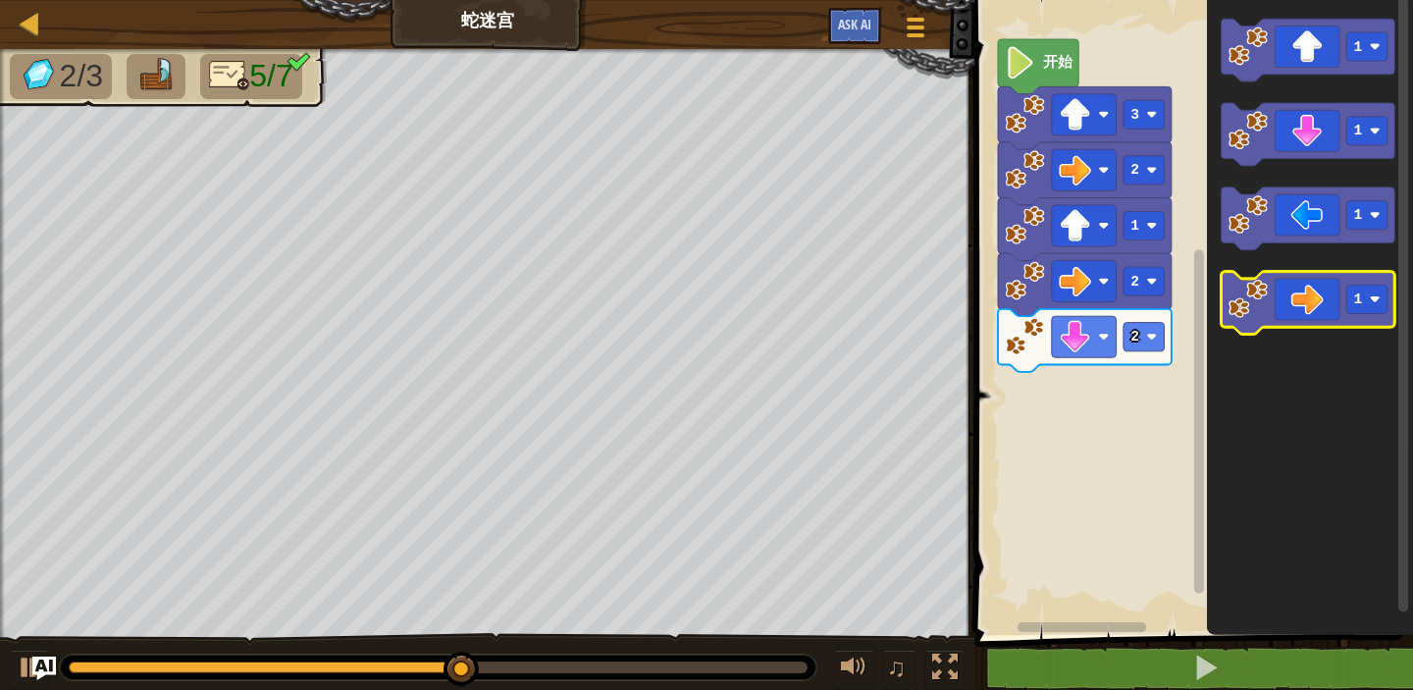
click at [1257, 308] on image "Blockly工作区" at bounding box center [1248, 299] width 39 height 39
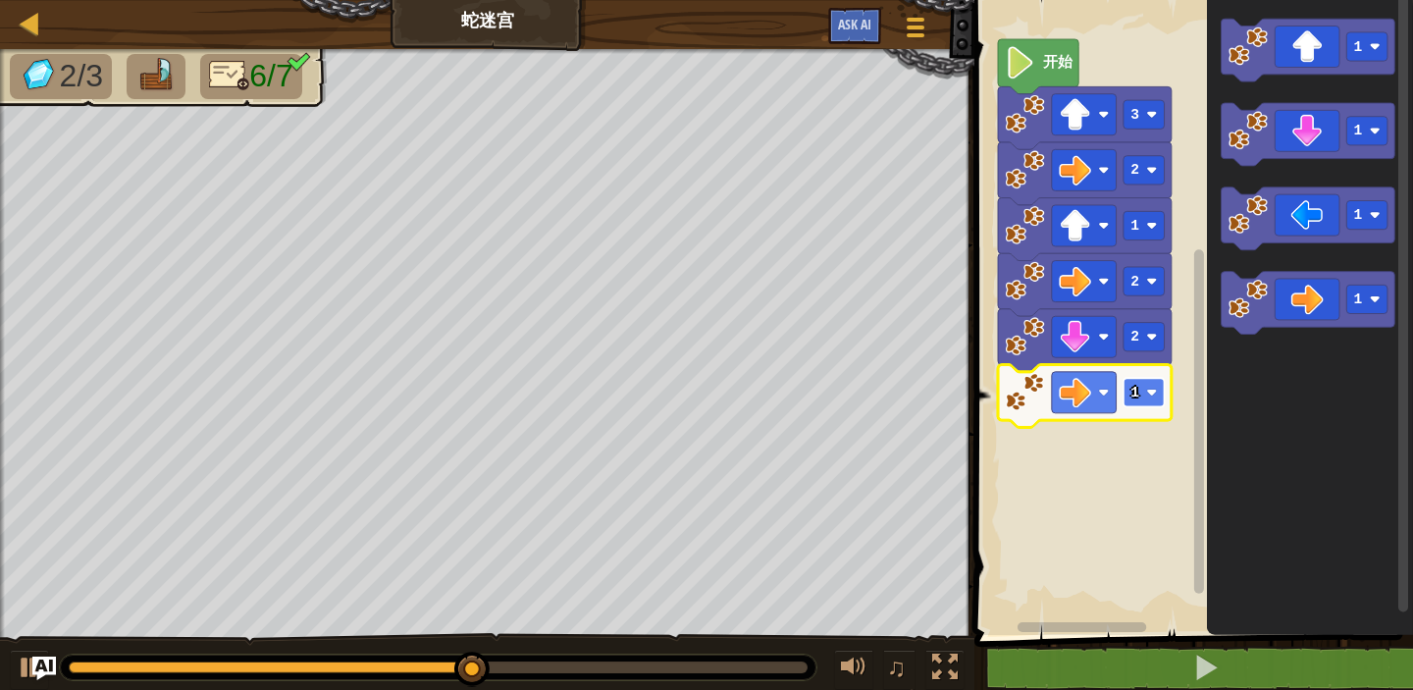
click at [1149, 387] on image "Blockly工作区" at bounding box center [1152, 392] width 11 height 11
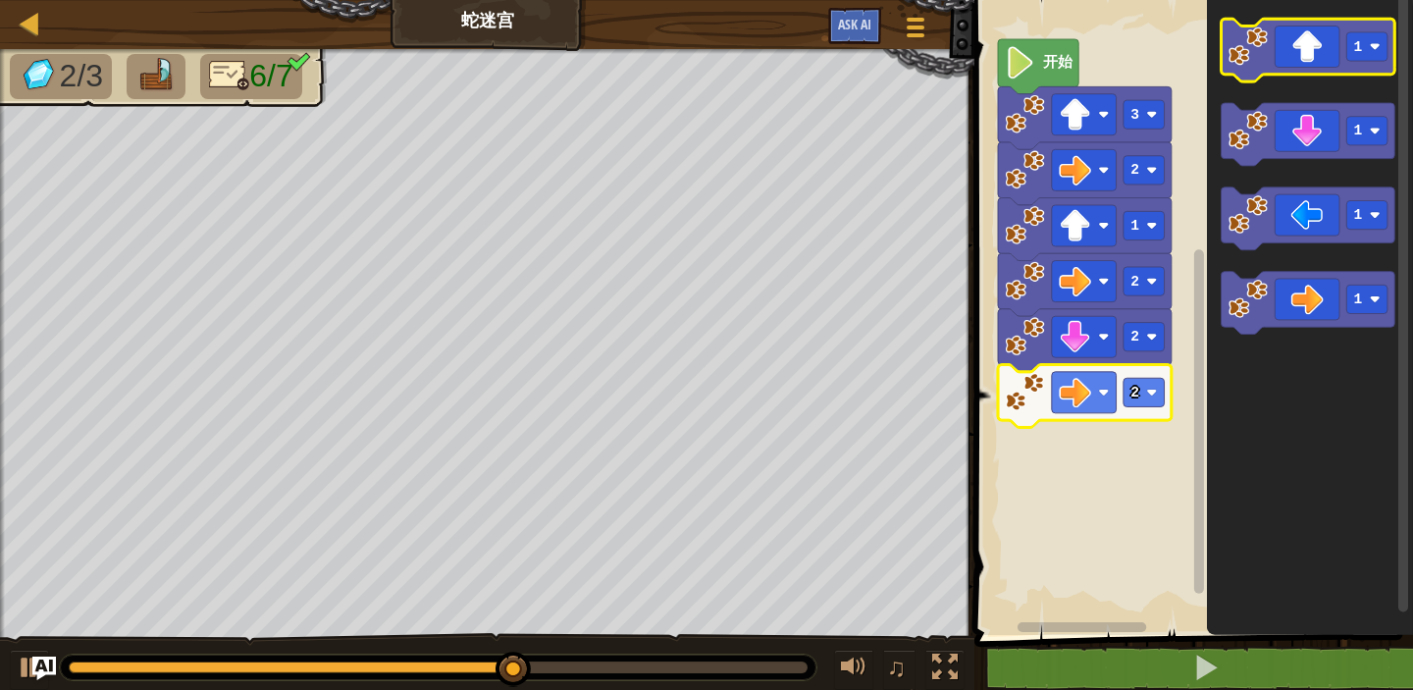
click at [1233, 73] on icon "Blockly工作区" at bounding box center [1309, 50] width 174 height 63
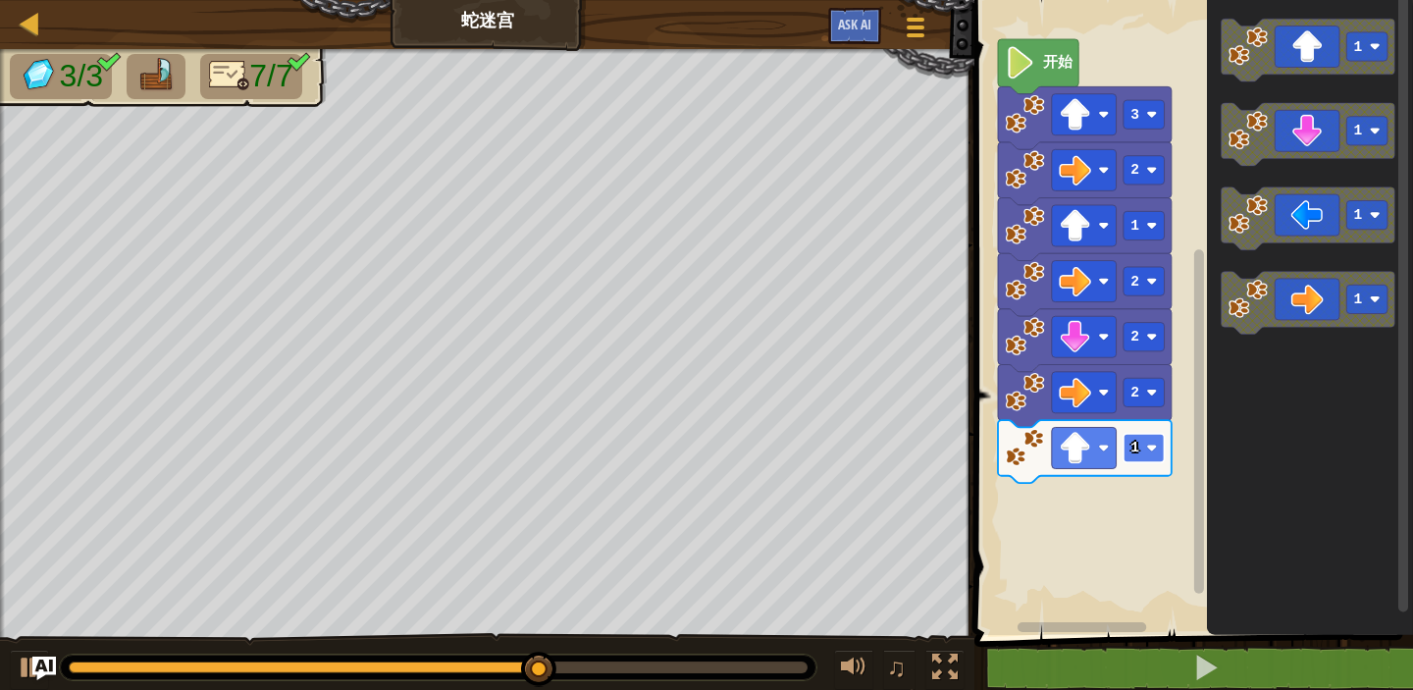
click at [1158, 450] on rect "Blockly工作区" at bounding box center [1144, 448] width 41 height 28
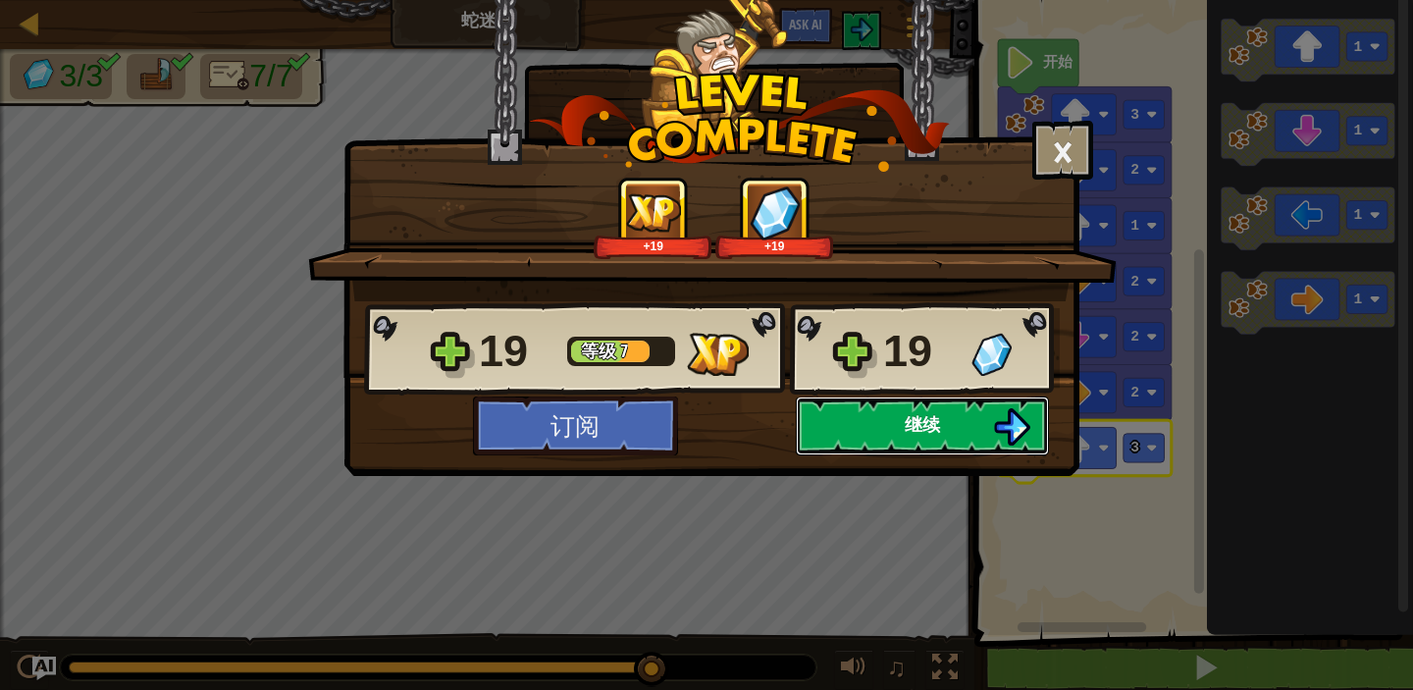
click at [941, 422] on button "继续" at bounding box center [922, 425] width 253 height 59
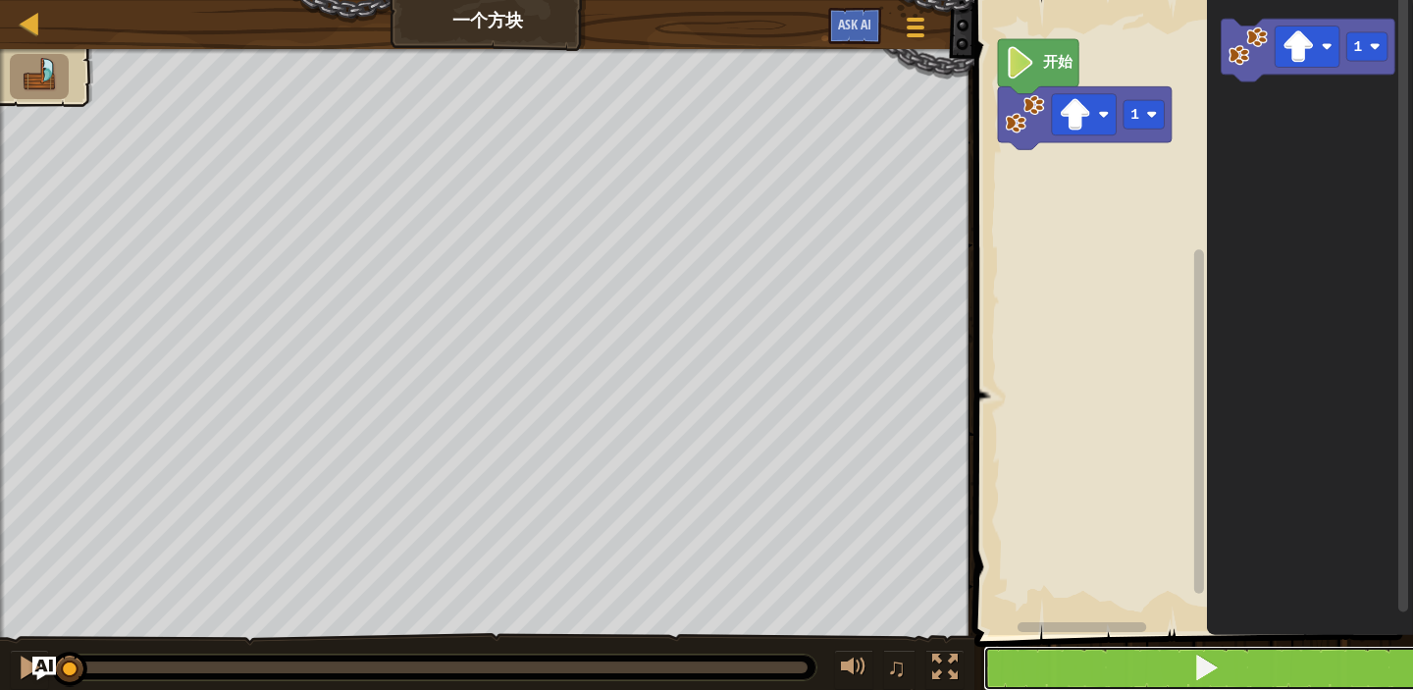
click at [1178, 668] on button at bounding box center [1205, 668] width 445 height 45
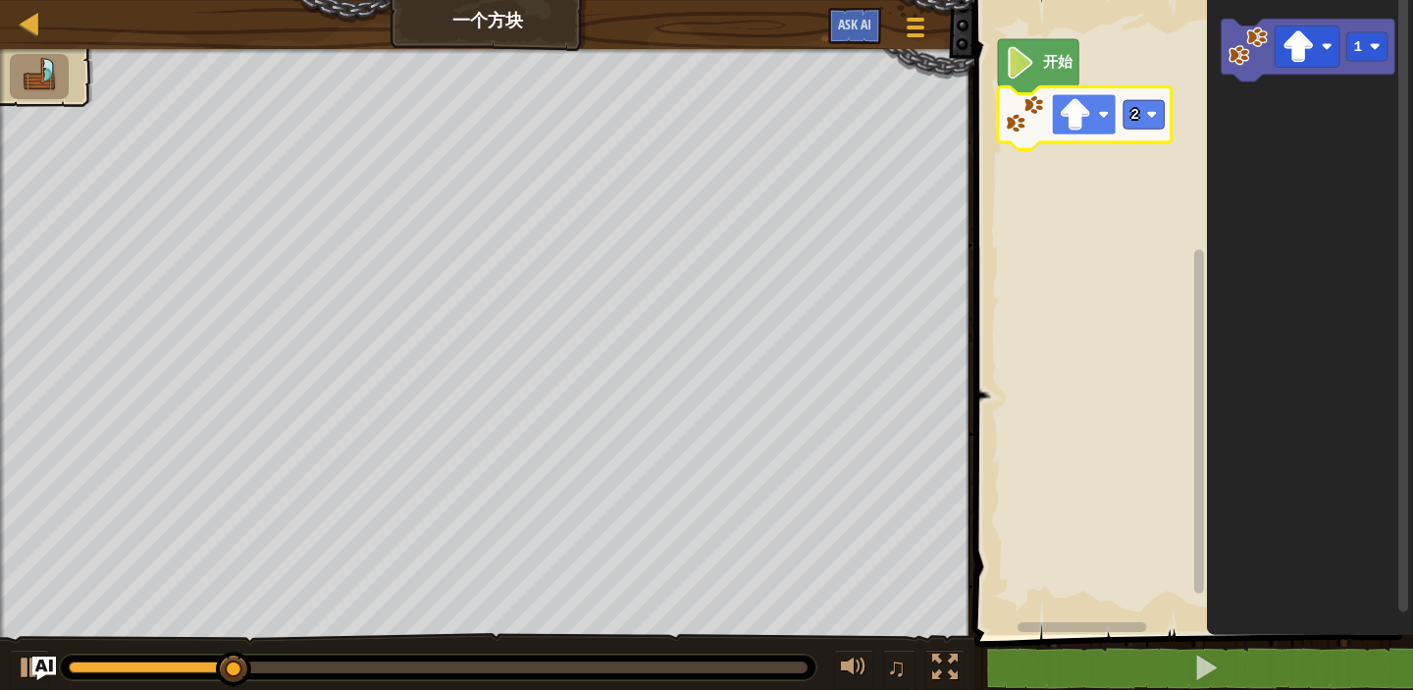
click at [1081, 108] on image "Blockly工作区" at bounding box center [1075, 114] width 32 height 32
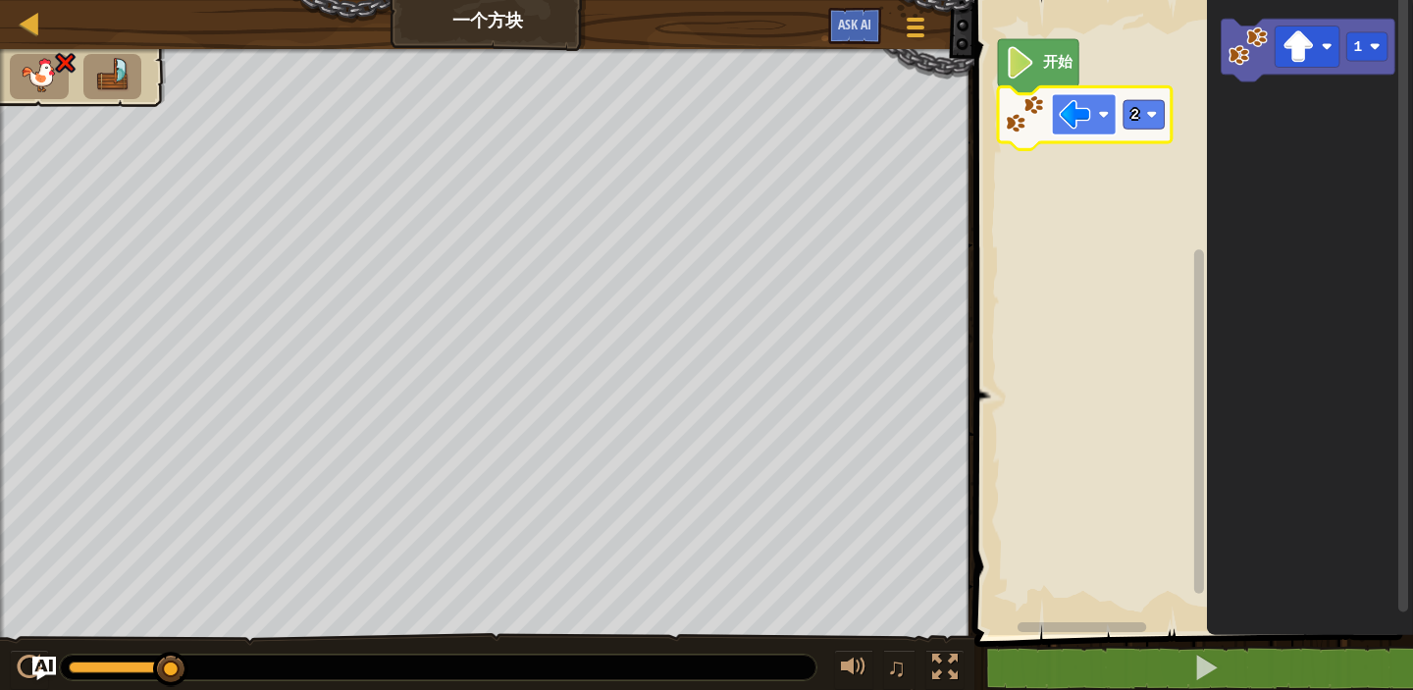
click at [1074, 109] on image "Blockly工作区" at bounding box center [1075, 114] width 32 height 32
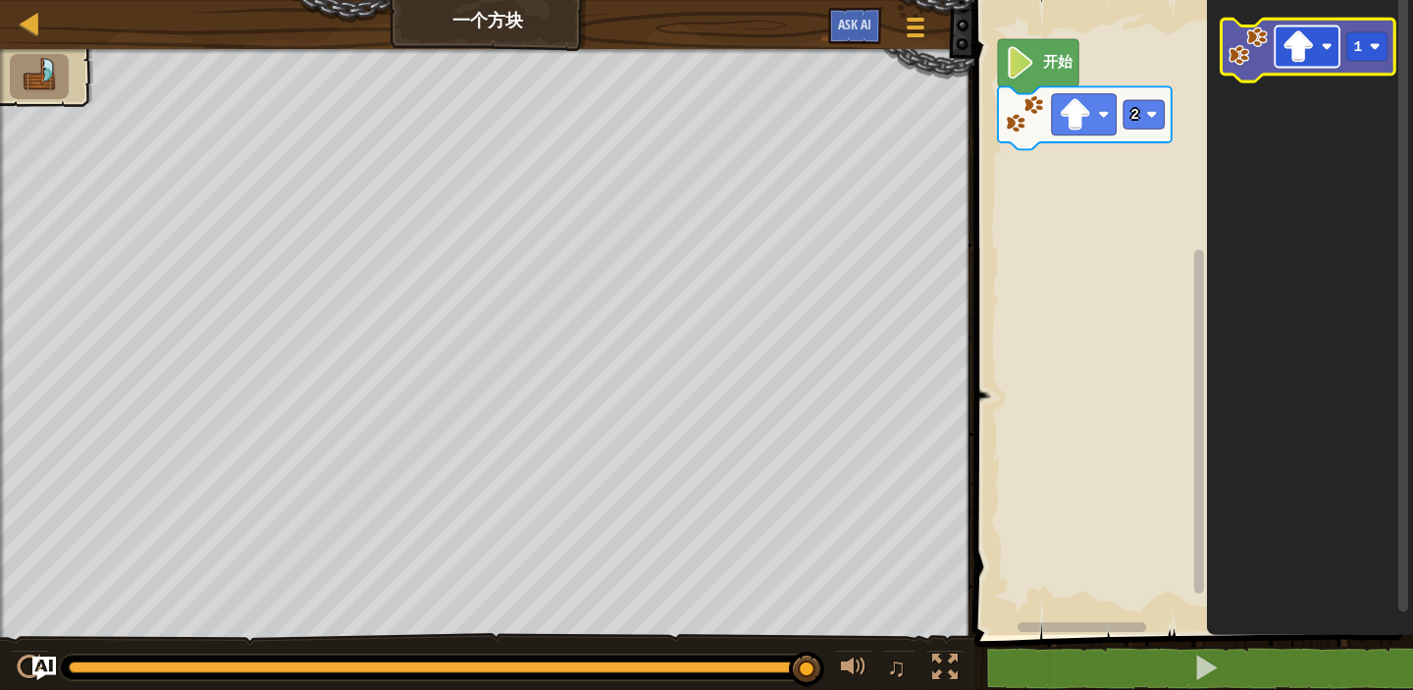
click at [1329, 51] on image "Blockly工作区" at bounding box center [1327, 46] width 11 height 11
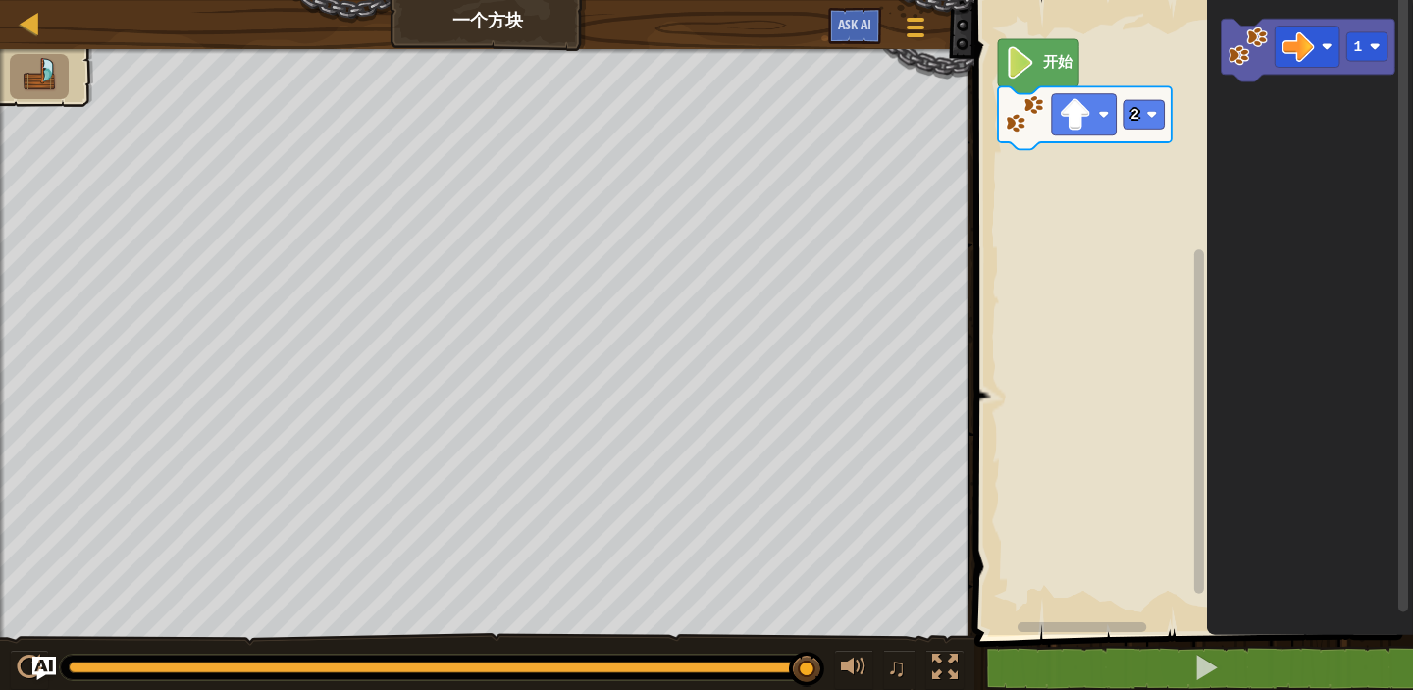
click at [1310, 214] on icon "Blockly工作区" at bounding box center [1310, 312] width 206 height 645
click at [1329, 48] on image "Blockly工作区" at bounding box center [1327, 46] width 11 height 11
click at [1245, 53] on image "Blockly工作区" at bounding box center [1248, 45] width 39 height 39
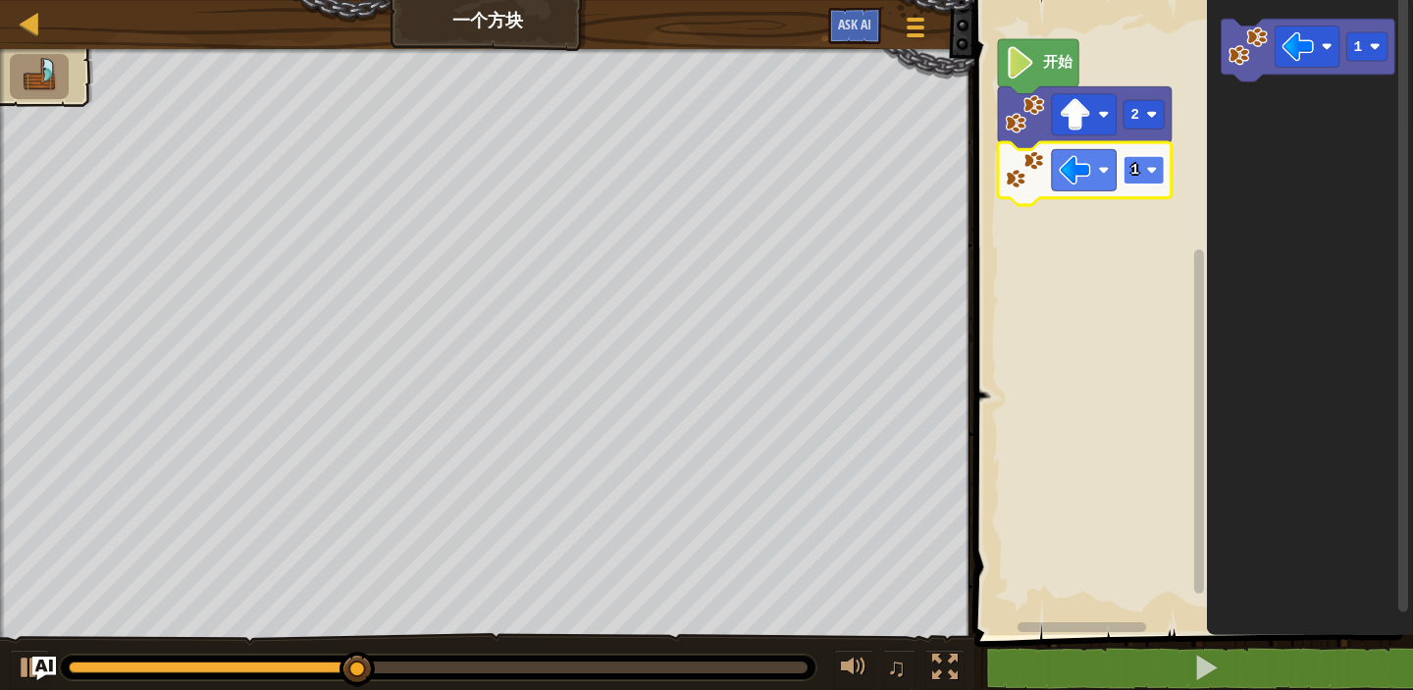
click at [1139, 172] on text "1" at bounding box center [1135, 170] width 9 height 16
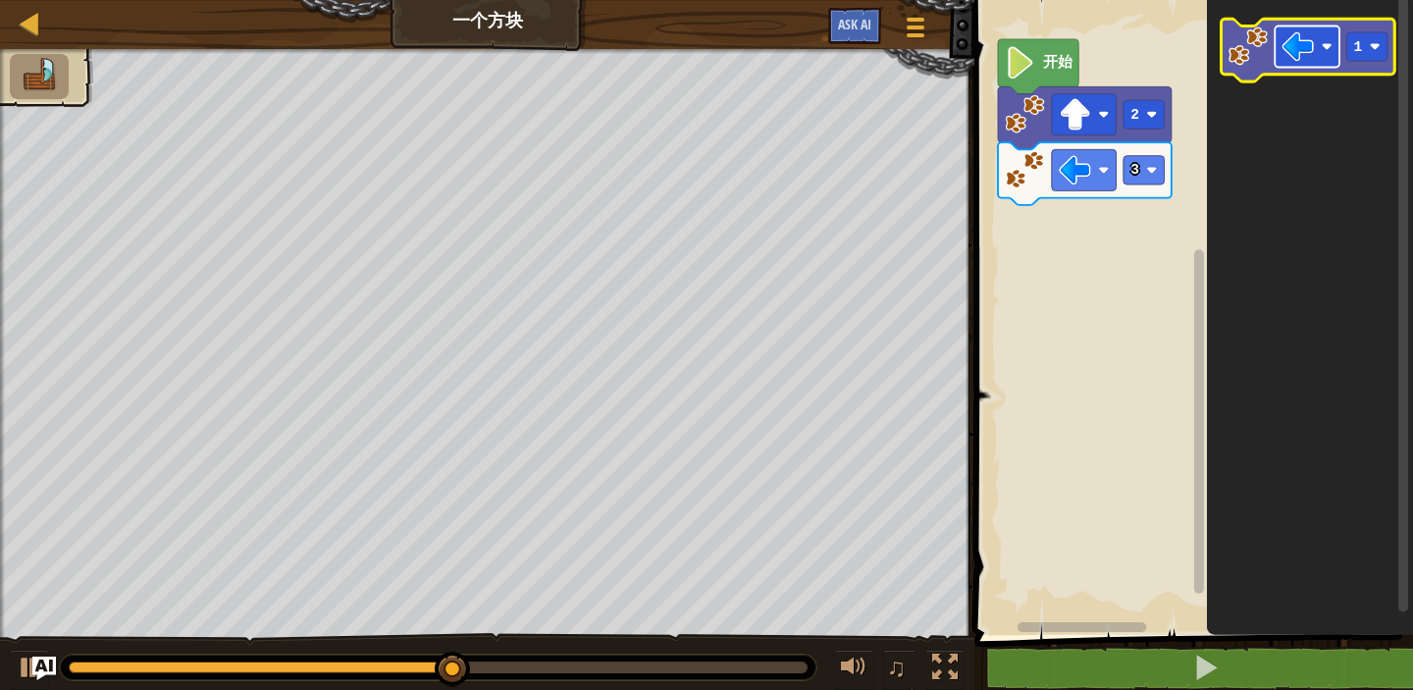
click at [1292, 60] on image "Blockly工作区" at bounding box center [1299, 46] width 32 height 32
click at [1313, 52] on image "Blockly工作区" at bounding box center [1299, 46] width 32 height 32
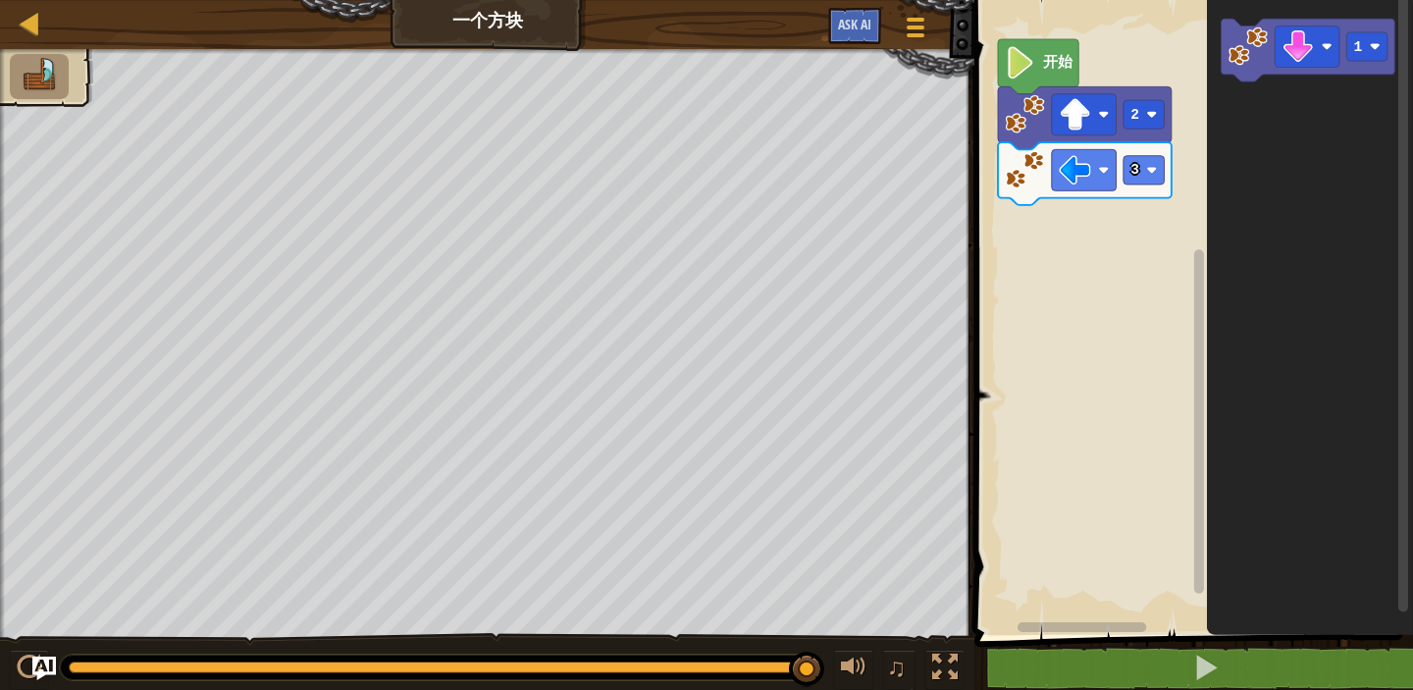
click at [1318, 343] on icon "Blockly工作区" at bounding box center [1310, 312] width 206 height 645
click at [1244, 47] on image "Blockly工作区" at bounding box center [1248, 45] width 39 height 39
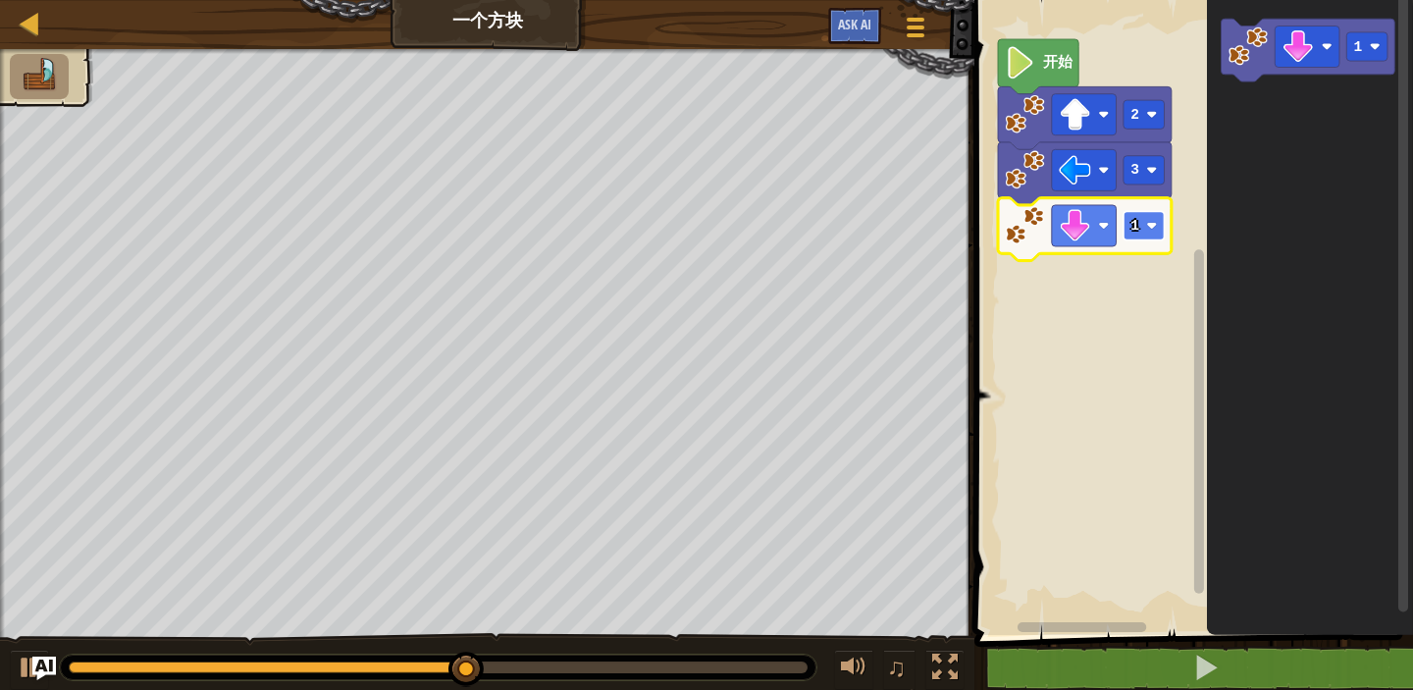
click at [1140, 229] on rect "Blockly工作区" at bounding box center [1144, 225] width 41 height 28
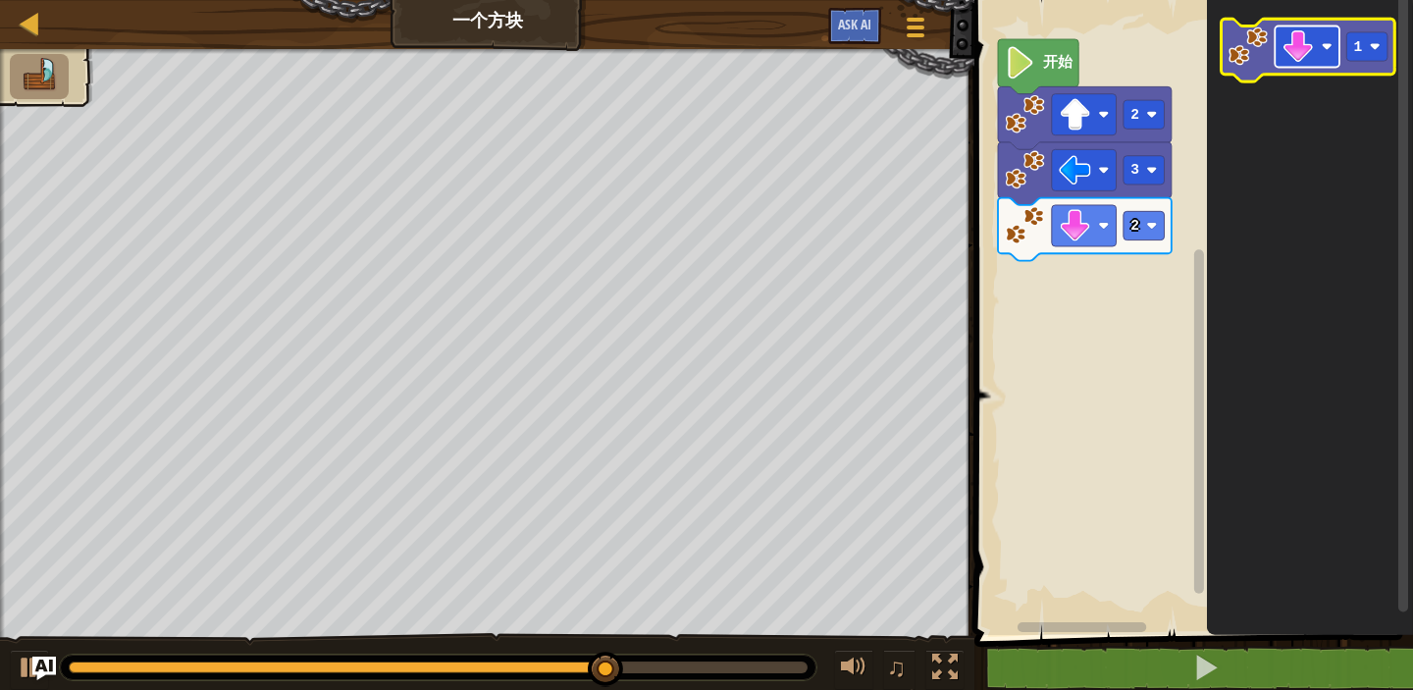
click at [1296, 59] on image "Blockly工作区" at bounding box center [1299, 46] width 32 height 32
click at [1249, 41] on image "Blockly工作区" at bounding box center [1248, 45] width 39 height 39
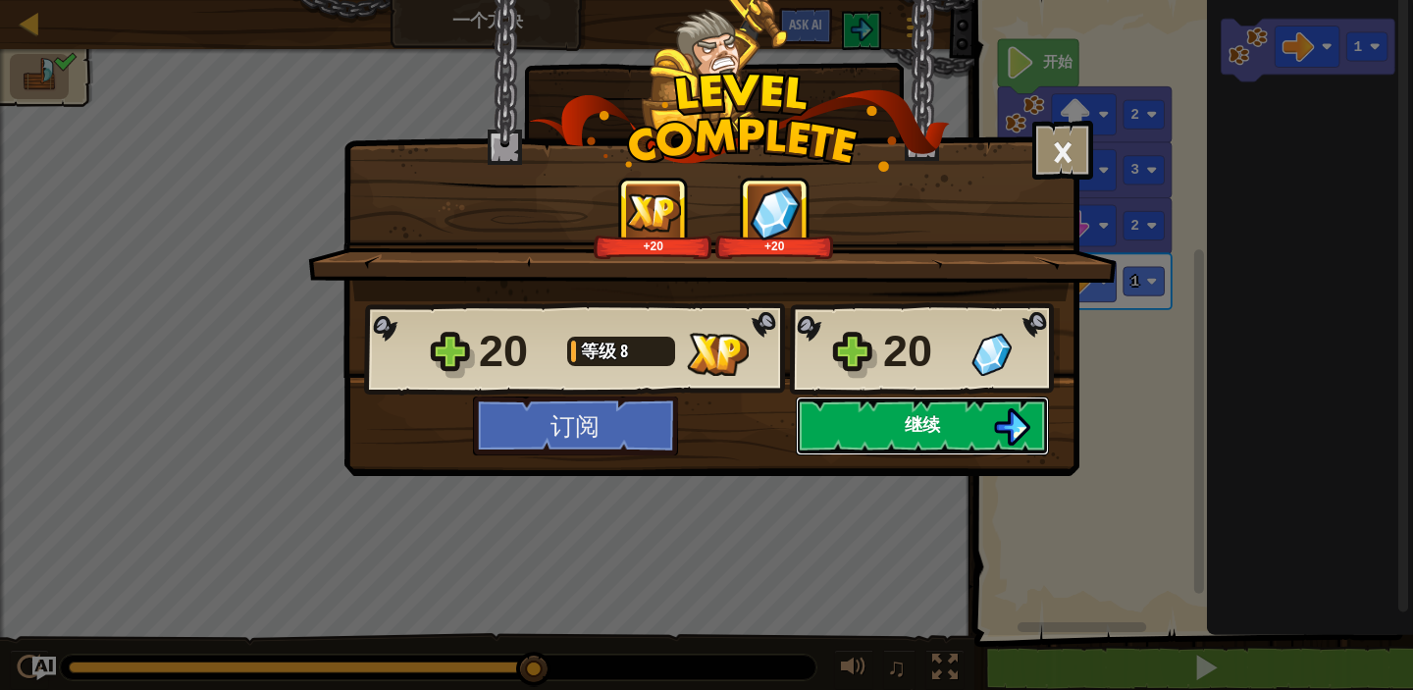
click at [969, 417] on button "继续" at bounding box center [922, 425] width 253 height 59
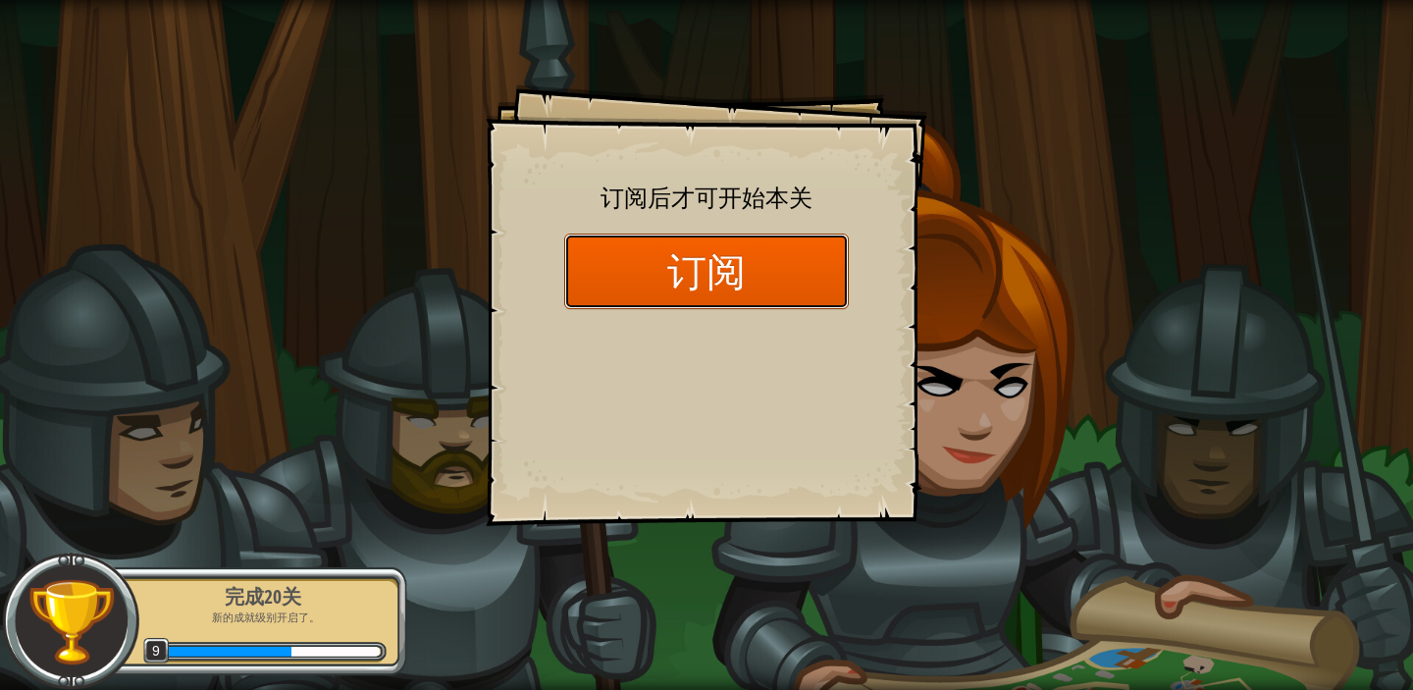
click at [702, 276] on button "订阅" at bounding box center [706, 272] width 285 height 76
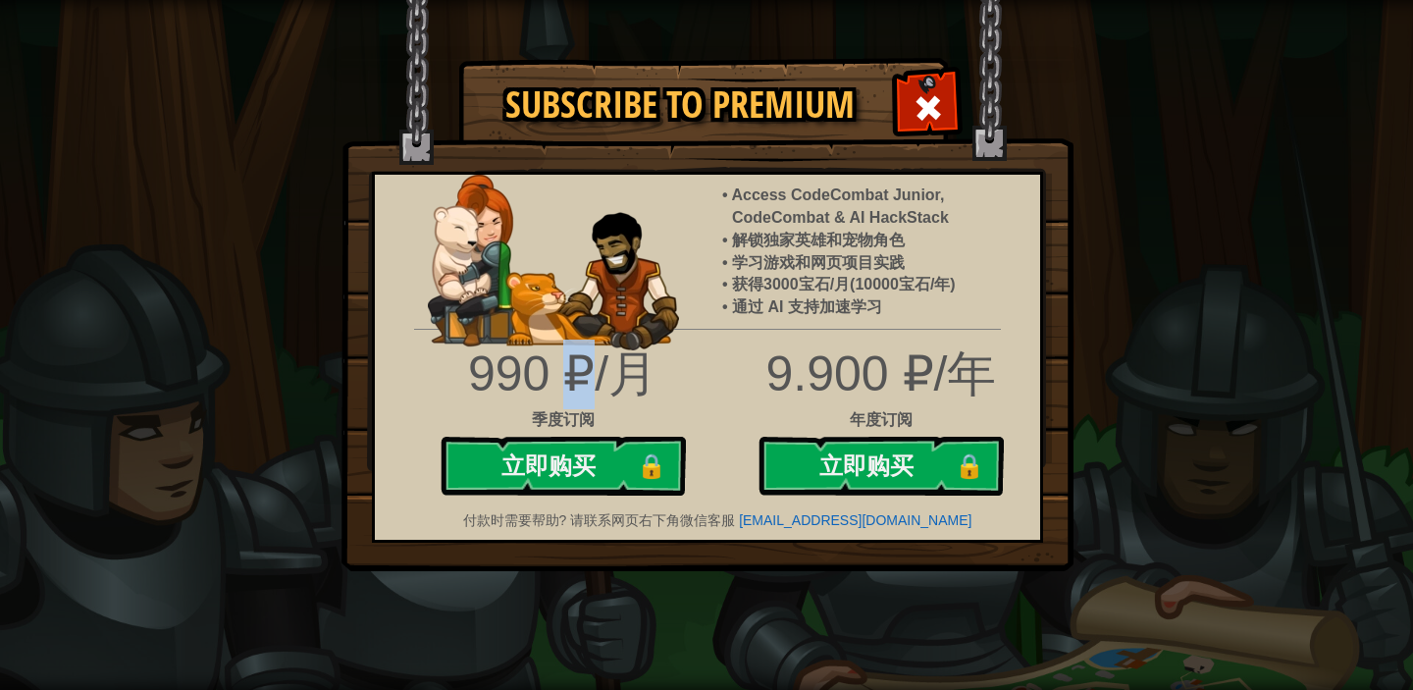
drag, startPoint x: 572, startPoint y: 378, endPoint x: 591, endPoint y: 378, distance: 18.6
click at [591, 378] on div "990 ₽/月" at bounding box center [563, 375] width 260 height 70
click at [920, 106] on span at bounding box center [928, 107] width 31 height 31
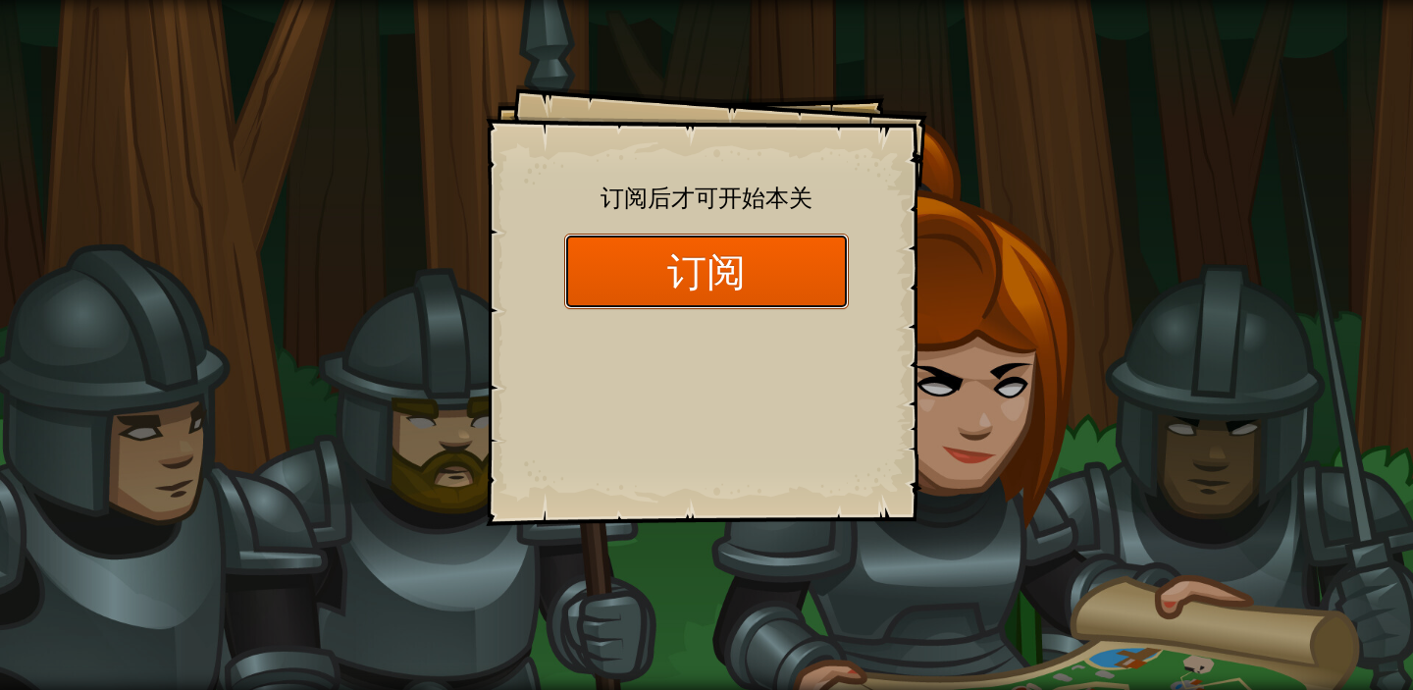
click at [736, 282] on button "订阅" at bounding box center [706, 272] width 285 height 76
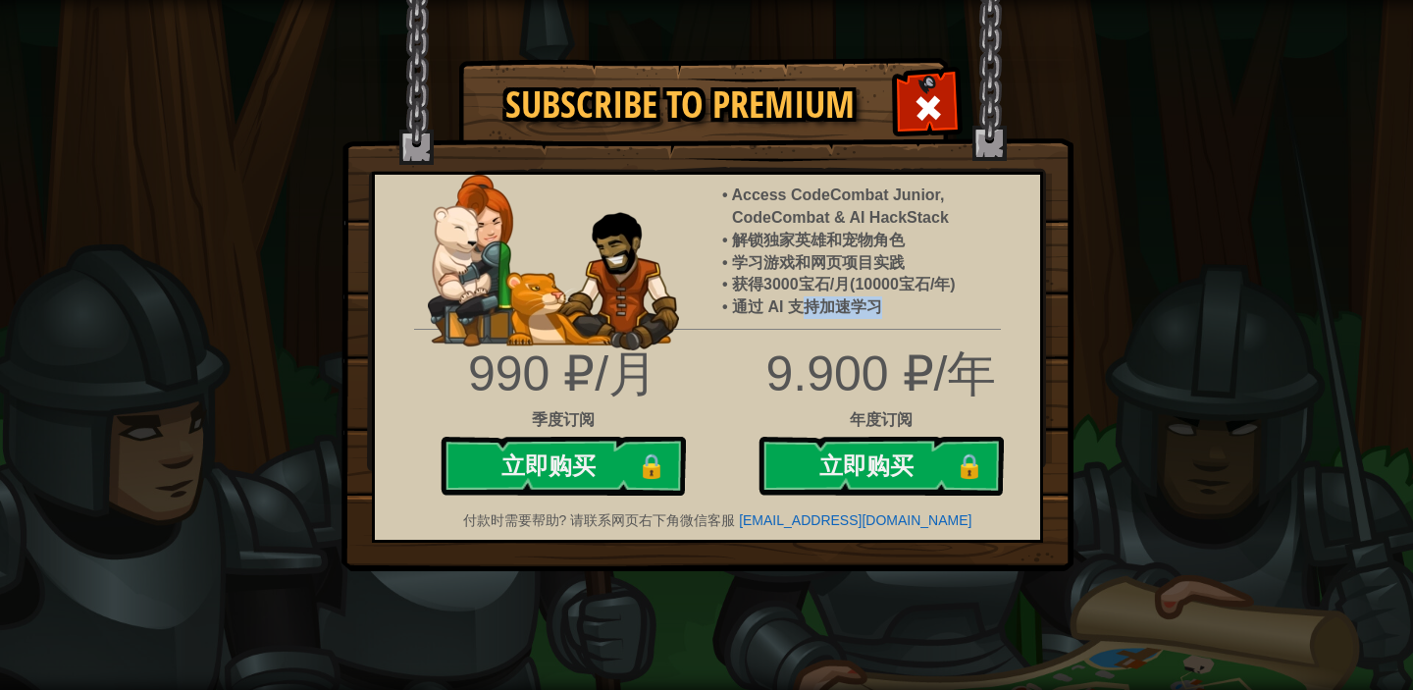
drag, startPoint x: 808, startPoint y: 307, endPoint x: 882, endPoint y: 307, distance: 74.6
click at [882, 307] on li "通过 AI 支持加速学习" at bounding box center [876, 307] width 288 height 23
drag, startPoint x: 547, startPoint y: 373, endPoint x: 481, endPoint y: 374, distance: 65.8
click at [481, 374] on div "990 ₽/月" at bounding box center [563, 375] width 260 height 70
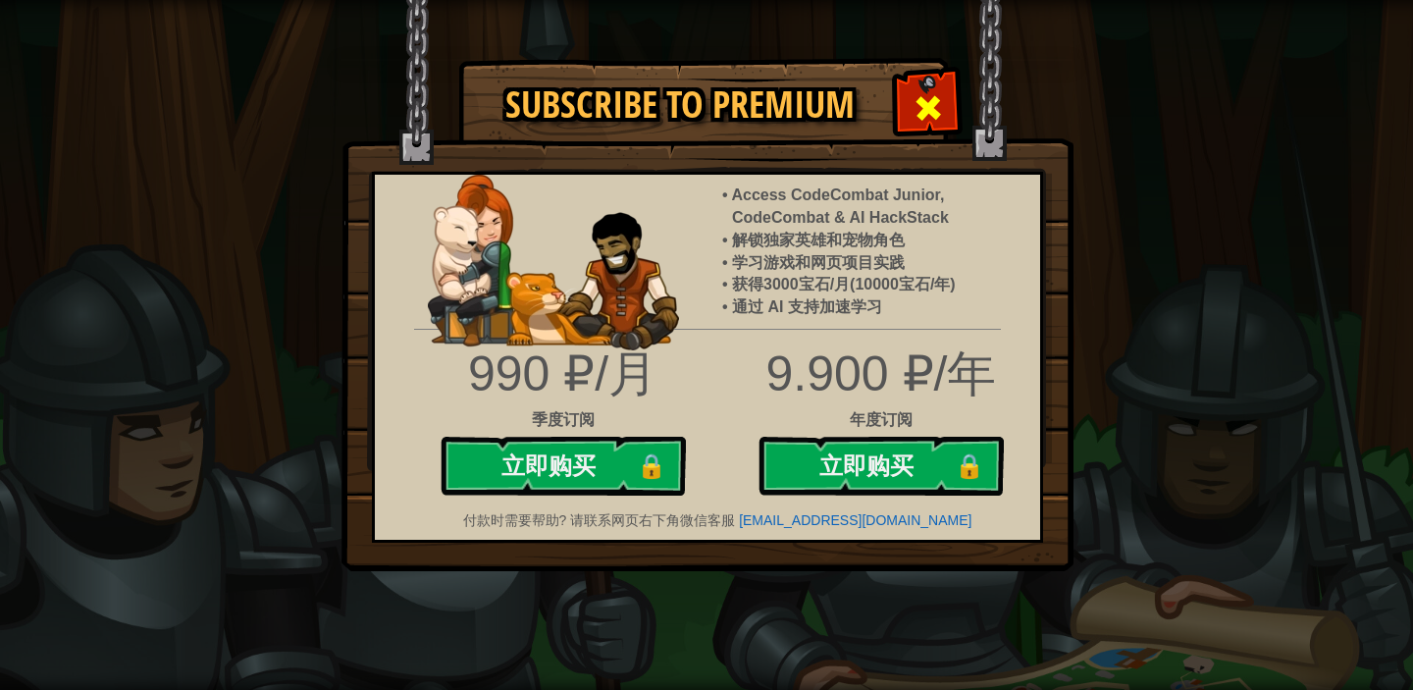
click at [934, 99] on span at bounding box center [928, 107] width 31 height 31
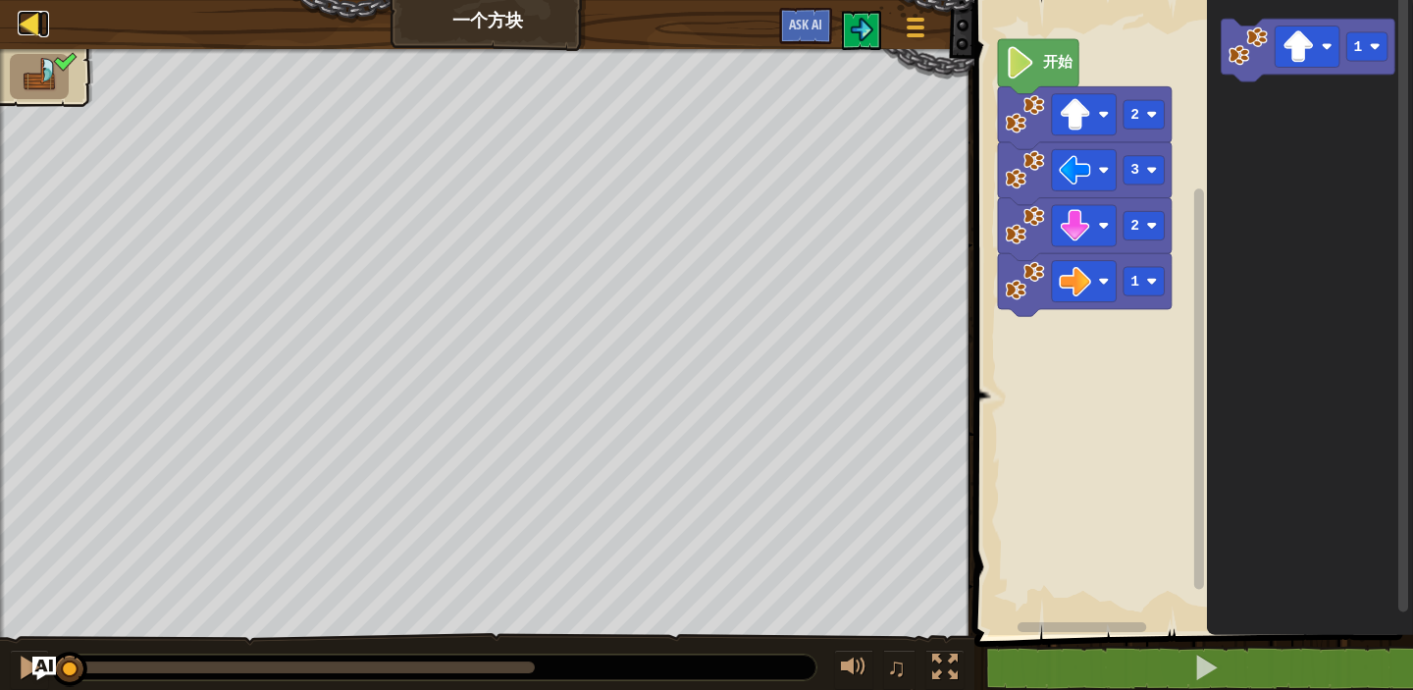
click at [25, 23] on div at bounding box center [30, 23] width 25 height 25
select select "zh-HANS"
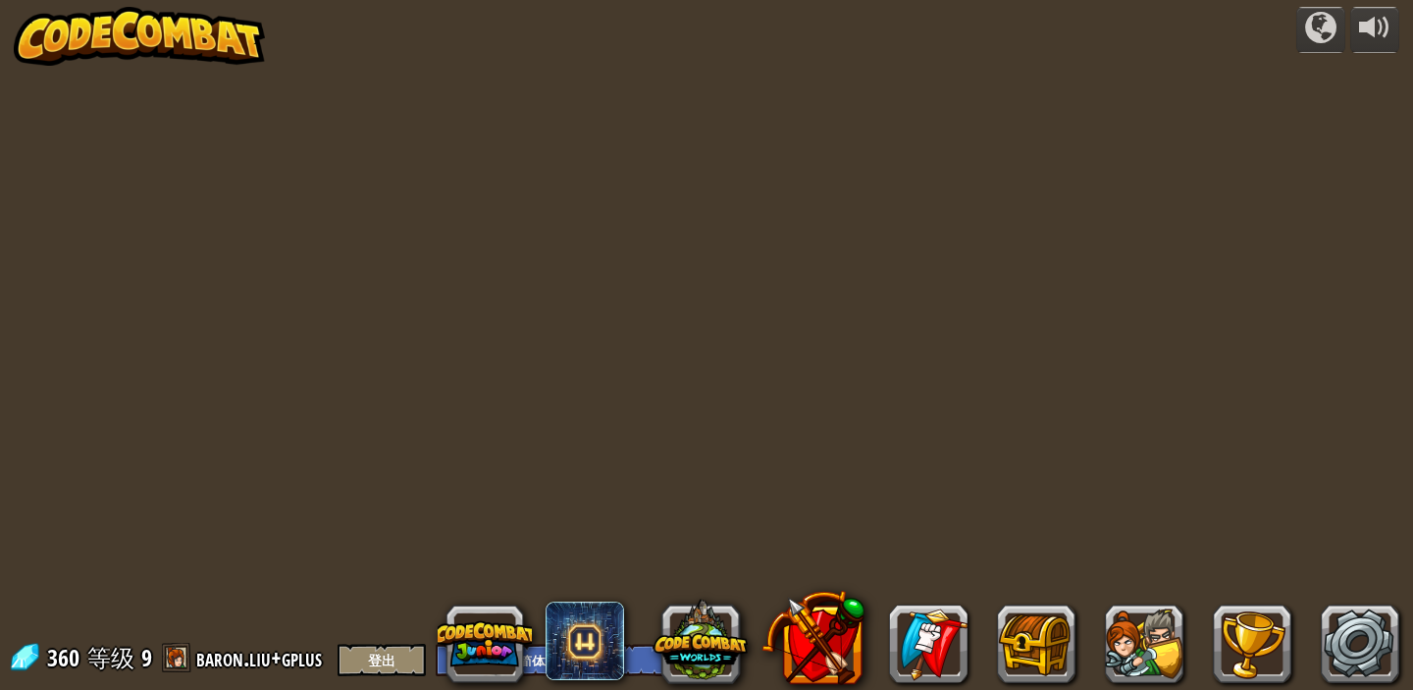
select select "zh-HANS"
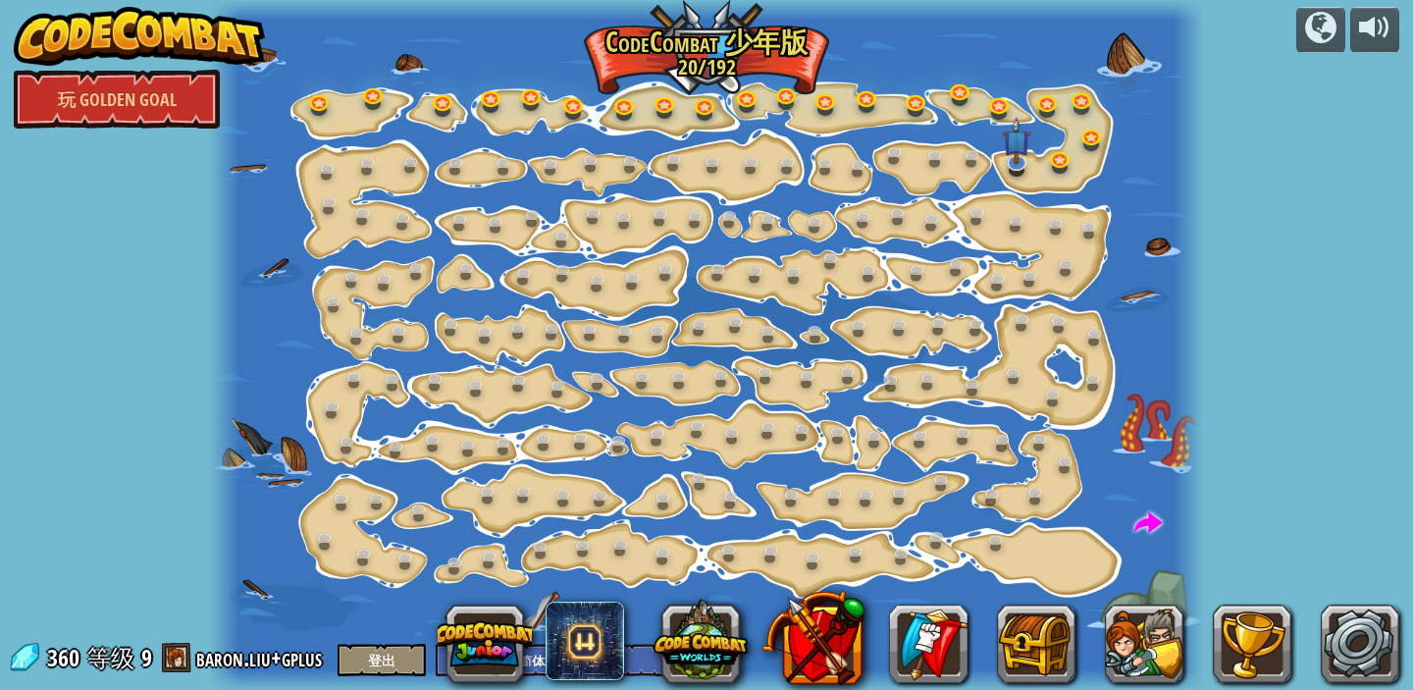
click at [1317, 31] on div at bounding box center [1320, 27] width 31 height 31
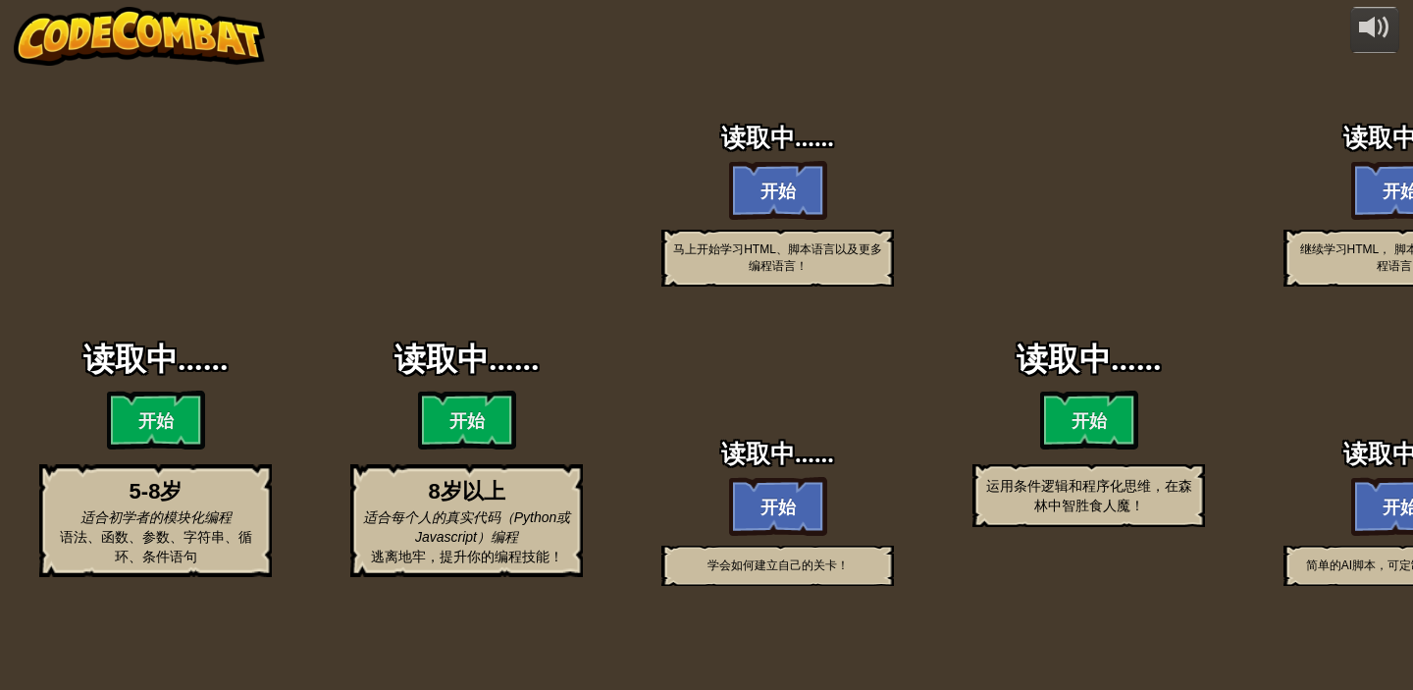
select select "zh-HANS"
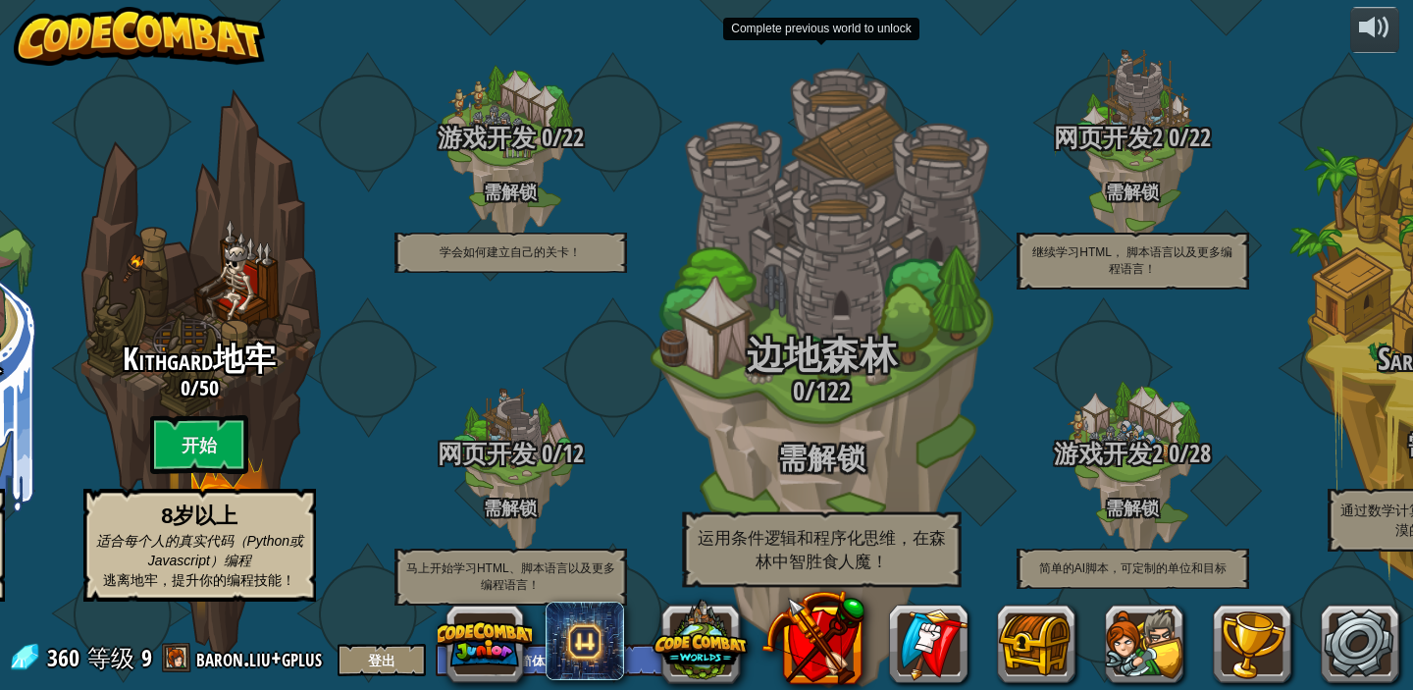
select select "zh-HANS"
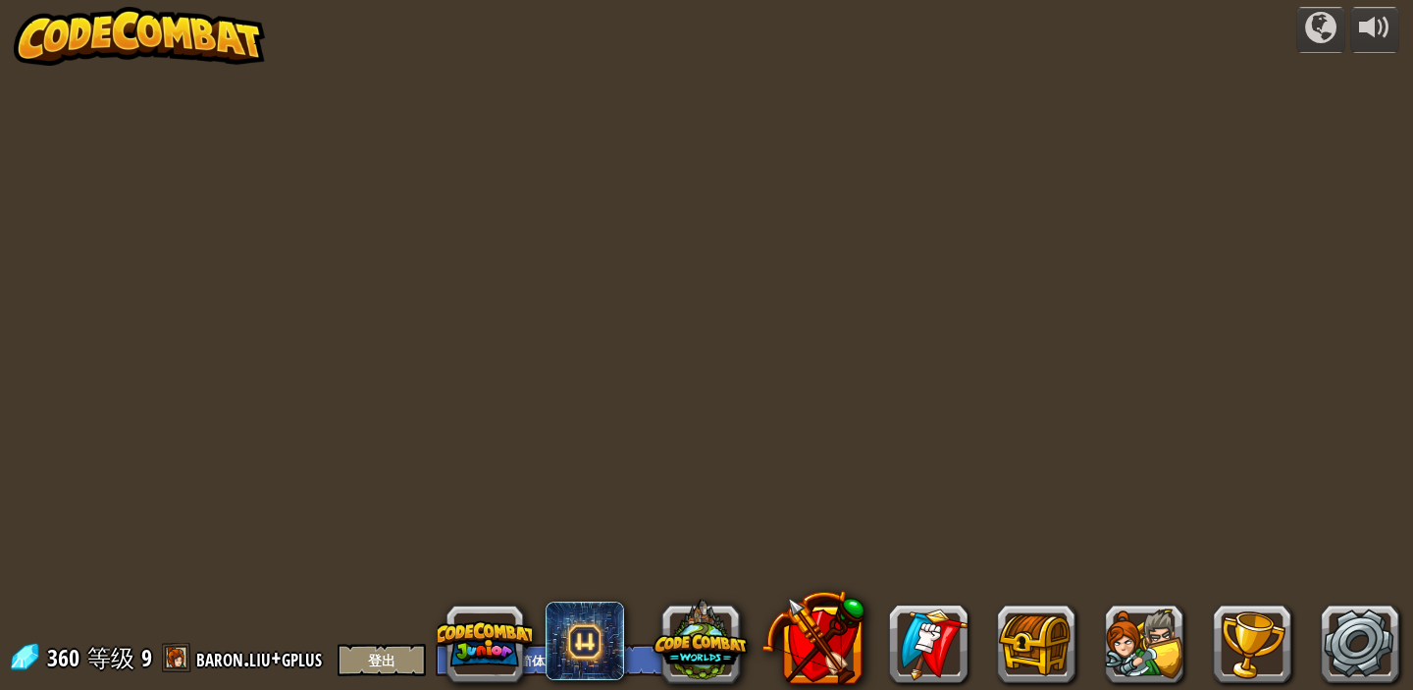
select select "zh-HANS"
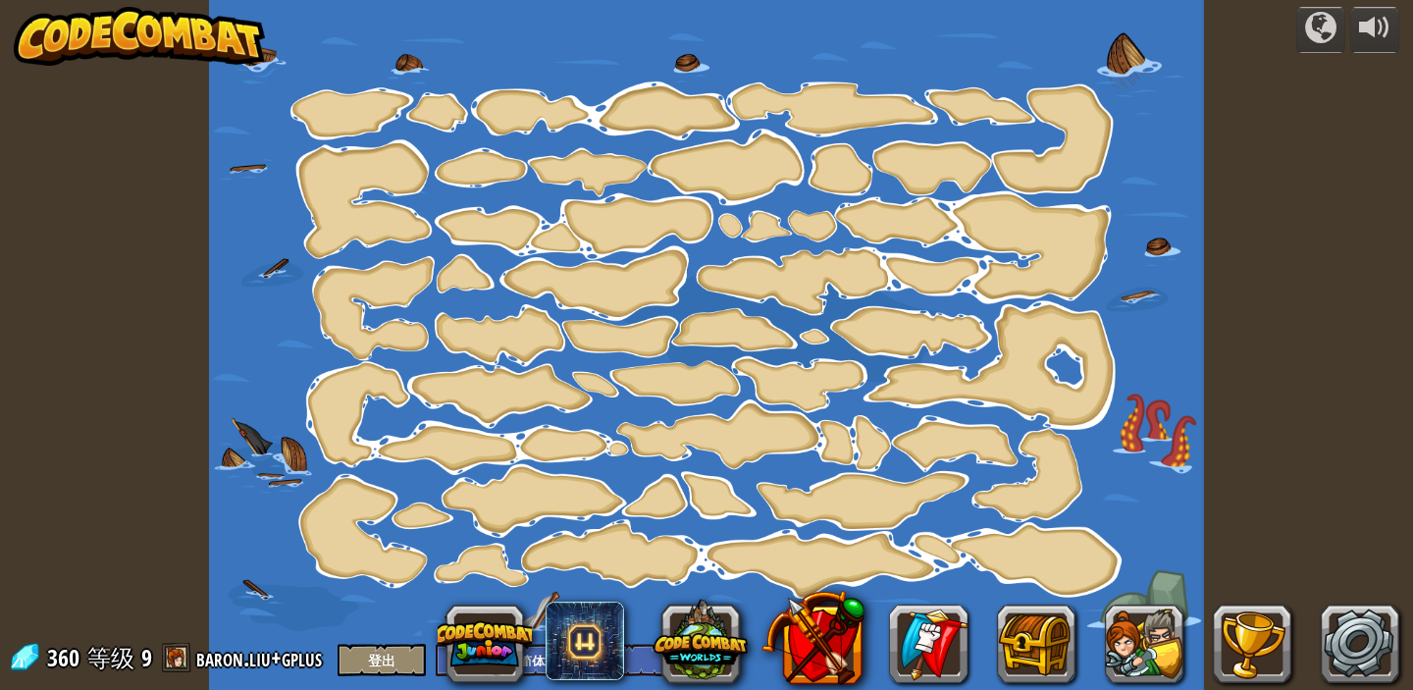
select select "zh-HANS"
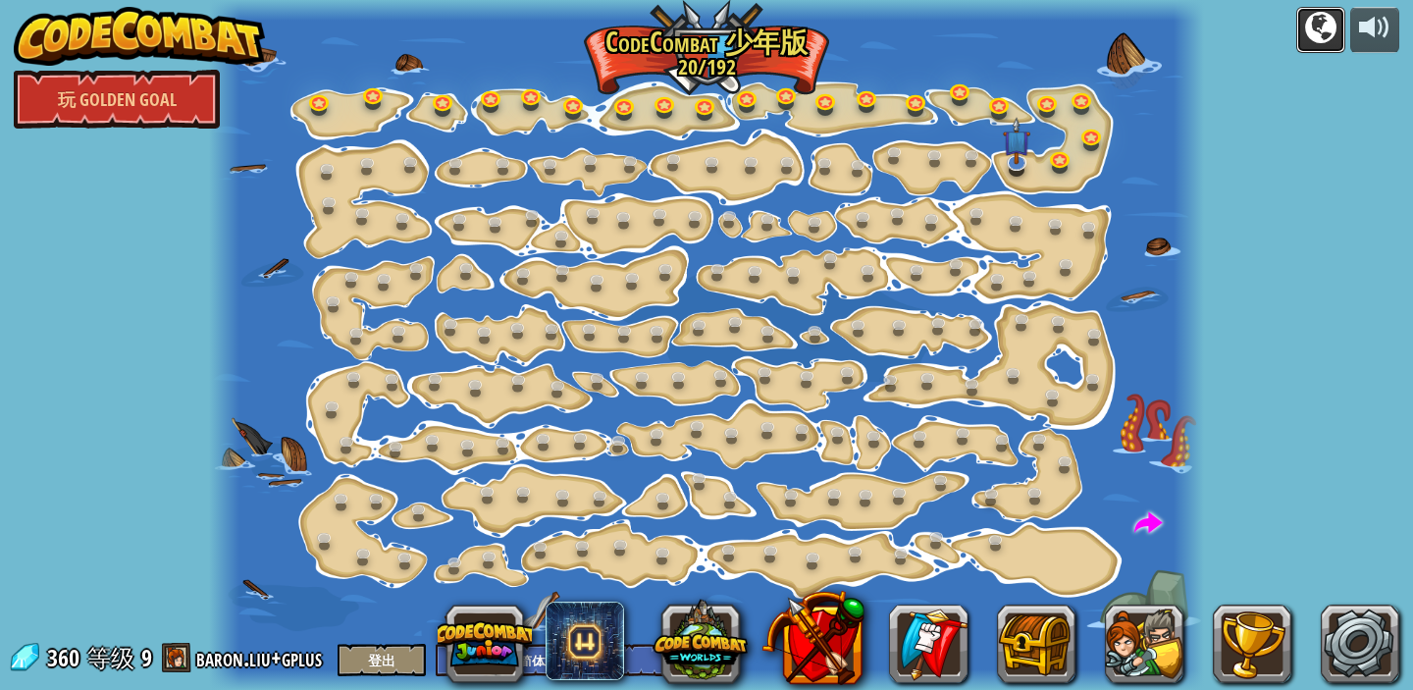
click at [1308, 20] on div at bounding box center [1320, 27] width 31 height 31
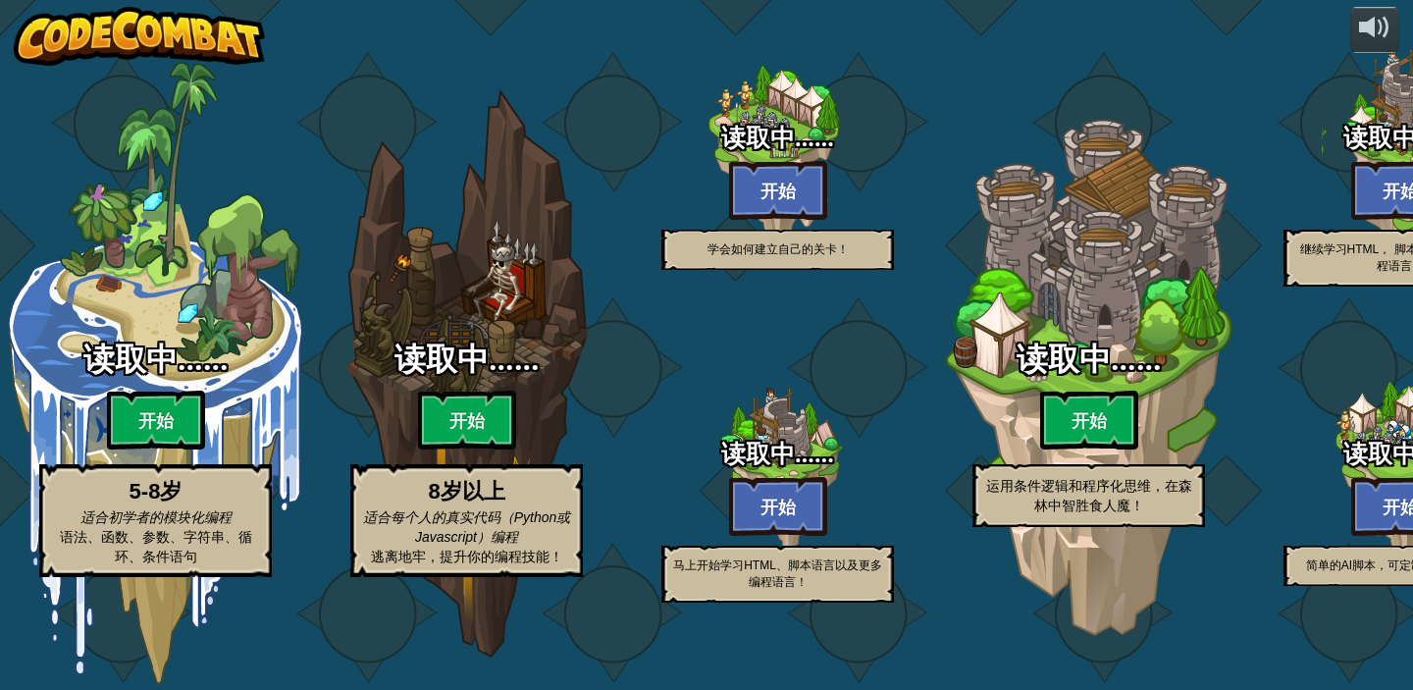
select select "zh-HANS"
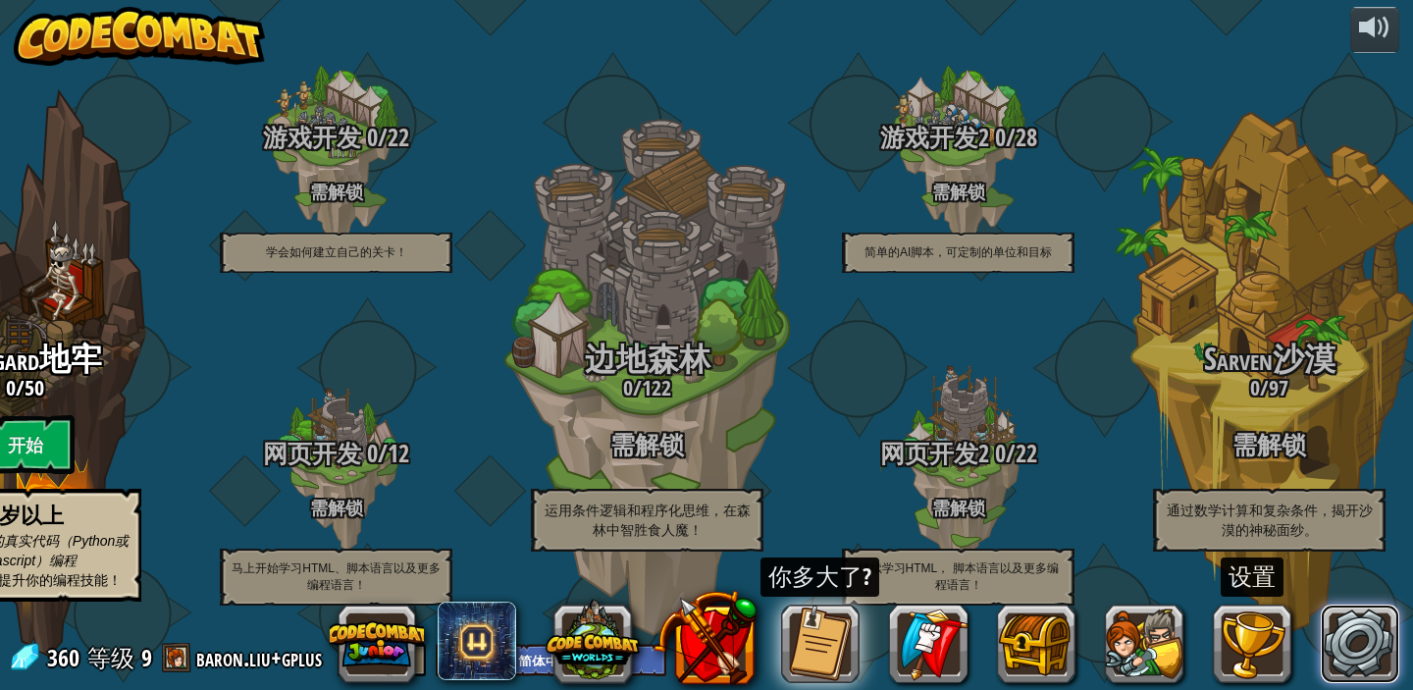
click at [1350, 644] on link at bounding box center [1360, 643] width 79 height 79
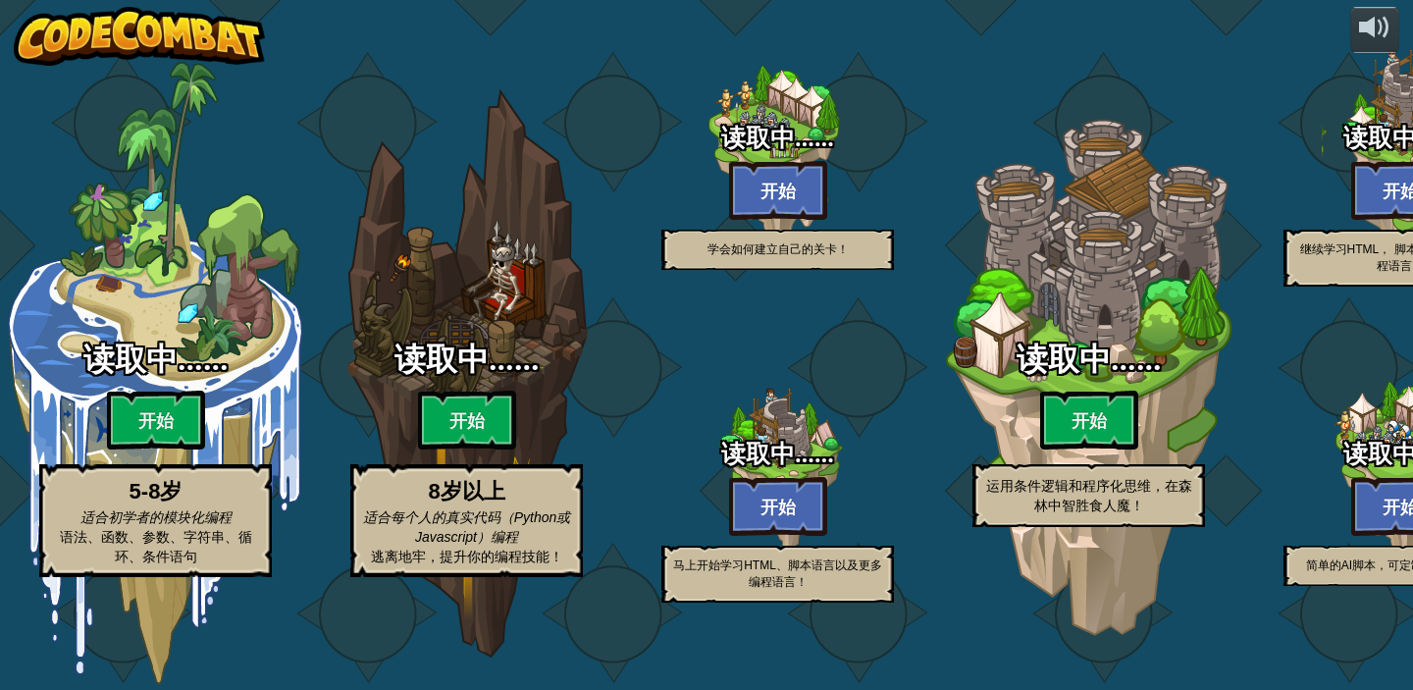
select select "zh-HANS"
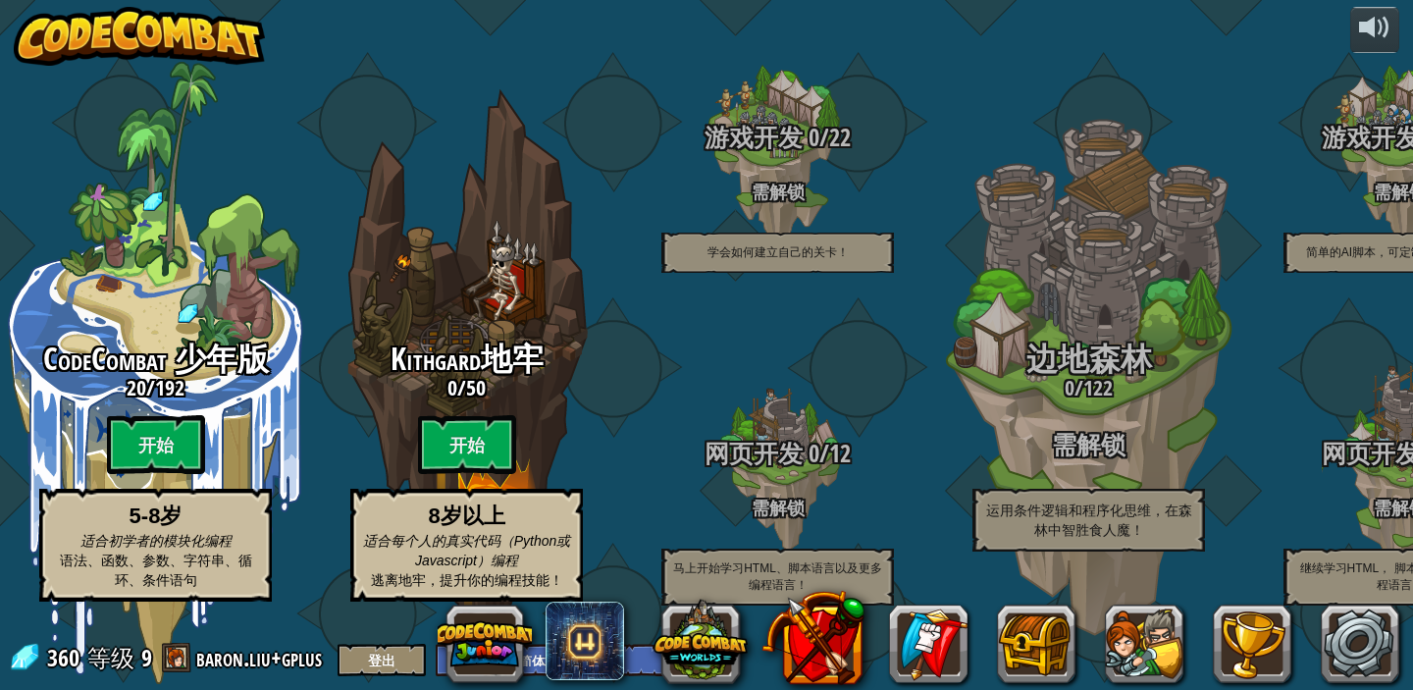
select select "zh-HANS"
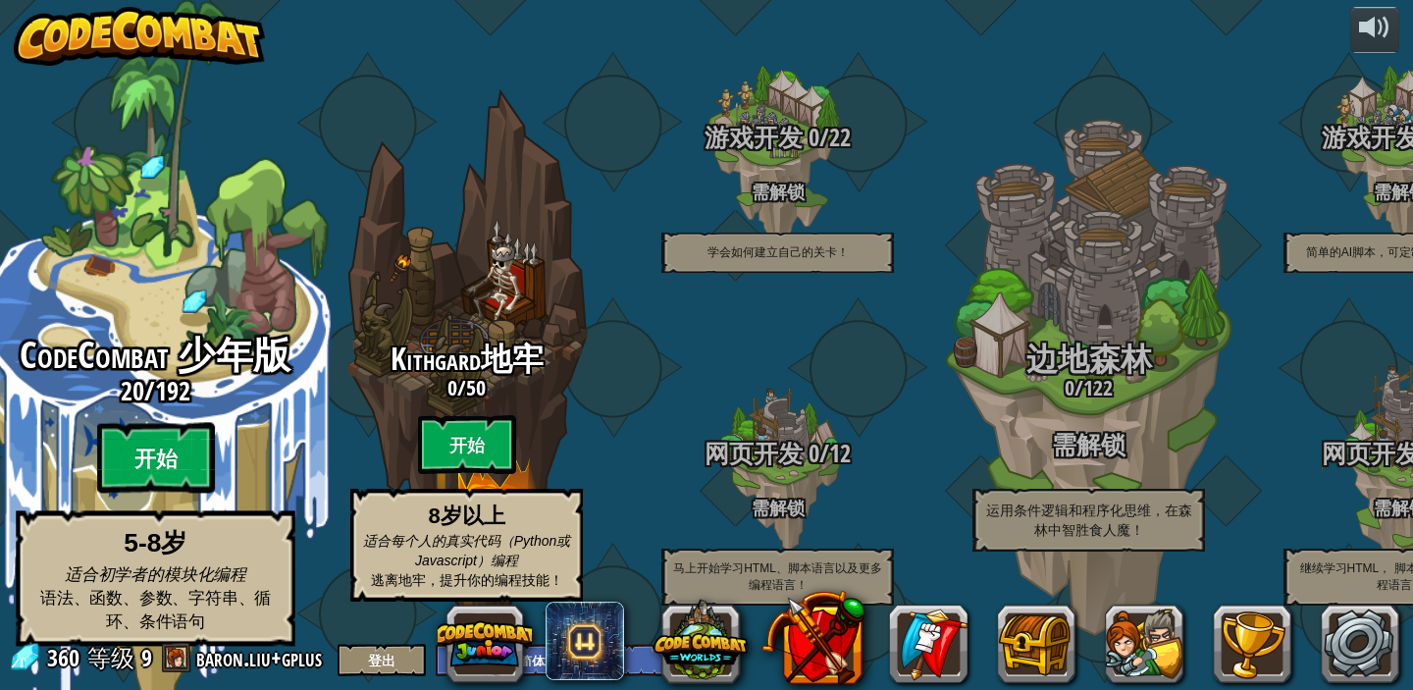
click at [173, 446] on btn "开始" at bounding box center [156, 458] width 118 height 71
select select "zh-HANS"
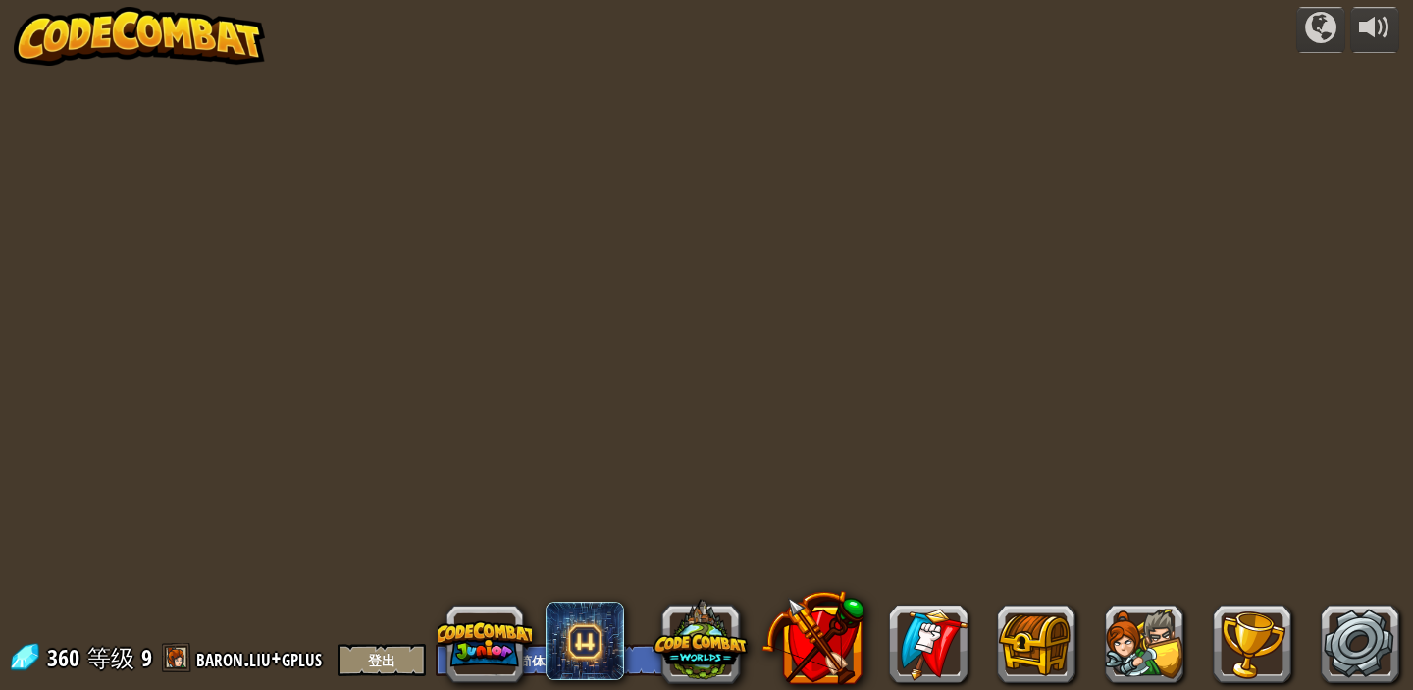
select select "zh-HANS"
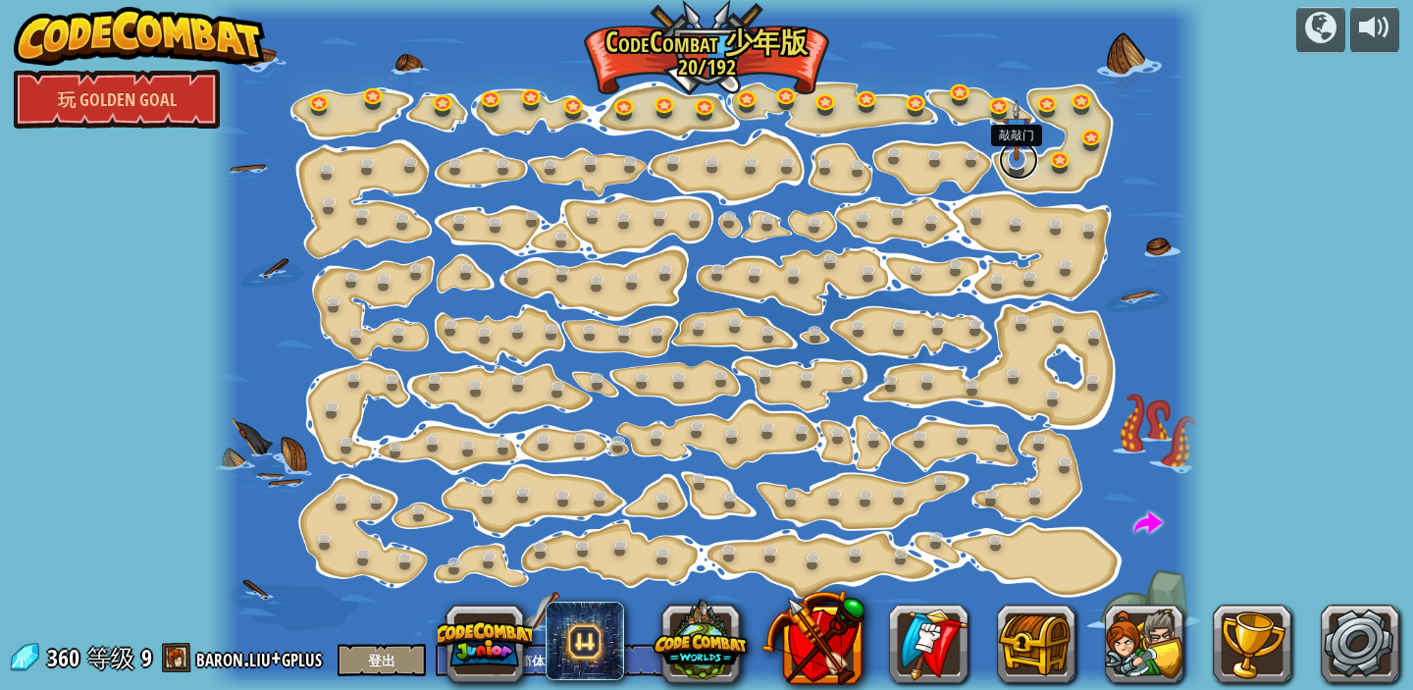
click at [1013, 166] on link at bounding box center [1018, 159] width 39 height 39
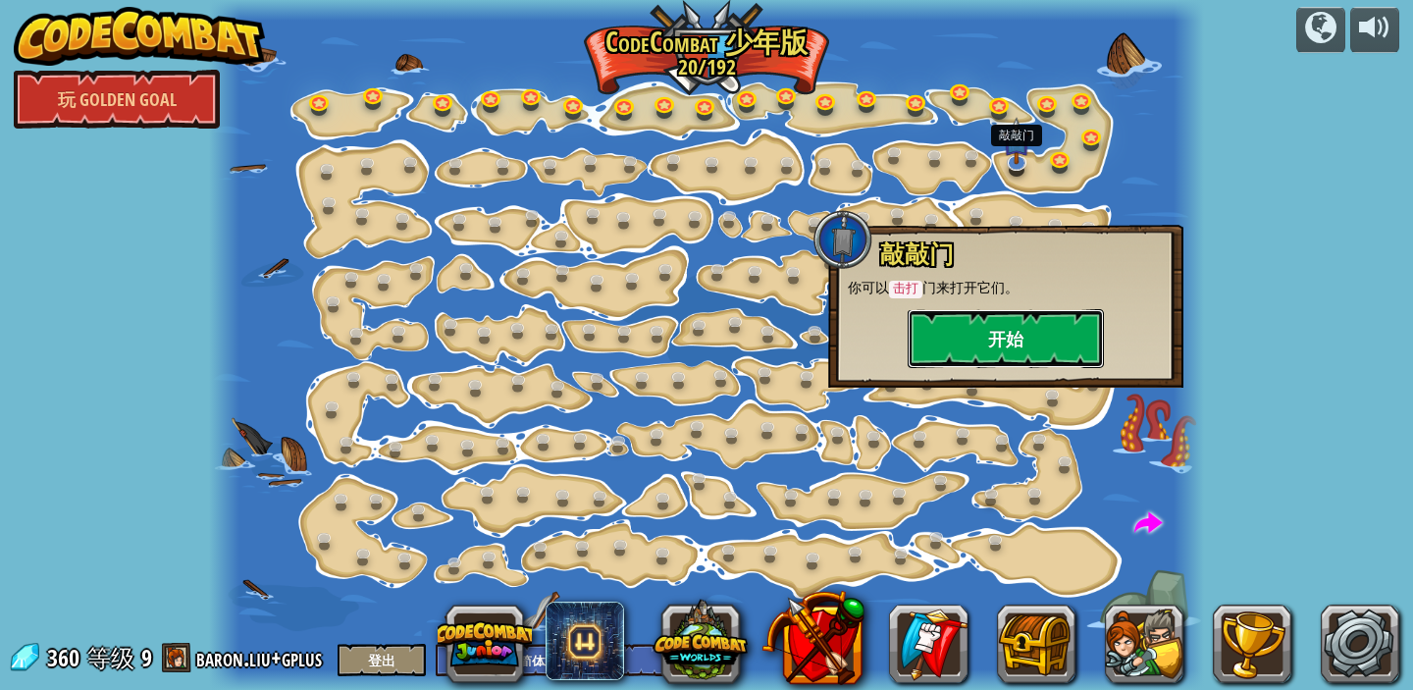
click at [997, 334] on button "开始" at bounding box center [1006, 338] width 196 height 59
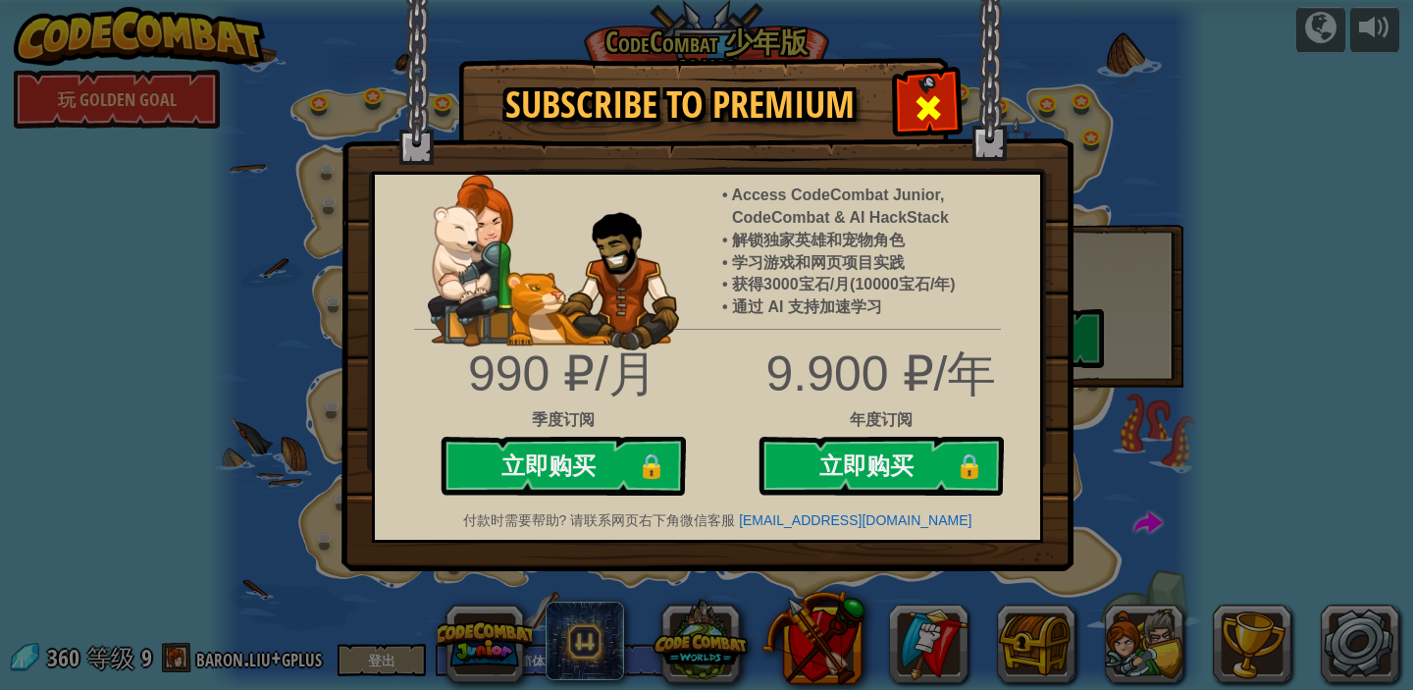
click at [914, 106] on span at bounding box center [928, 107] width 31 height 31
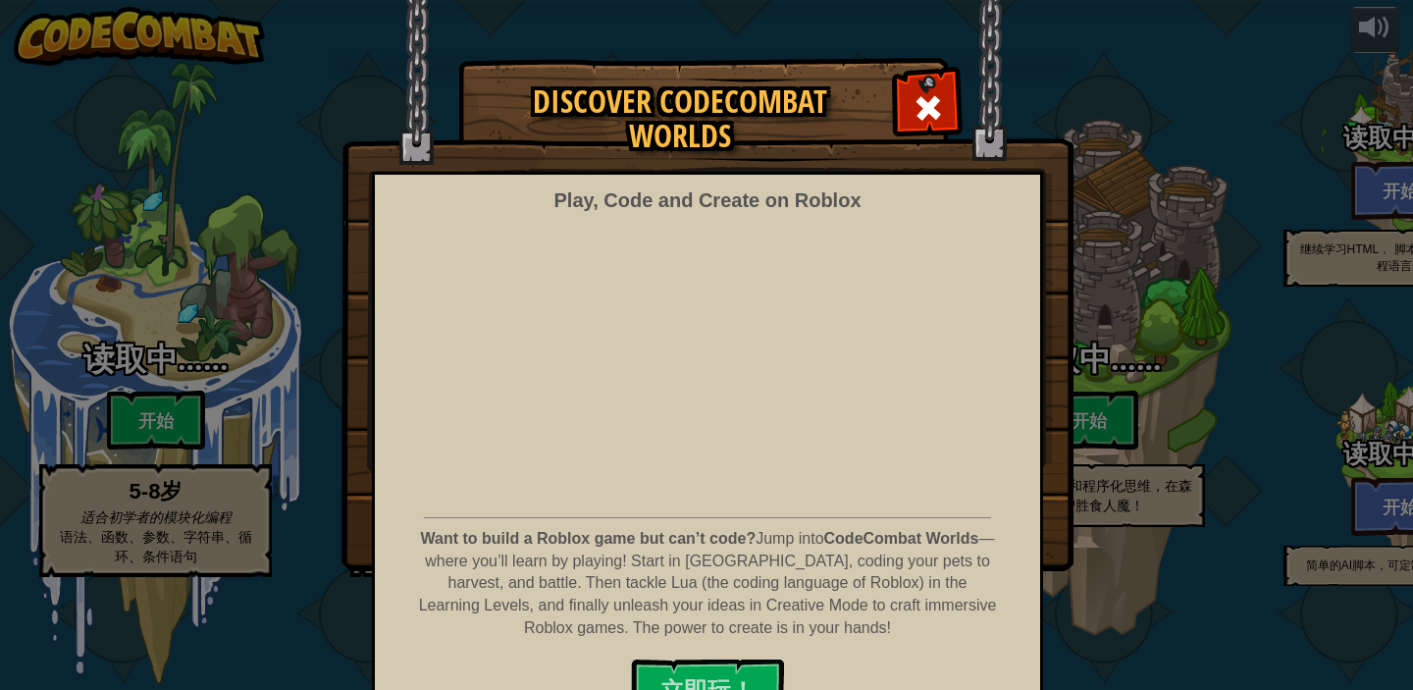
select select "zh-HANS"
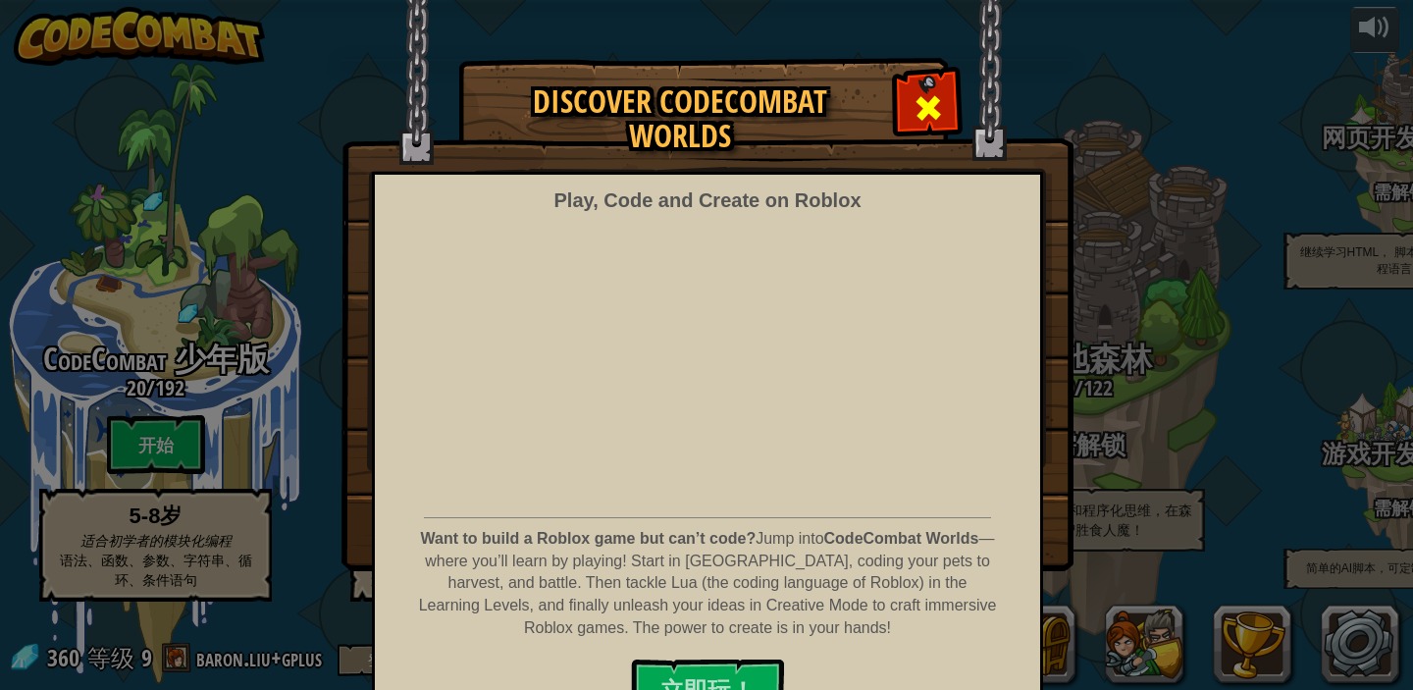
click at [932, 114] on span at bounding box center [928, 107] width 31 height 31
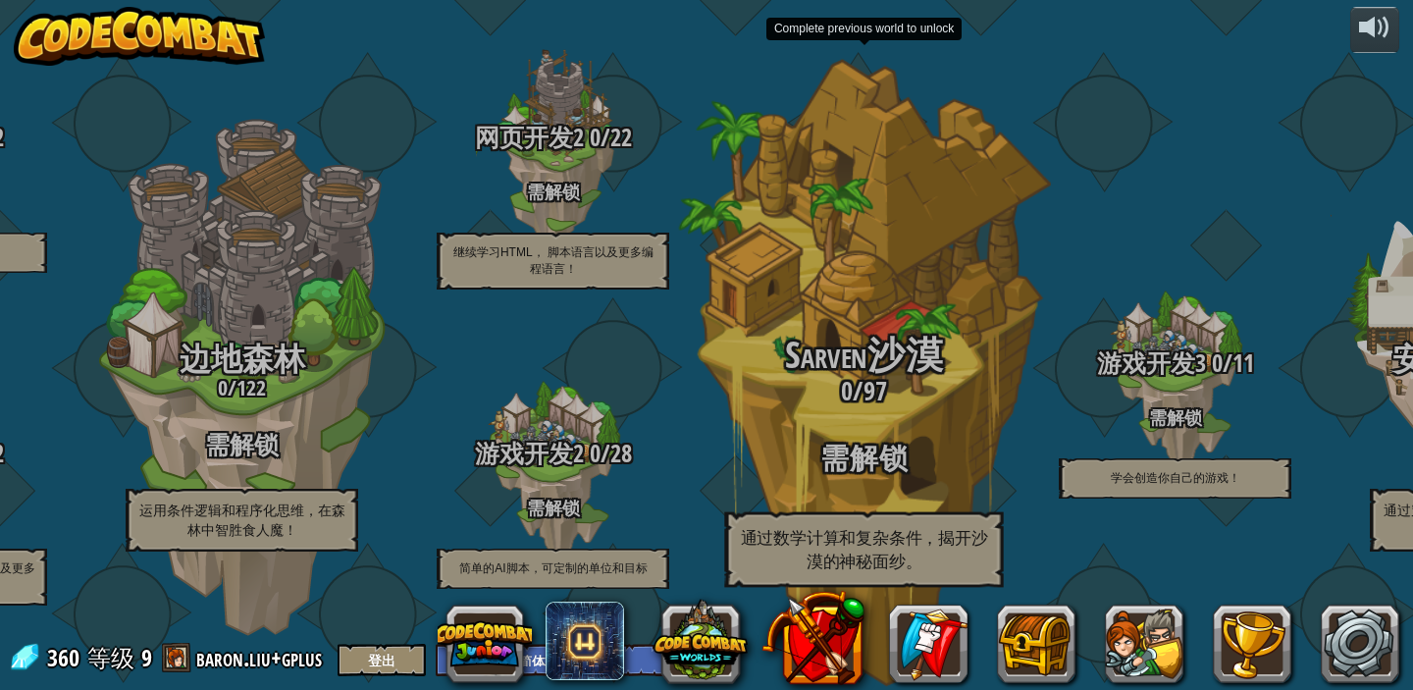
select select "zh-HANS"
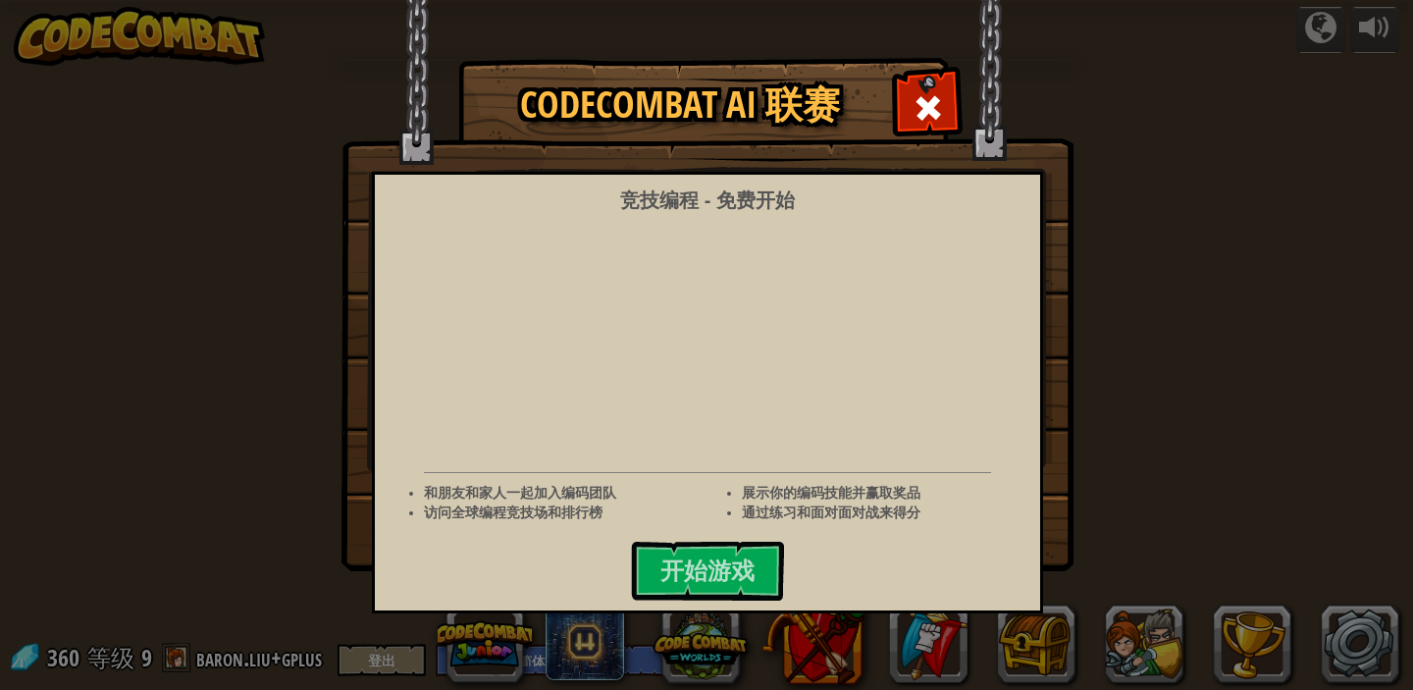
select select "zh-HANS"
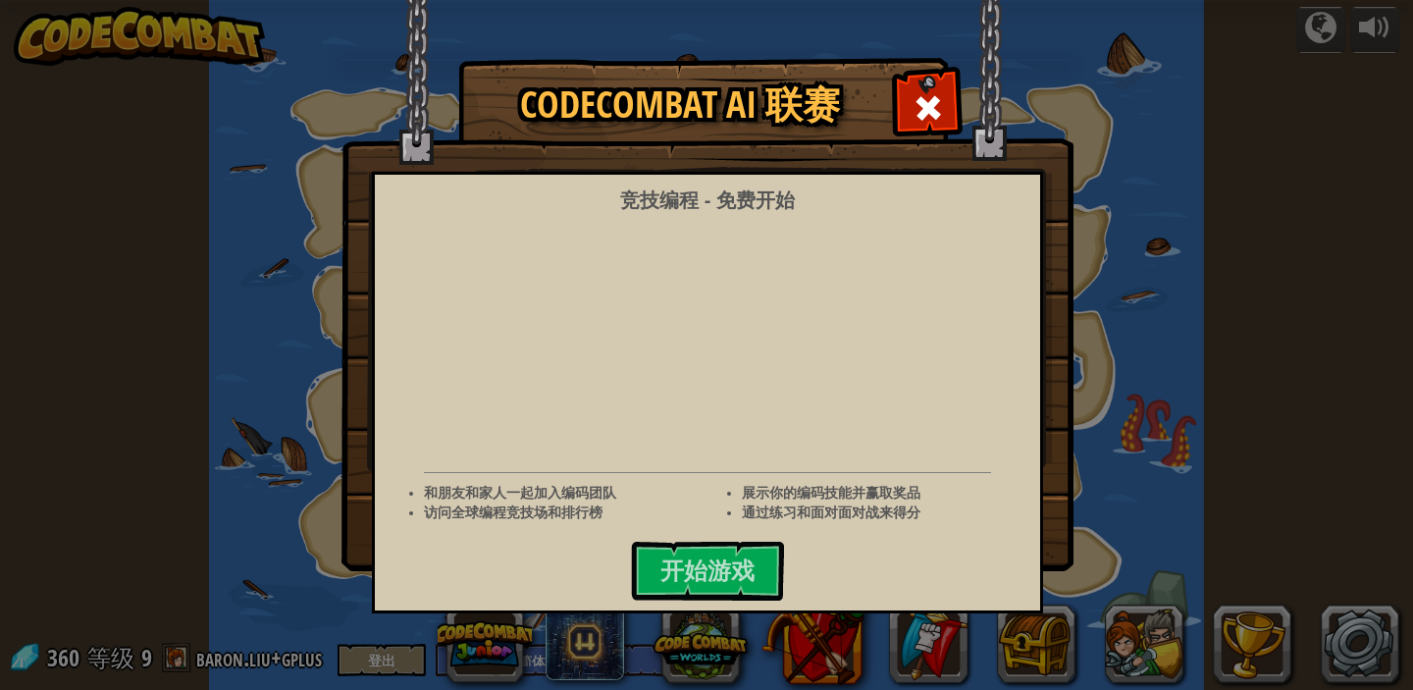
select select "zh-HANS"
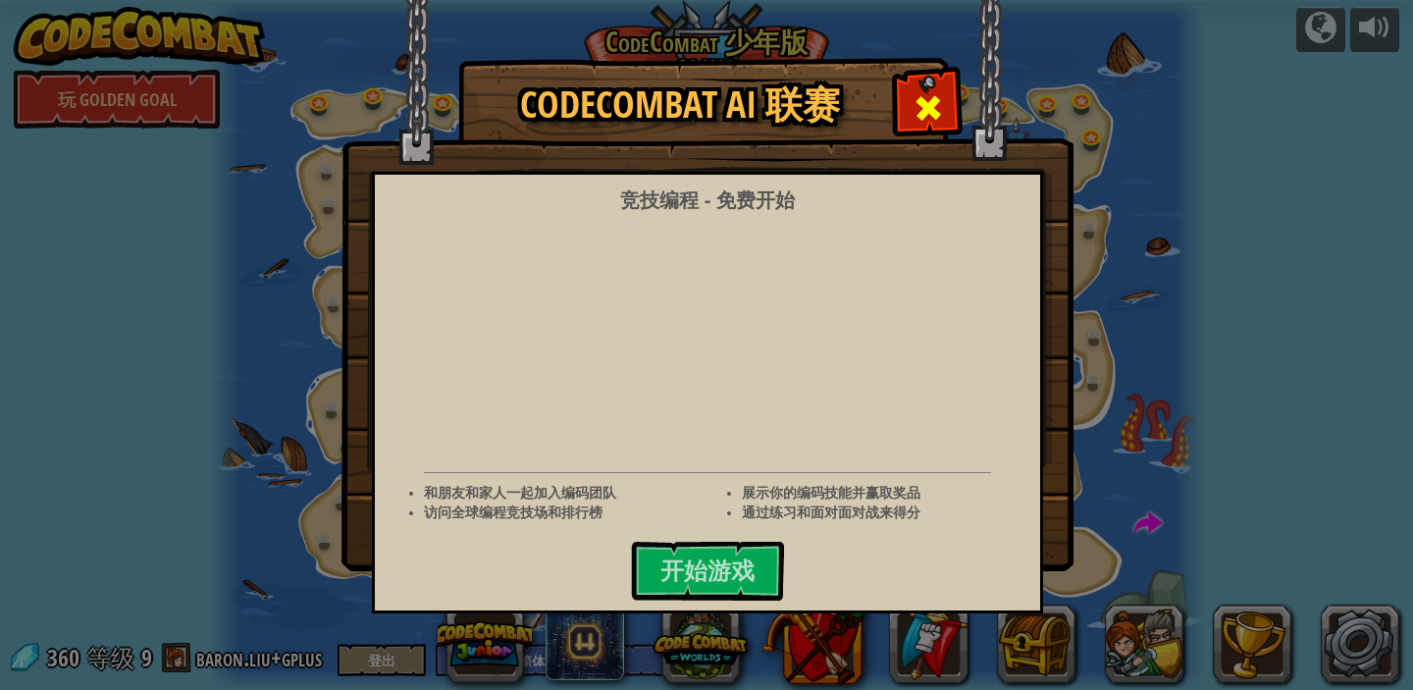
click at [929, 105] on span at bounding box center [928, 107] width 31 height 31
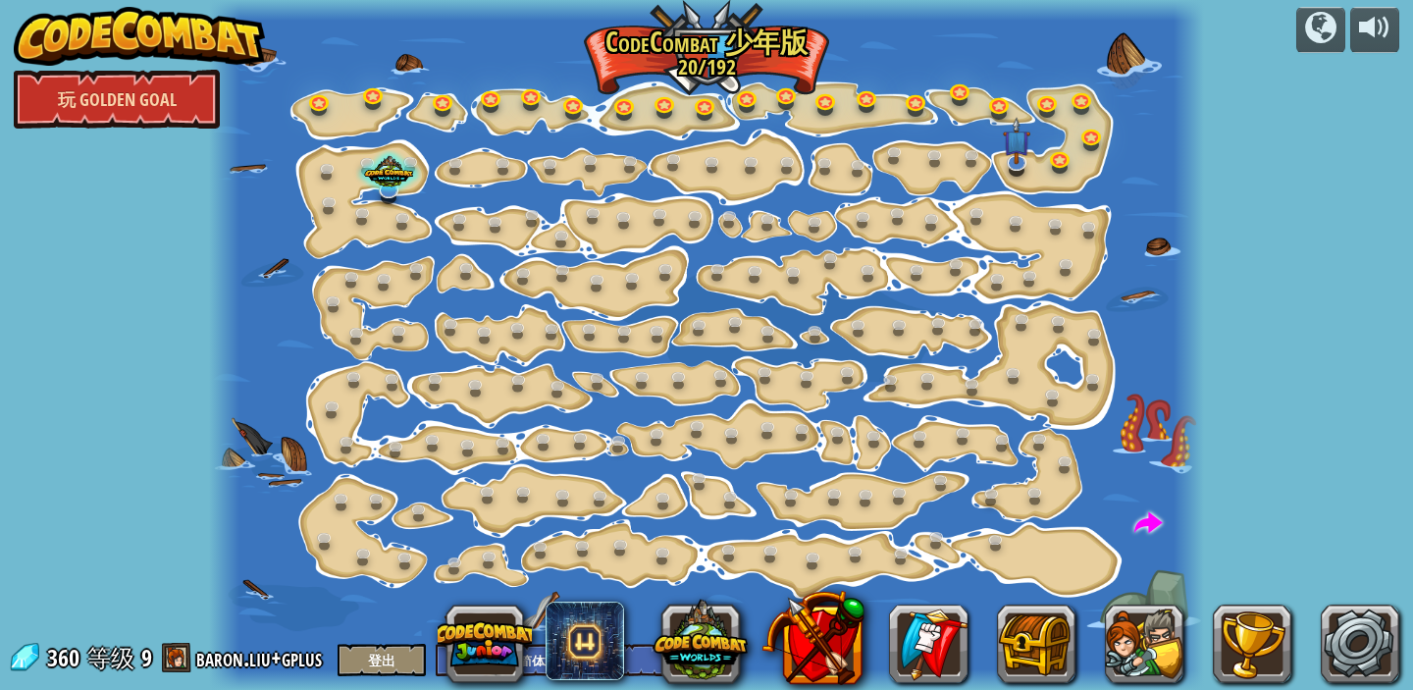
click at [131, 109] on link "玩 Golden Goal" at bounding box center [117, 99] width 206 height 59
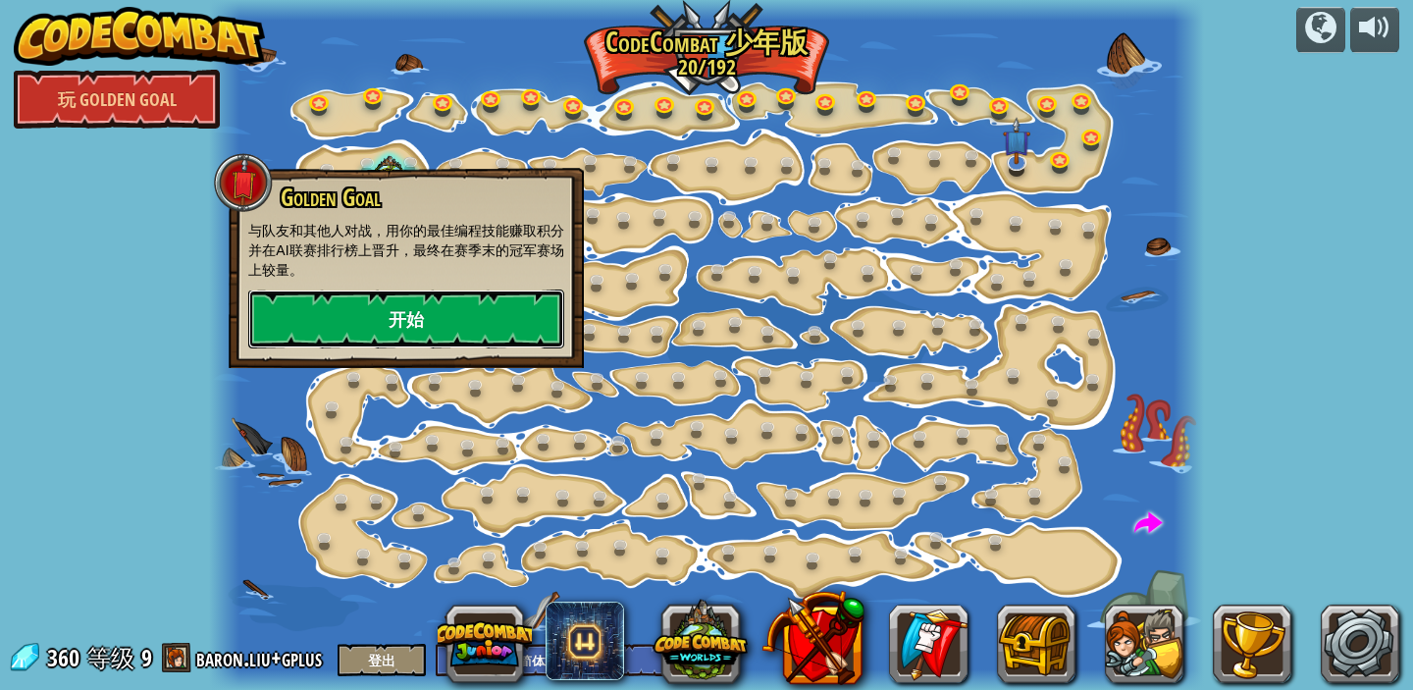
click at [381, 322] on link "开始" at bounding box center [406, 318] width 316 height 59
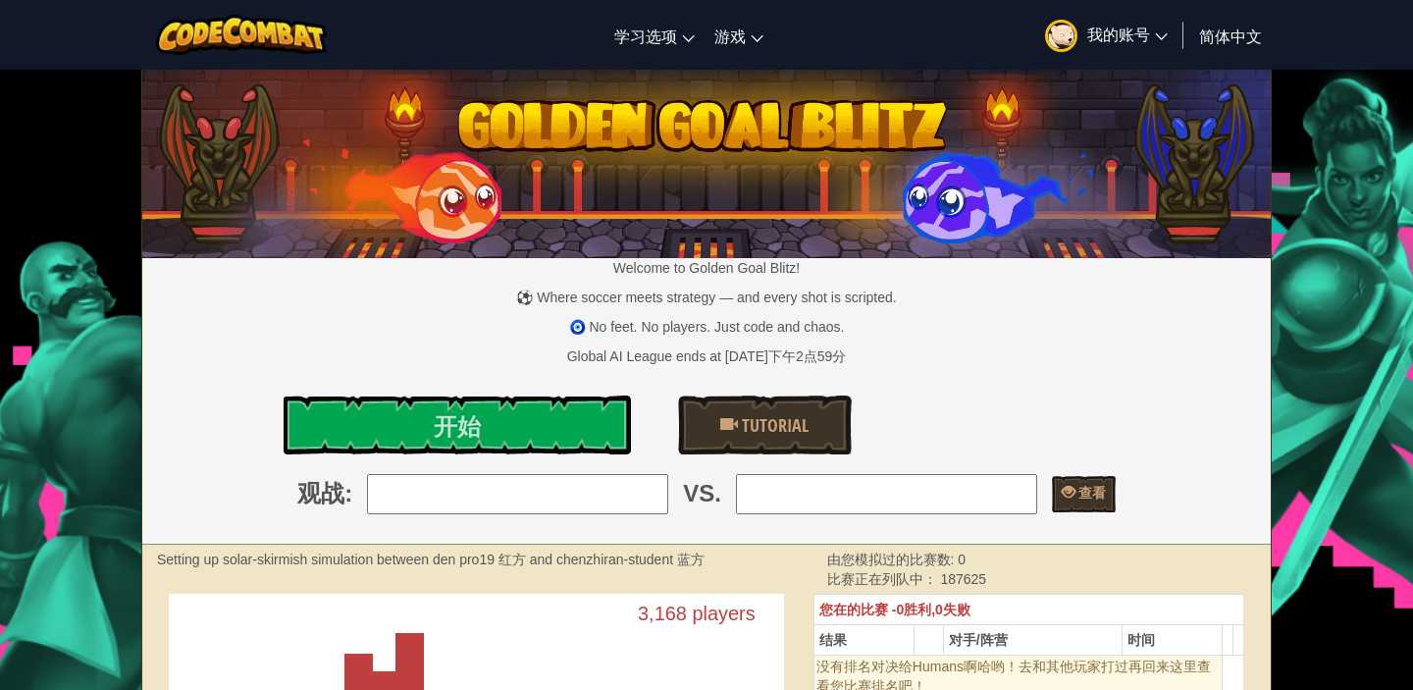
select select "zh-HANS"
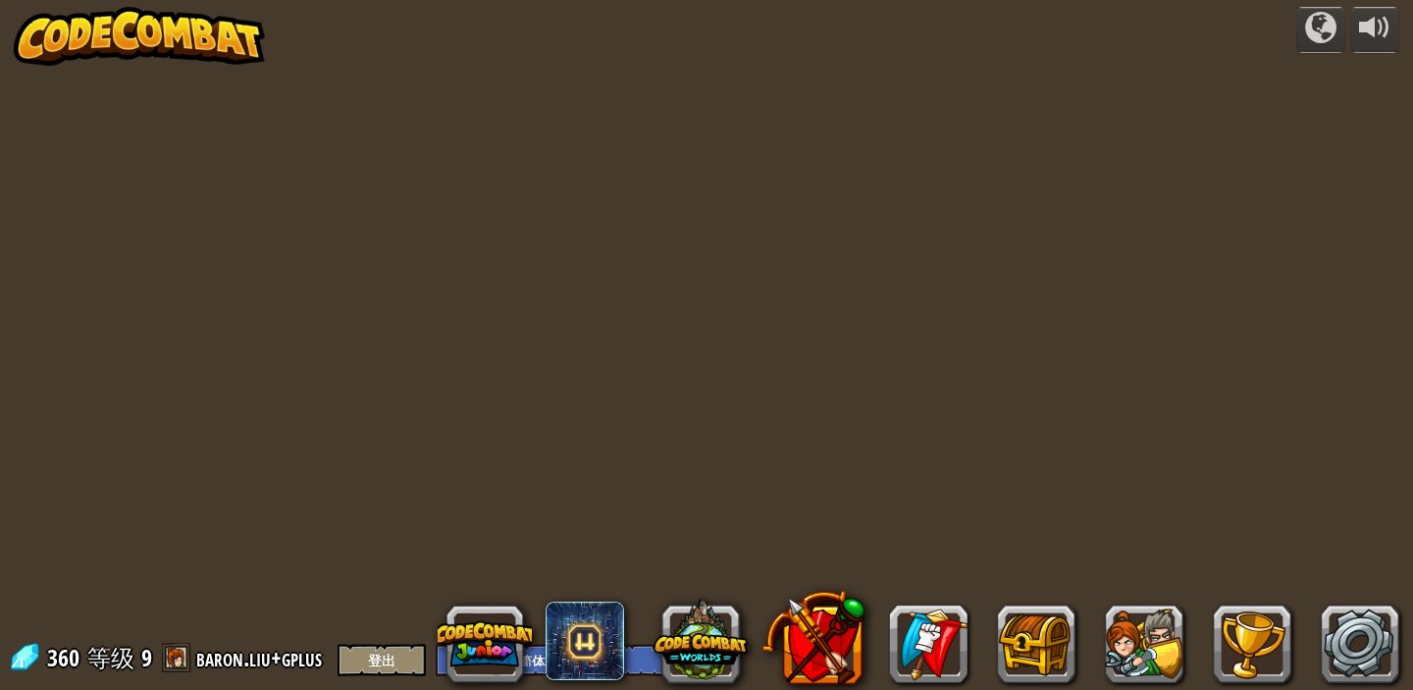
select select "zh-HANS"
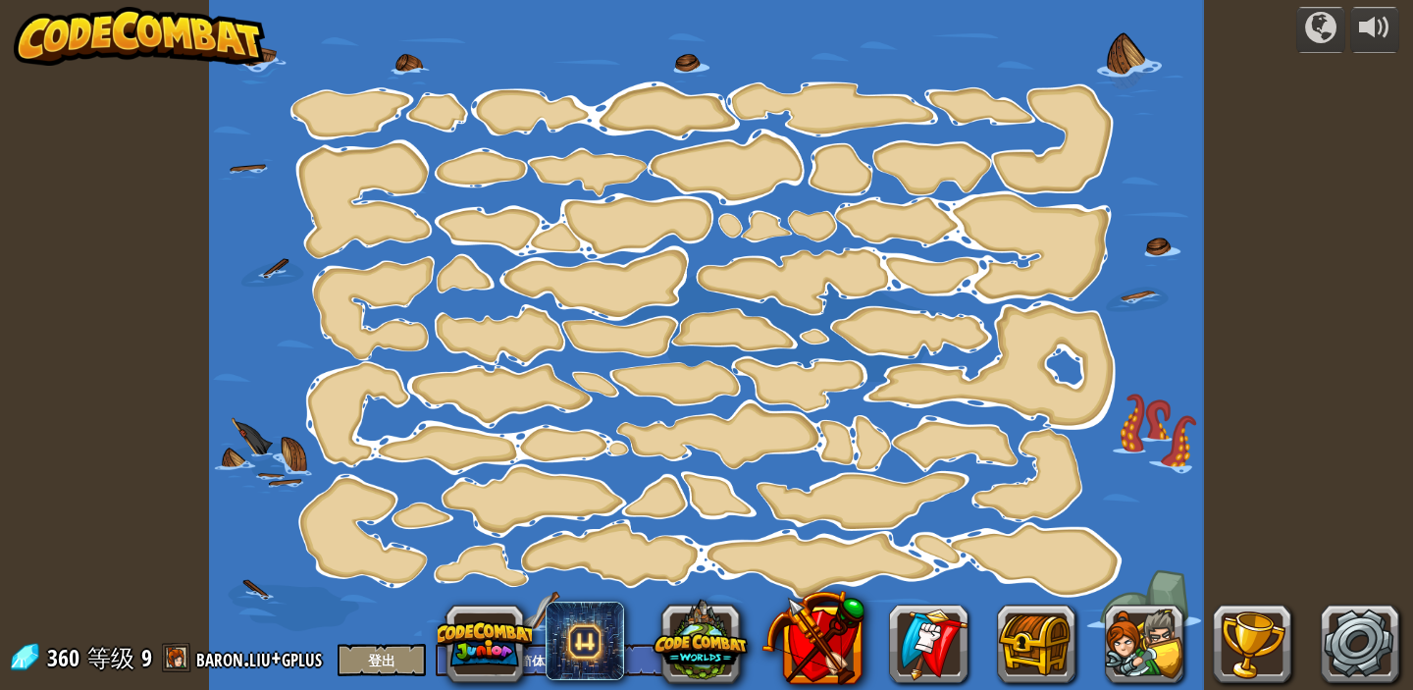
select select "zh-HANS"
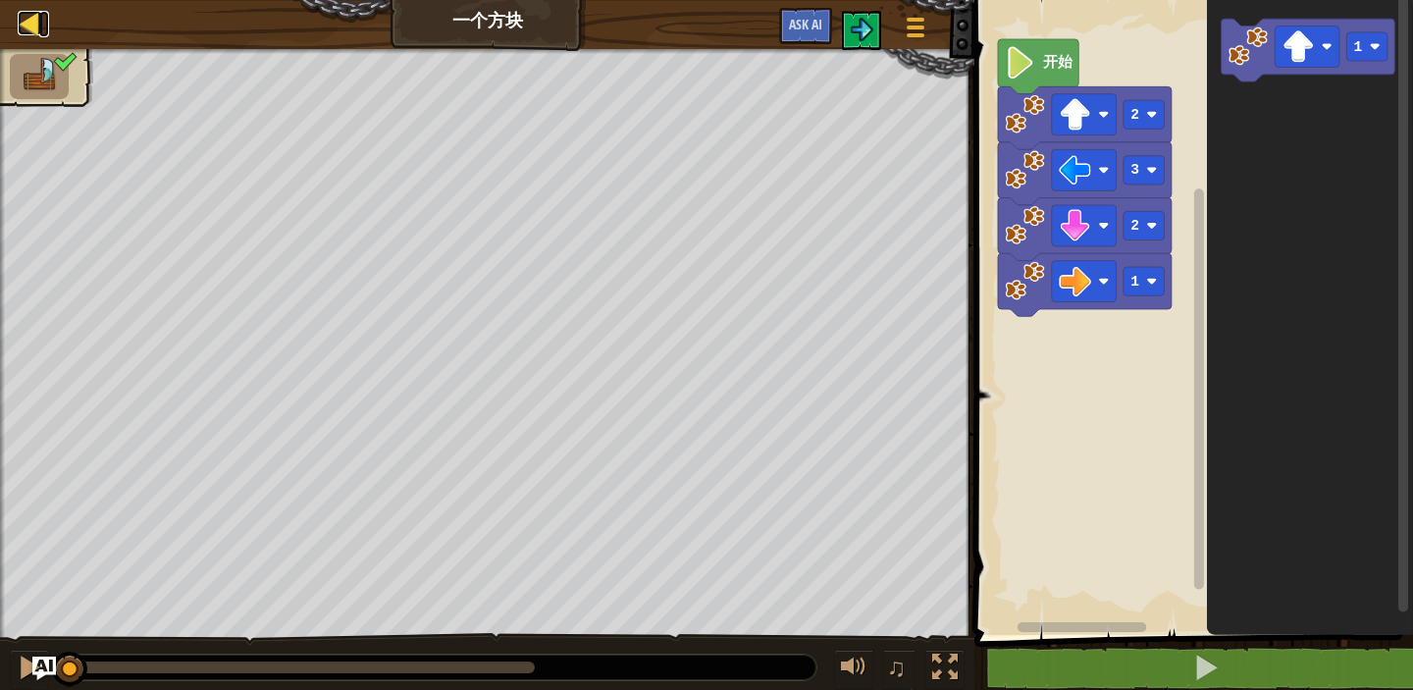
click at [27, 29] on div at bounding box center [30, 23] width 25 height 25
select select "zh-HANS"
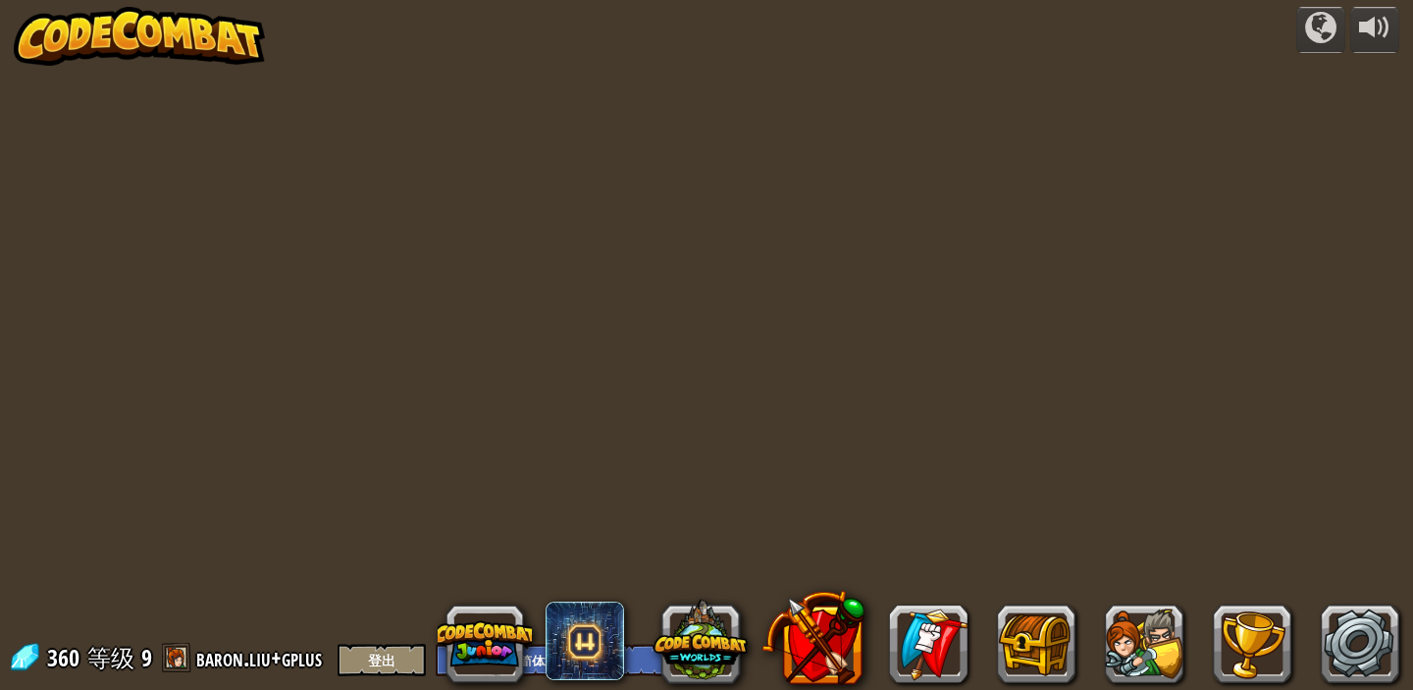
select select "zh-HANS"
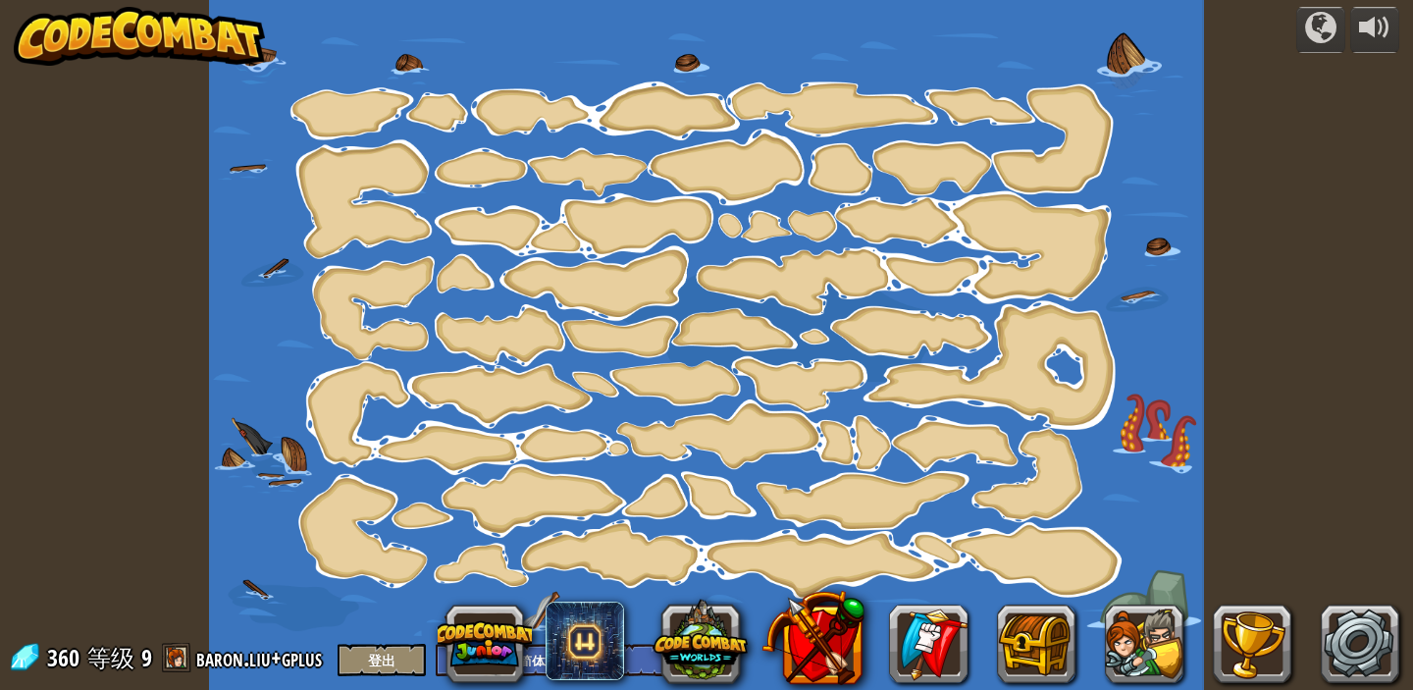
select select "zh-HANS"
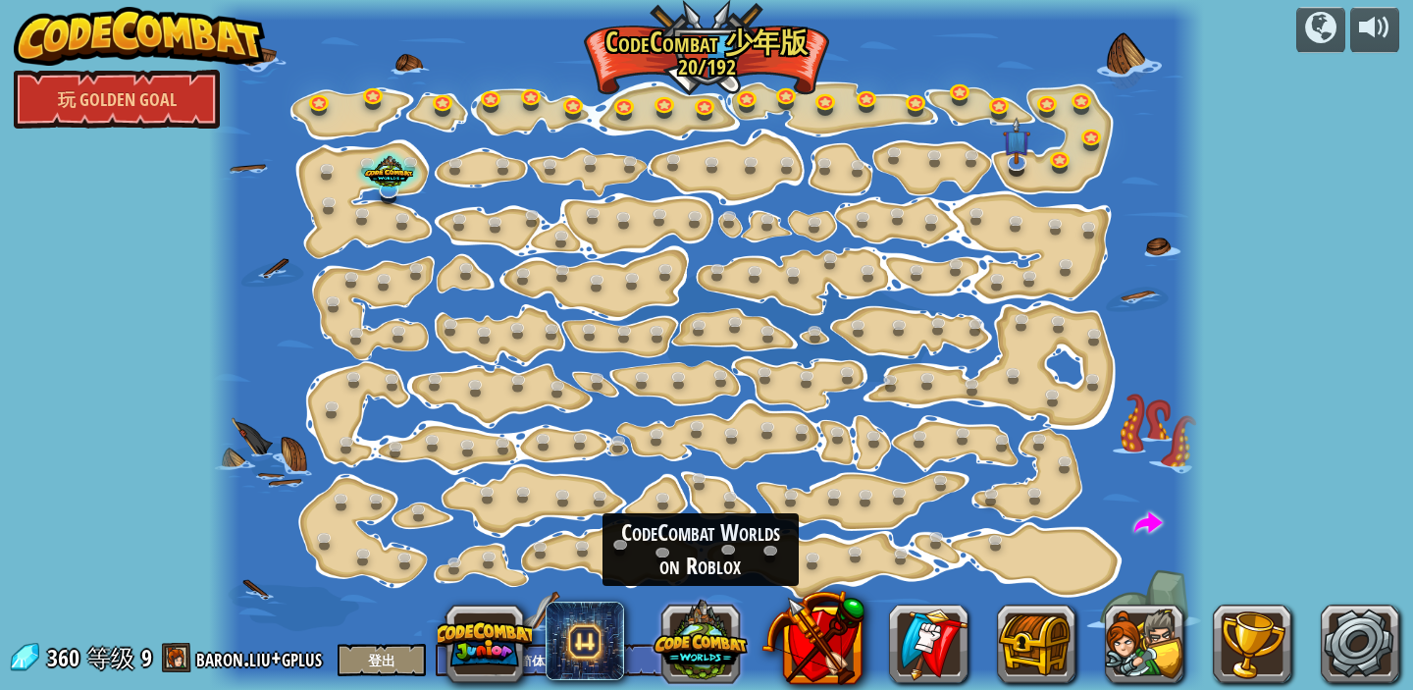
click at [678, 633] on button at bounding box center [701, 640] width 94 height 94
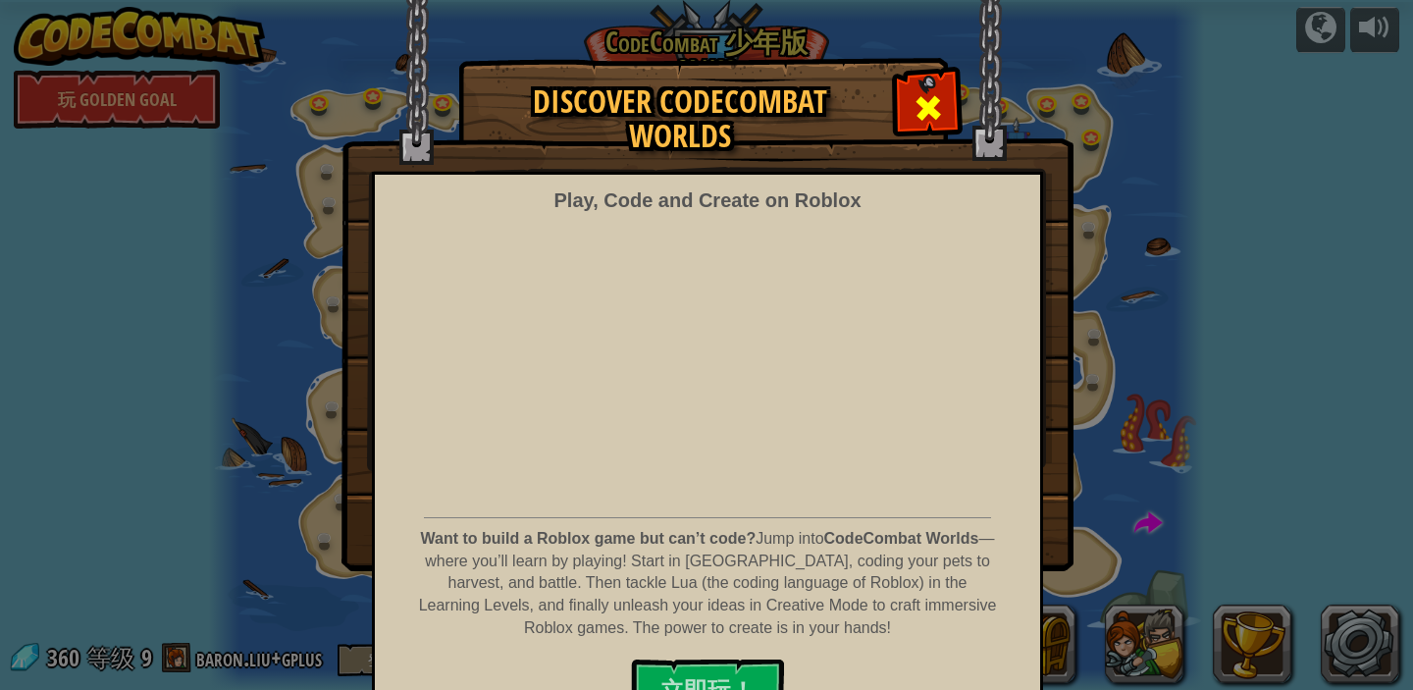
click at [922, 109] on span at bounding box center [928, 107] width 31 height 31
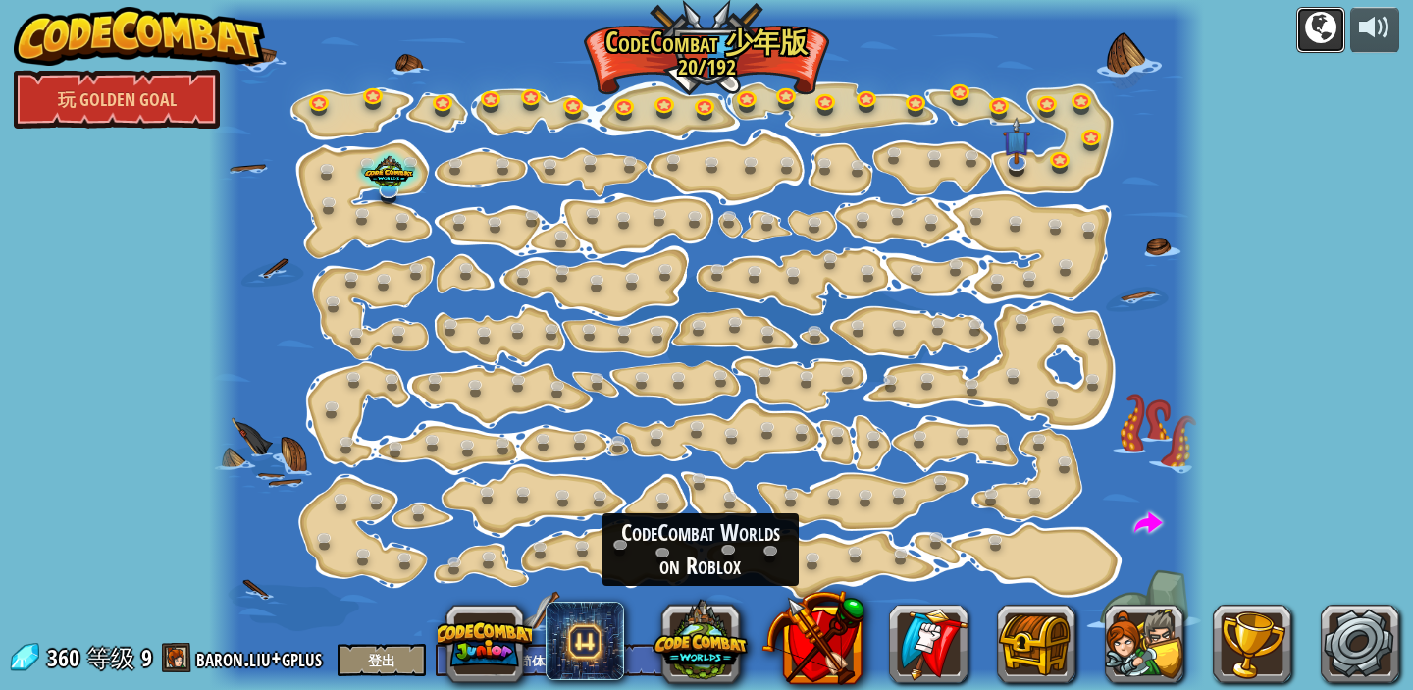
click at [1330, 17] on div at bounding box center [1320, 27] width 31 height 31
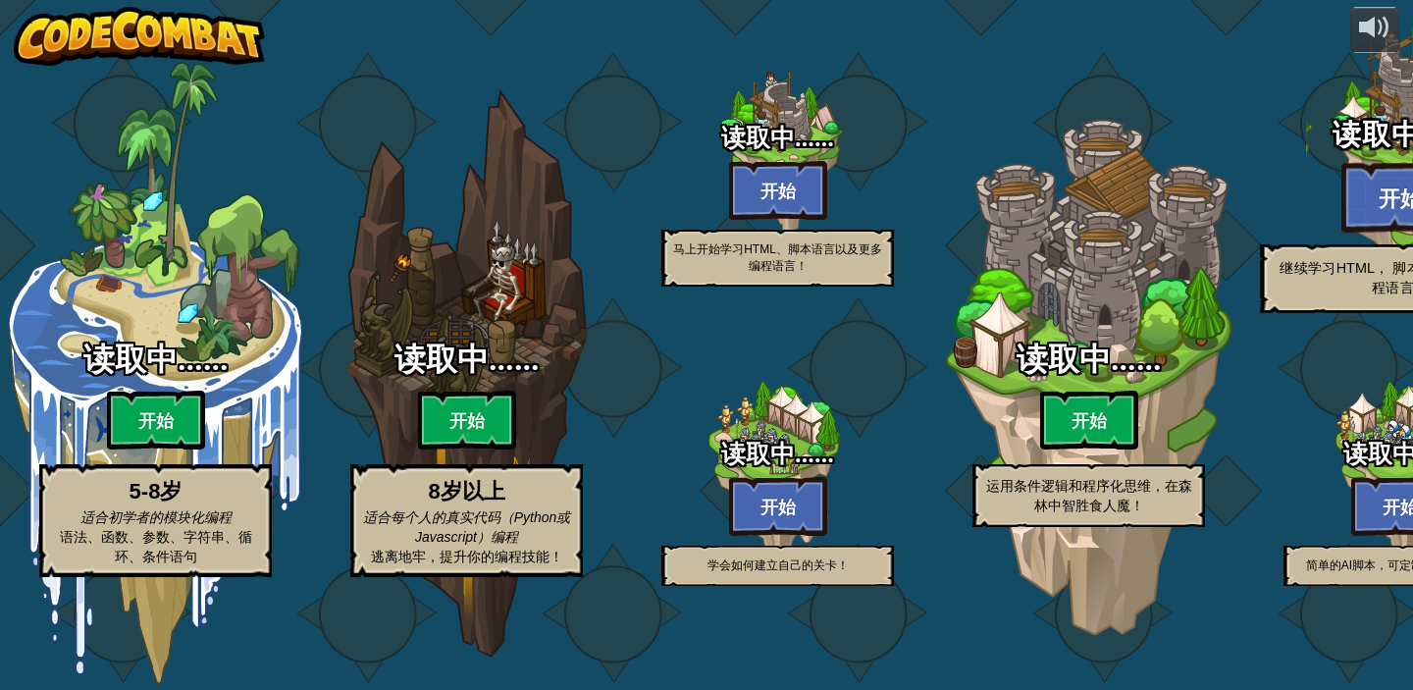
select select "zh-HANS"
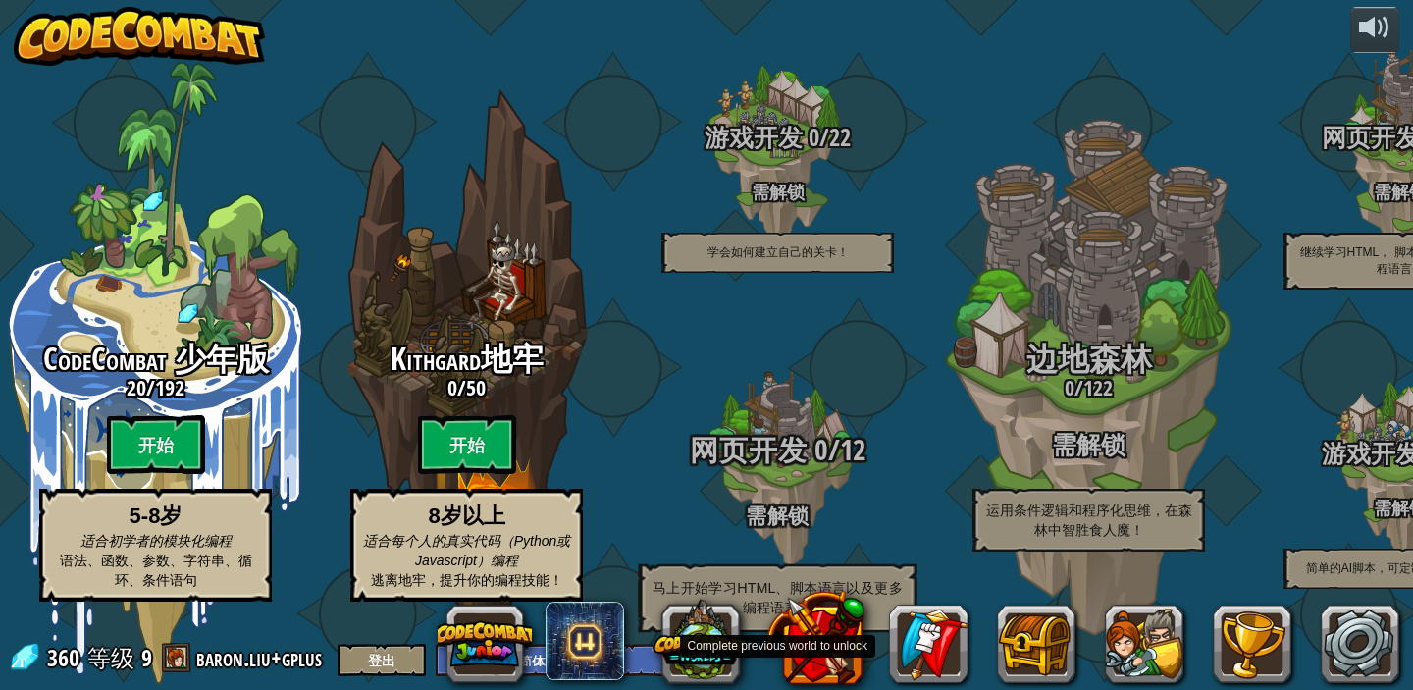
scroll to position [1, 0]
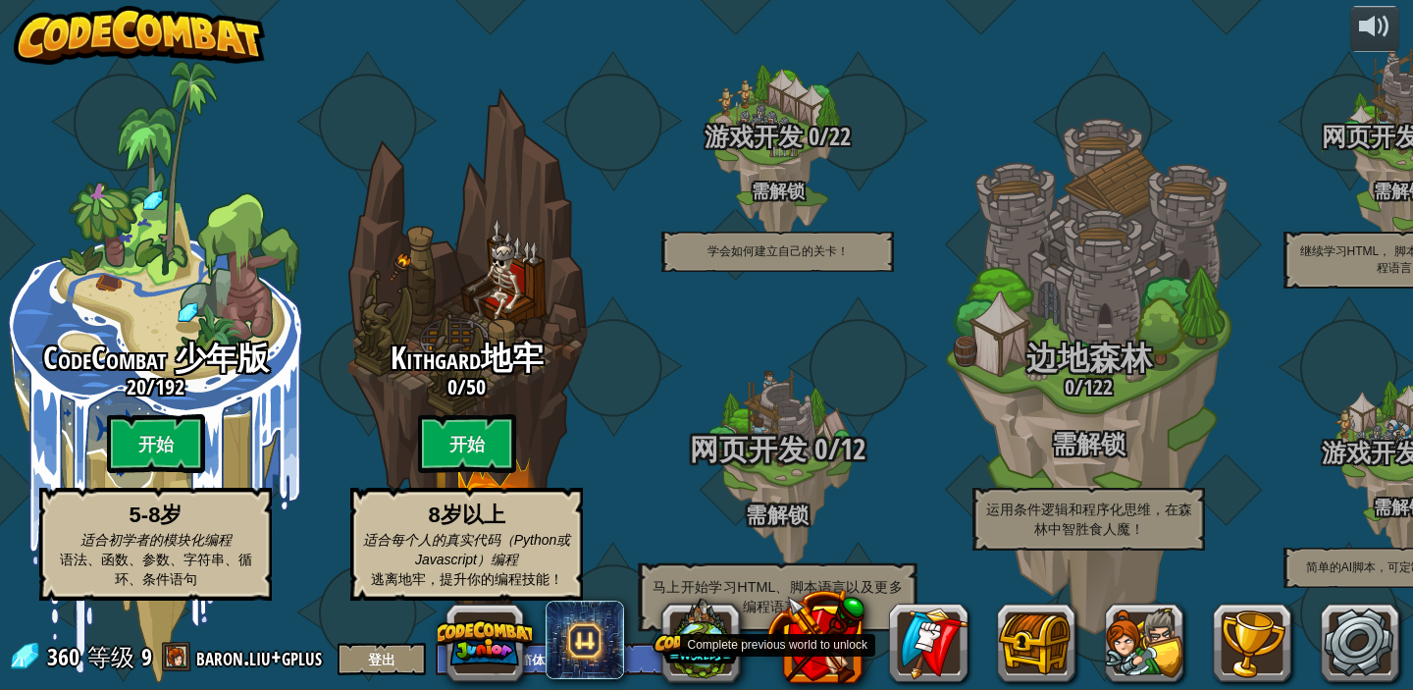
click at [799, 457] on span "网页开发" at bounding box center [749, 449] width 118 height 40
click at [763, 487] on div "网页开发 0 / 12 需解锁 马上开始学习HTML、脚本语言以及更多编程语言！" at bounding box center [777, 532] width 373 height 198
click at [777, 511] on h4 "需解锁" at bounding box center [777, 513] width 373 height 23
click at [780, 461] on span "网页开发" at bounding box center [749, 449] width 118 height 40
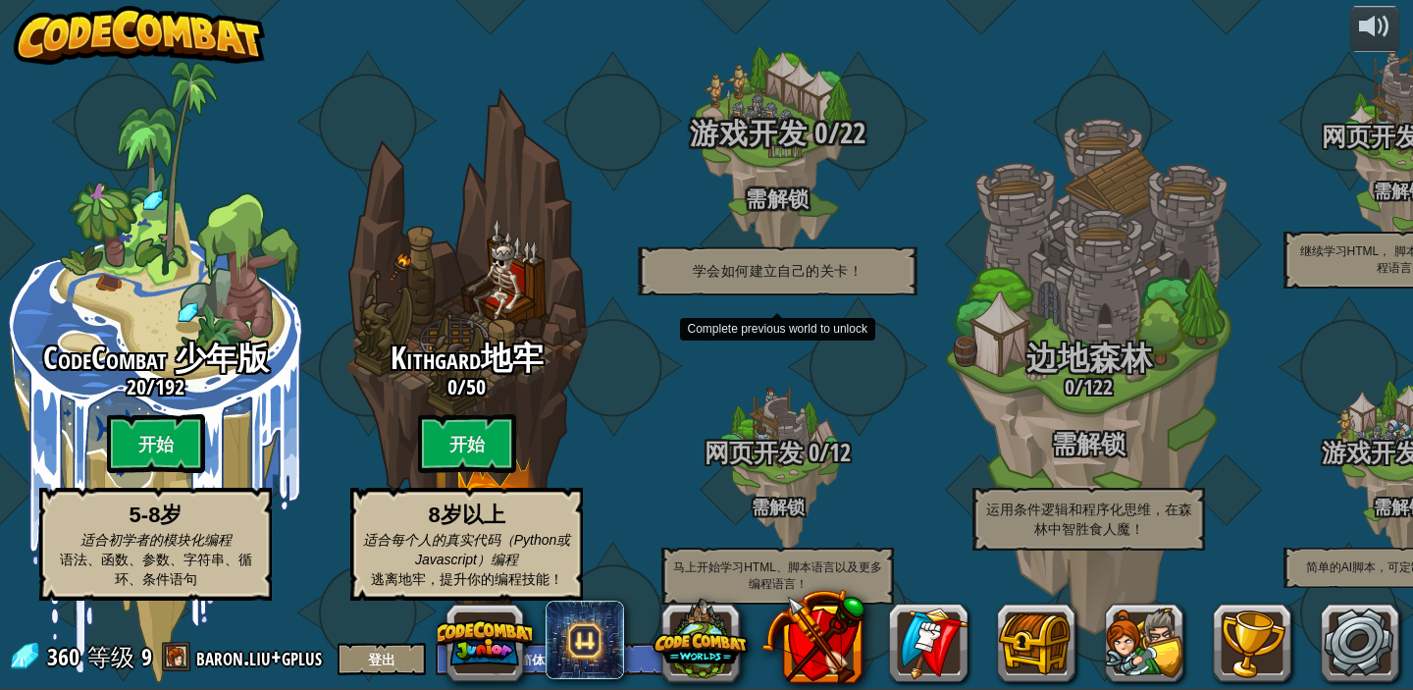
click at [774, 166] on div "游戏开发 0 / 22 需解锁 学会如何建立自己的关卡！" at bounding box center [777, 206] width 373 height 179
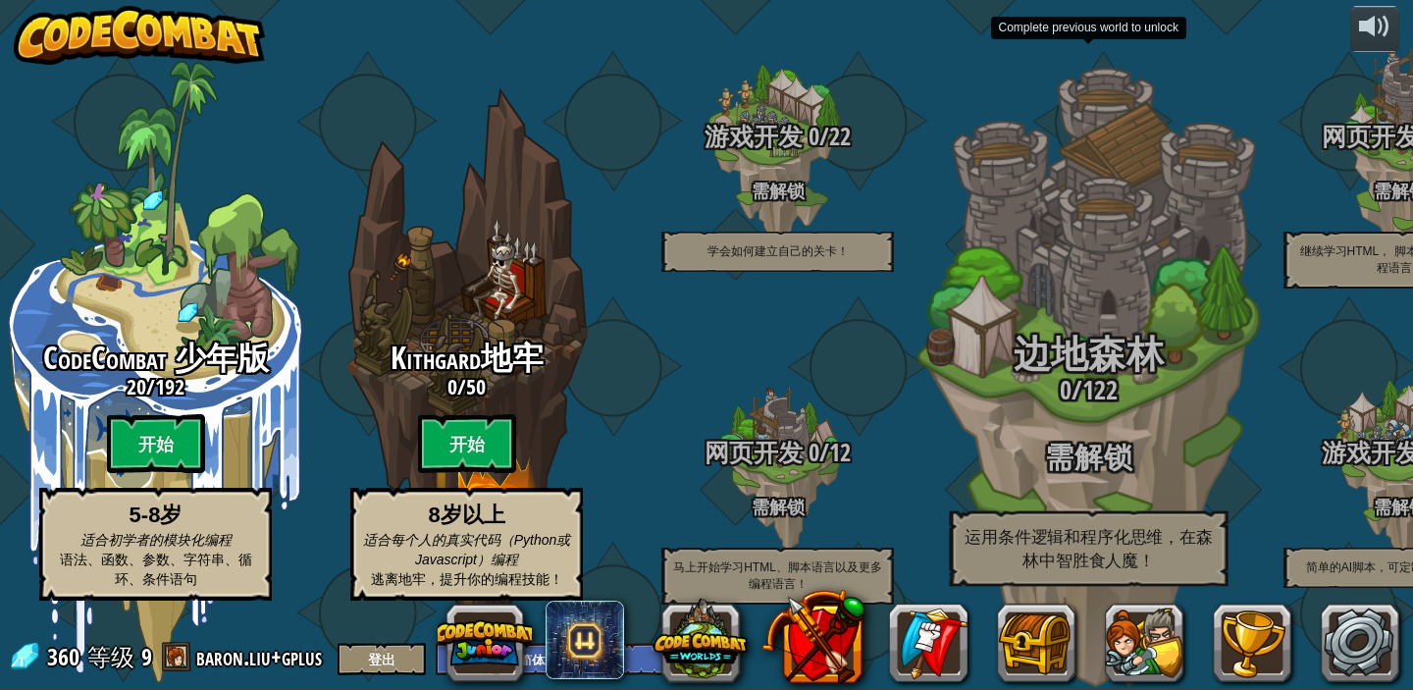
click at [1072, 389] on h3 "0 / 122" at bounding box center [1088, 390] width 373 height 28
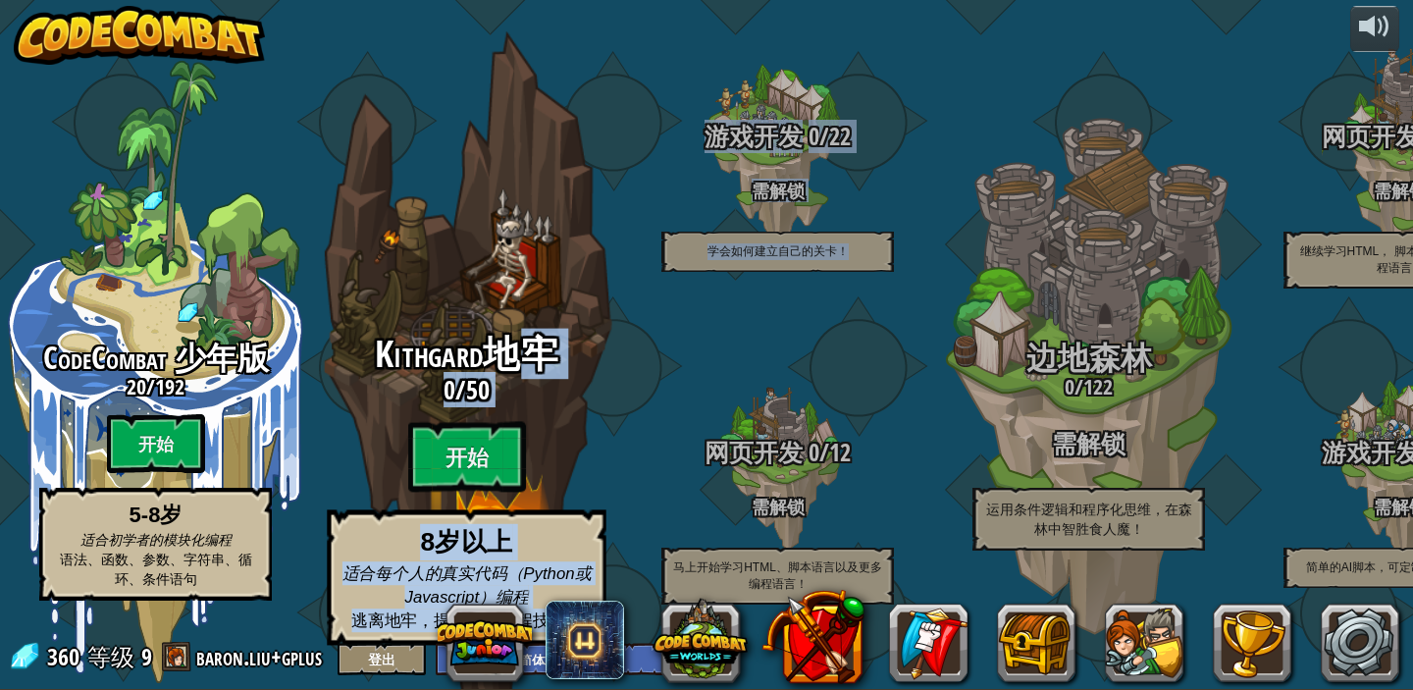
drag, startPoint x: 786, startPoint y: 299, endPoint x: 502, endPoint y: 361, distance: 290.3
click at [502, 361] on div "CodeCombat 少年版 20 / 192 开始 5-8岁 适合初学者的模块化编程 语法、函数、参数、字符串、循环、条件语句 Kithgard地牢 0 /…" at bounding box center [706, 344] width 1413 height 690
drag, startPoint x: 713, startPoint y: 333, endPoint x: 502, endPoint y: 336, distance: 211.0
click at [502, 336] on div "CodeCombat 少年版 20 / 192 开始 5-8岁 适合初学者的模块化编程 语法、函数、参数、字符串、循环、条件语句 Kithgard地牢 0 /…" at bounding box center [706, 344] width 1413 height 690
click at [479, 438] on btn "开始" at bounding box center [467, 457] width 118 height 71
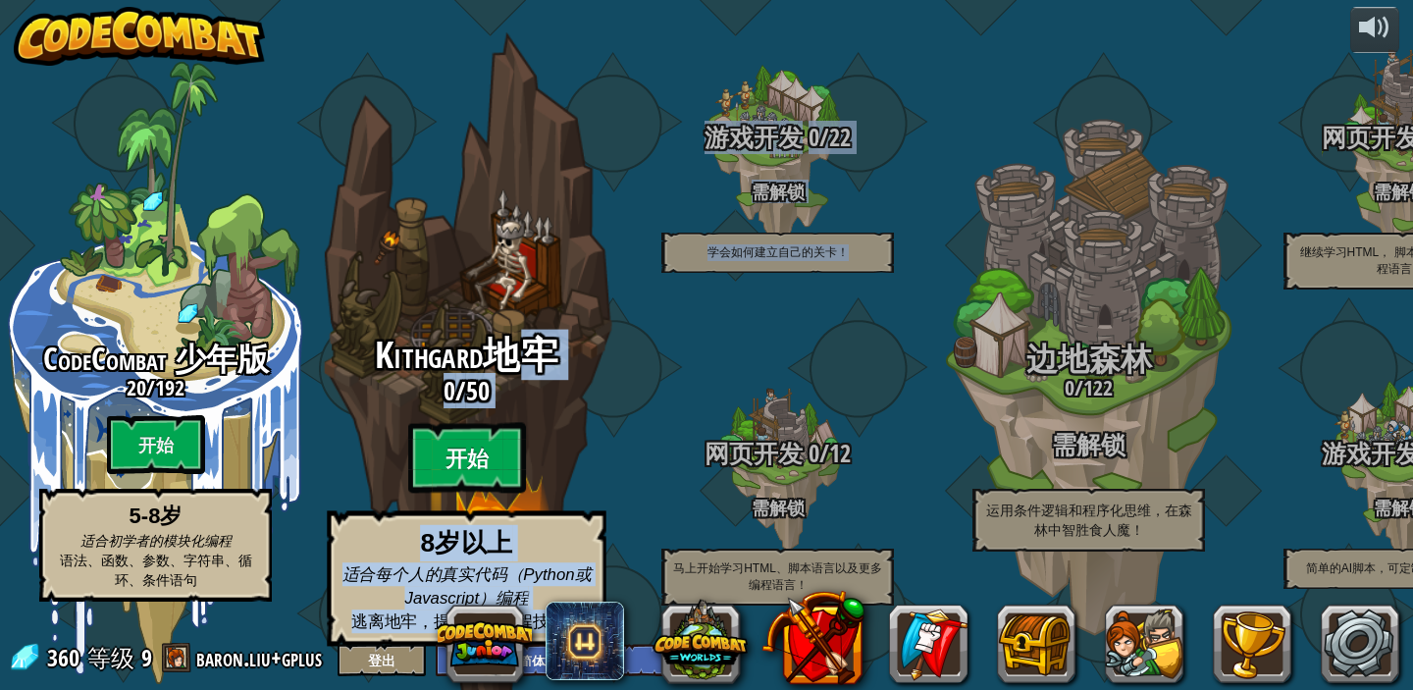
select select "zh-HANS"
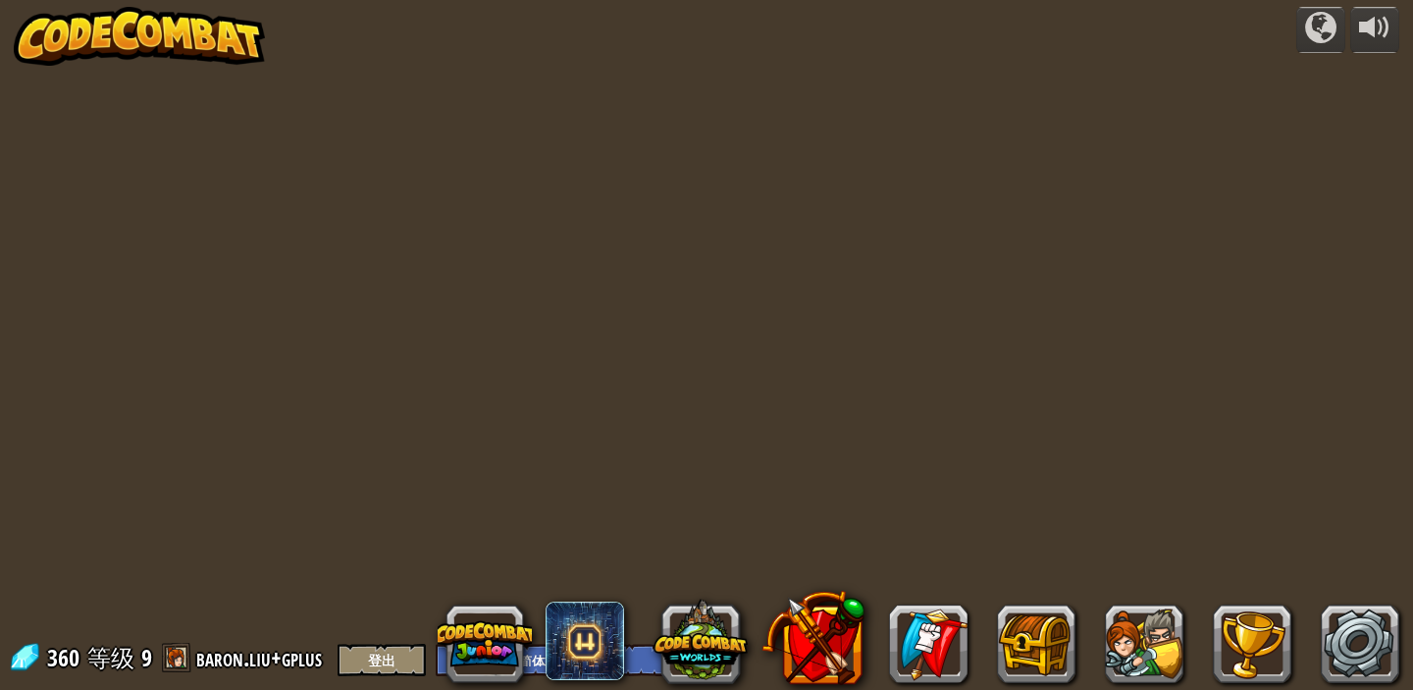
select select "zh-HANS"
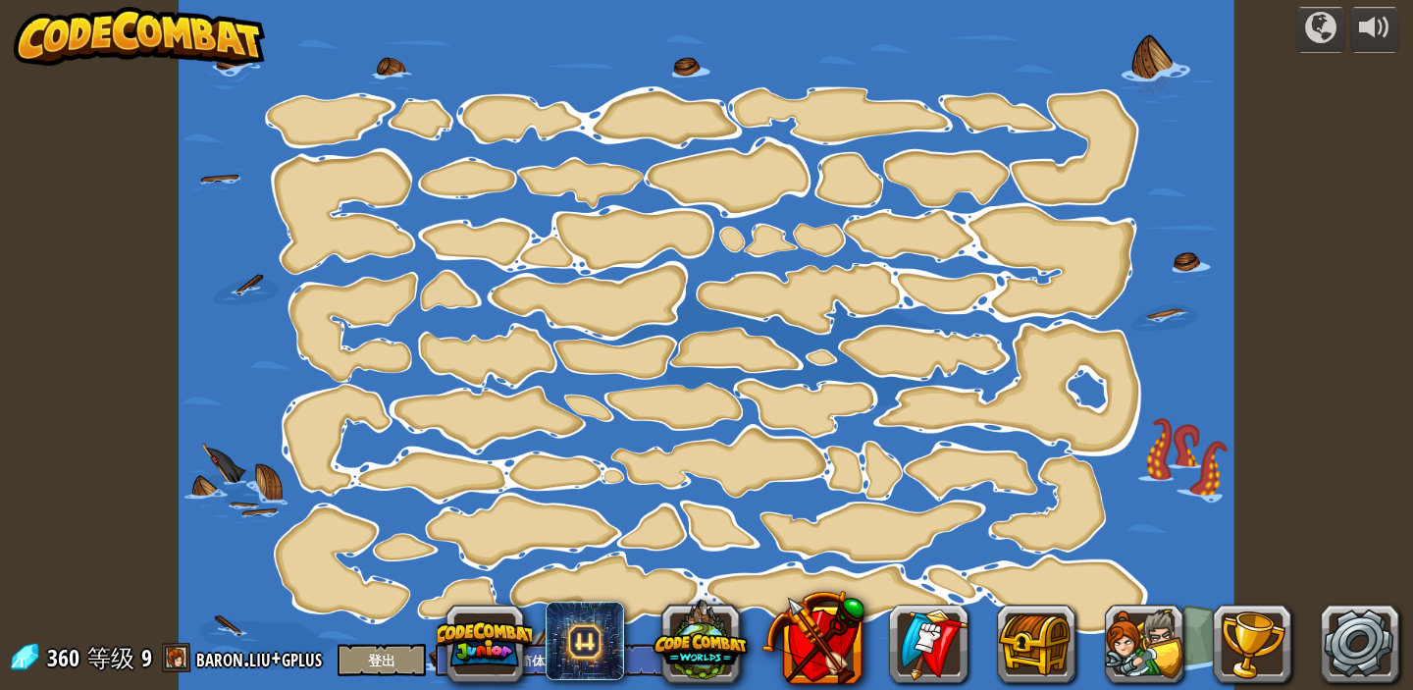
select select "zh-HANS"
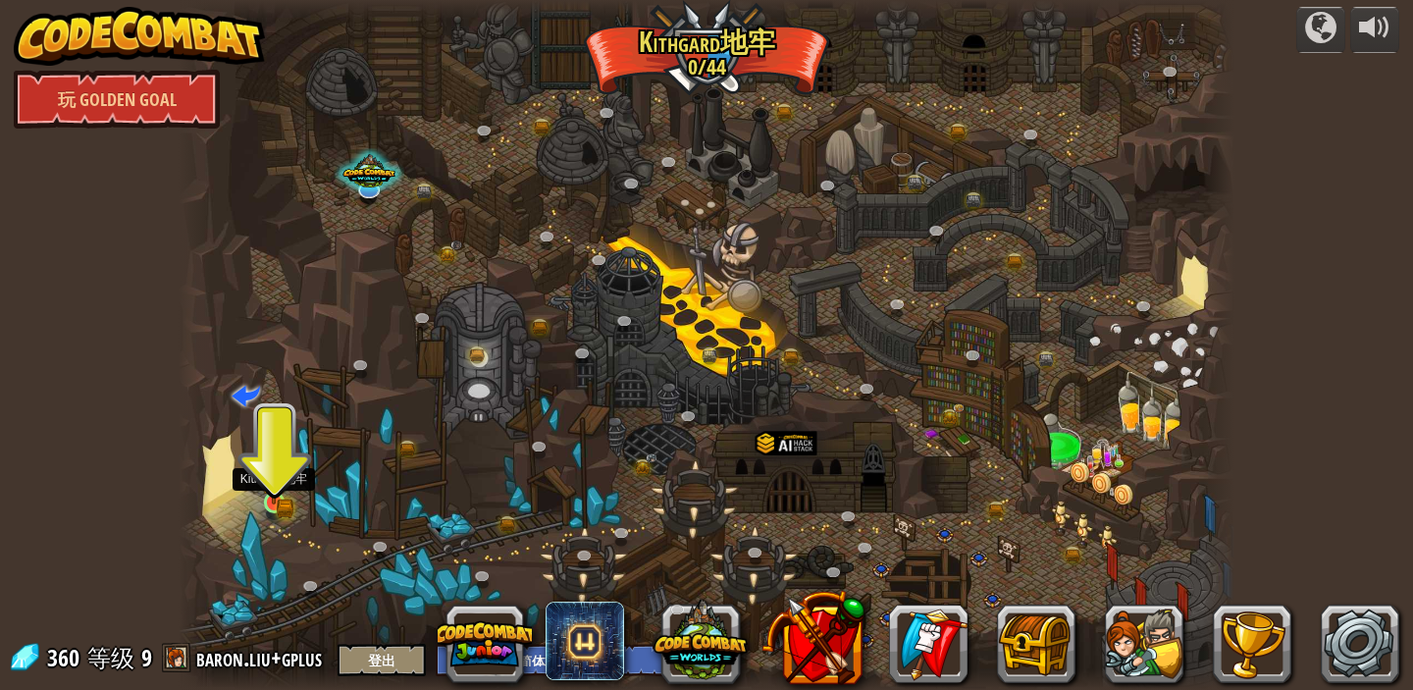
click at [279, 496] on img at bounding box center [274, 475] width 26 height 57
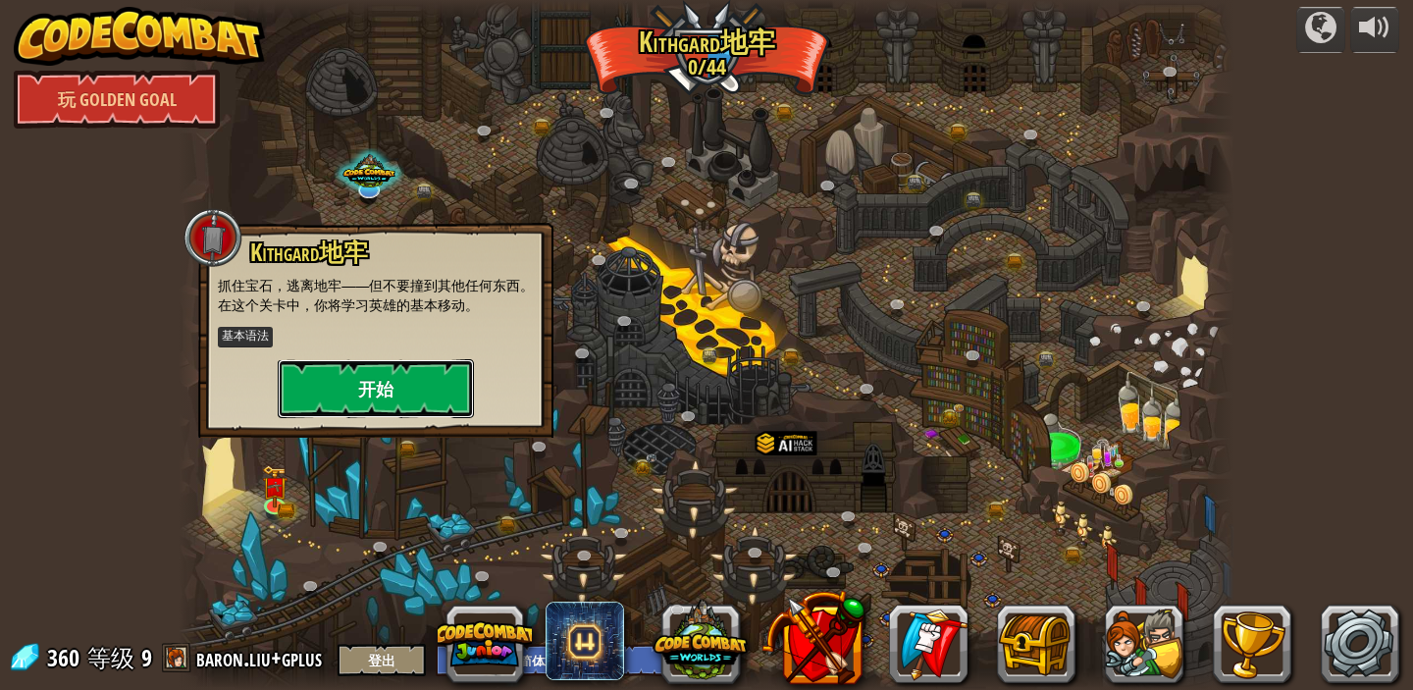
click at [396, 397] on button "开始" at bounding box center [376, 388] width 196 height 59
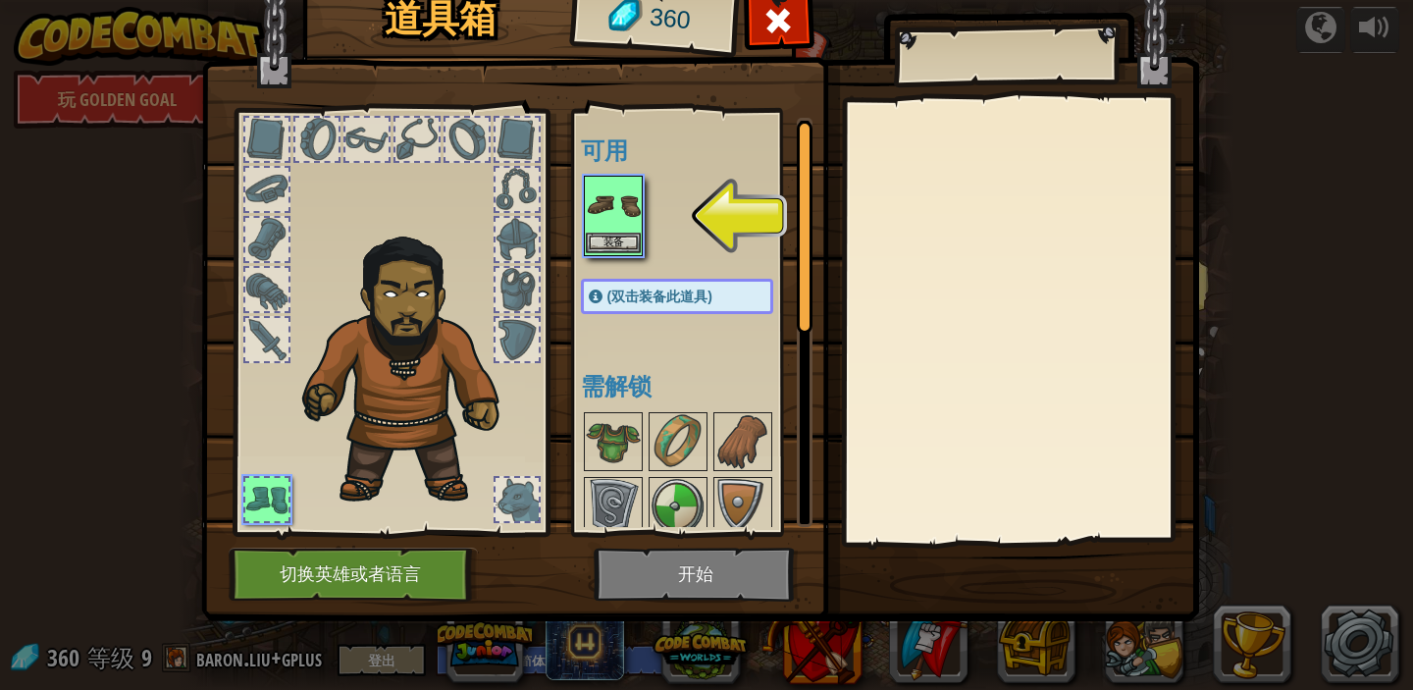
click at [615, 227] on img at bounding box center [613, 205] width 55 height 55
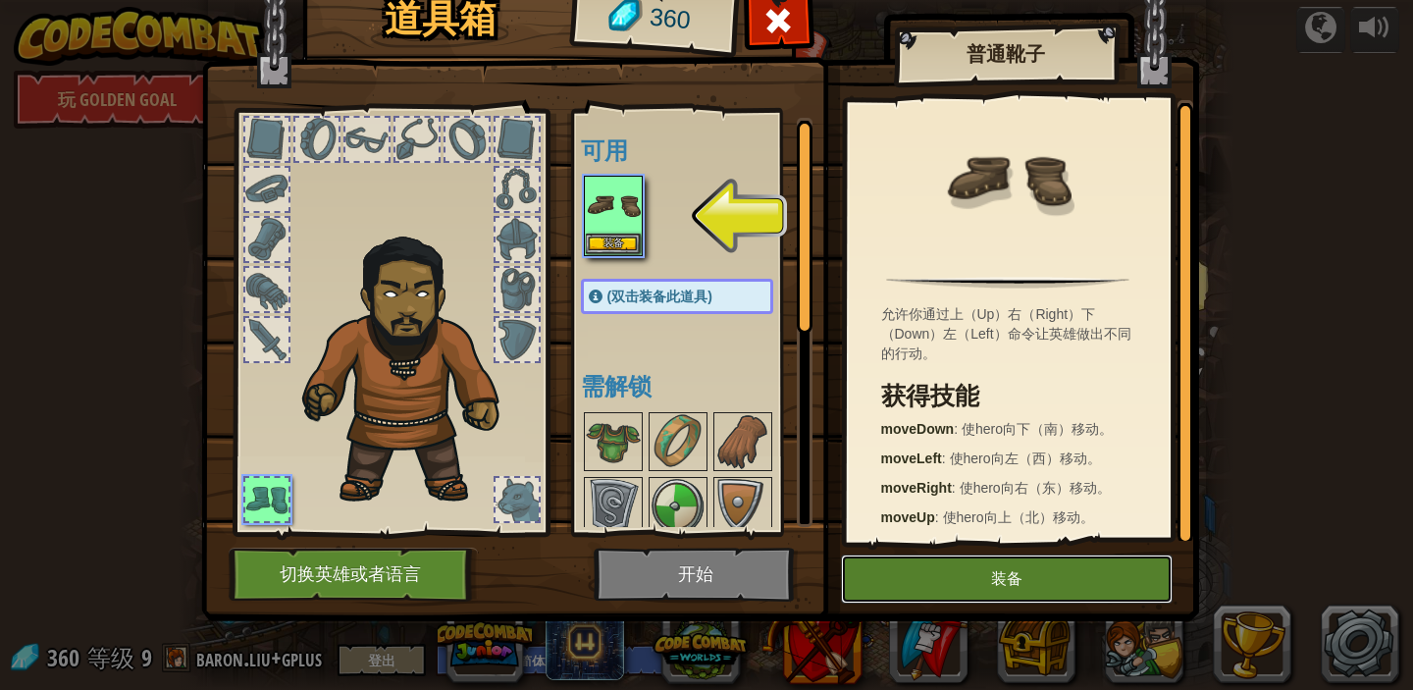
click at [981, 580] on button "装备" at bounding box center [1007, 578] width 332 height 49
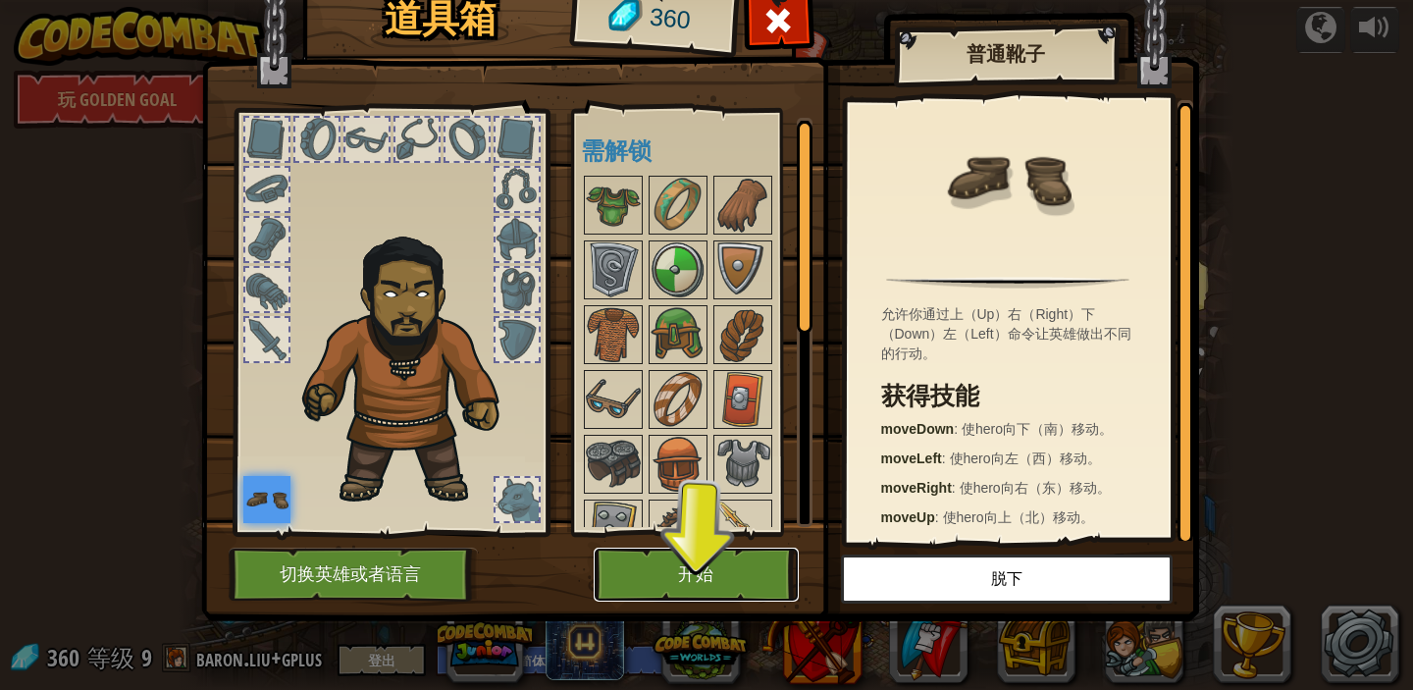
click at [713, 575] on button "开始" at bounding box center [696, 575] width 205 height 54
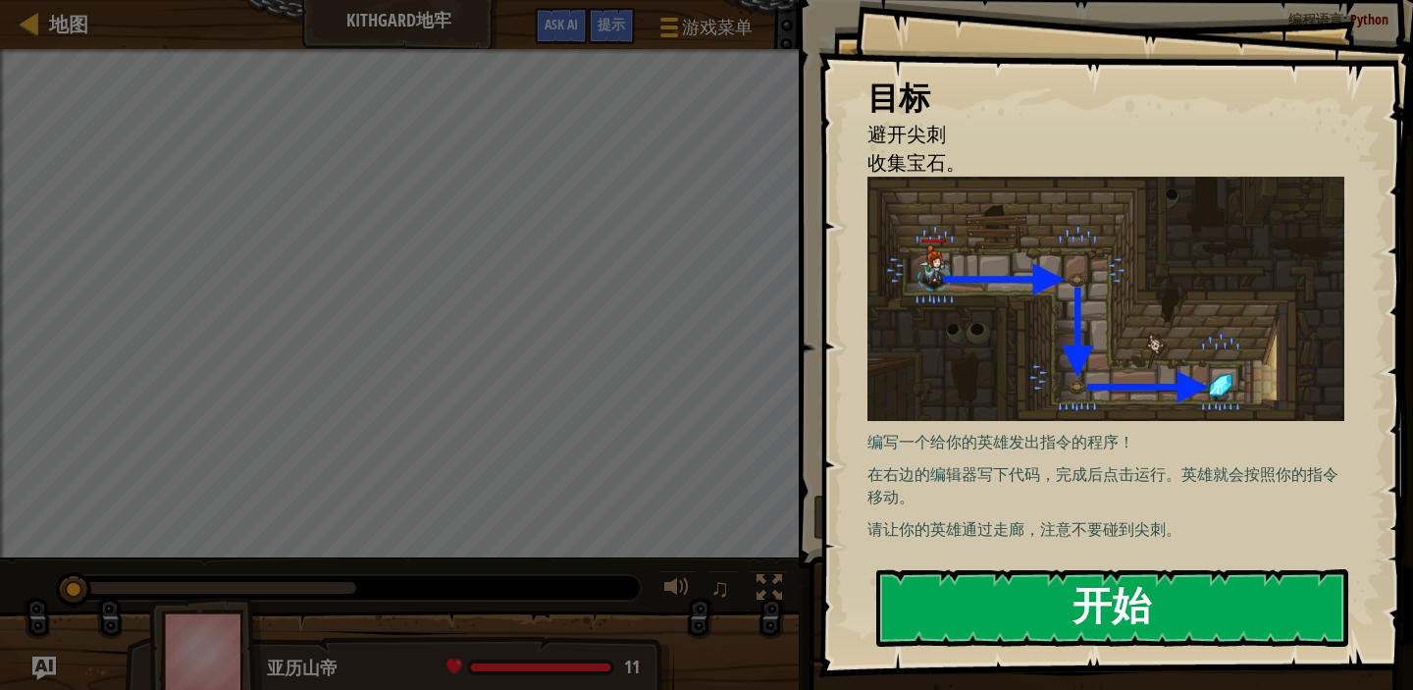
click at [1070, 594] on button "开始" at bounding box center [1112, 608] width 472 height 78
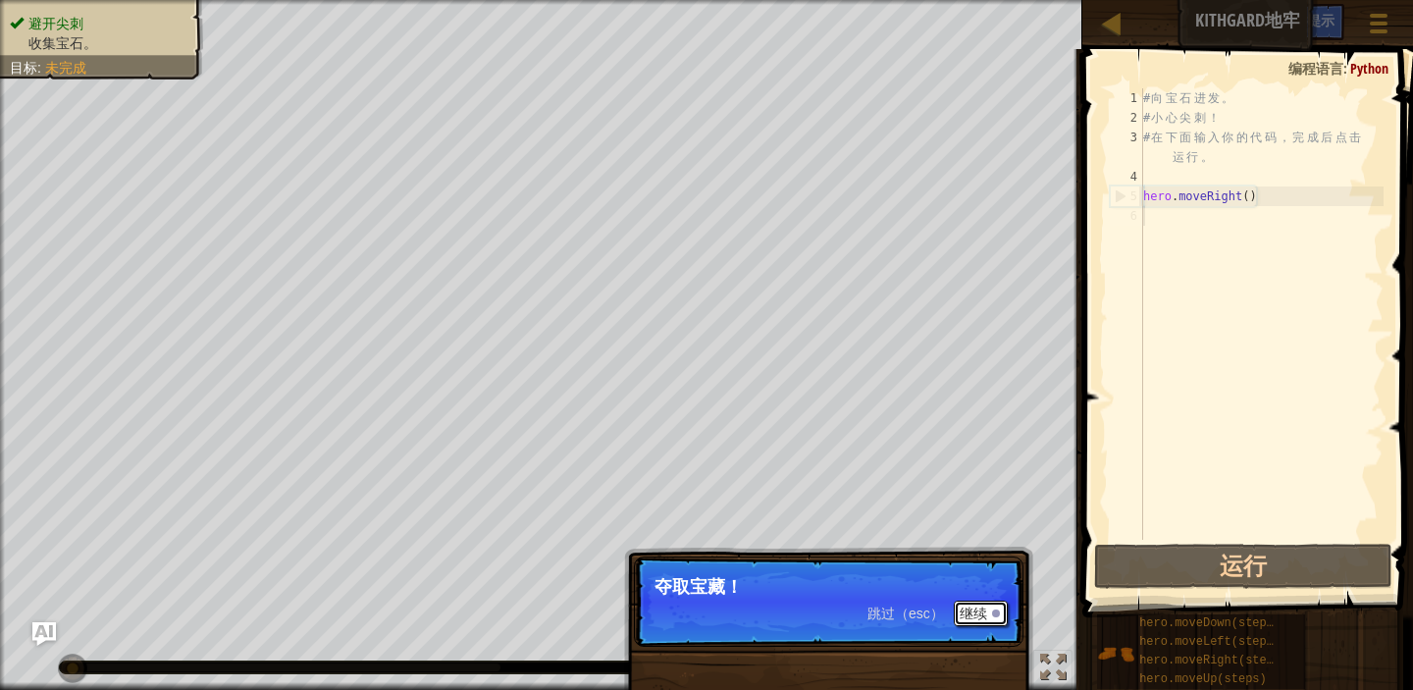
click at [981, 613] on button "继续" at bounding box center [981, 614] width 54 height 26
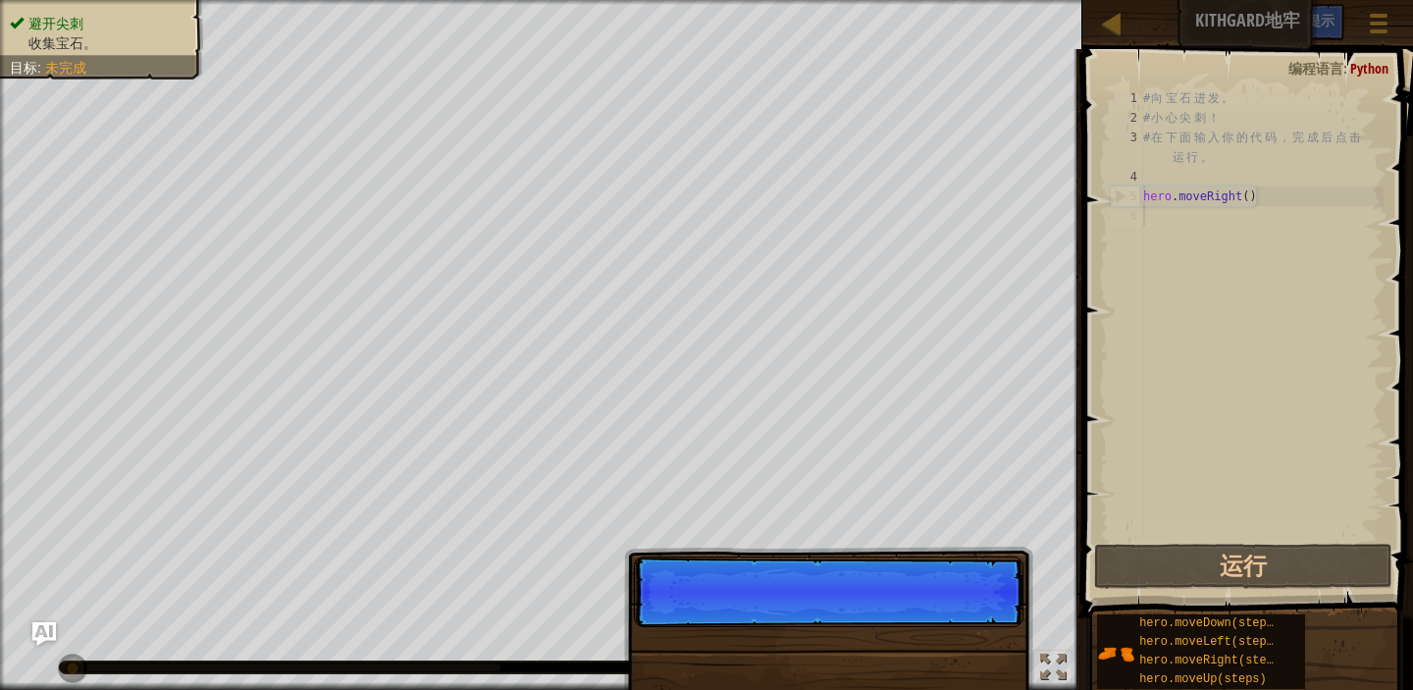
scroll to position [9, 0]
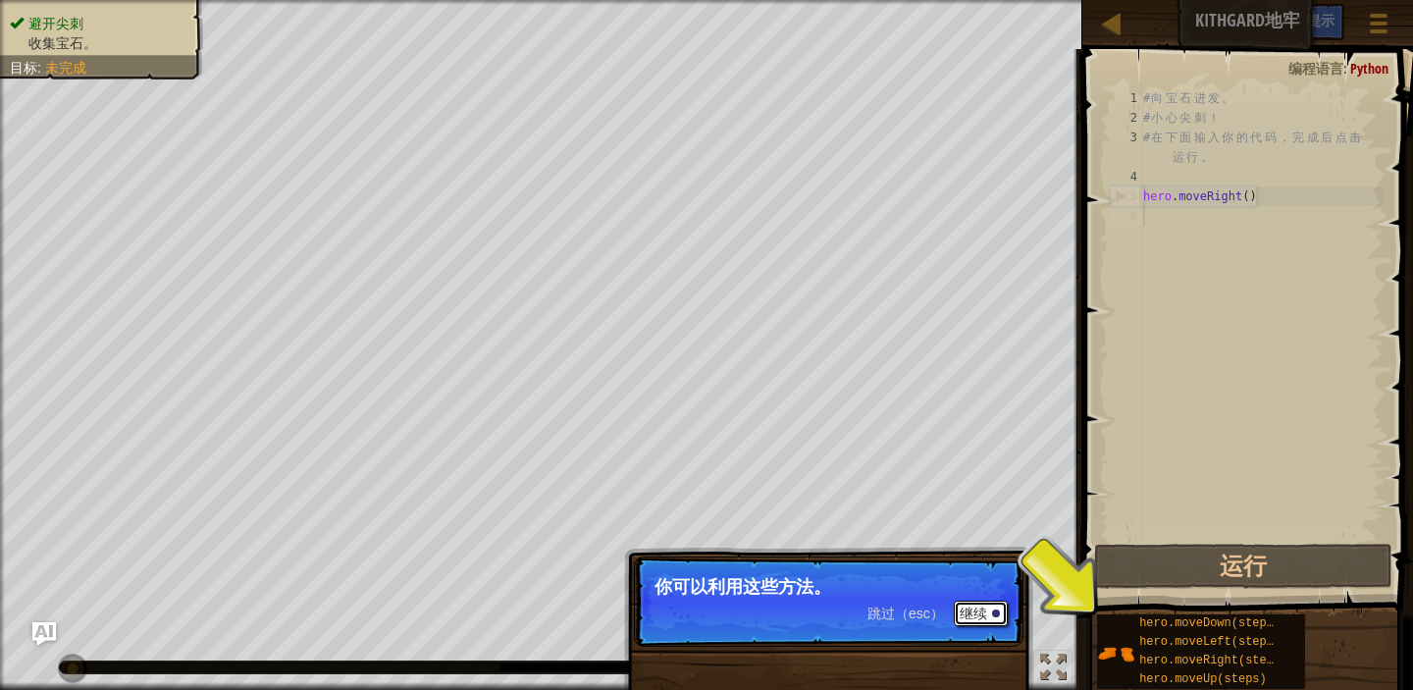
click at [967, 612] on button "继续" at bounding box center [981, 614] width 54 height 26
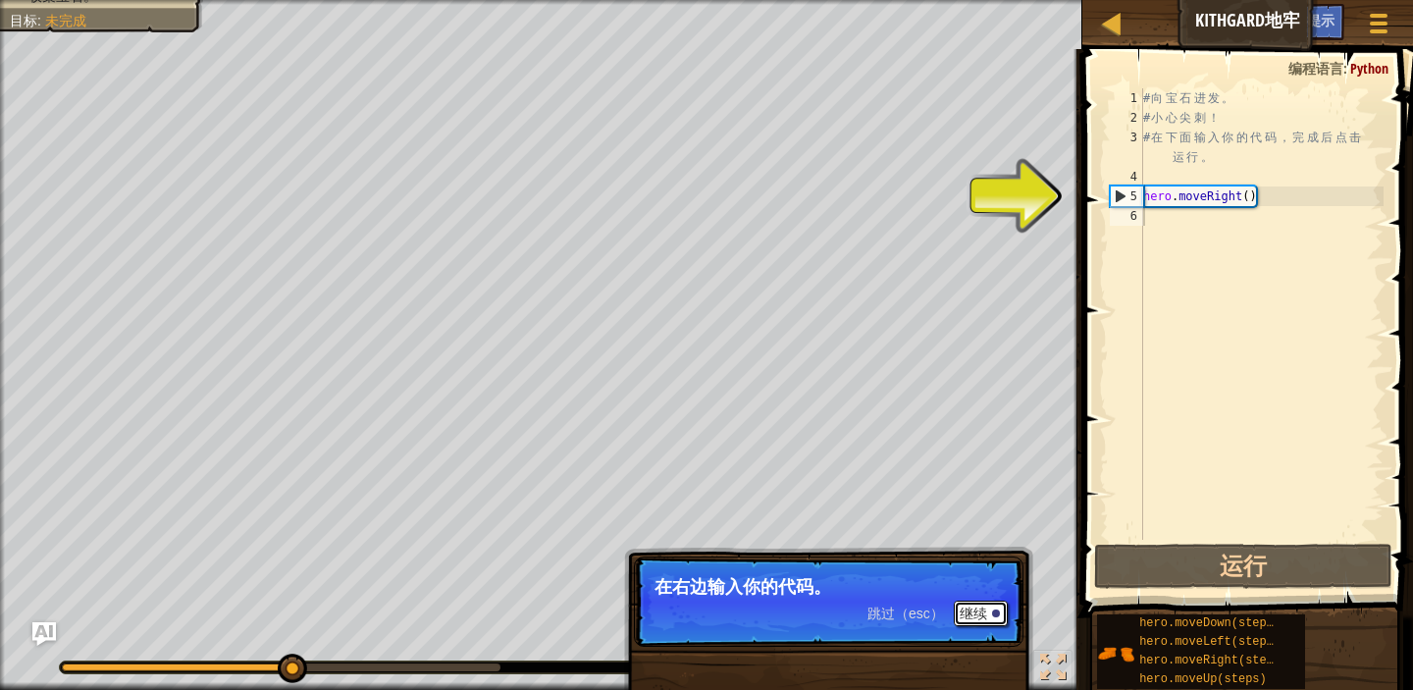
click at [969, 611] on button "继续" at bounding box center [981, 614] width 54 height 26
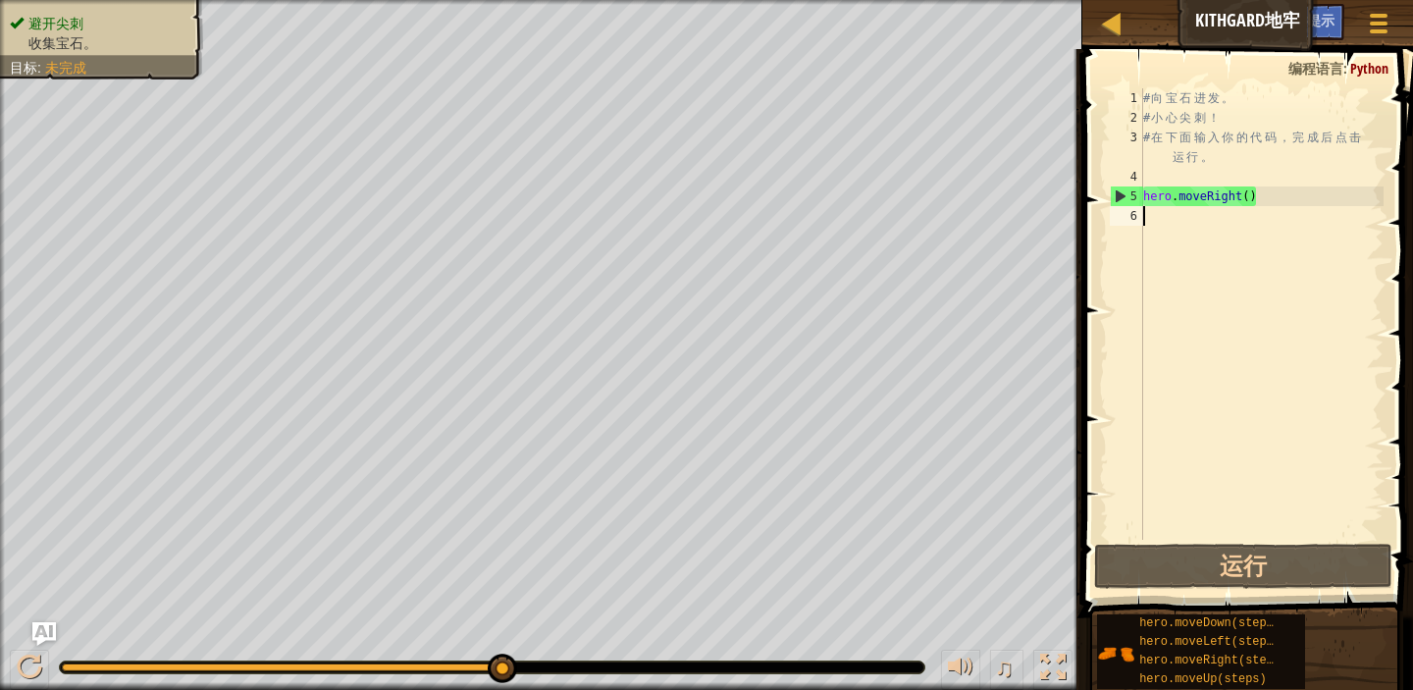
click at [1213, 230] on div "# 向 宝 石 进 发 。 # 小 心 尖 刺 ！ # 在 下 面 输 入 你 的 代 码 ， 完 成 后 点 击 运 行 。 hero . moveRigh…" at bounding box center [1261, 333] width 244 height 491
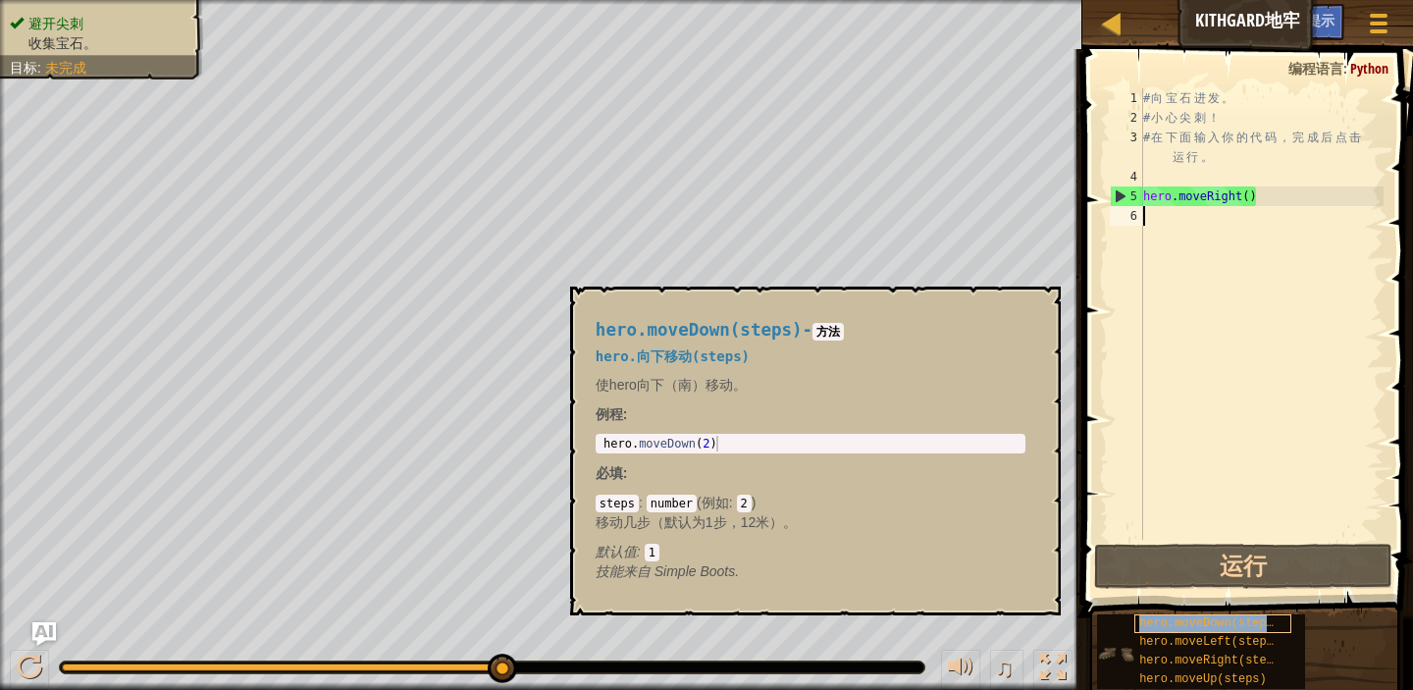
click at [1220, 627] on span "hero.moveDown(steps)" at bounding box center [1209, 623] width 141 height 14
click at [1202, 232] on div "# 向 宝 石 进 发 。 # 小 心 尖 刺 ！ # 在 下 面 输 入 你 的 代 码 ， 完 成 后 点 击 运 行 。 hero . moveRigh…" at bounding box center [1261, 333] width 244 height 491
click at [1047, 312] on div "hero.moveDown(steps) - 方法 hero.向下移动(steps) 使hero向下（南）移动。 例程 : 1 hero . moveDown…" at bounding box center [815, 451] width 491 height 329
click at [1040, 313] on button "×" at bounding box center [1038, 308] width 16 height 27
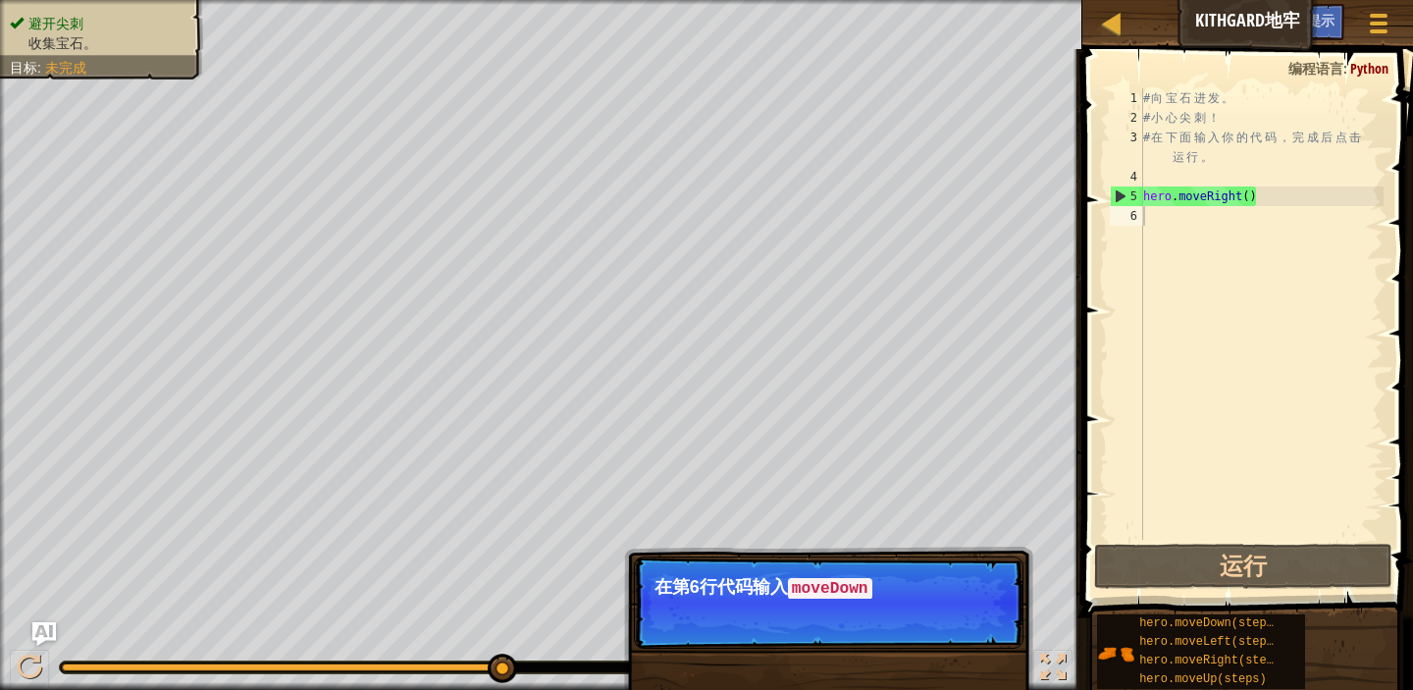
click at [1225, 213] on div "# 向 宝 石 进 发 。 # 小 心 尖 刺 ！ # 在 下 面 输 入 你 的 代 码 ， 完 成 后 点 击 运 行 。 hero . moveRigh…" at bounding box center [1261, 333] width 244 height 491
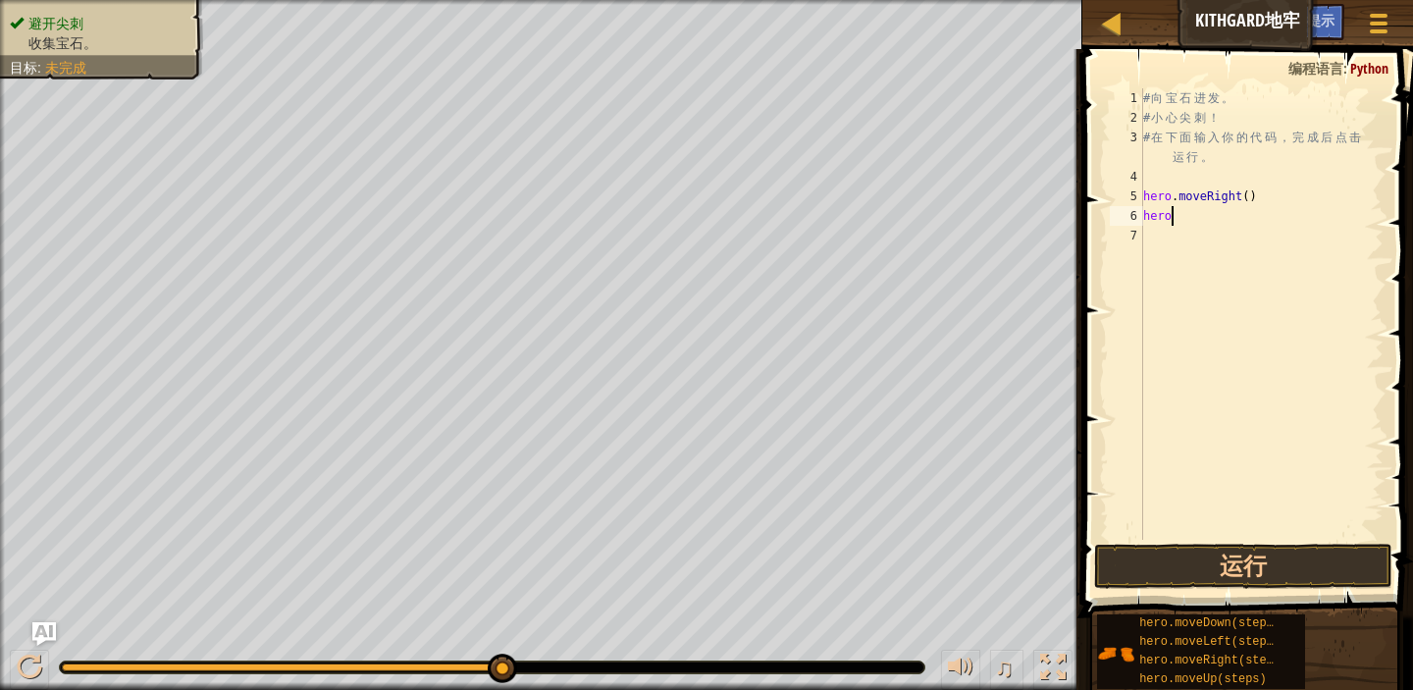
scroll to position [9, 2]
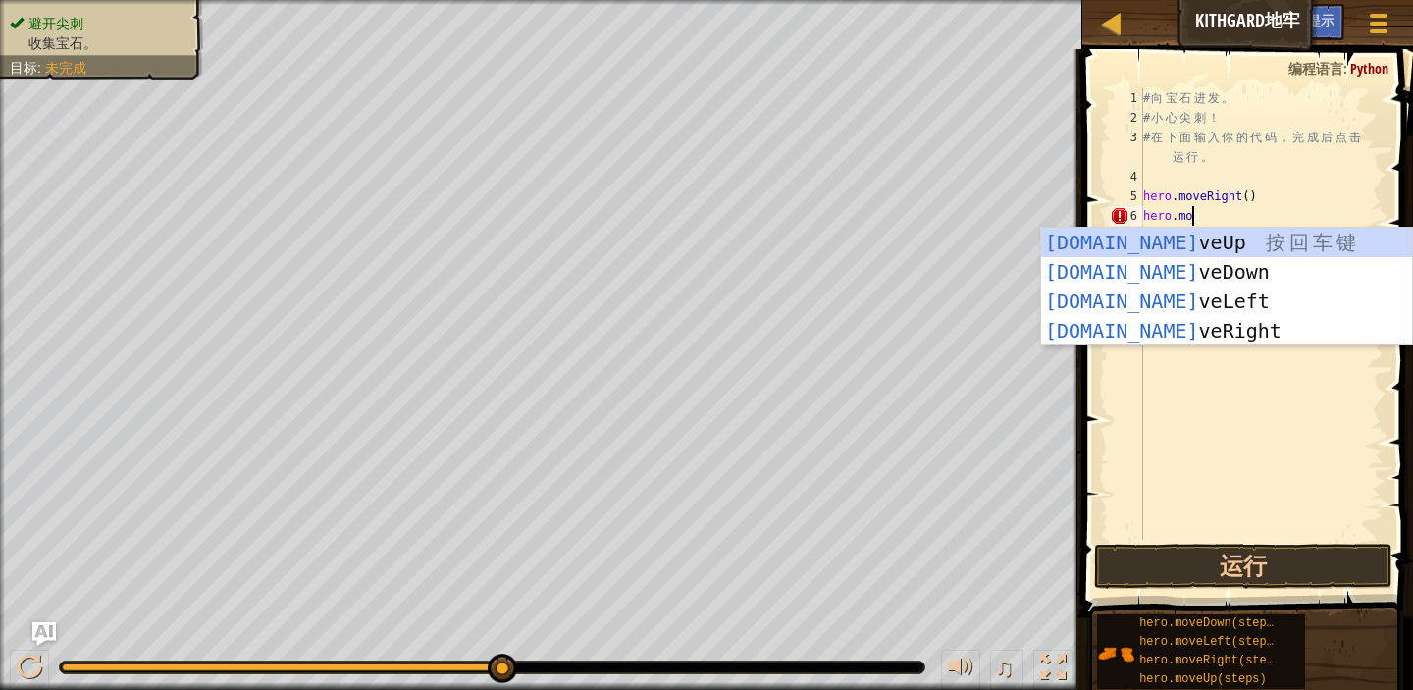
type textarea "hero.move"
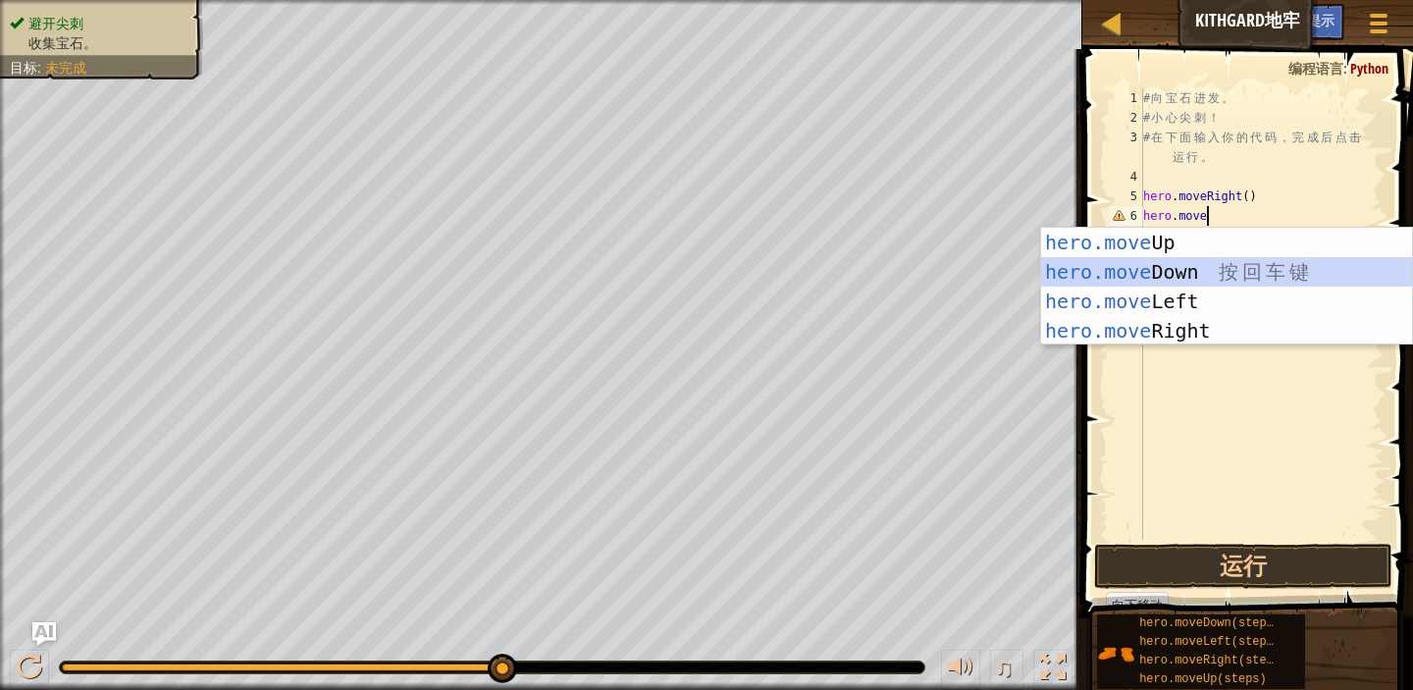
click at [1209, 279] on div "hero.move Up 按 回 车 键 hero.move Down 按 回 车 键 hero.move Left 按 回 车 键 hero.move Ri…" at bounding box center [1226, 316] width 371 height 177
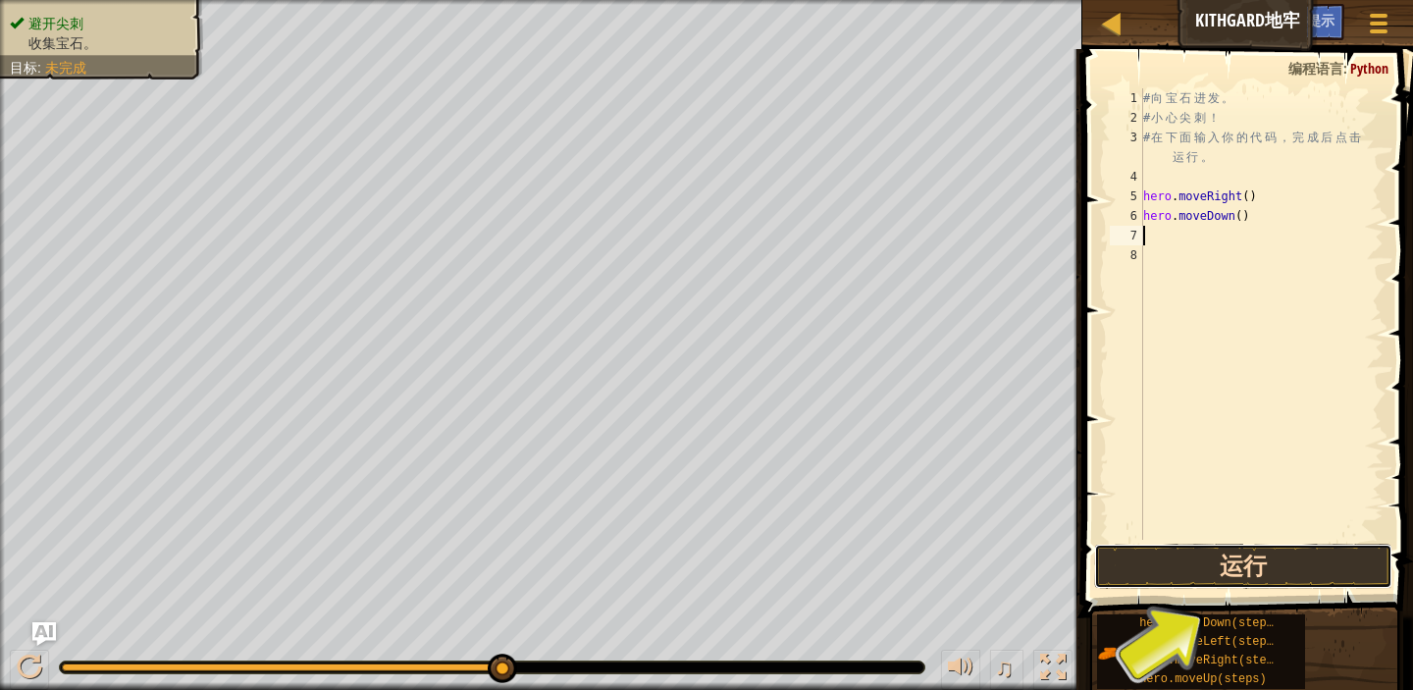
click at [1221, 559] on button "运行" at bounding box center [1243, 566] width 298 height 45
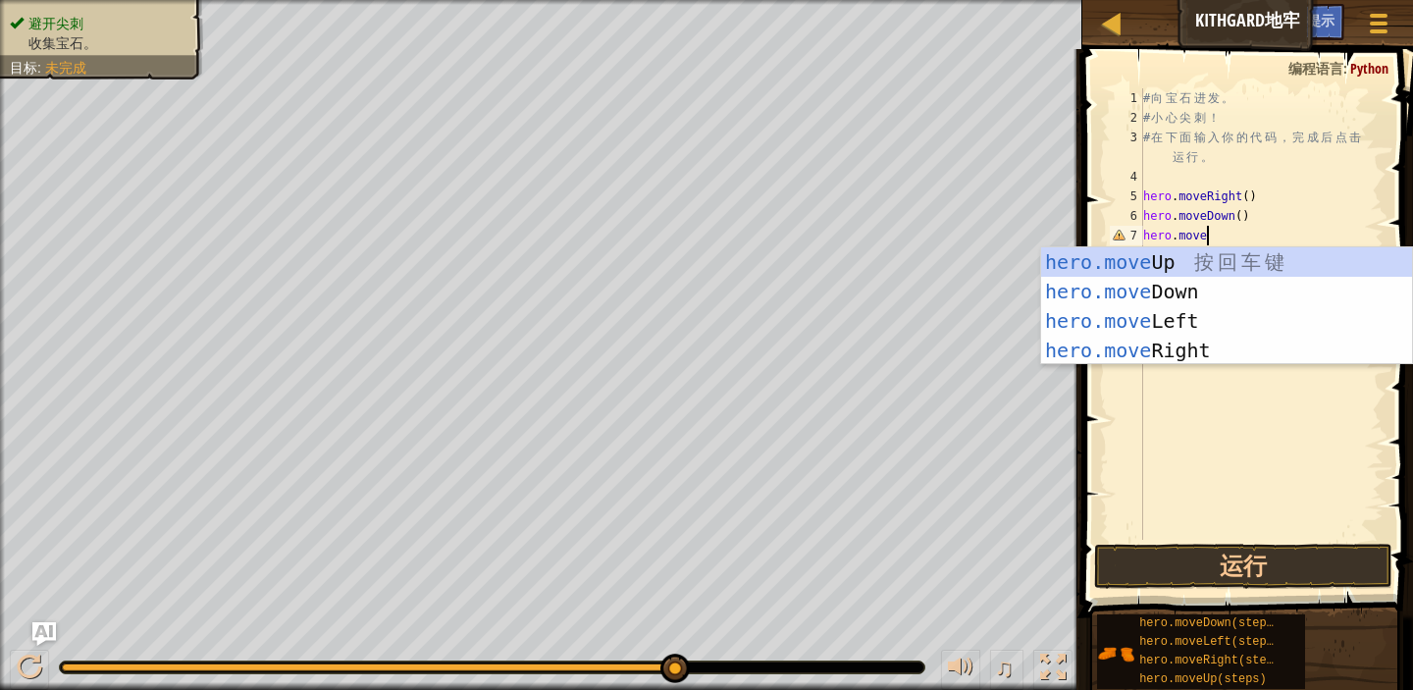
scroll to position [9, 4]
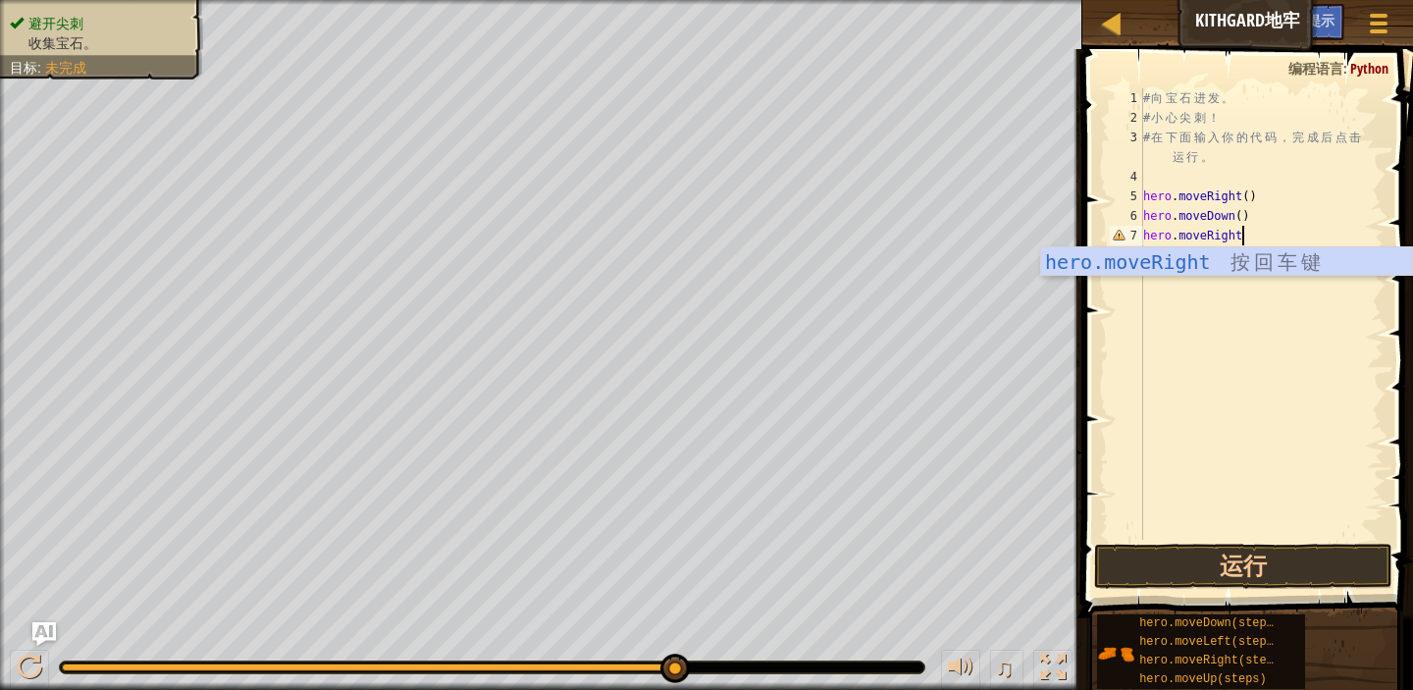
type textarea "hero.moveRight()"
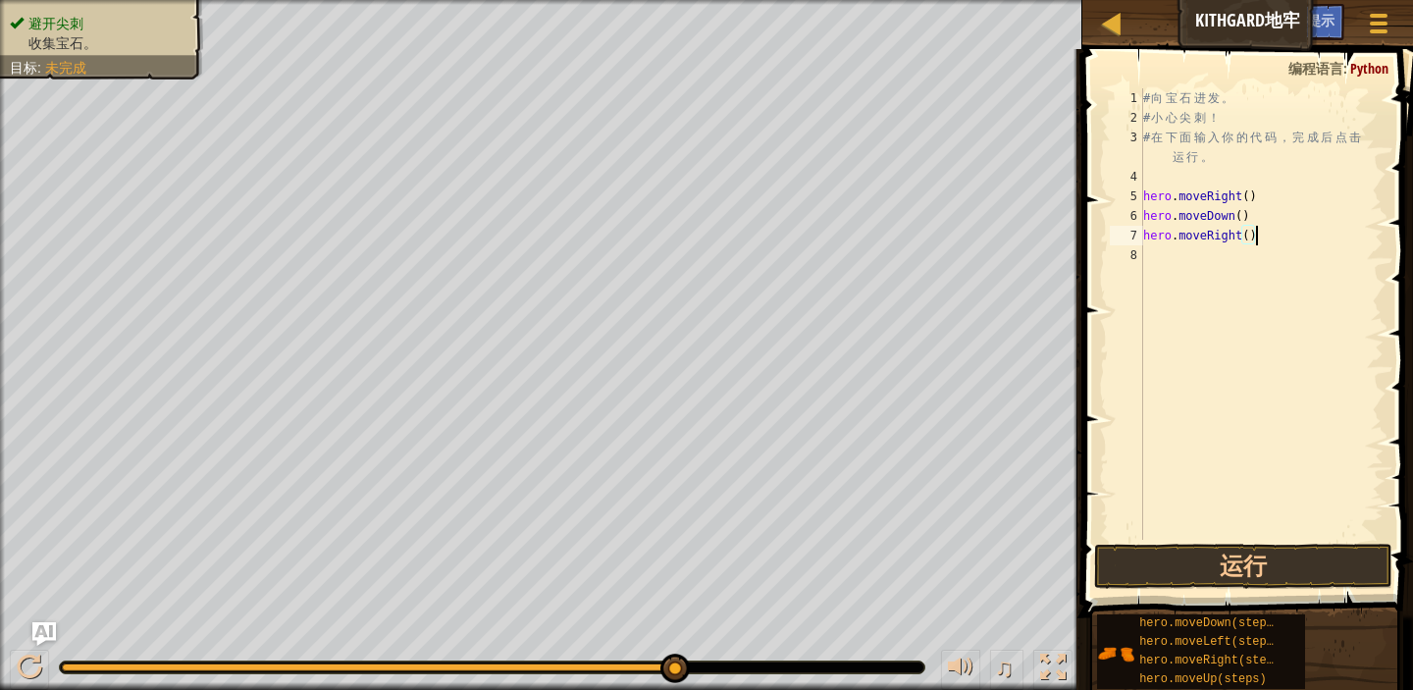
scroll to position [9, 0]
click at [1285, 556] on button "运行" at bounding box center [1243, 566] width 298 height 45
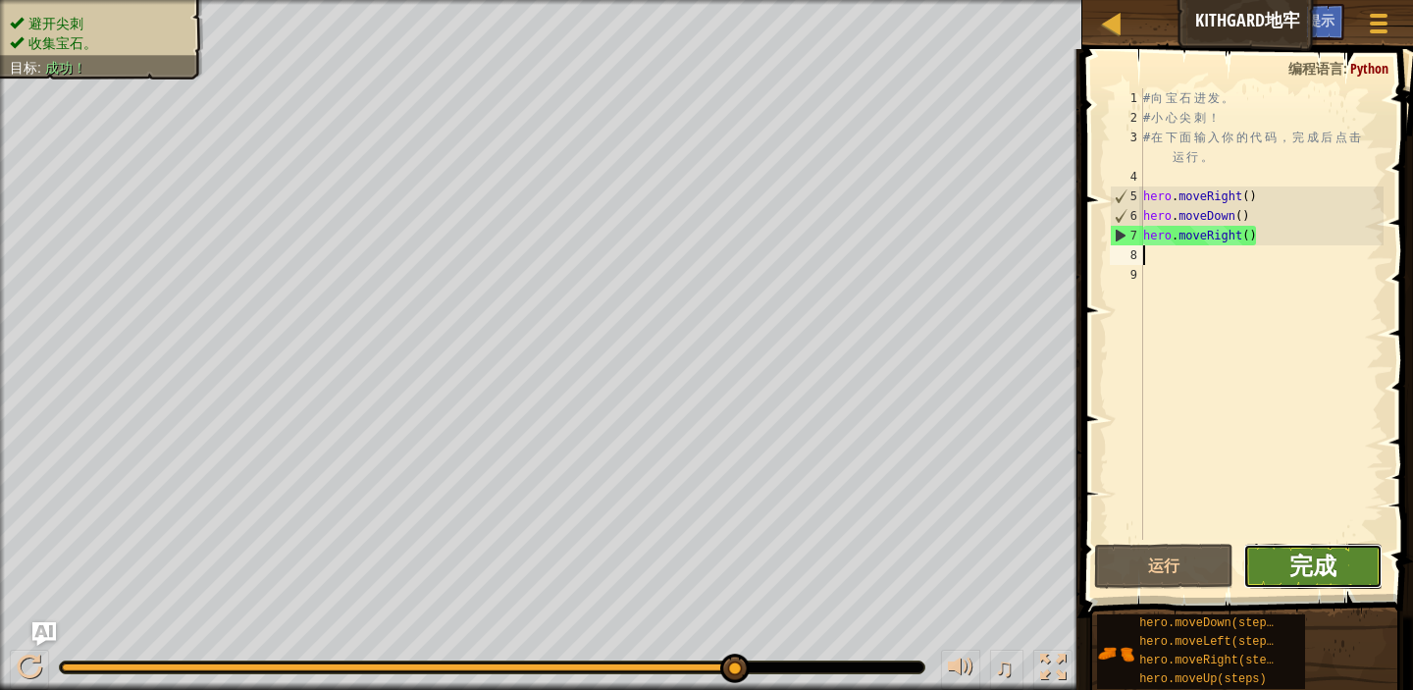
click at [1315, 553] on span "完成" at bounding box center [1312, 565] width 47 height 31
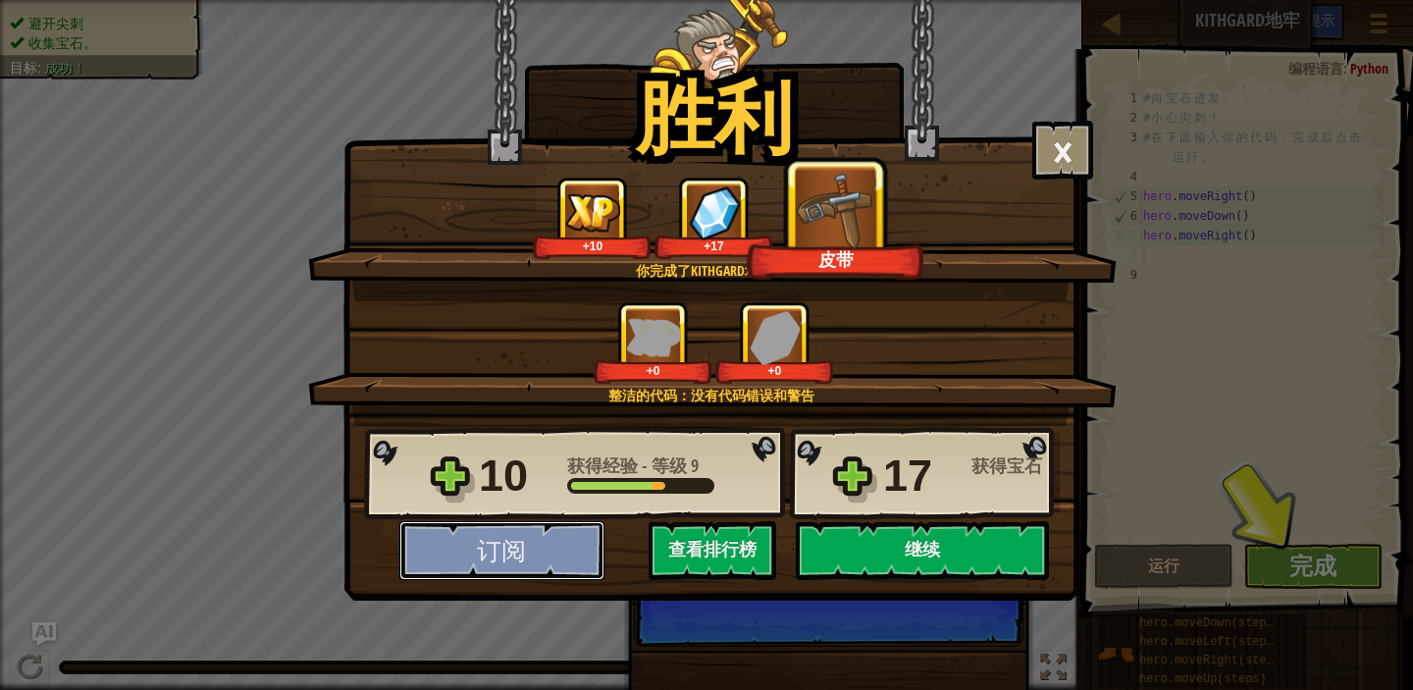
click at [535, 546] on button "订阅" at bounding box center [501, 550] width 205 height 59
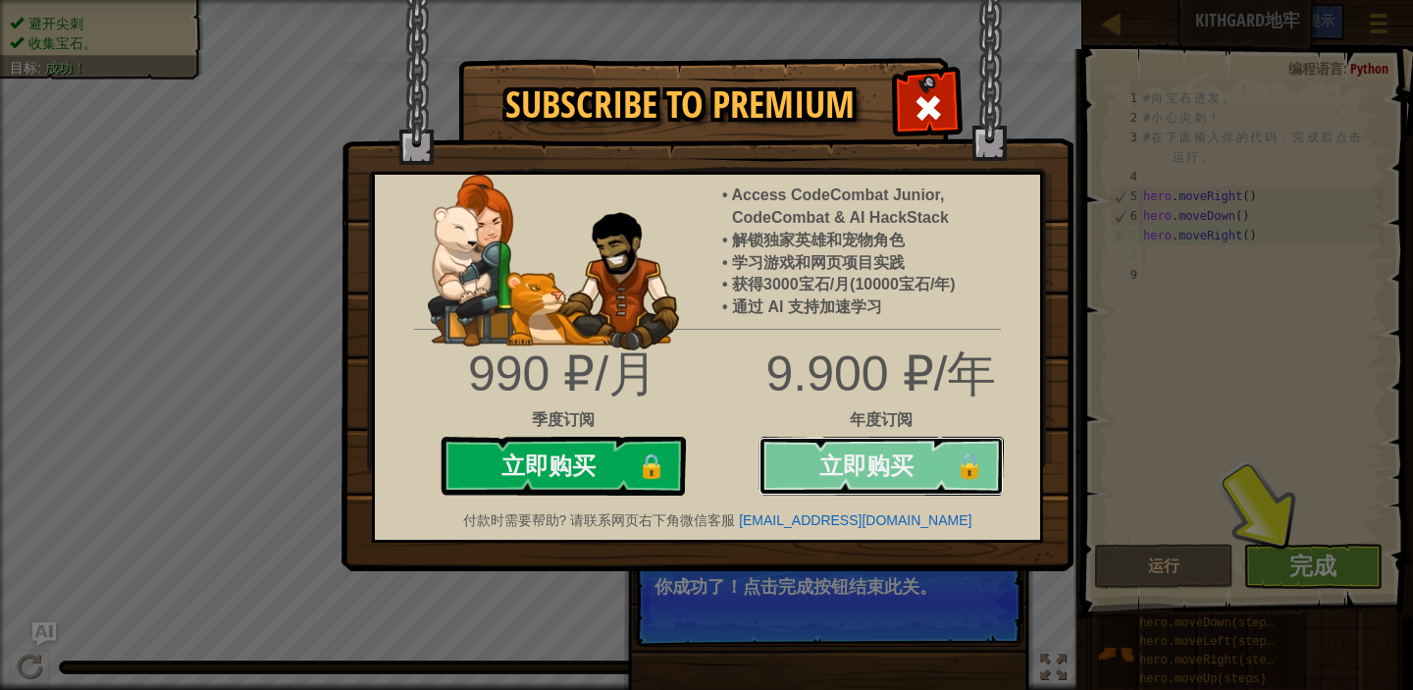
click at [862, 459] on button "立即购买 🔒" at bounding box center [881, 466] width 245 height 59
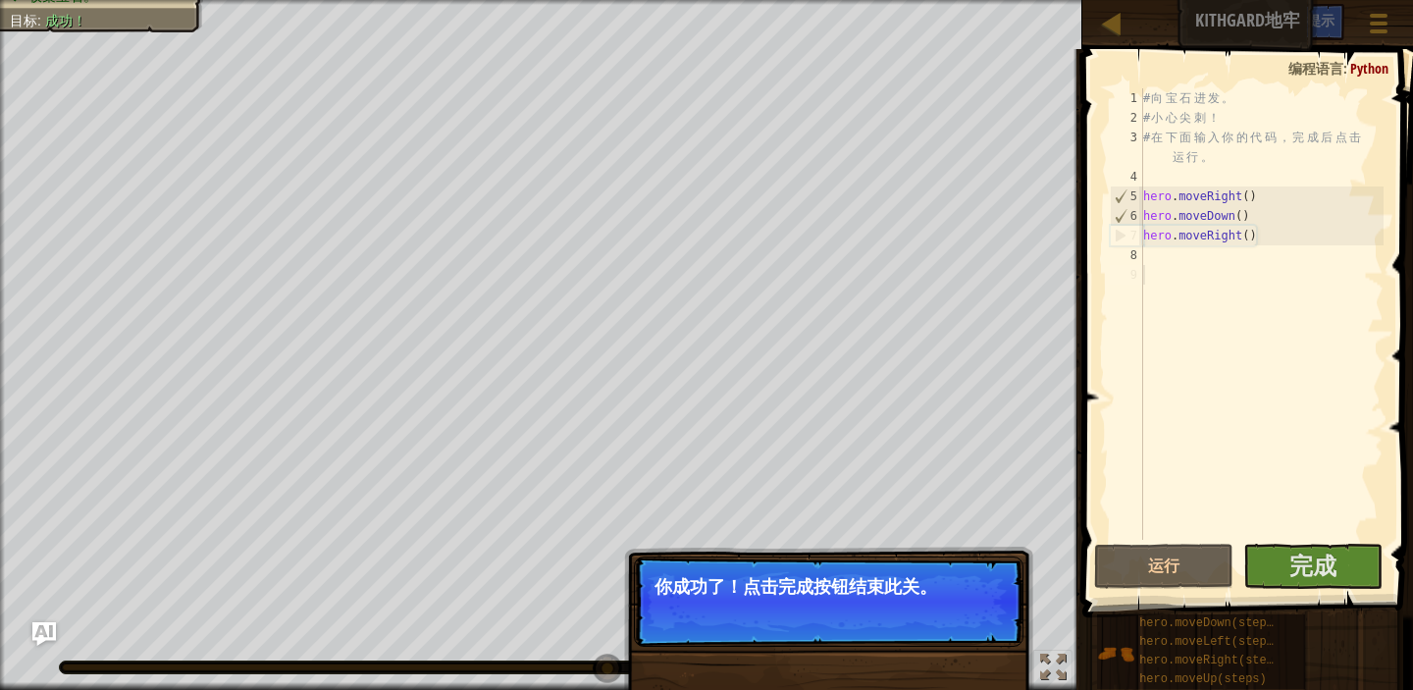
click at [843, 603] on p "你成功了！点击完成按钮结束此关。" at bounding box center [829, 601] width 390 height 90
click at [849, 601] on p "你成功了！点击完成按钮结束此关。" at bounding box center [829, 601] width 390 height 90
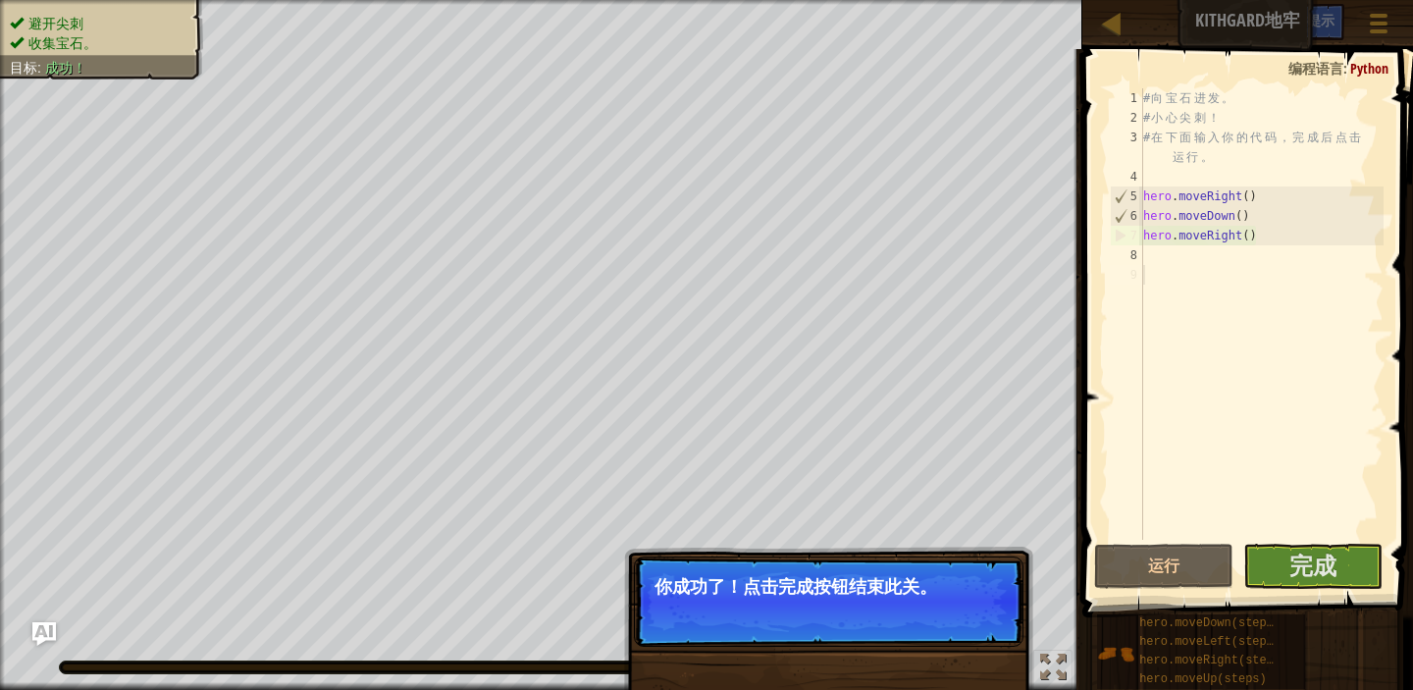
click at [894, 596] on p "你成功了！点击完成按钮结束此关。" at bounding box center [829, 587] width 348 height 20
click at [863, 599] on p "你成功了！点击完成按钮结束此关。" at bounding box center [829, 601] width 390 height 90
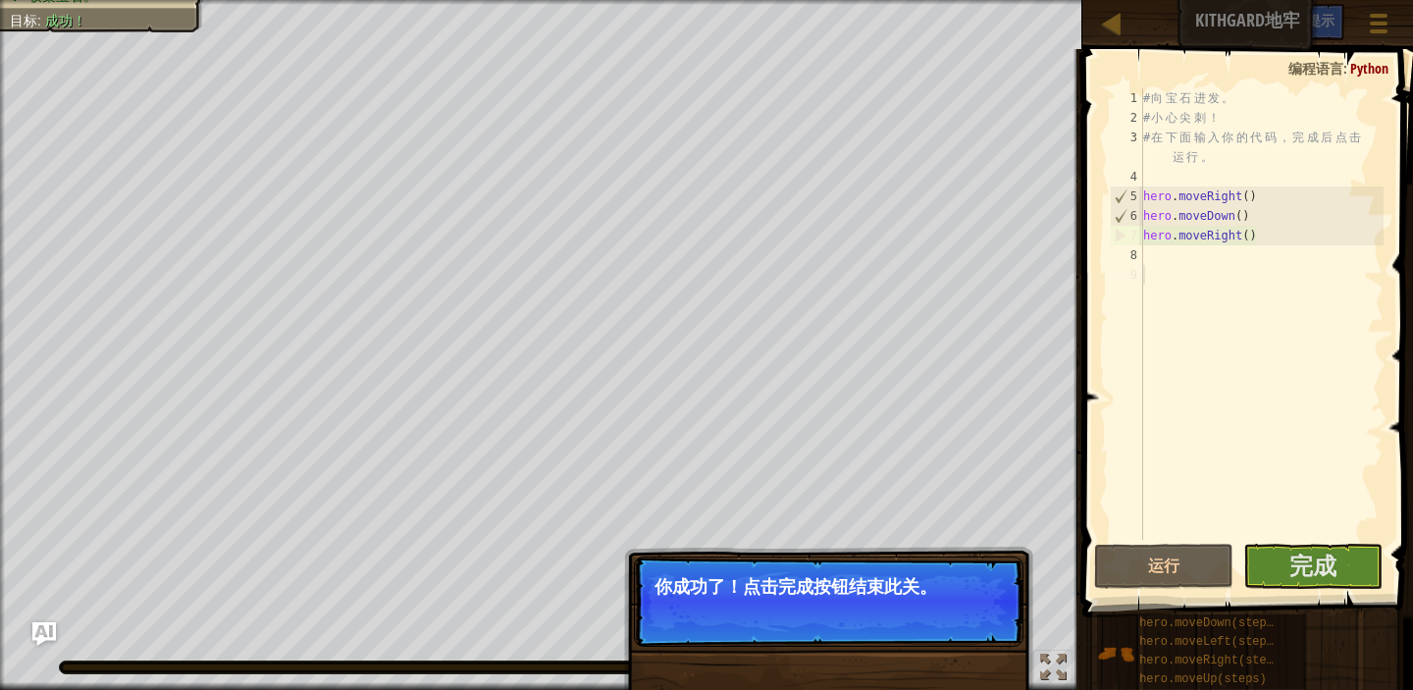
click at [1112, 39] on div "地图 Kithgard地牢 游戏菜单 完成 提示 Ask AI" at bounding box center [1247, 24] width 331 height 49
click at [1120, 23] on div at bounding box center [1111, 23] width 25 height 25
select select "zh-HANS"
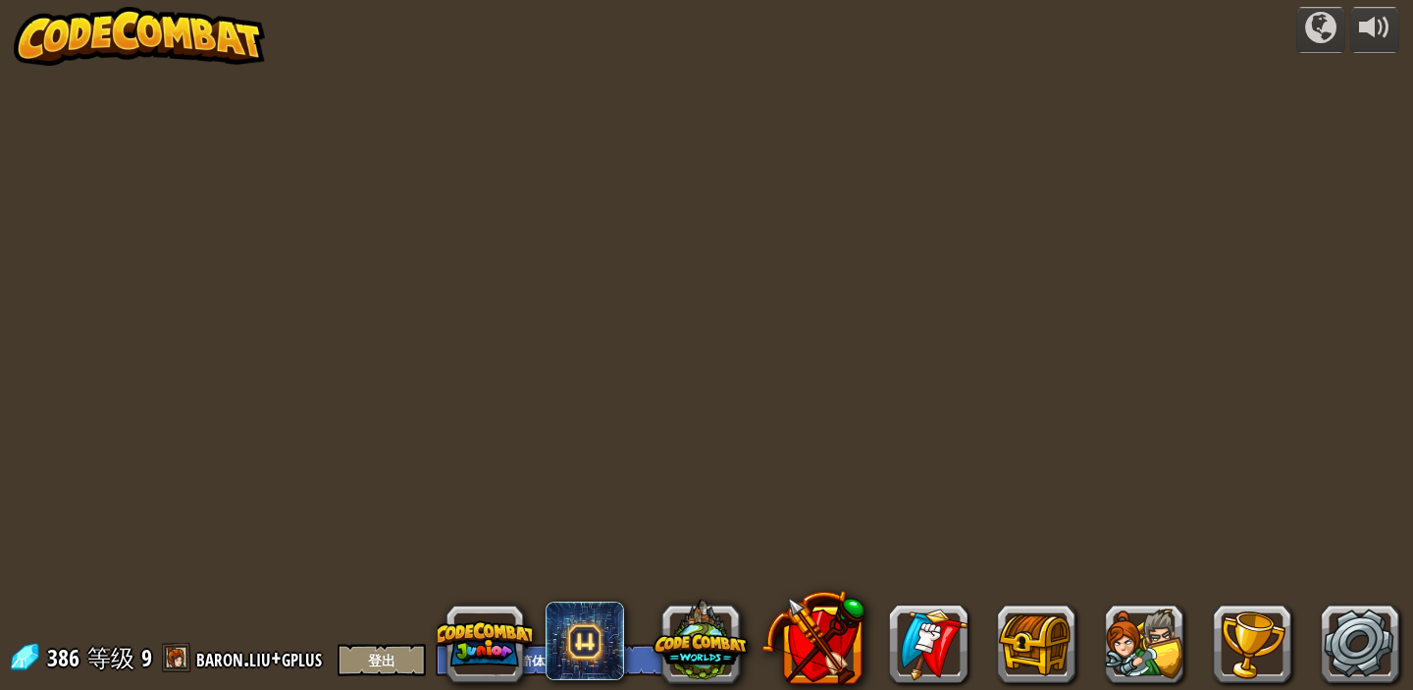
select select "zh-HANS"
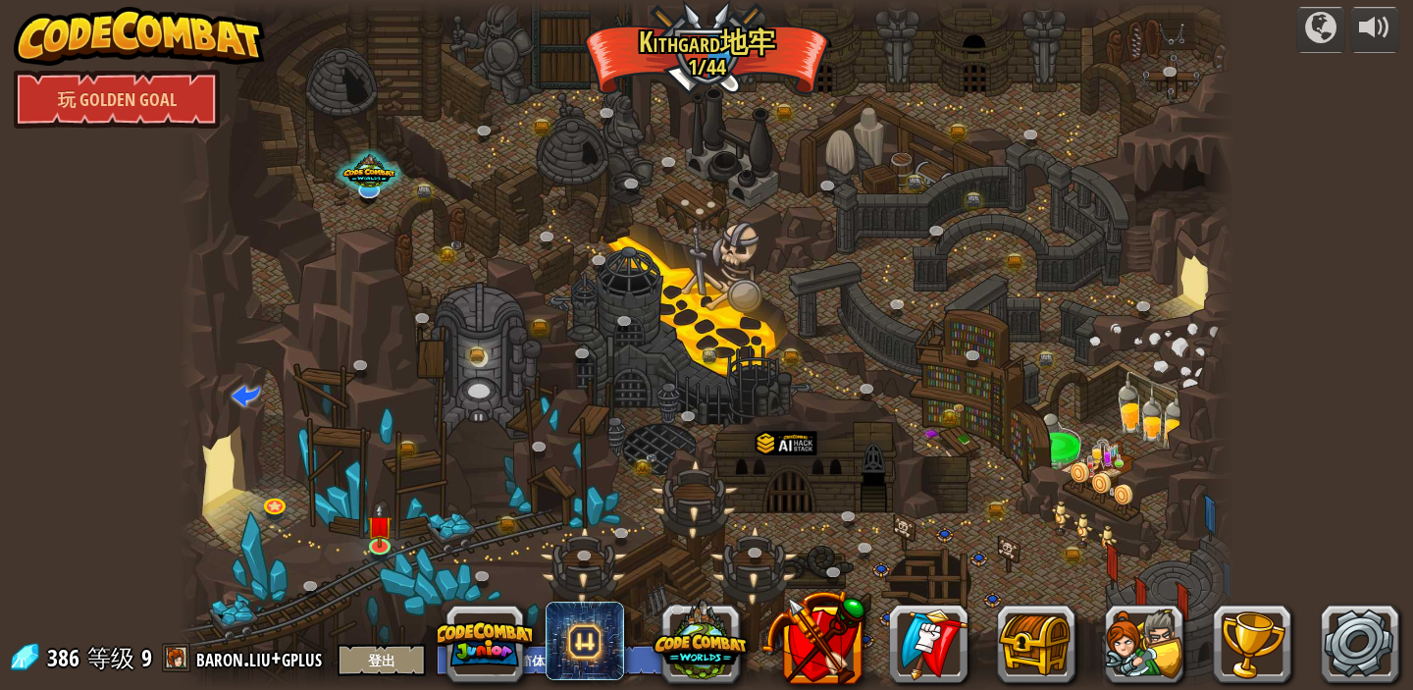
click at [1347, 646] on link at bounding box center [1360, 643] width 79 height 79
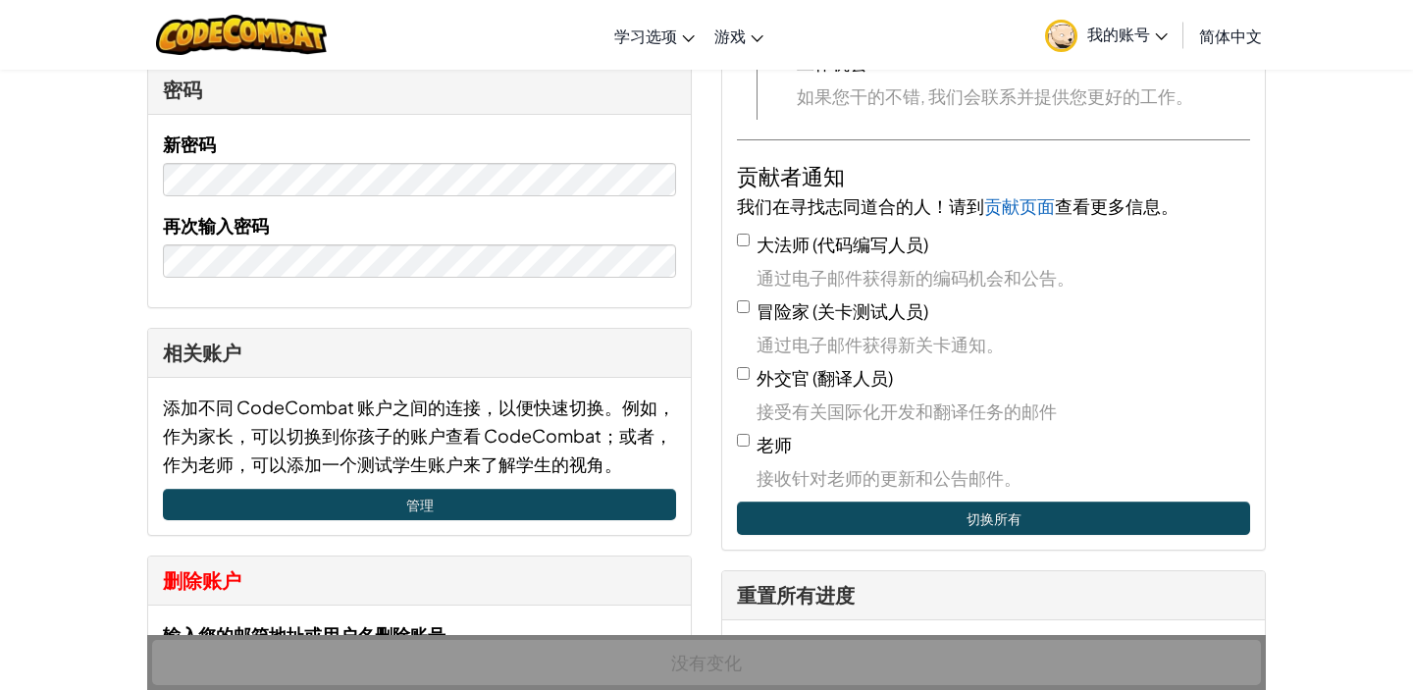
scroll to position [465, 0]
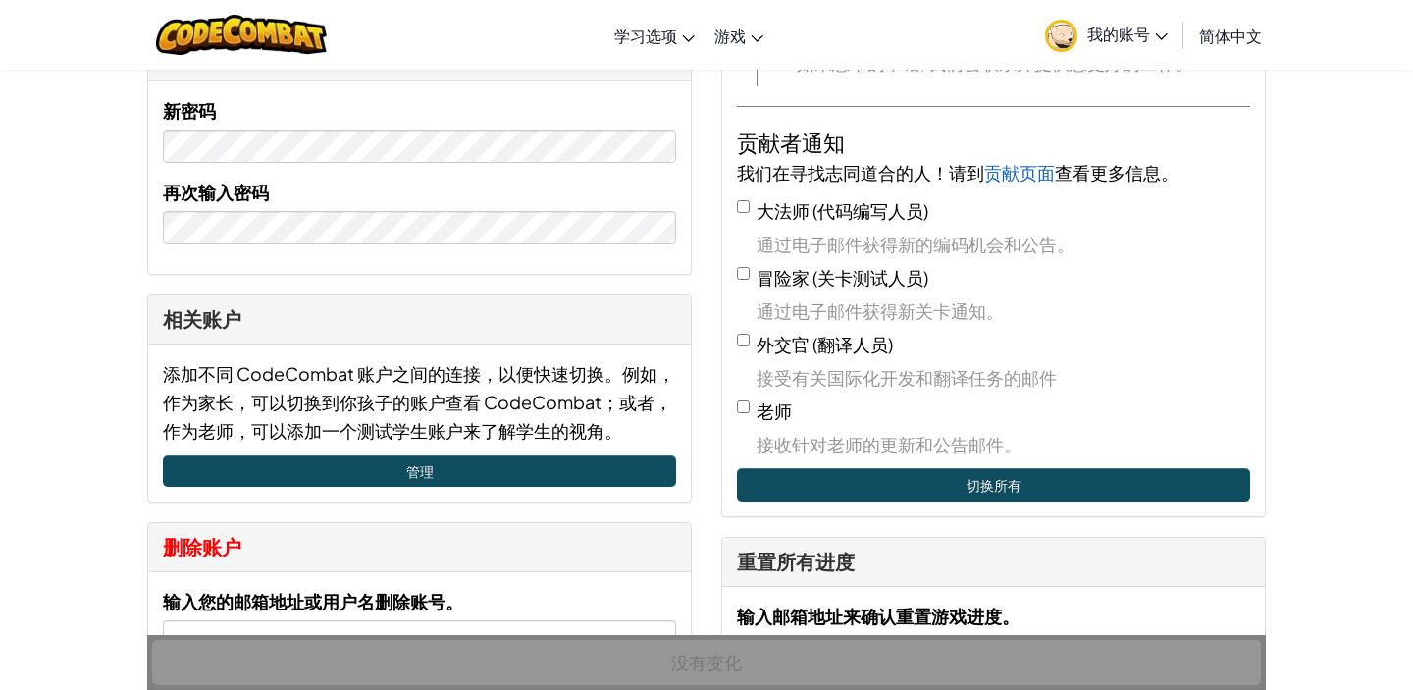
click at [754, 412] on div "老师 接收针对老师的更新和公告邮件。" at bounding box center [993, 427] width 513 height 62
click at [750, 411] on div "老师 接收针对老师的更新和公告邮件。" at bounding box center [993, 427] width 513 height 62
click at [744, 405] on input "老师" at bounding box center [743, 406] width 13 height 13
checkbox input "true"
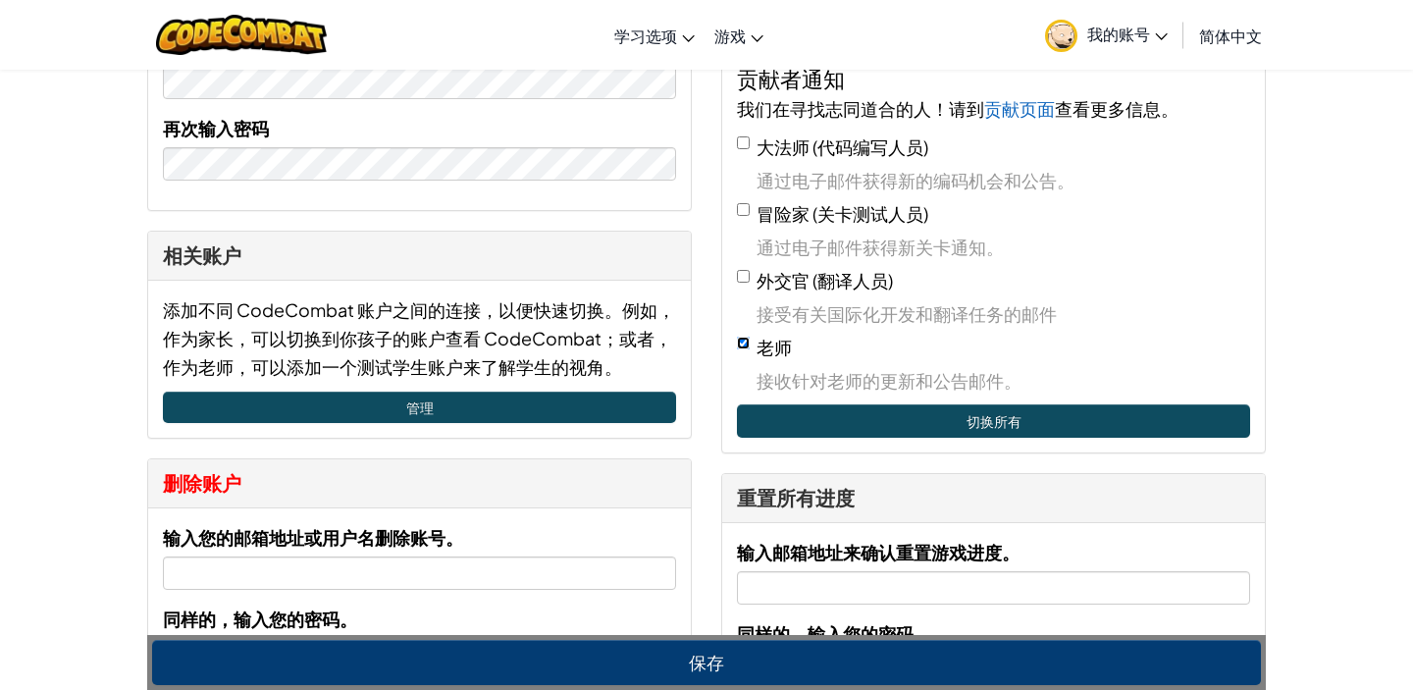
scroll to position [368, 0]
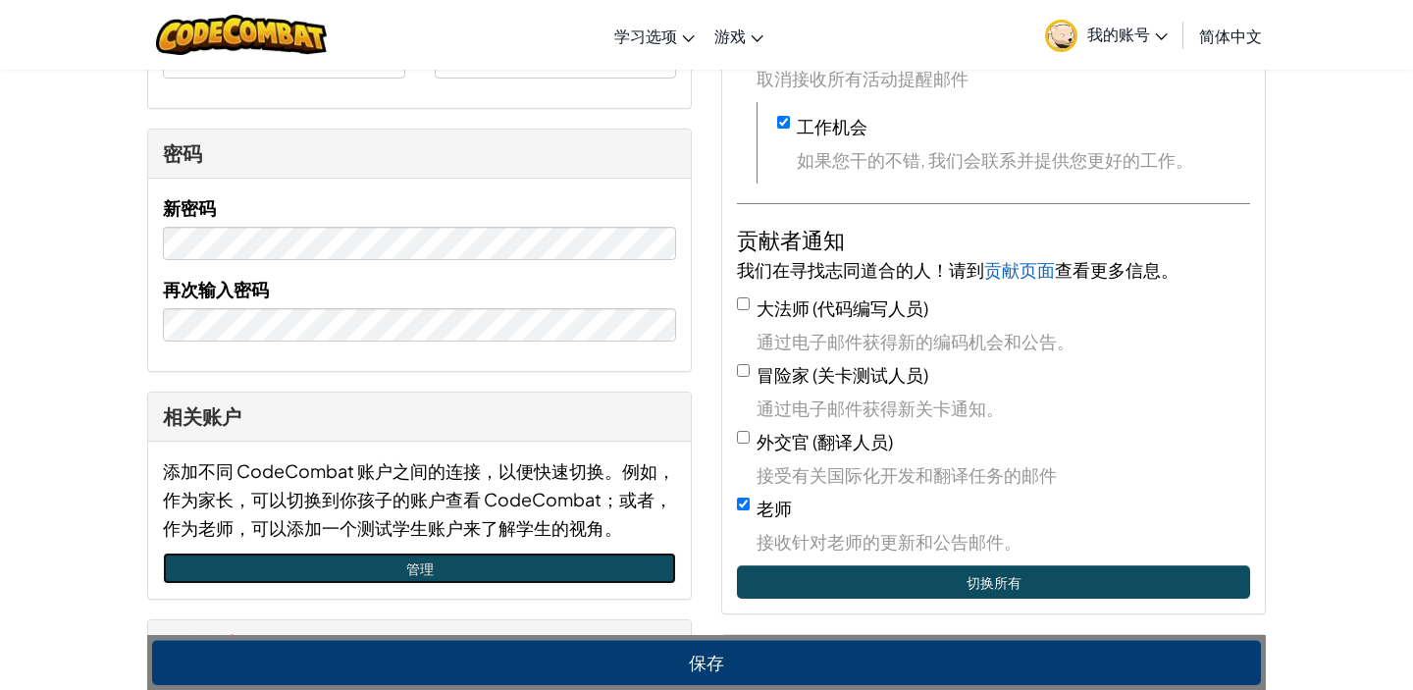
click at [435, 579] on link "管理" at bounding box center [419, 567] width 513 height 31
